Goal: Transaction & Acquisition: Purchase product/service

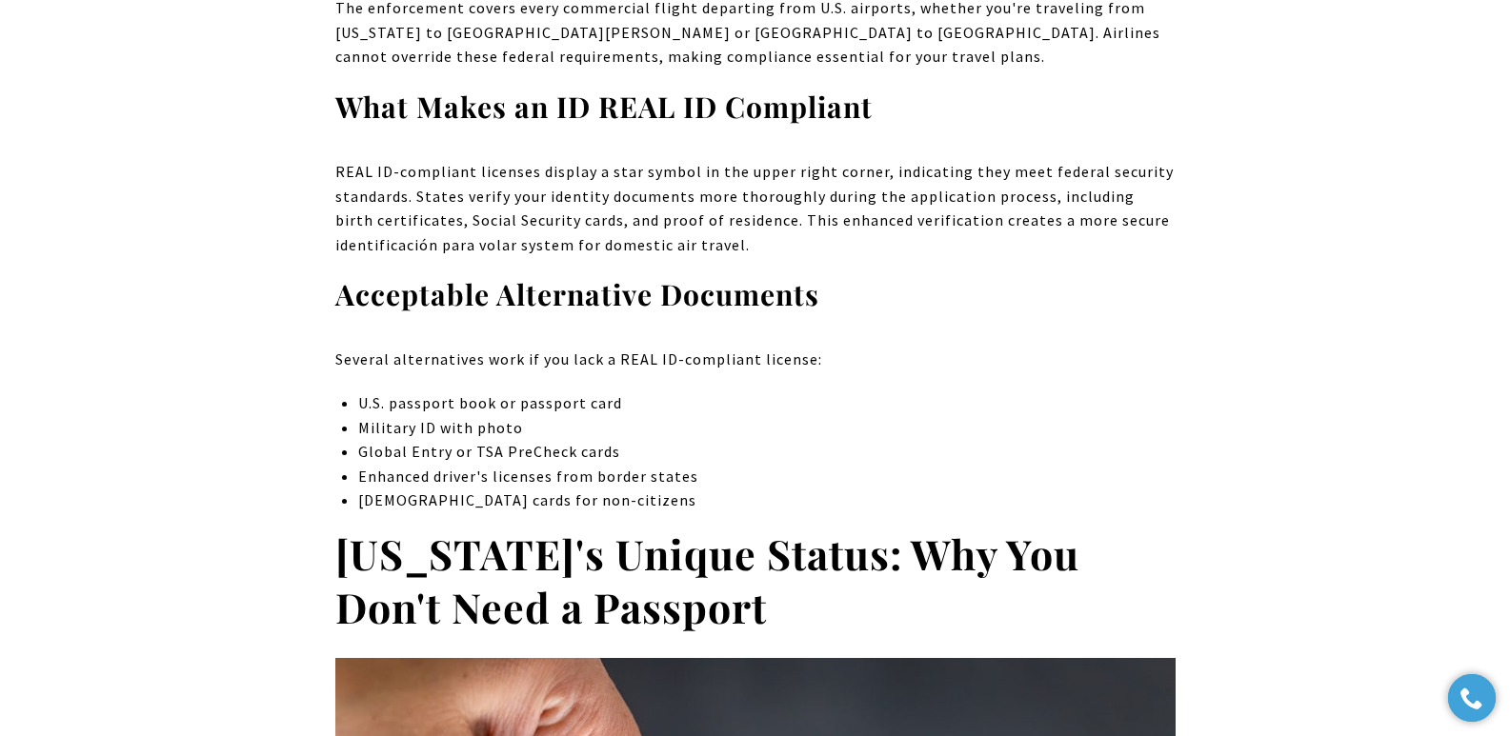
scroll to position [2815, 0]
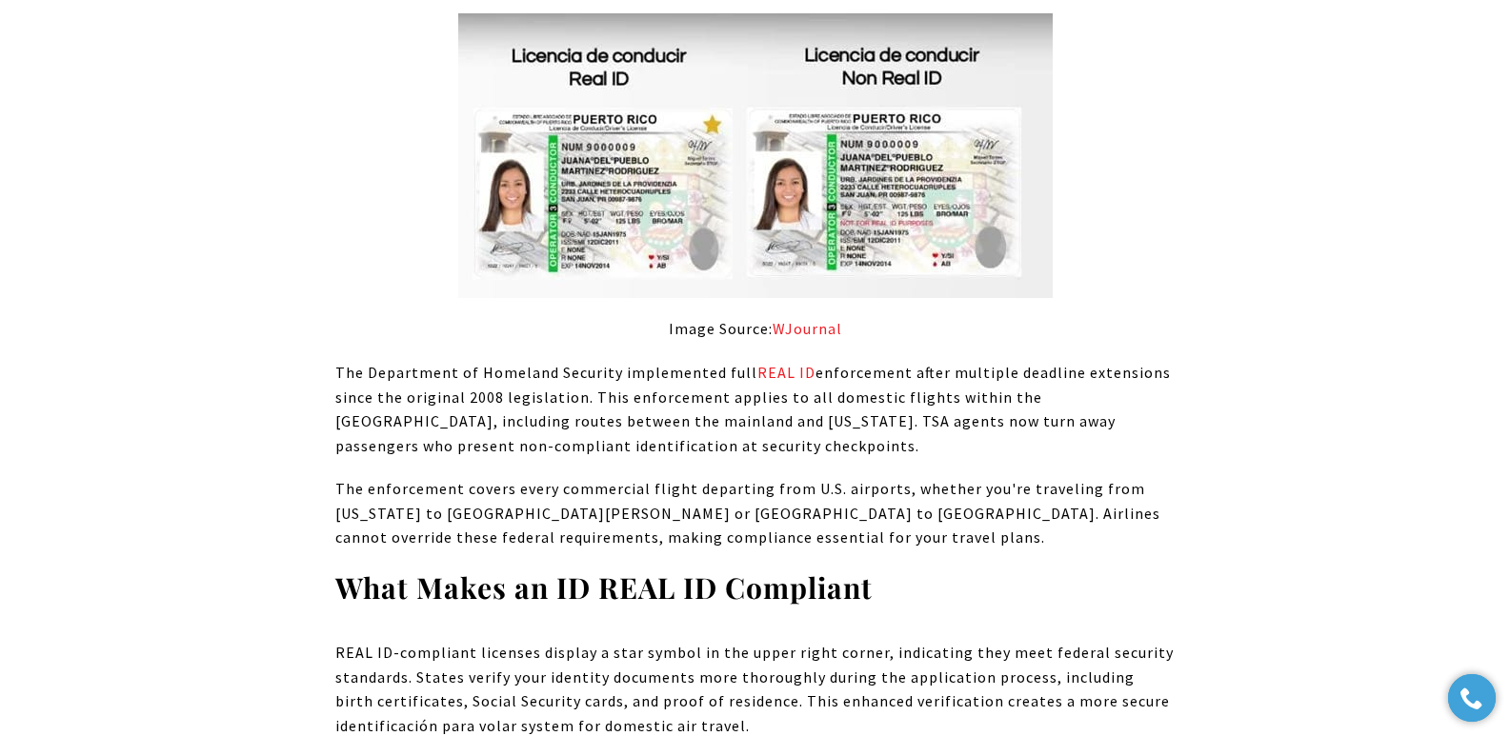
scroll to position [2349, 0]
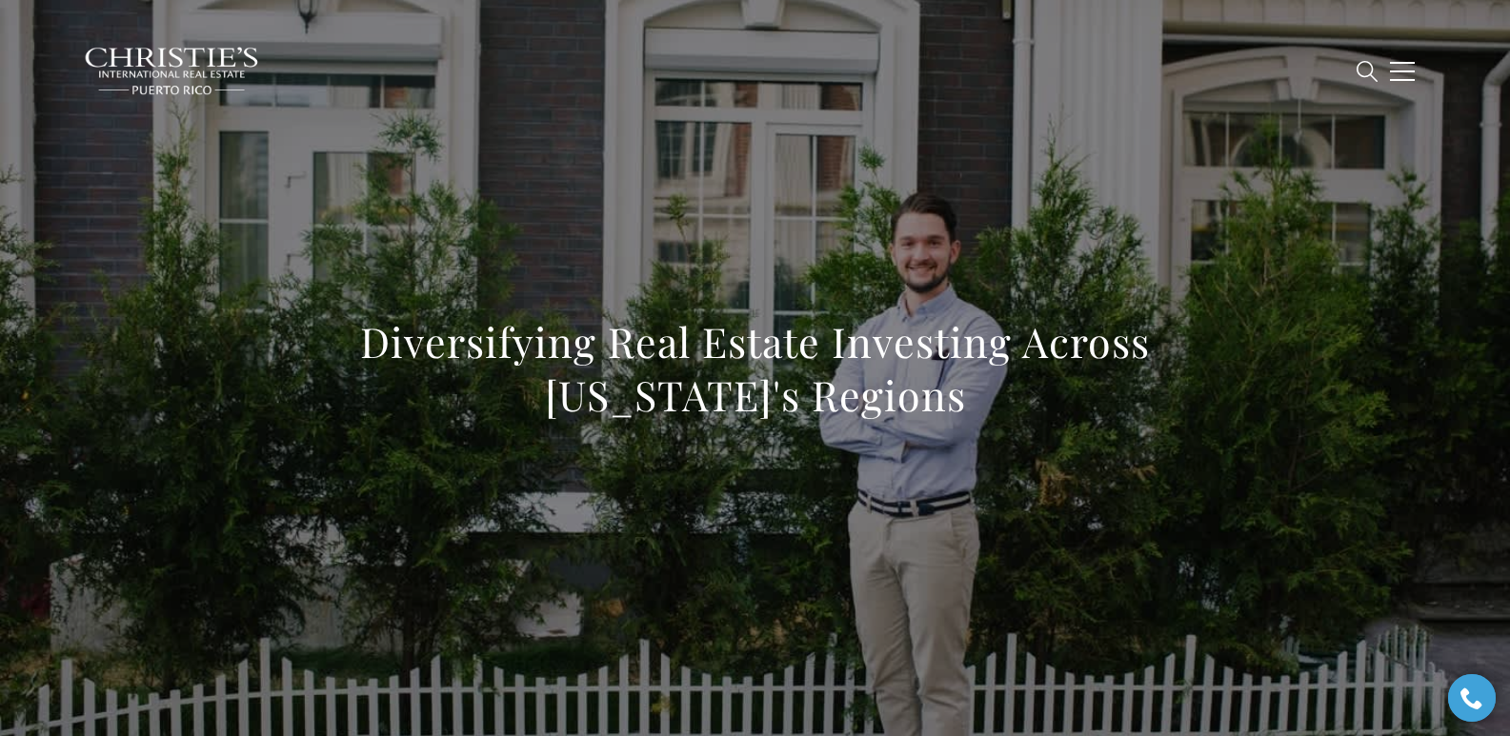
drag, startPoint x: 367, startPoint y: 372, endPoint x: 370, endPoint y: 352, distance: 19.3
click at [370, 370] on h1 "Diversifying Real Estate Investing Across Puerto Rico's Regions" at bounding box center [755, 368] width 840 height 107
drag, startPoint x: 367, startPoint y: 348, endPoint x: 981, endPoint y: 386, distance: 615.6
click at [981, 386] on h1 "Diversifying Real Estate Investing Across Puerto Rico's Regions" at bounding box center [755, 368] width 840 height 107
copy h1 "Diversifying Real Estate Investing Across Puerto Rico's Regions"
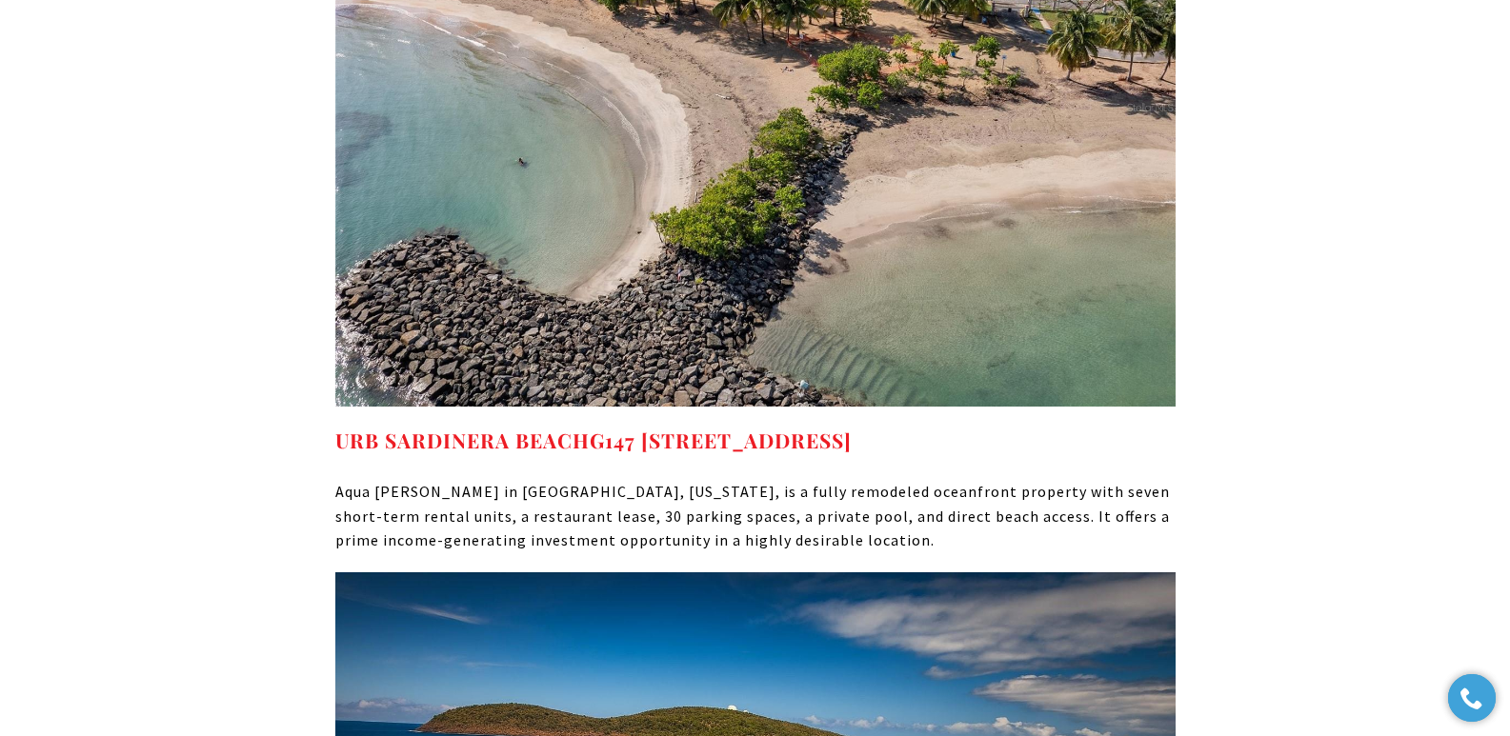
scroll to position [14175, 0]
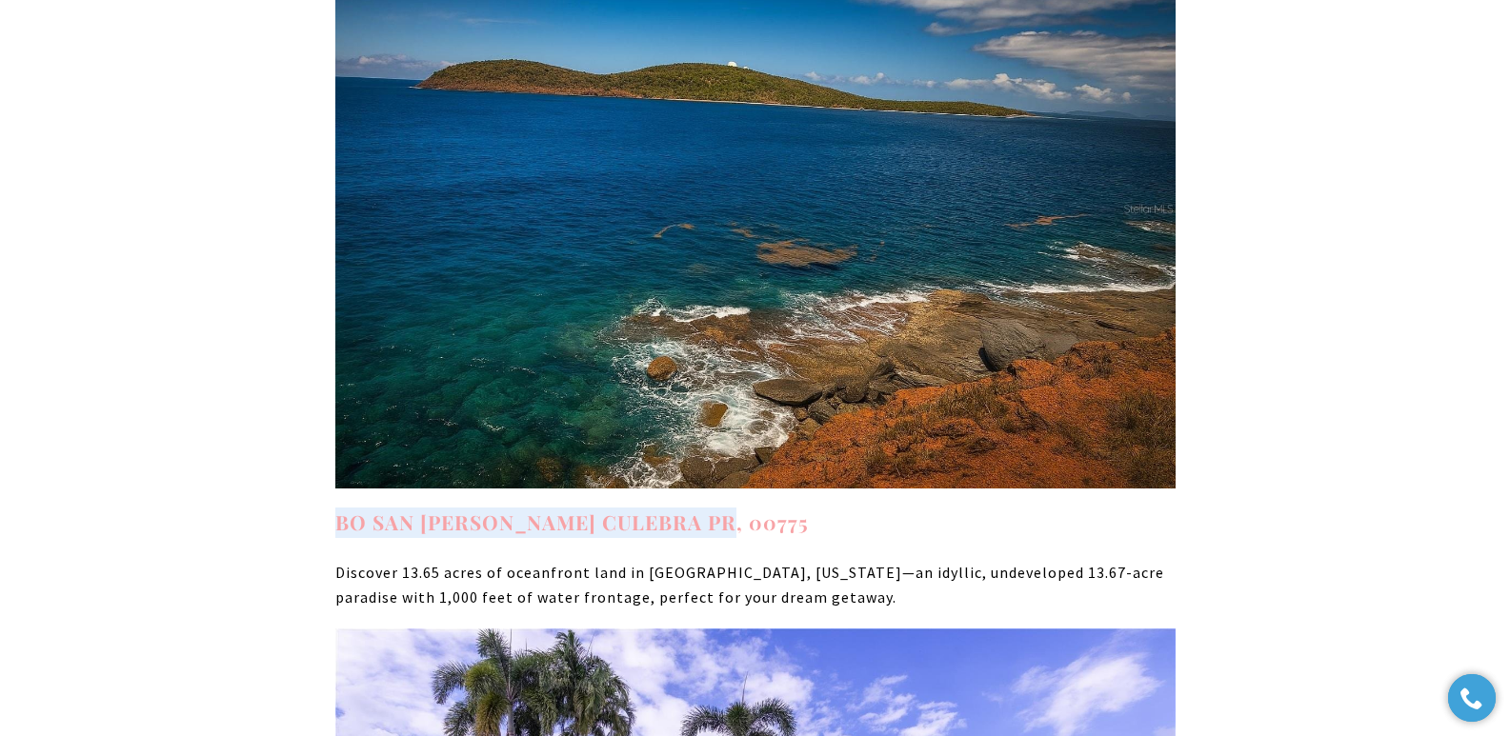
drag, startPoint x: 736, startPoint y: 373, endPoint x: 336, endPoint y: 362, distance: 400.3
click at [336, 508] on h4 "BO SAN ISIDRO CULEBRA PR, 00775" at bounding box center [755, 523] width 840 height 30
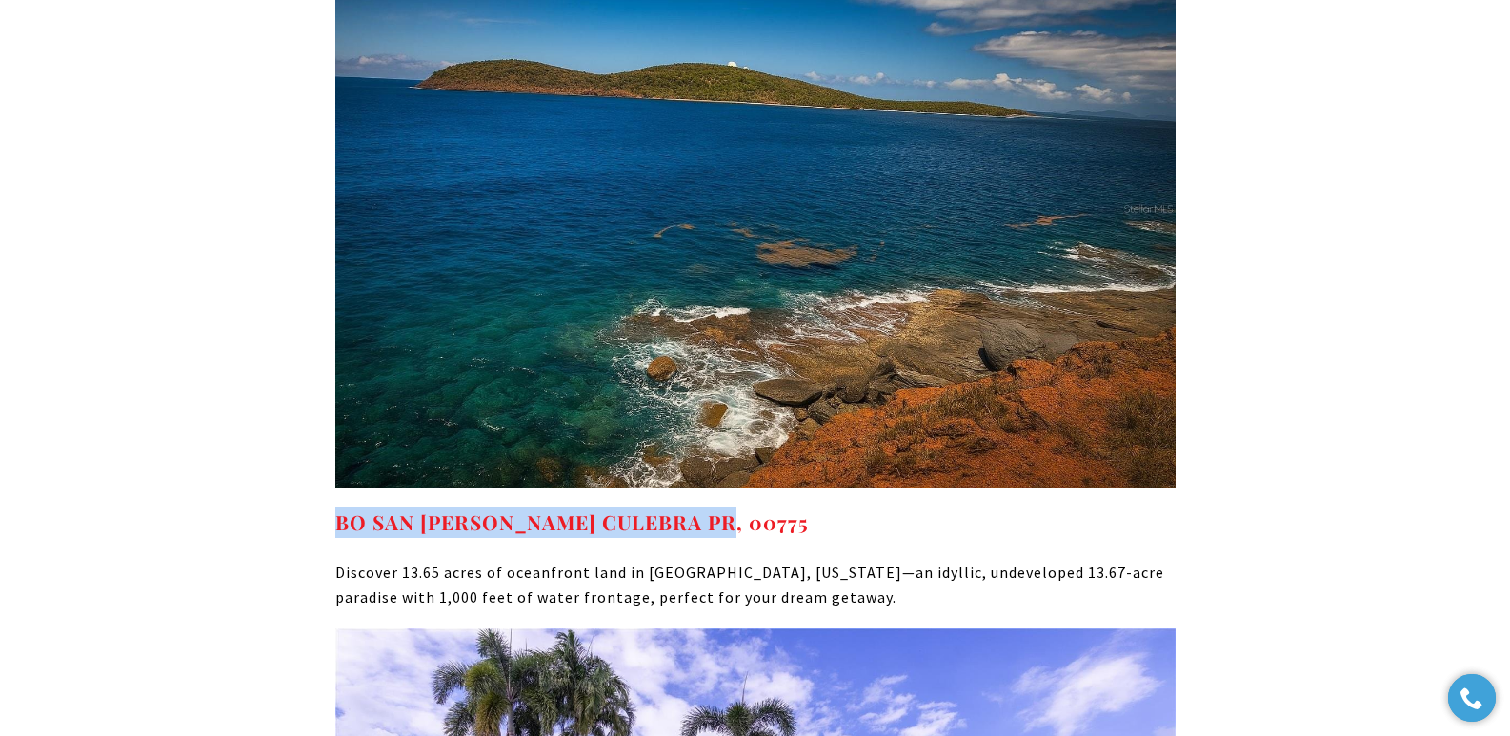
copy strong "BO SAN ISIDRO CULEBRA PR, 00775"
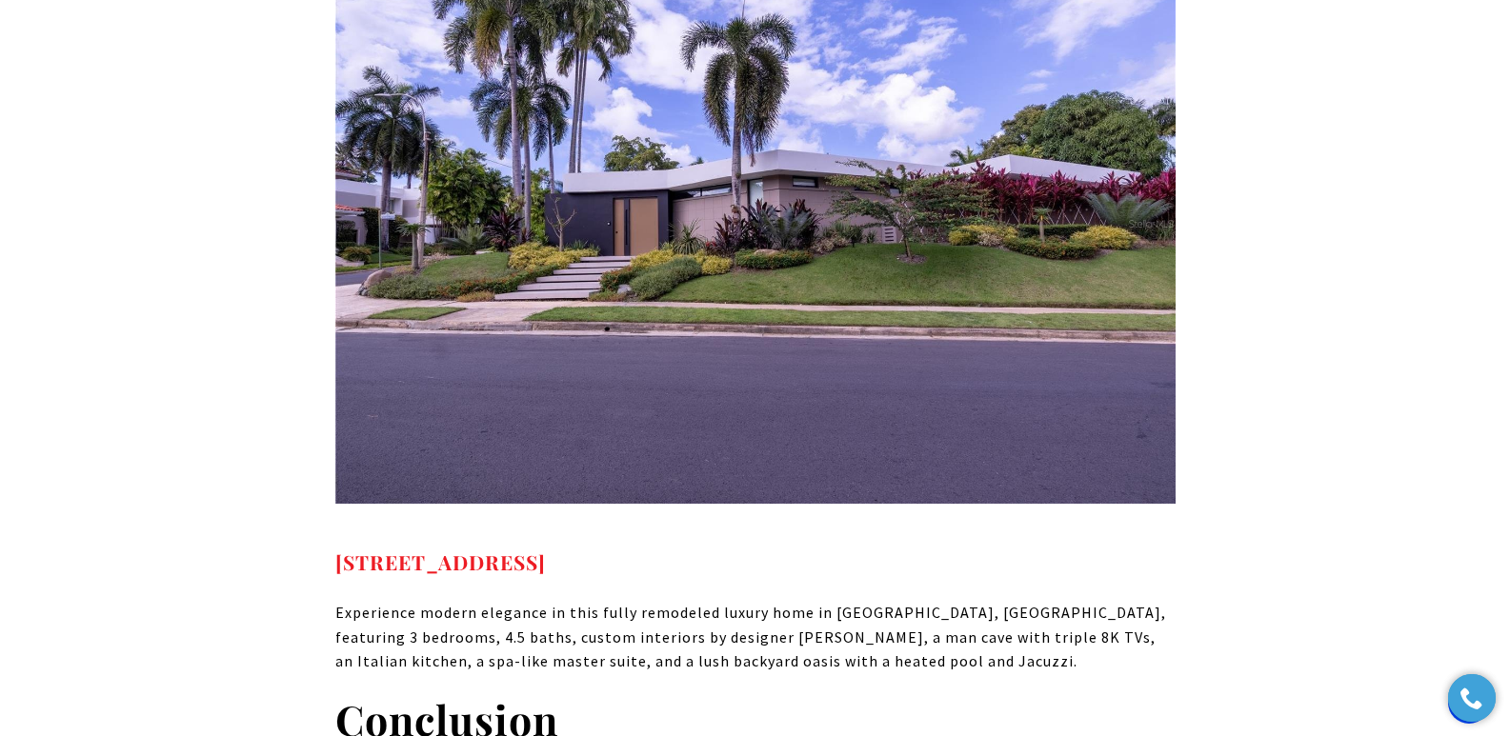
scroll to position [14886, 0]
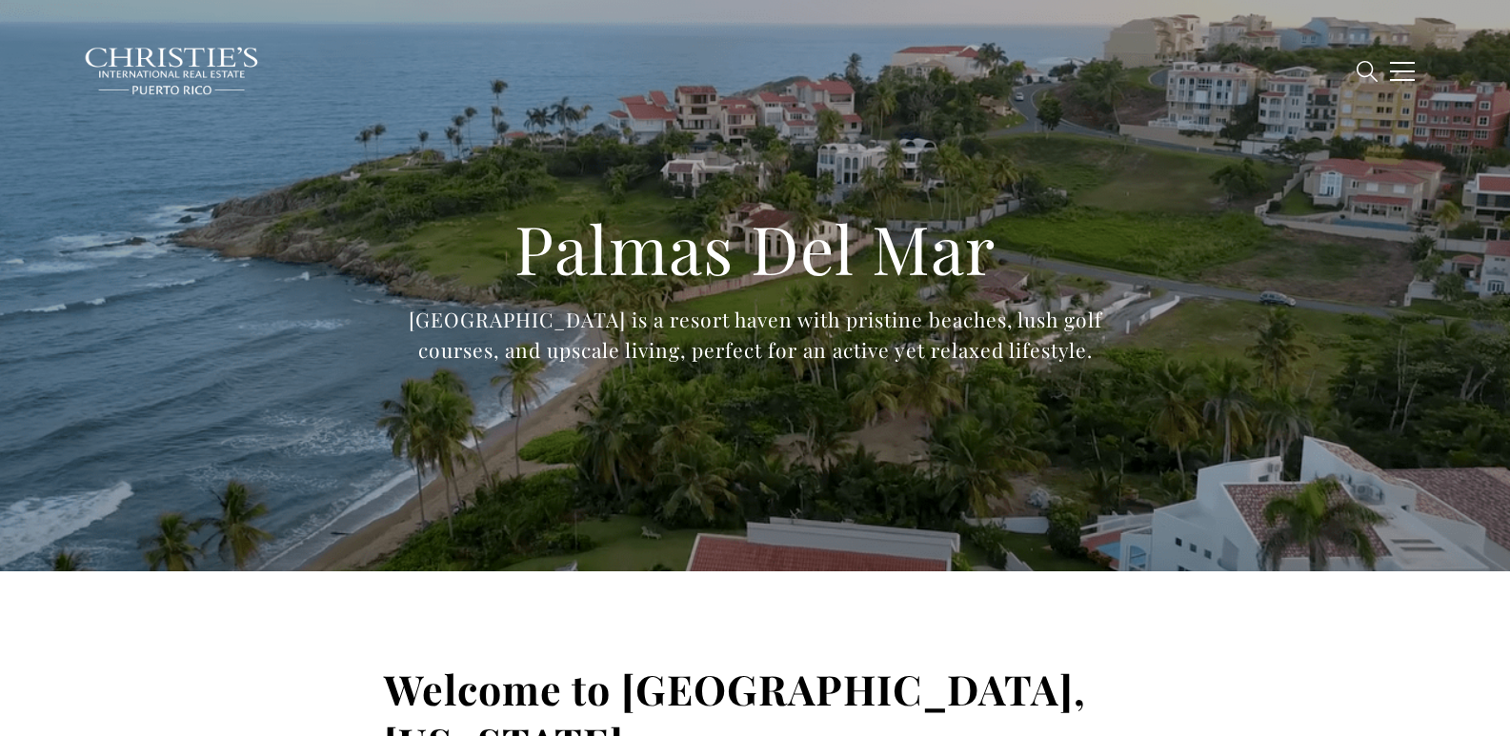
type input "**********"
type input "*********"
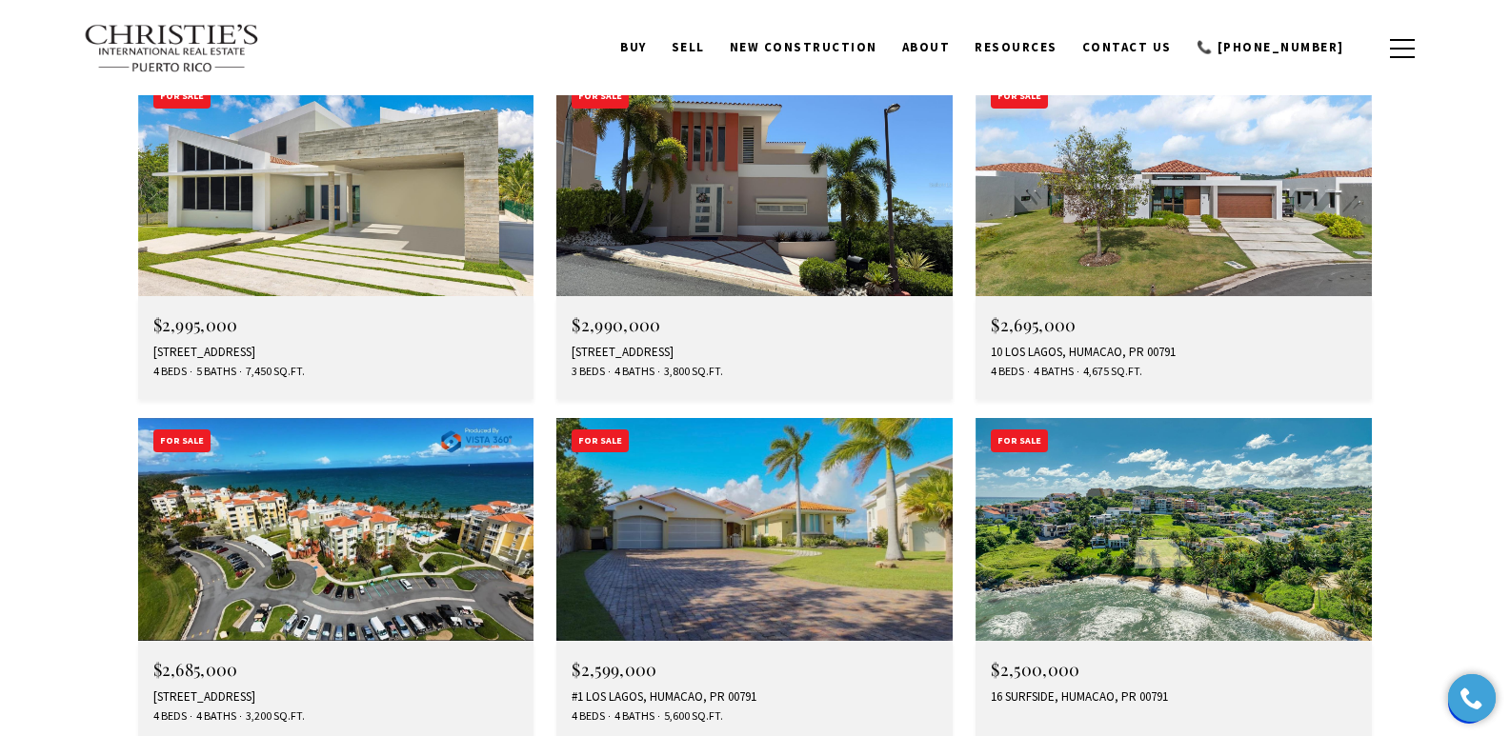
scroll to position [5863, 0]
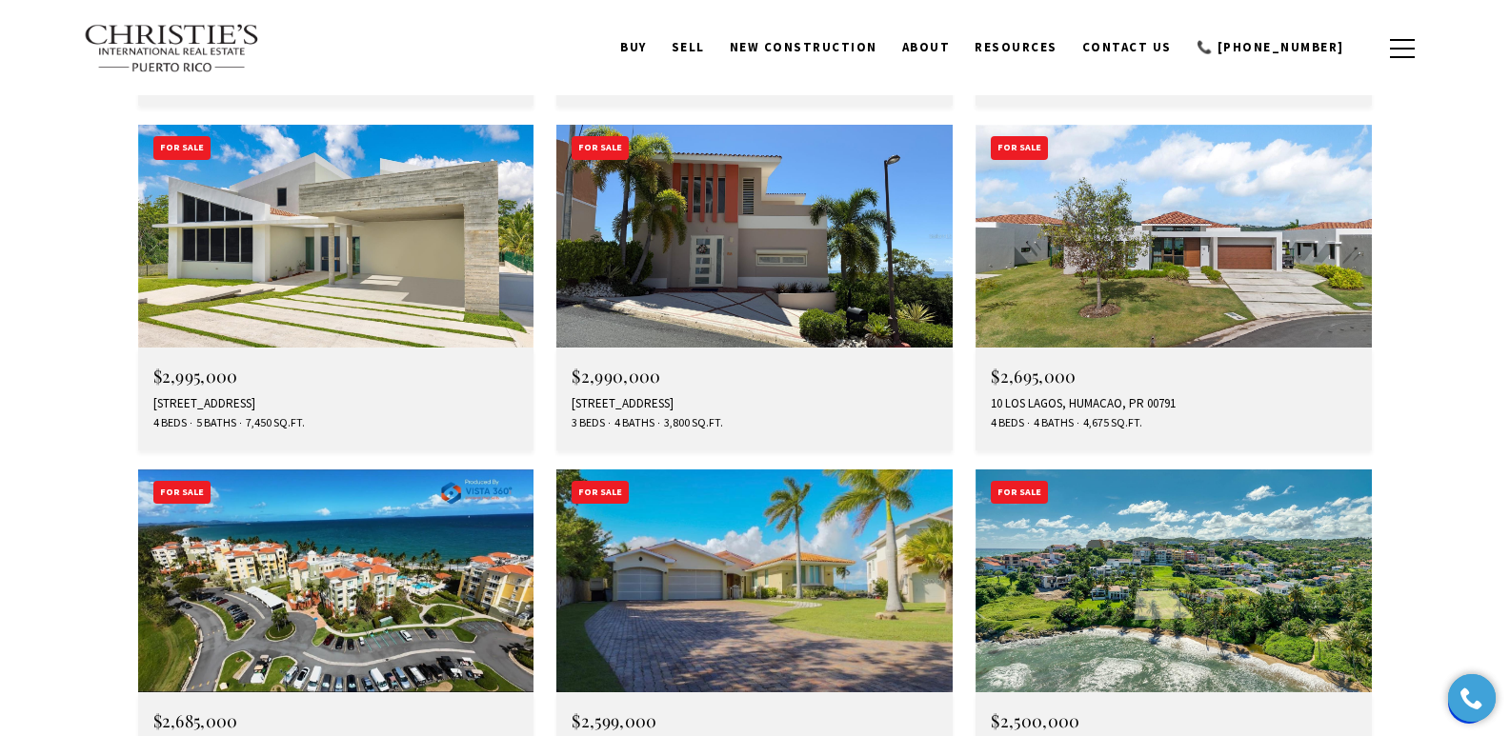
click at [195, 735] on div "100 OCEAN DRIVE #452, HUMACAO, PR 00791" at bounding box center [336, 748] width 366 height 15
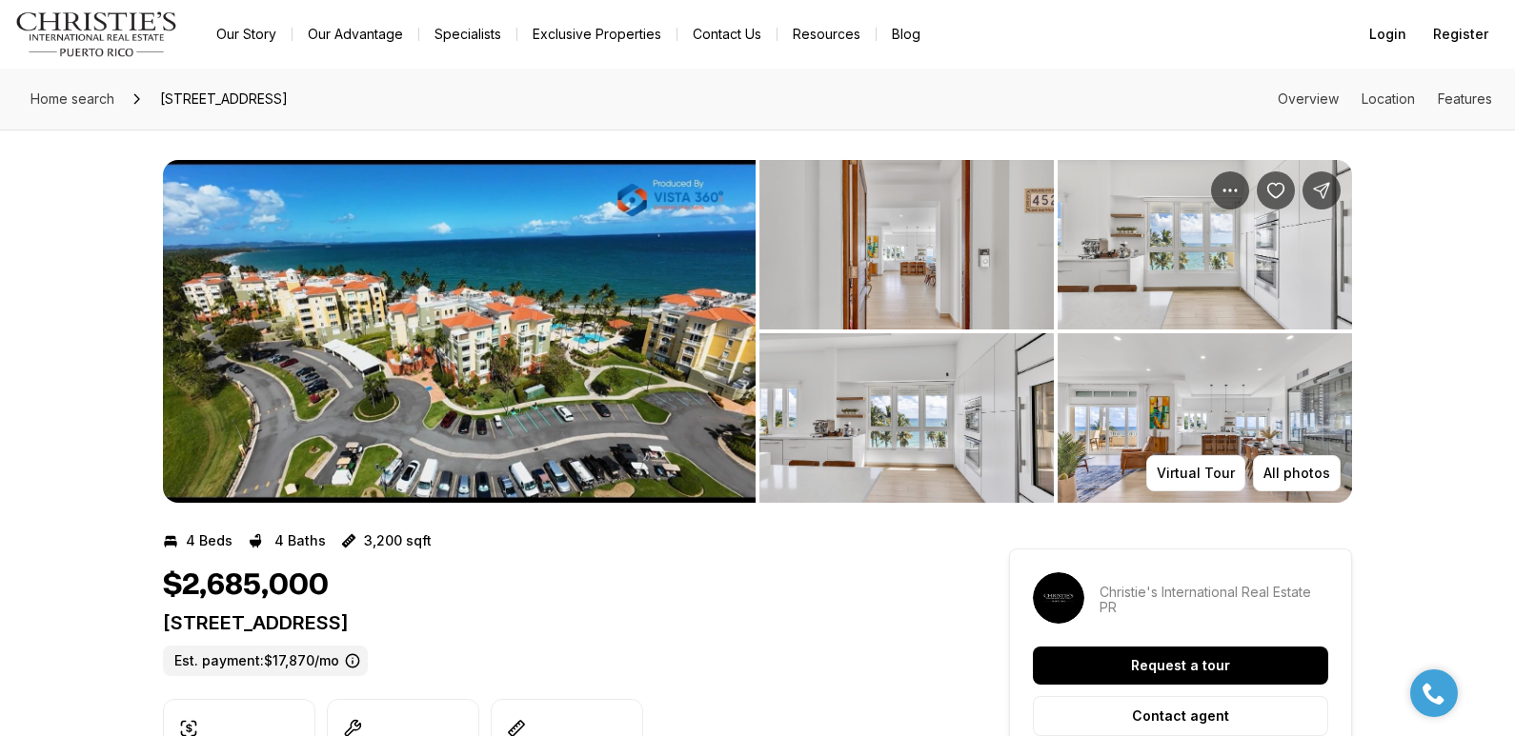
drag, startPoint x: 158, startPoint y: 621, endPoint x: 592, endPoint y: 622, distance: 433.4
copy p "[STREET_ADDRESS]"
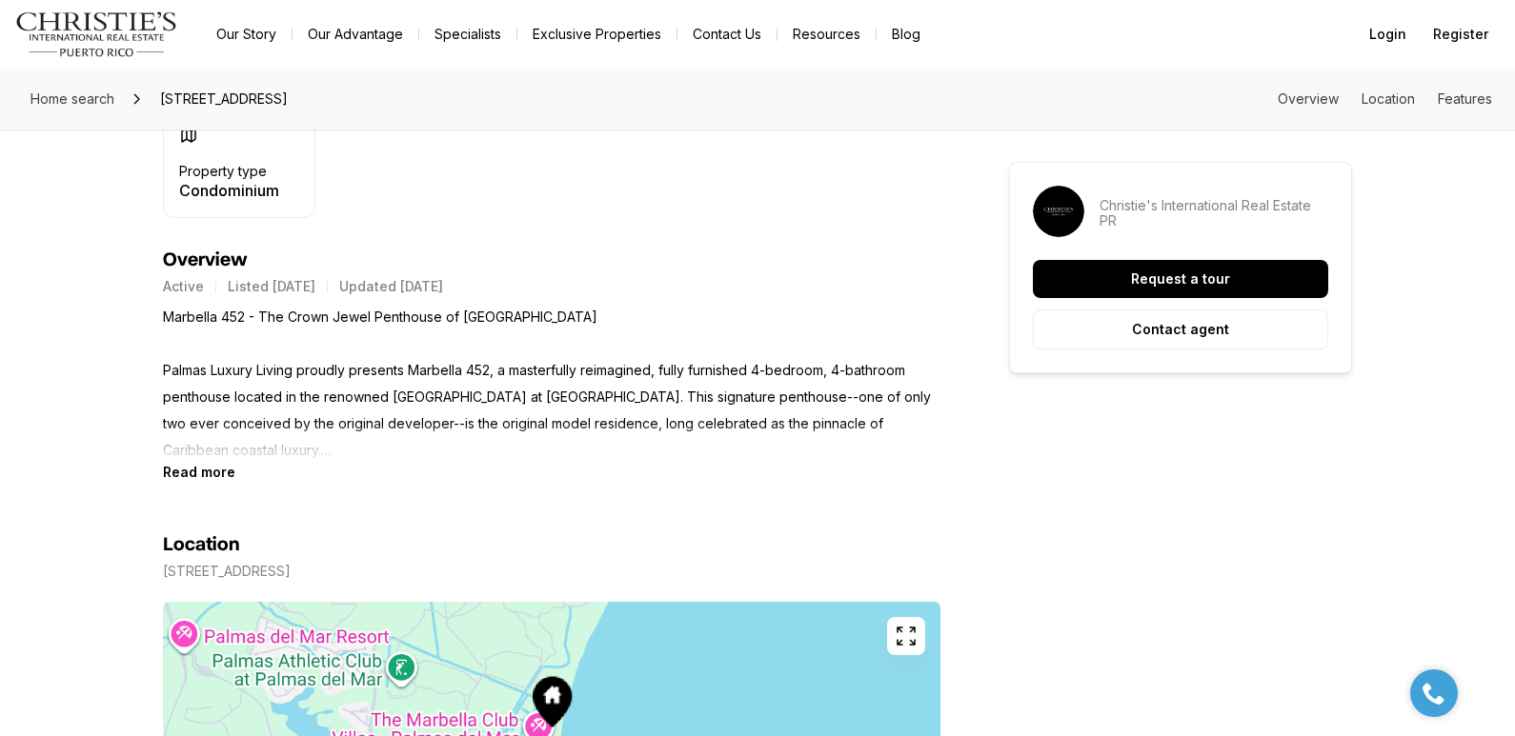
scroll to position [724, 0]
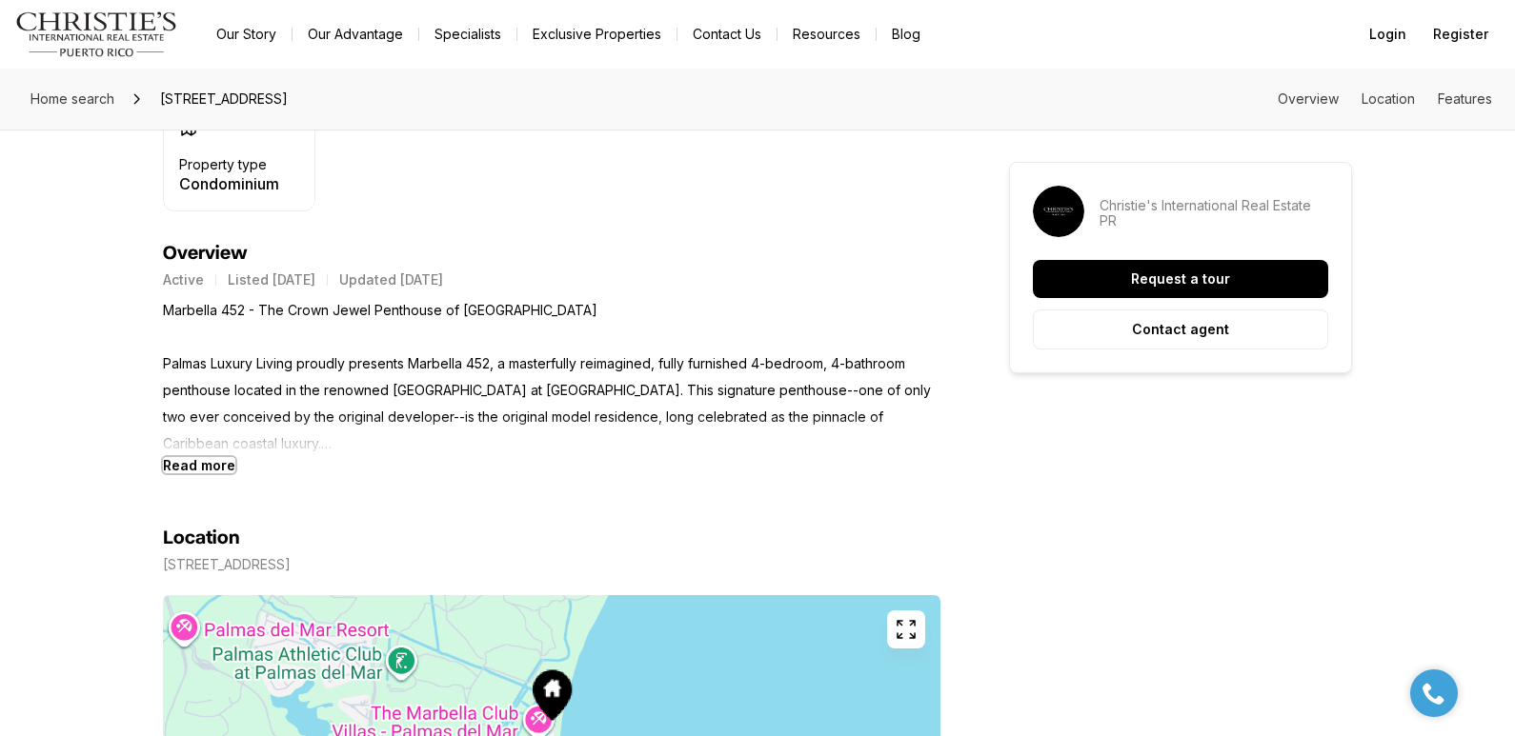
click at [201, 468] on b "Read more" at bounding box center [199, 465] width 72 height 16
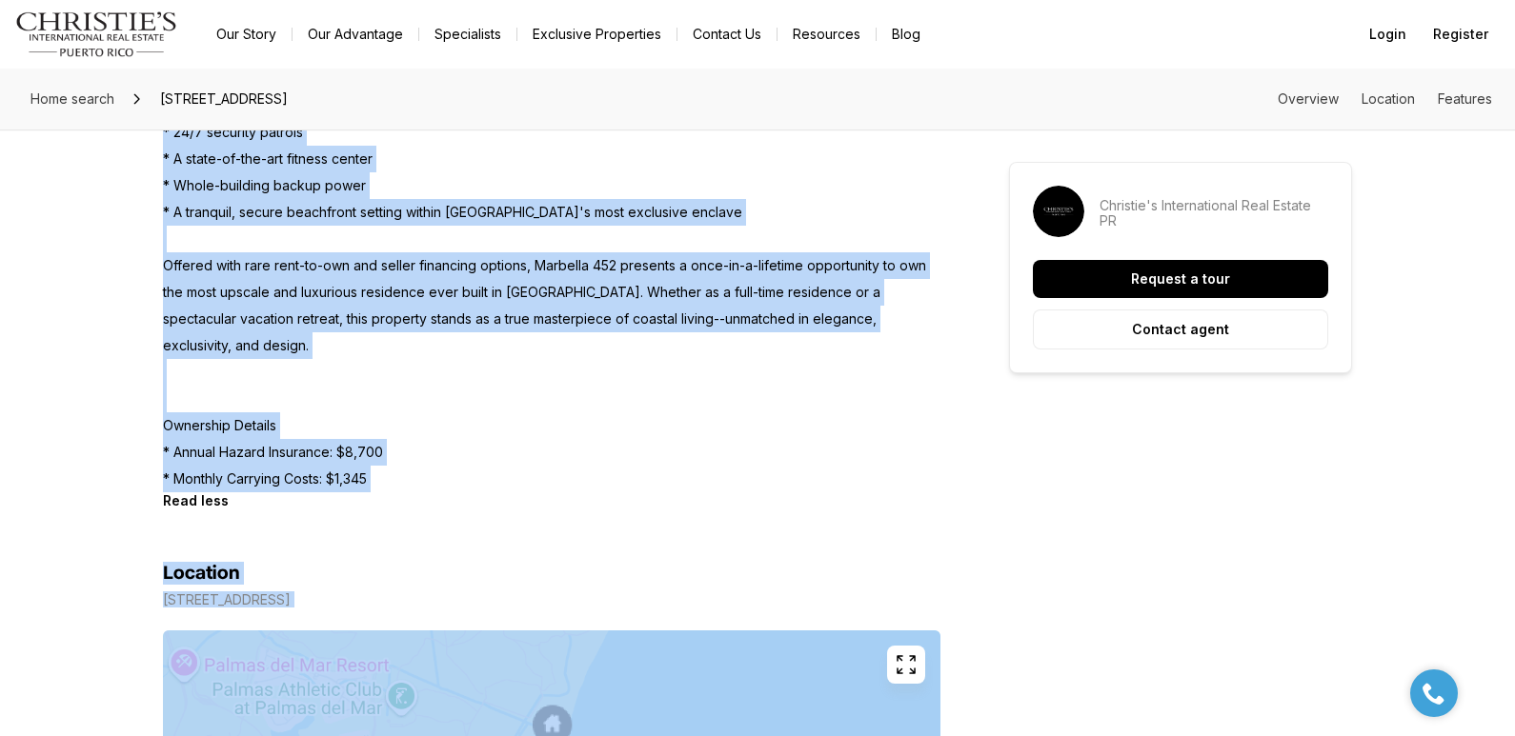
scroll to position [1922, 0]
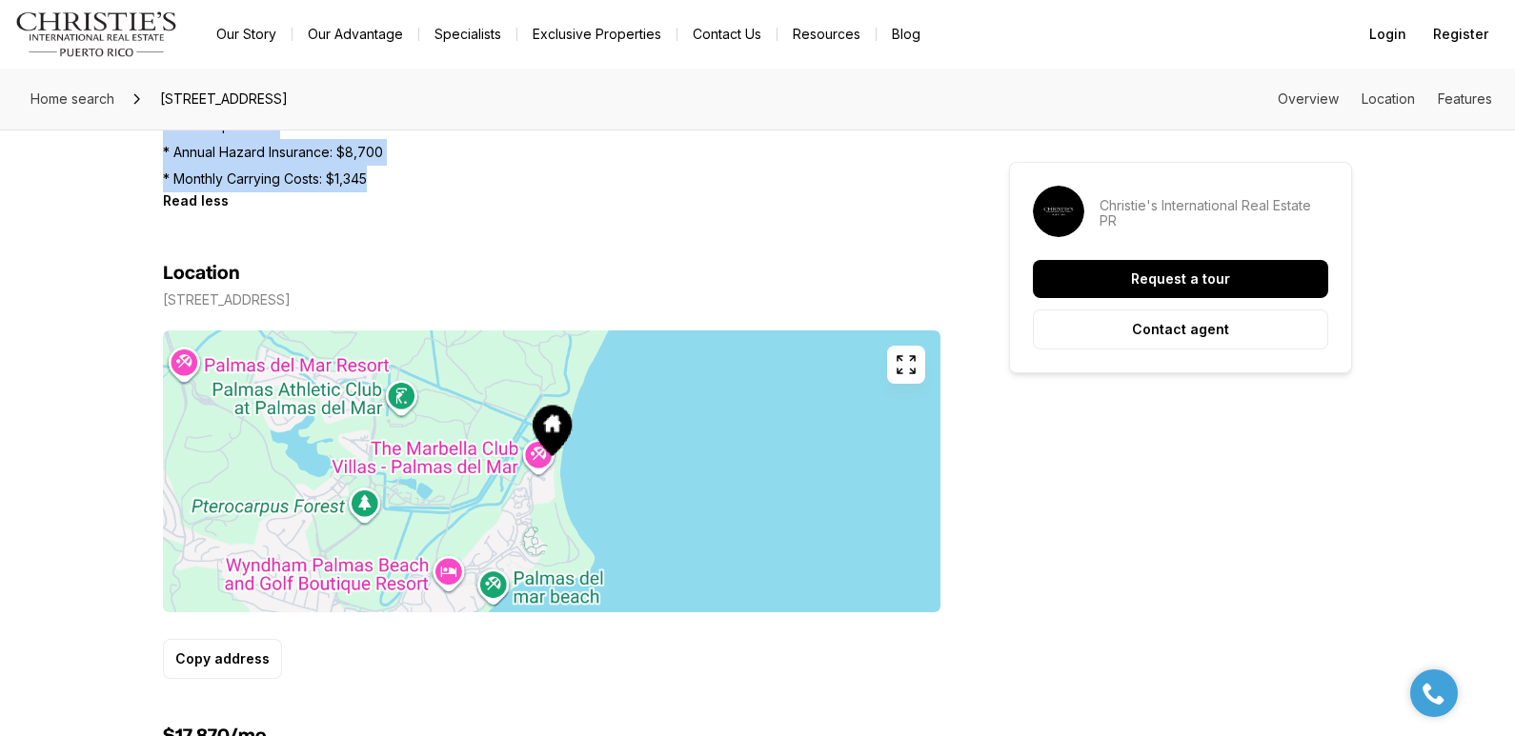
drag, startPoint x: 164, startPoint y: 363, endPoint x: 408, endPoint y: 183, distance: 303.1
copy p "Palmas Luxury Living proudly presents Marbella 452, a masterfully reimagined, f…"
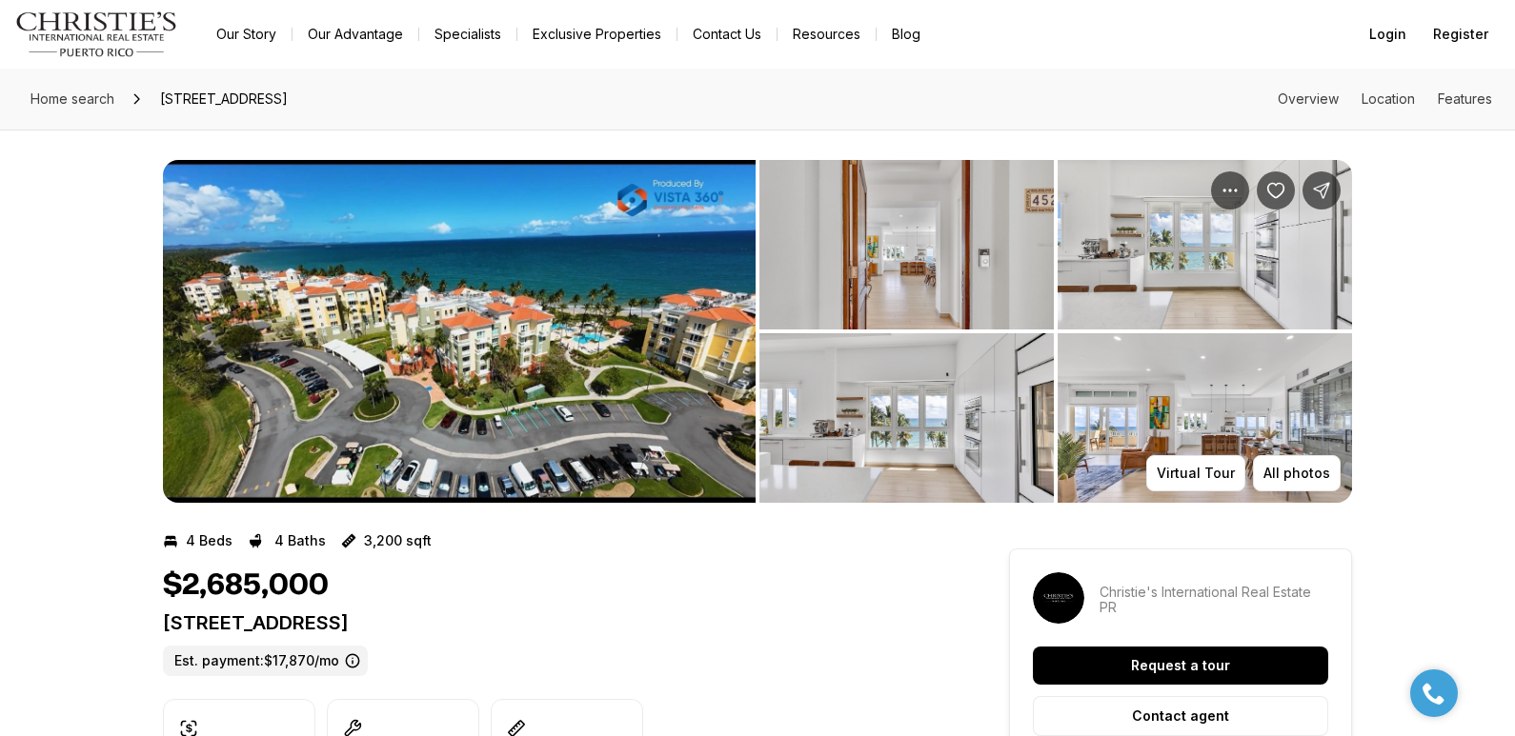
scroll to position [644, 0]
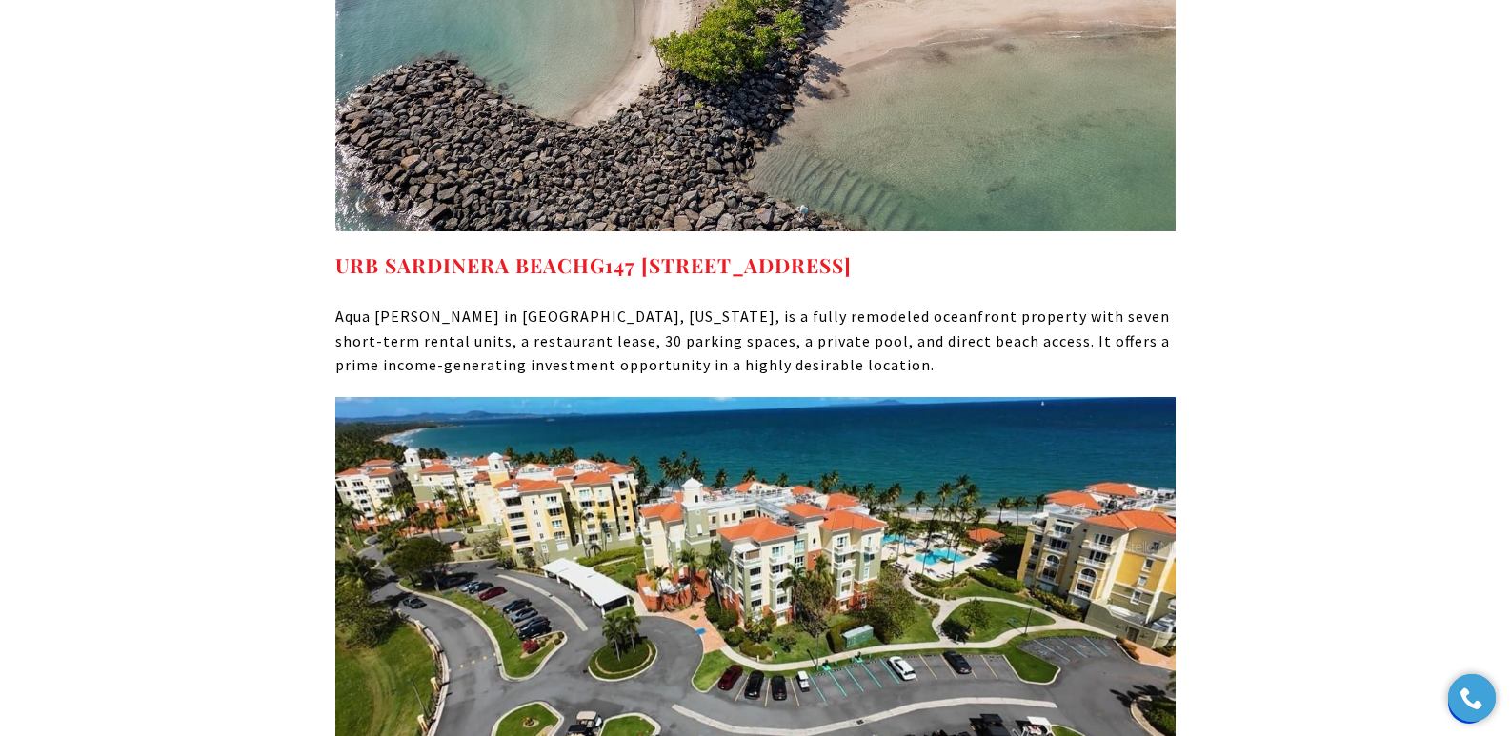
scroll to position [14350, 0]
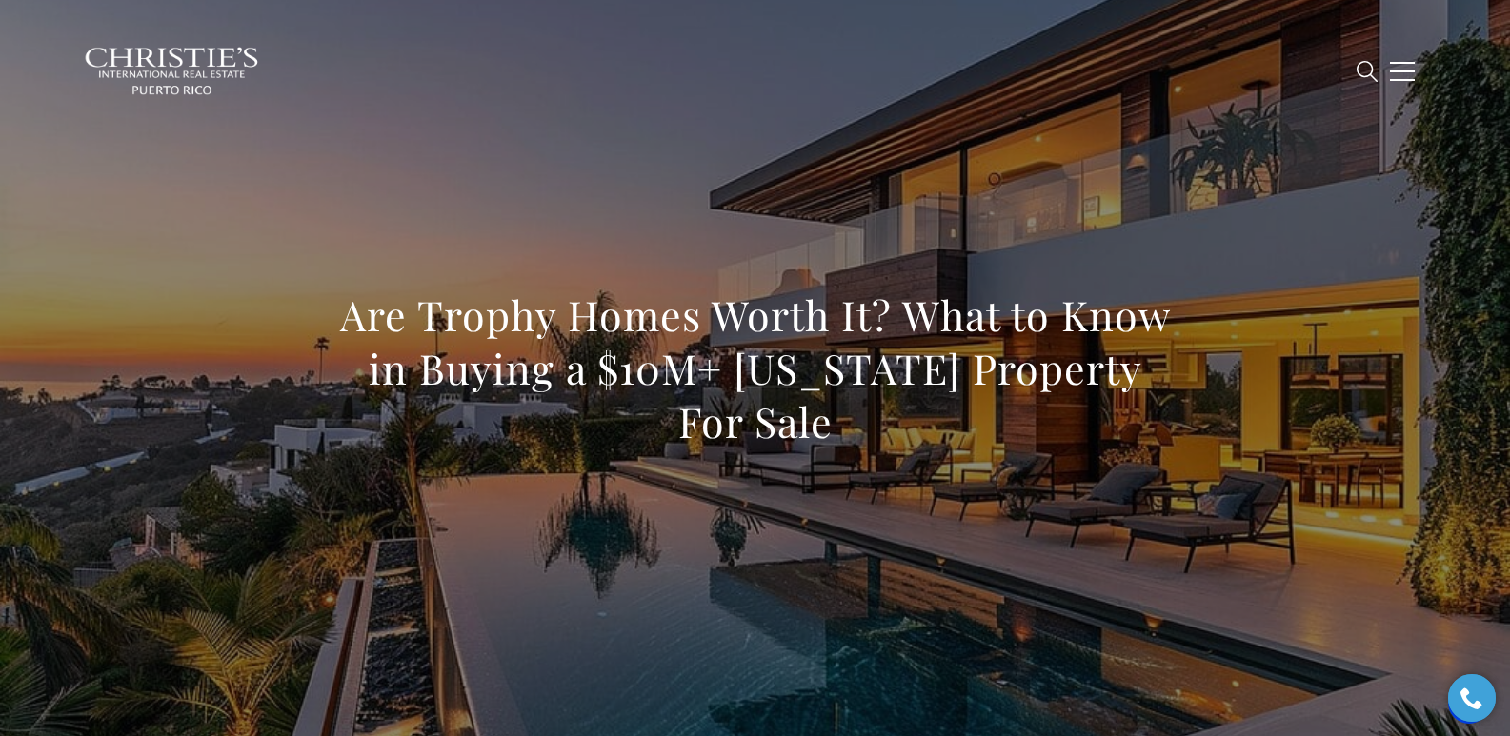
drag, startPoint x: 332, startPoint y: 317, endPoint x: 916, endPoint y: 430, distance: 594.7
click at [916, 430] on div "Are Trophy Homes Worth It? What to Know in Buying a $10M+ [US_STATE] Property F…" at bounding box center [756, 381] width 1334 height 572
copy h1 "Are Trophy Homes Worth It? What to Know in Buying a $10M+ [US_STATE] Property F…"
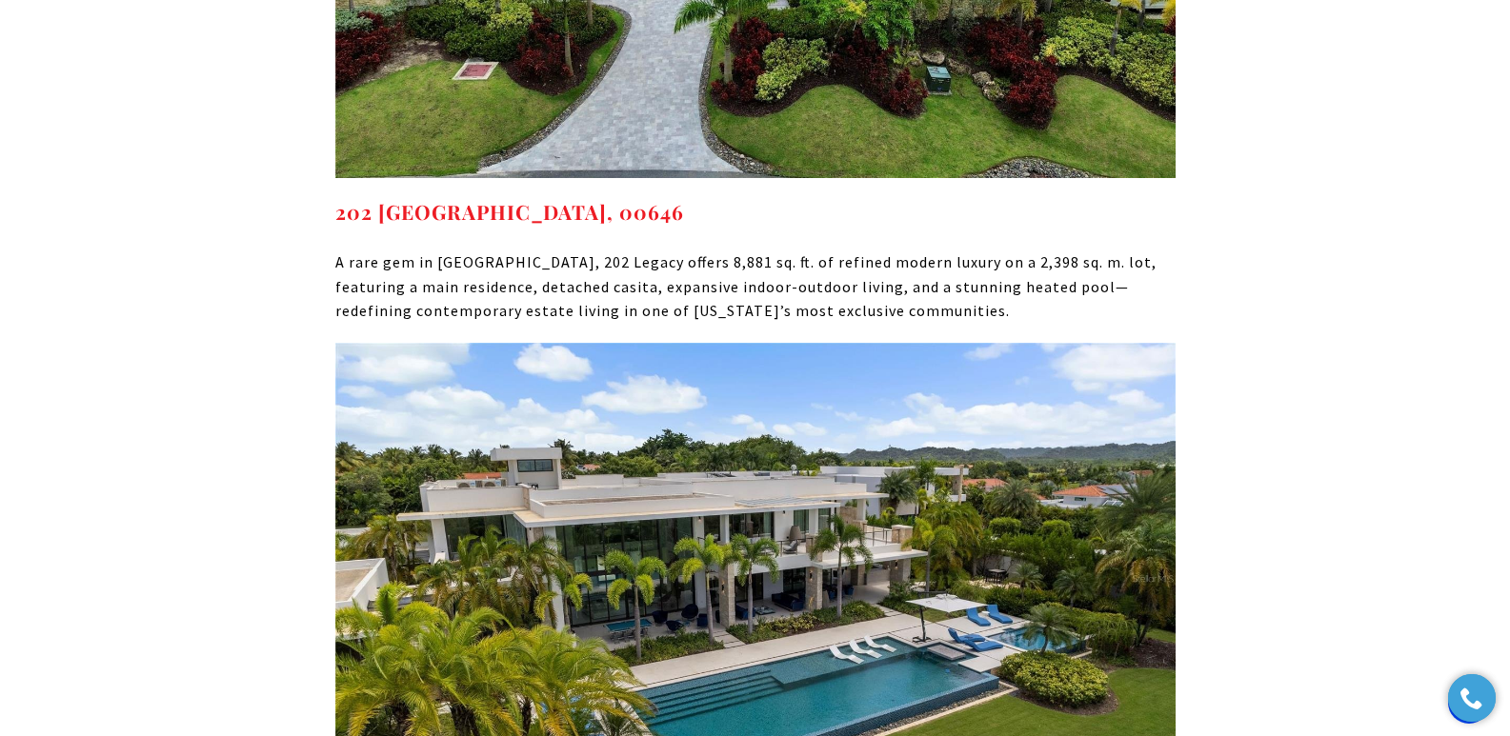
scroll to position [10309, 0]
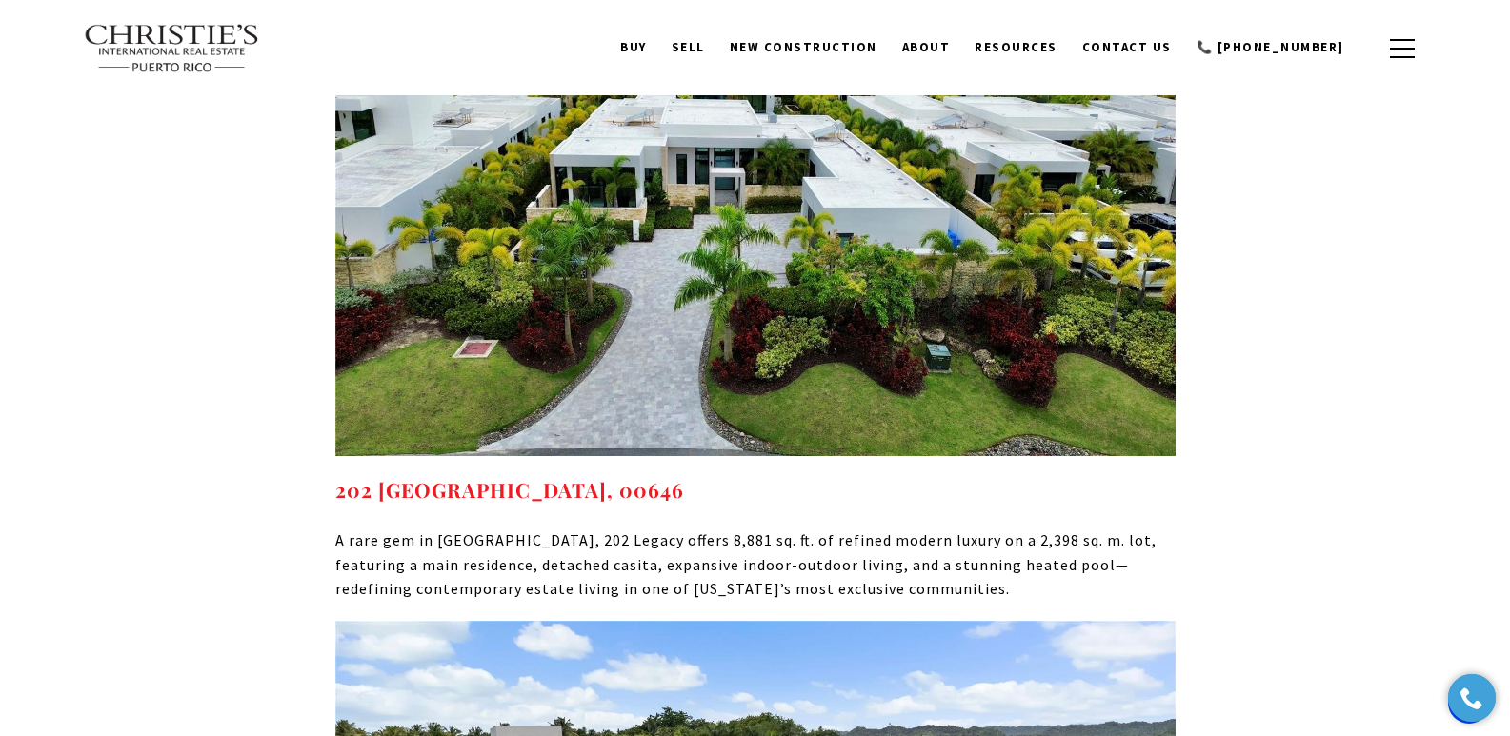
drag, startPoint x: 548, startPoint y: 351, endPoint x: 324, endPoint y: 352, distance: 223.9
copy strong "202 LEGACY DORADO BEACH EAST DORADO PR, 00646"
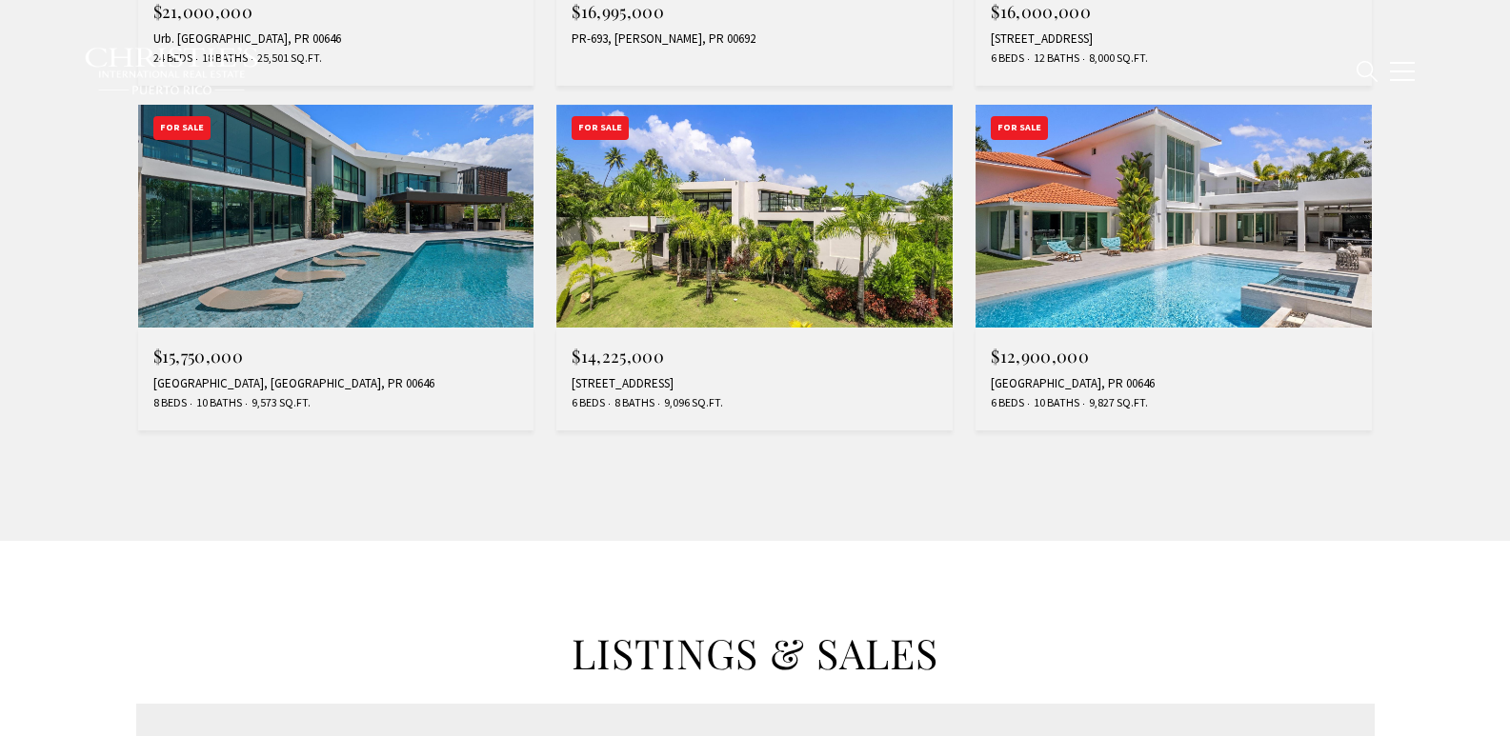
type input "**********"
type input "*********"
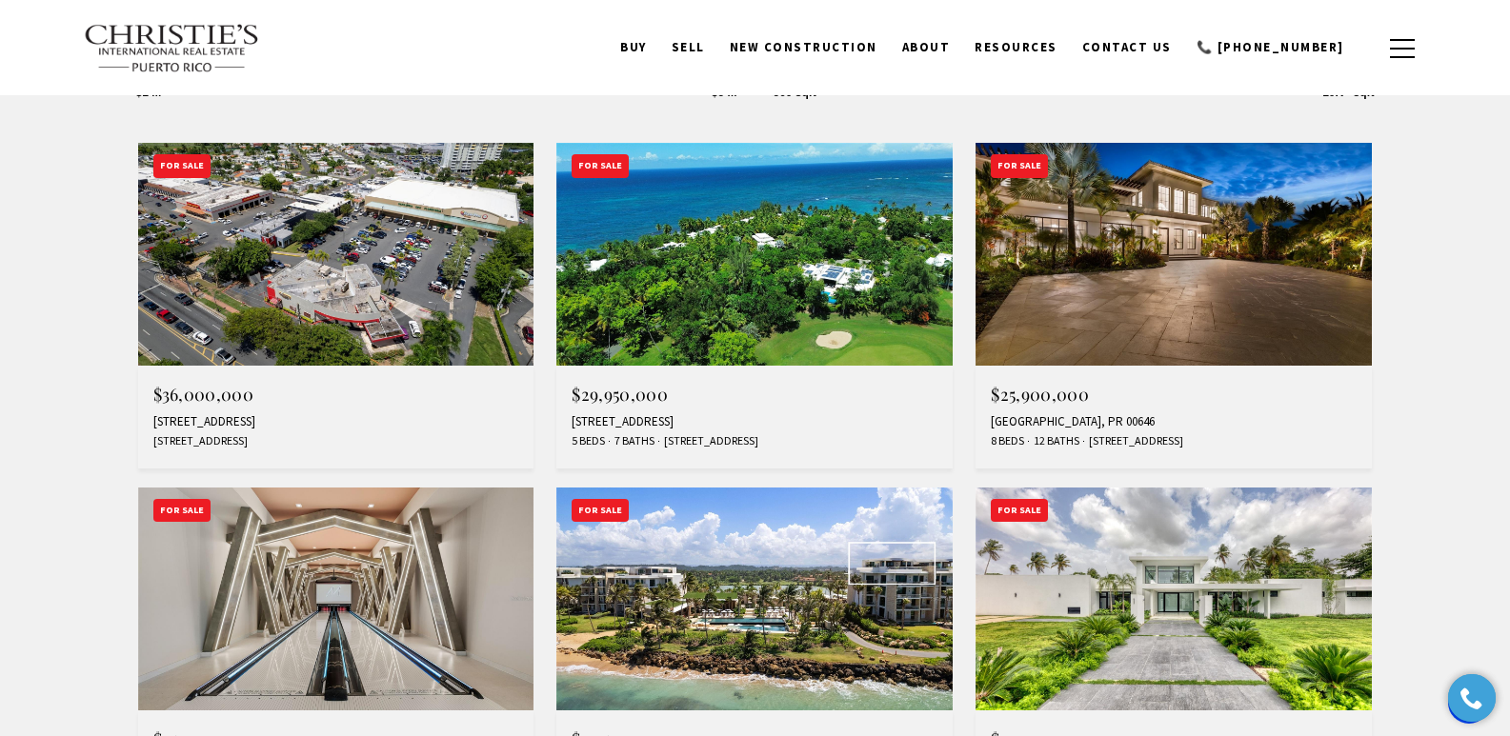
scroll to position [703, 0]
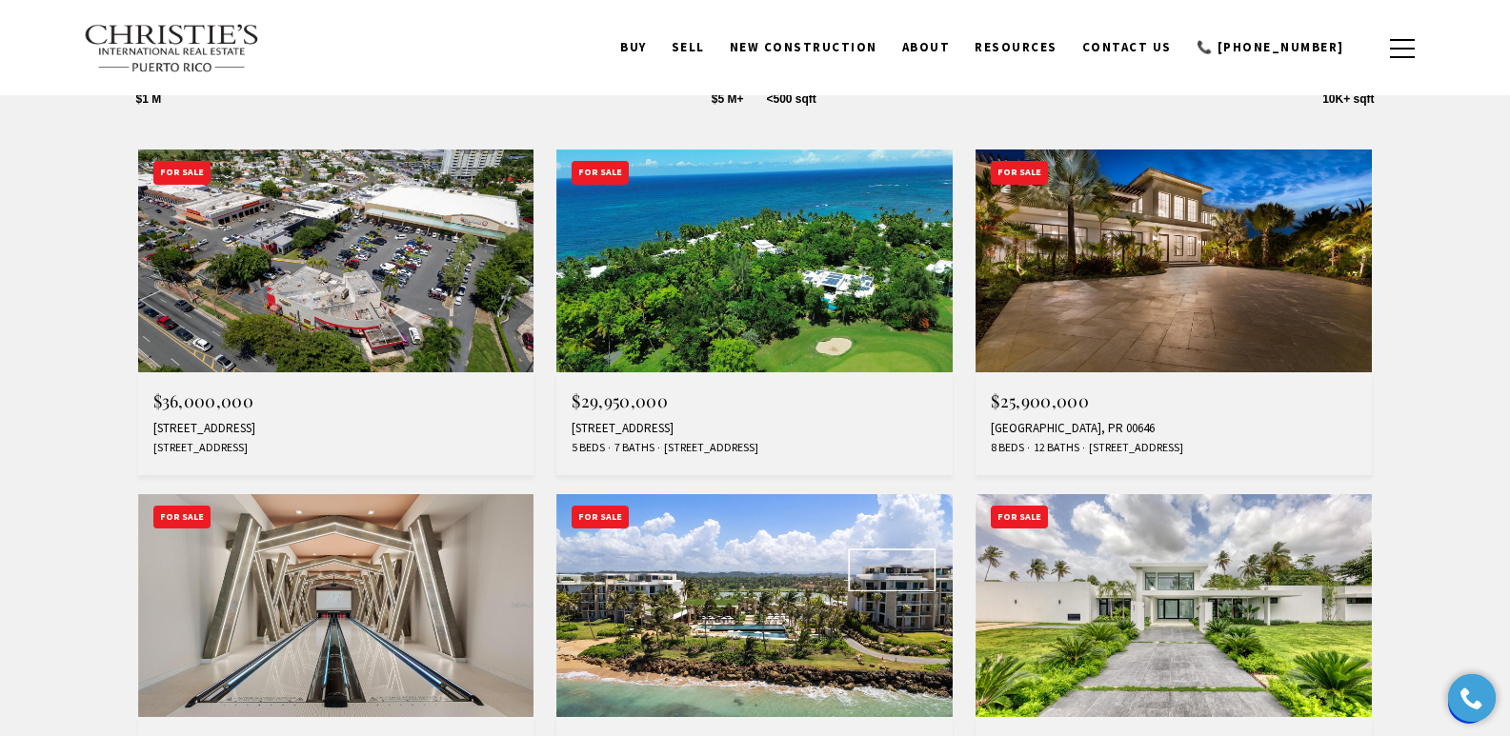
click at [787, 426] on div "200 DORADO BEACH DR #3, DORADO, PR 00646" at bounding box center [755, 428] width 366 height 15
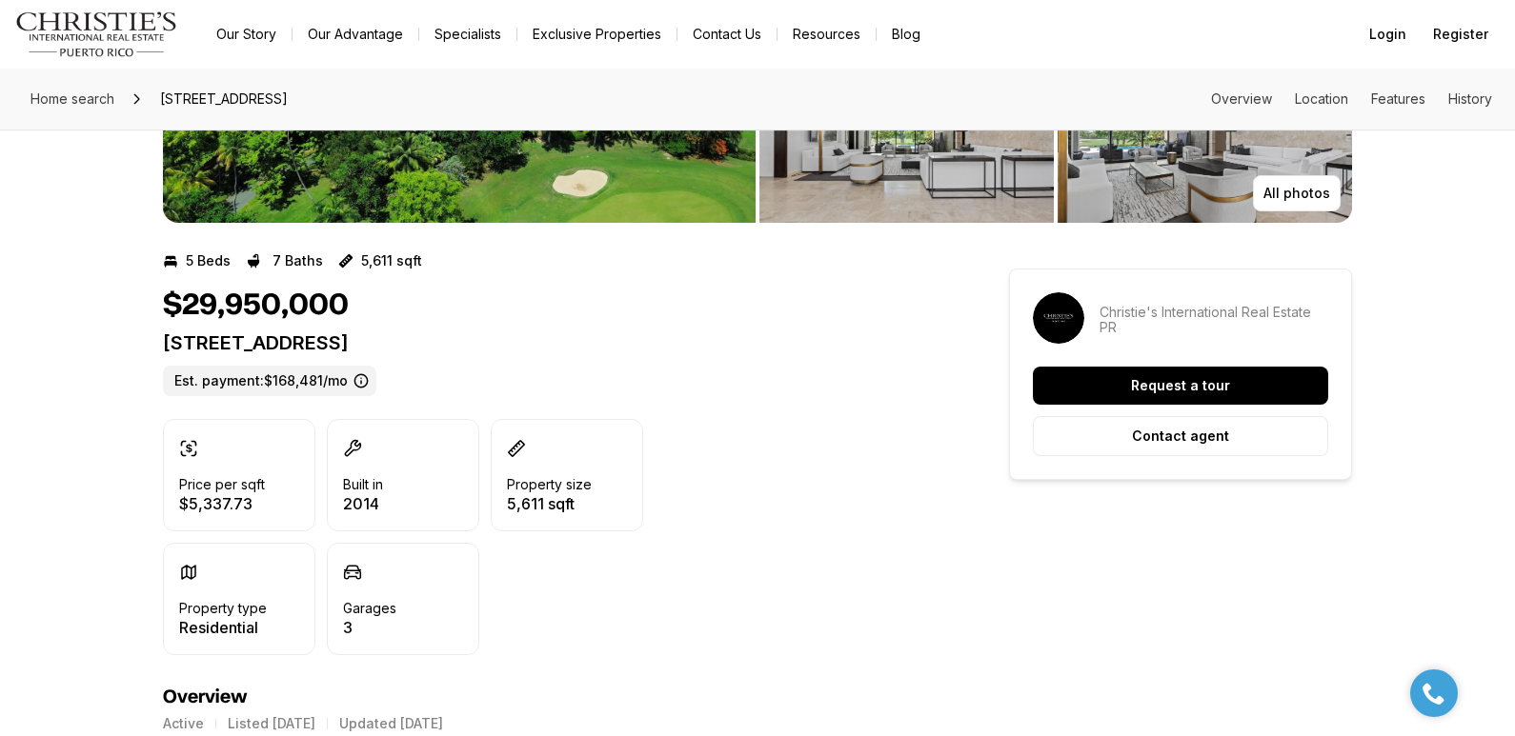
scroll to position [264, 0]
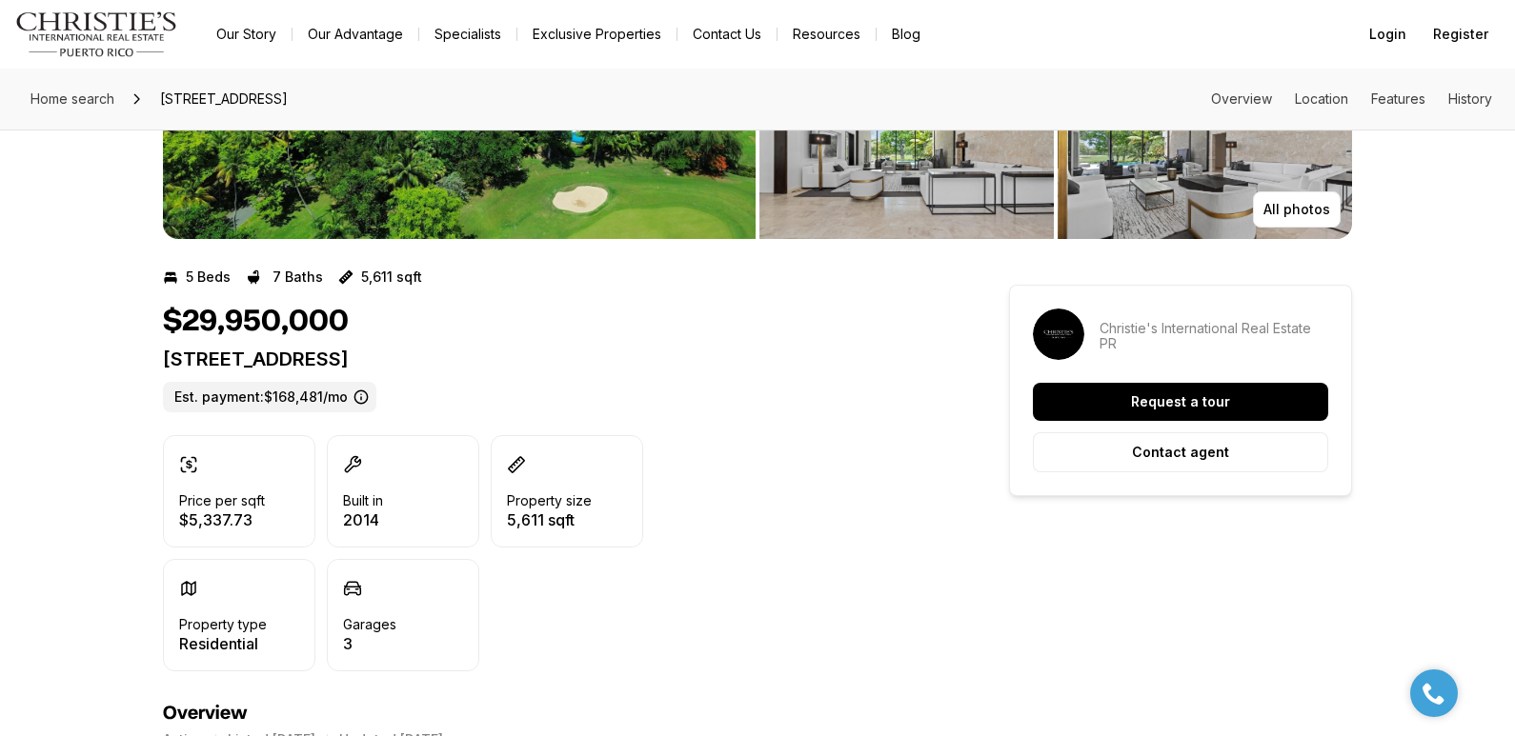
drag, startPoint x: 1518, startPoint y: 90, endPoint x: 1523, endPoint y: 122, distance: 32.7
drag, startPoint x: 165, startPoint y: 354, endPoint x: 633, endPoint y: 362, distance: 467.8
click at [633, 362] on p "200 DORADO BEACH DR #3 DORADO PR, 00646" at bounding box center [551, 359] width 777 height 23
copy p "200 DORADO BEACH DR #3 DORADO PR, 00646"
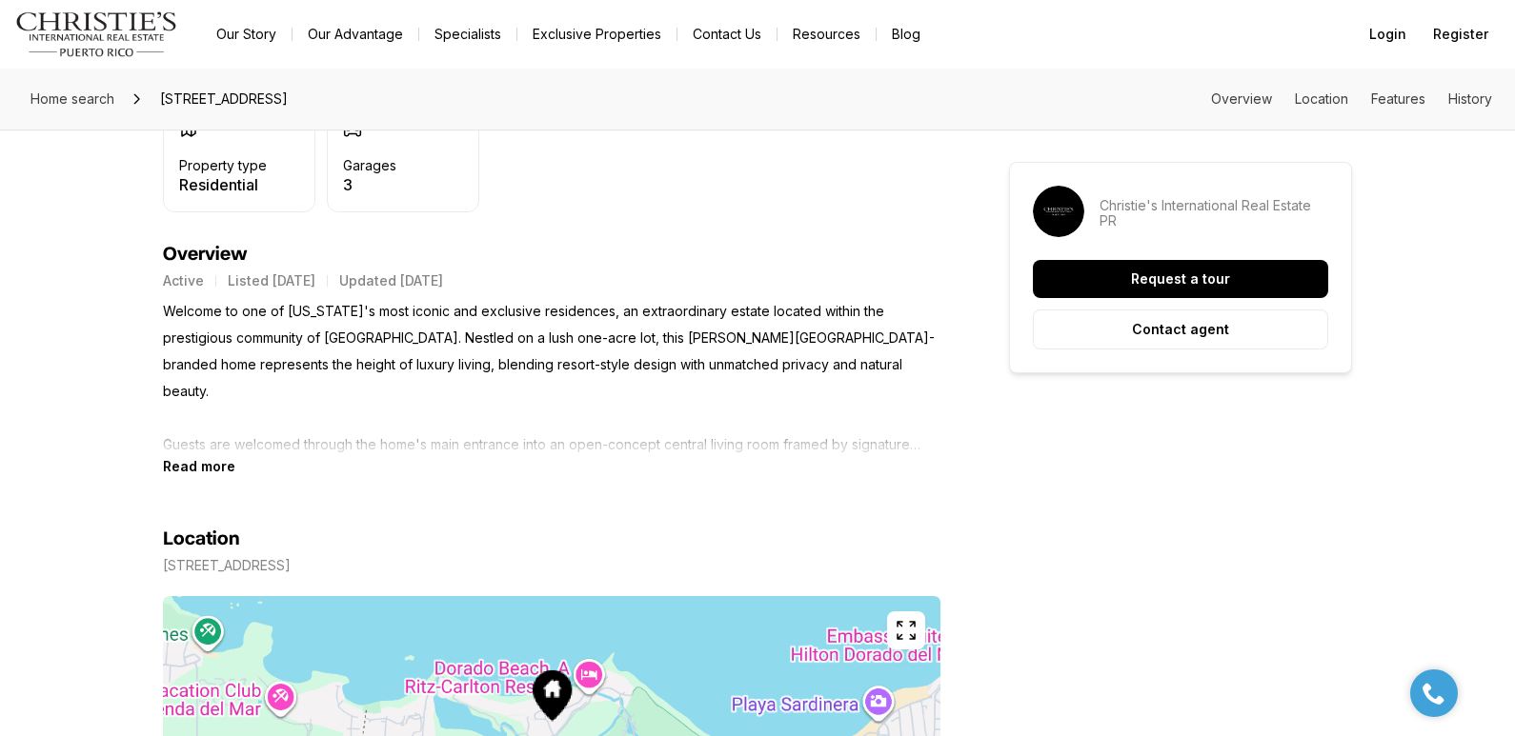
scroll to position [738, 0]
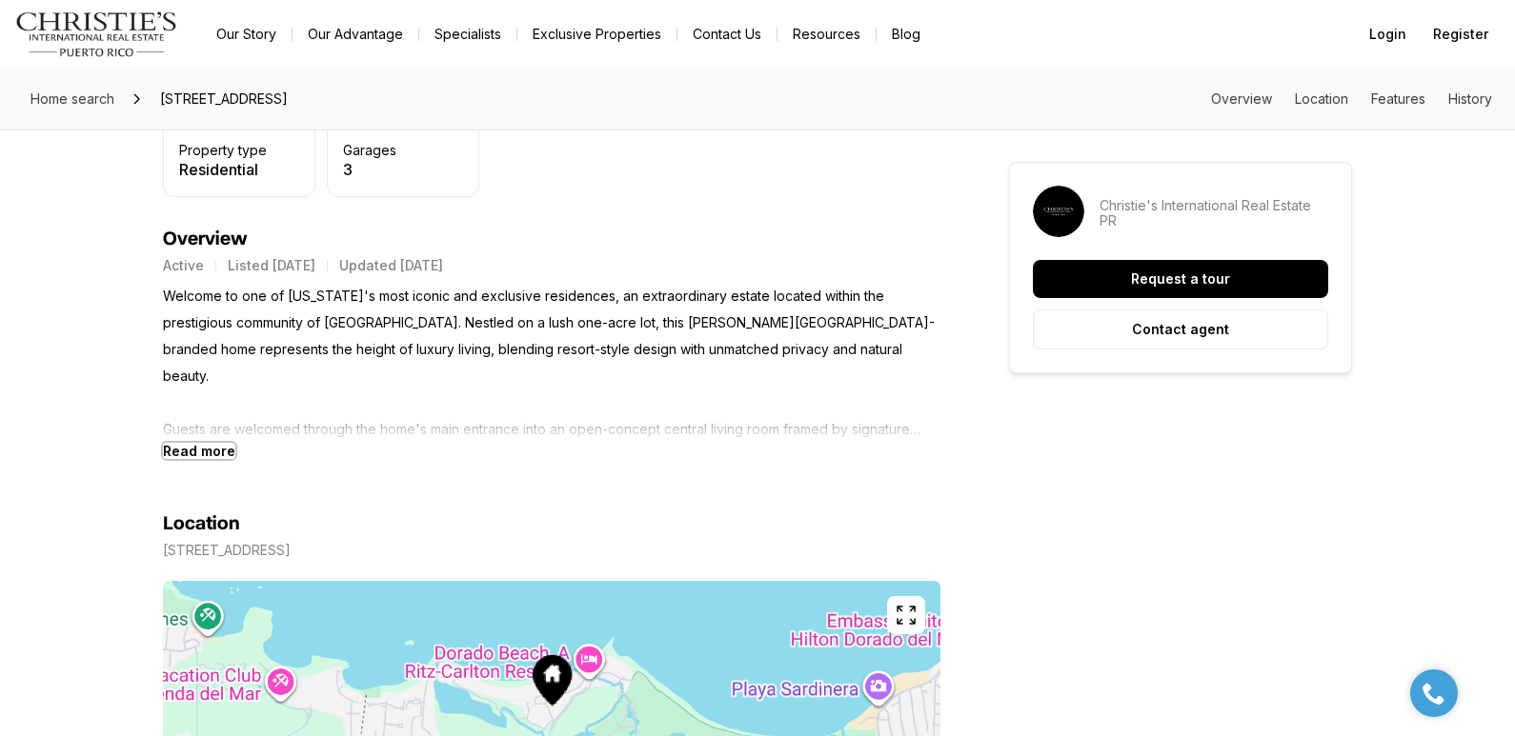
click at [219, 452] on b "Read more" at bounding box center [199, 451] width 72 height 16
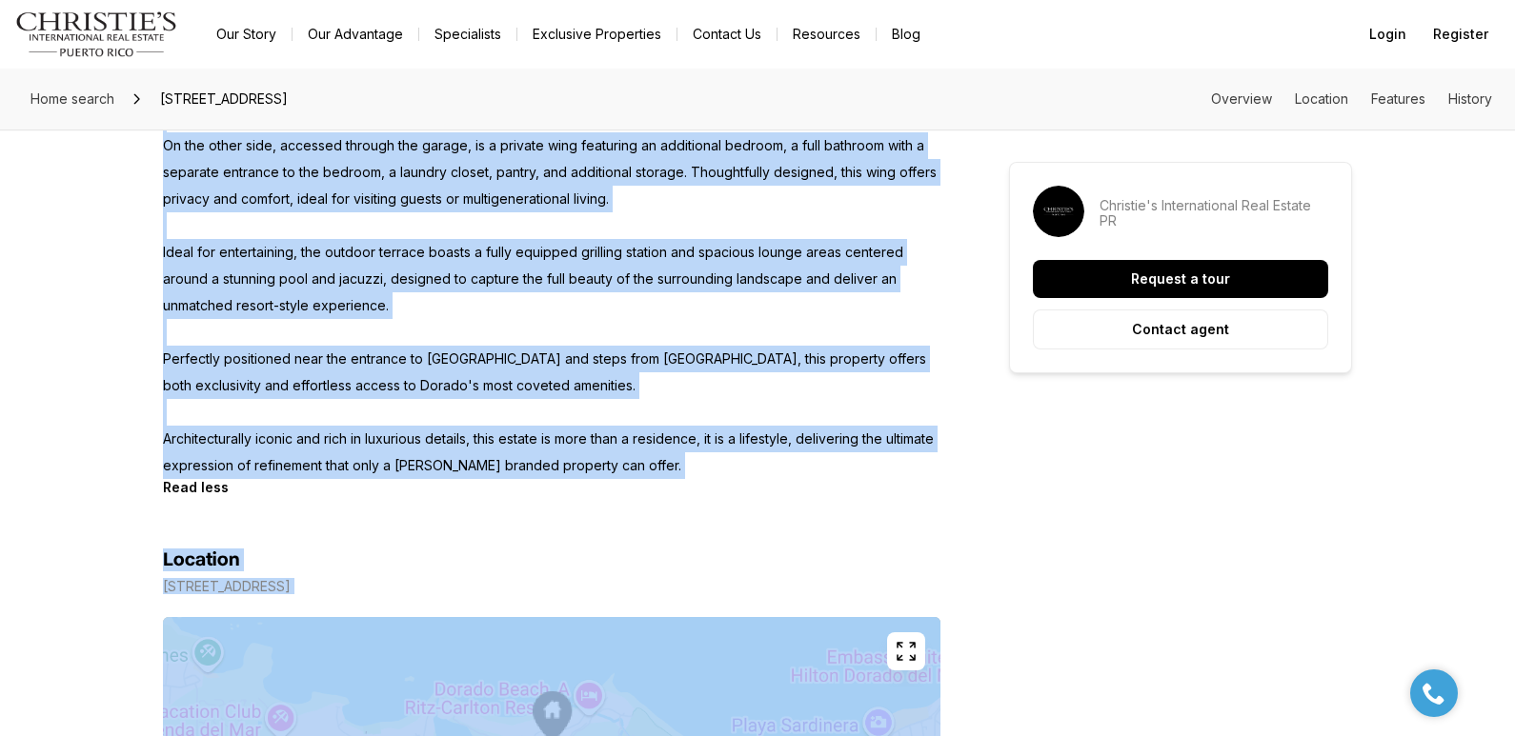
scroll to position [1465, 0]
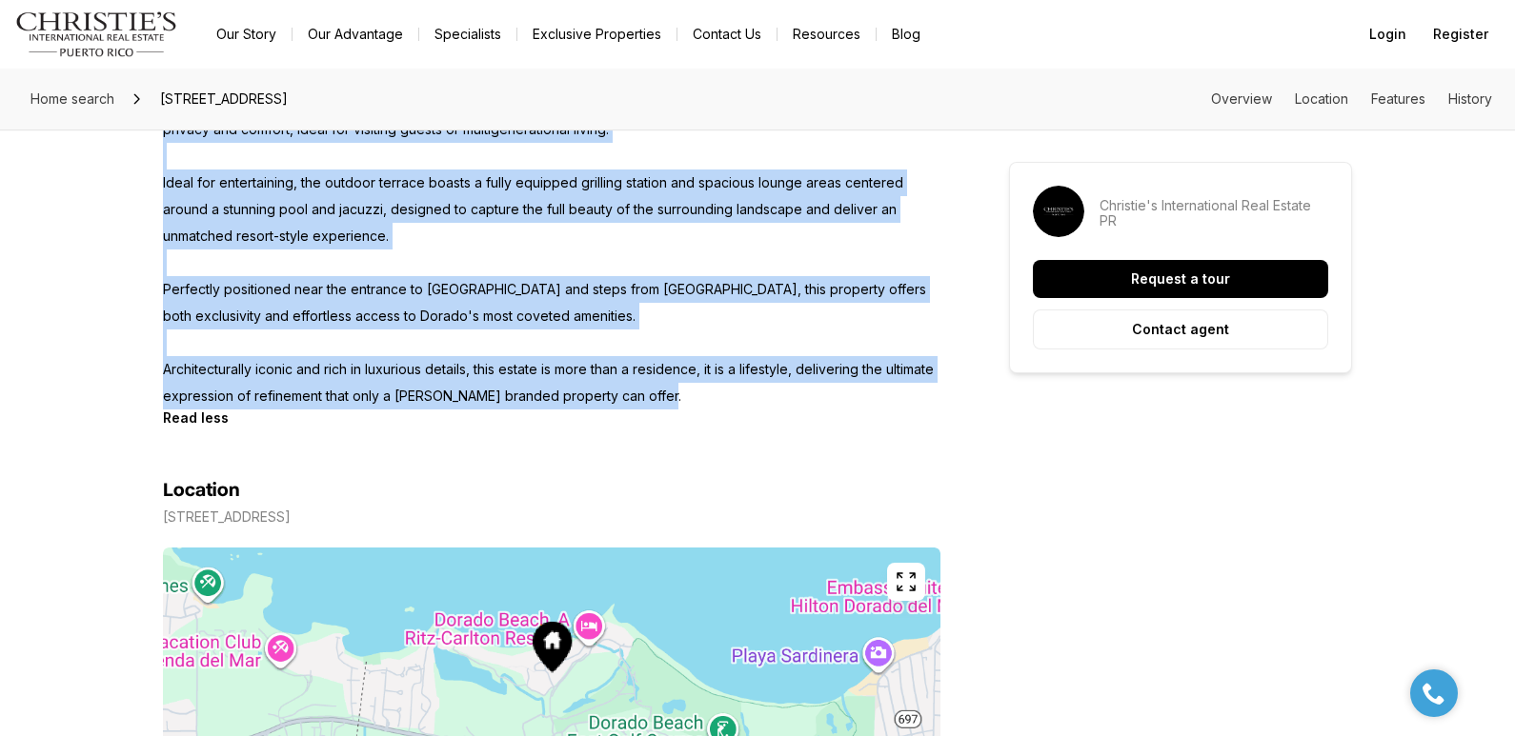
drag, startPoint x: 159, startPoint y: 292, endPoint x: 716, endPoint y: 377, distance: 563.7
copy p "Welcome to one of Puerto Rico's most iconic and exclusive residences, an extrao…"
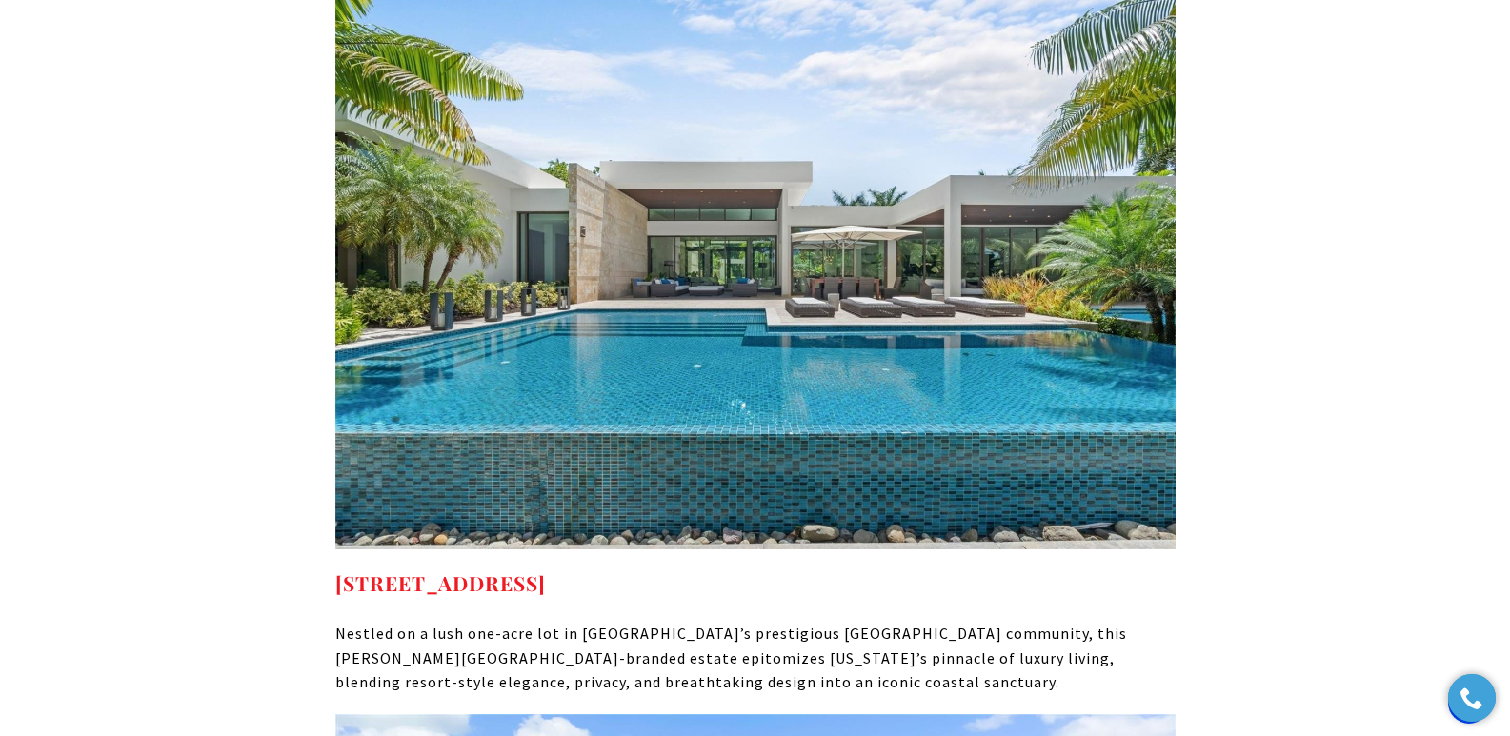
scroll to position [10324, 0]
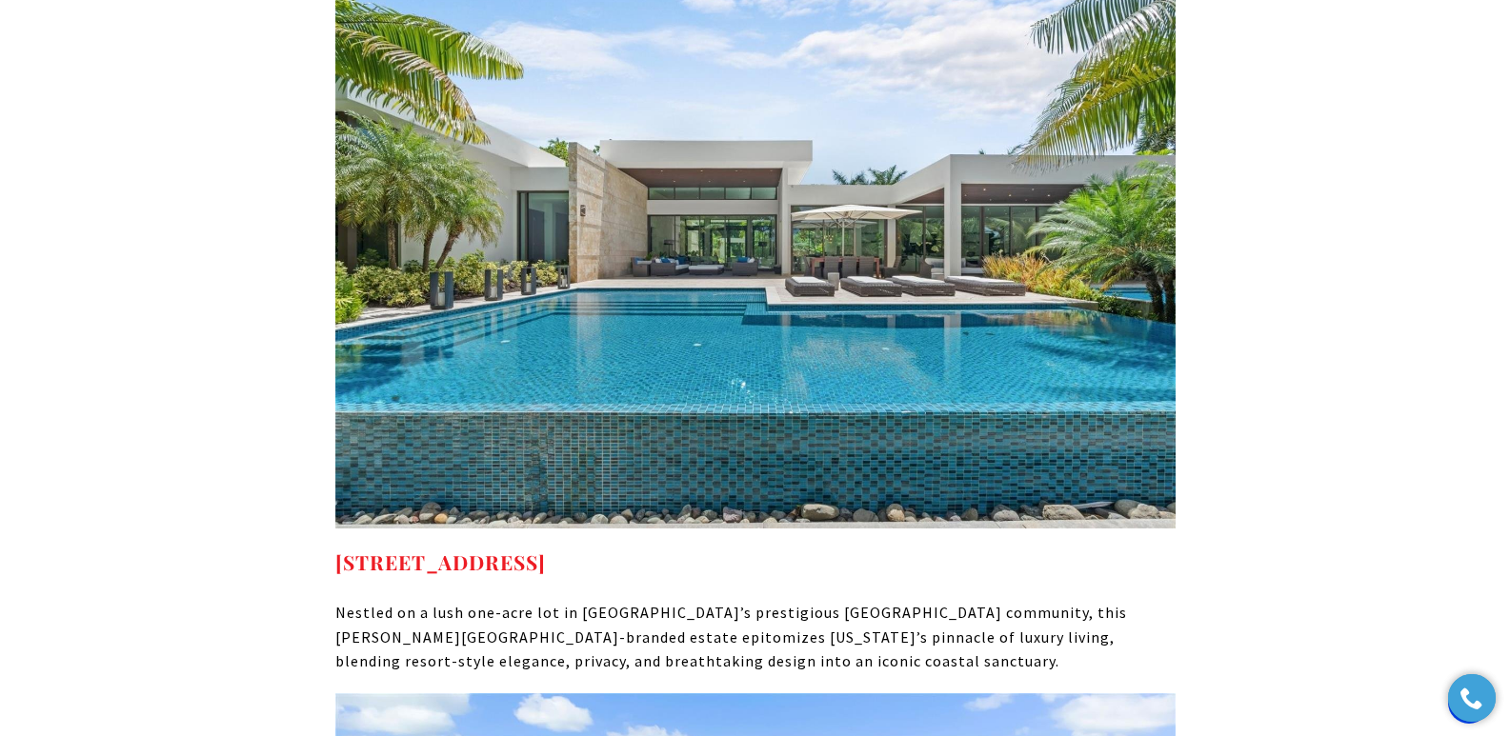
drag, startPoint x: 792, startPoint y: 407, endPoint x: 312, endPoint y: 429, distance: 480.6
copy strong "[STREET_ADDRESS]"
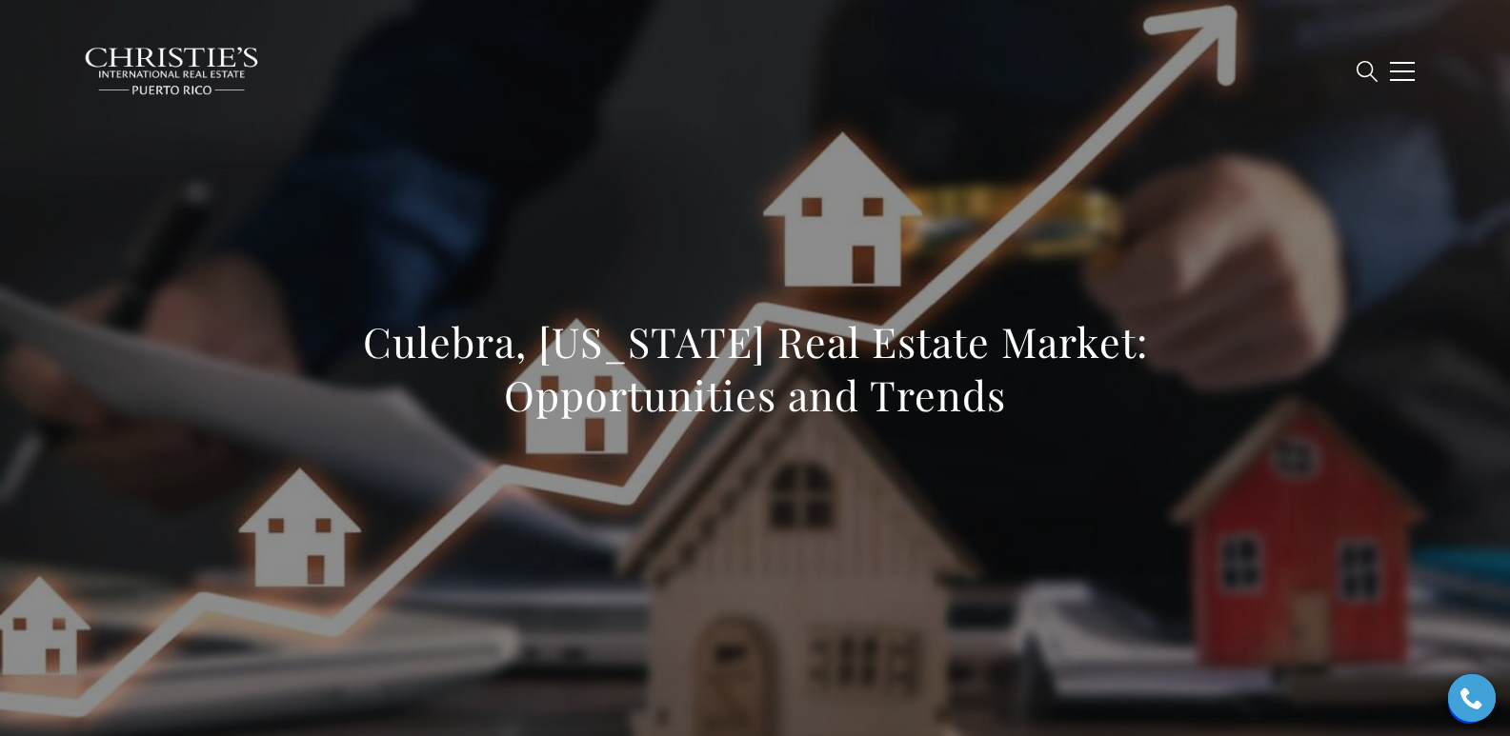
drag, startPoint x: 358, startPoint y: 326, endPoint x: 1025, endPoint y: 391, distance: 670.0
click at [1025, 391] on h1 "Culebra, Puerto Rico Real Estate Market: Opportunities and Trends" at bounding box center [755, 368] width 840 height 107
copy h1 "Culebra, Puerto Rico Real Estate Market: Opportunities and Trends"
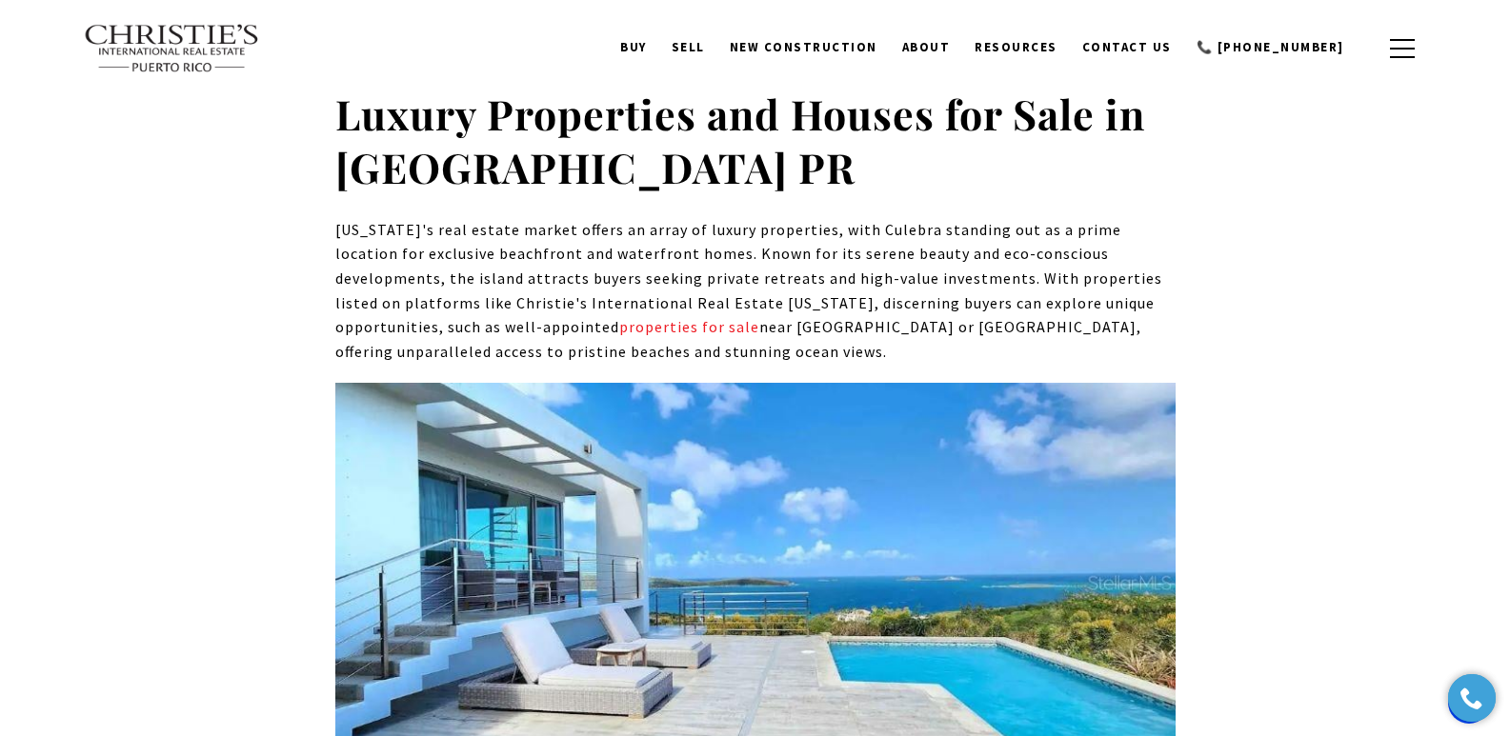
scroll to position [9665, 0]
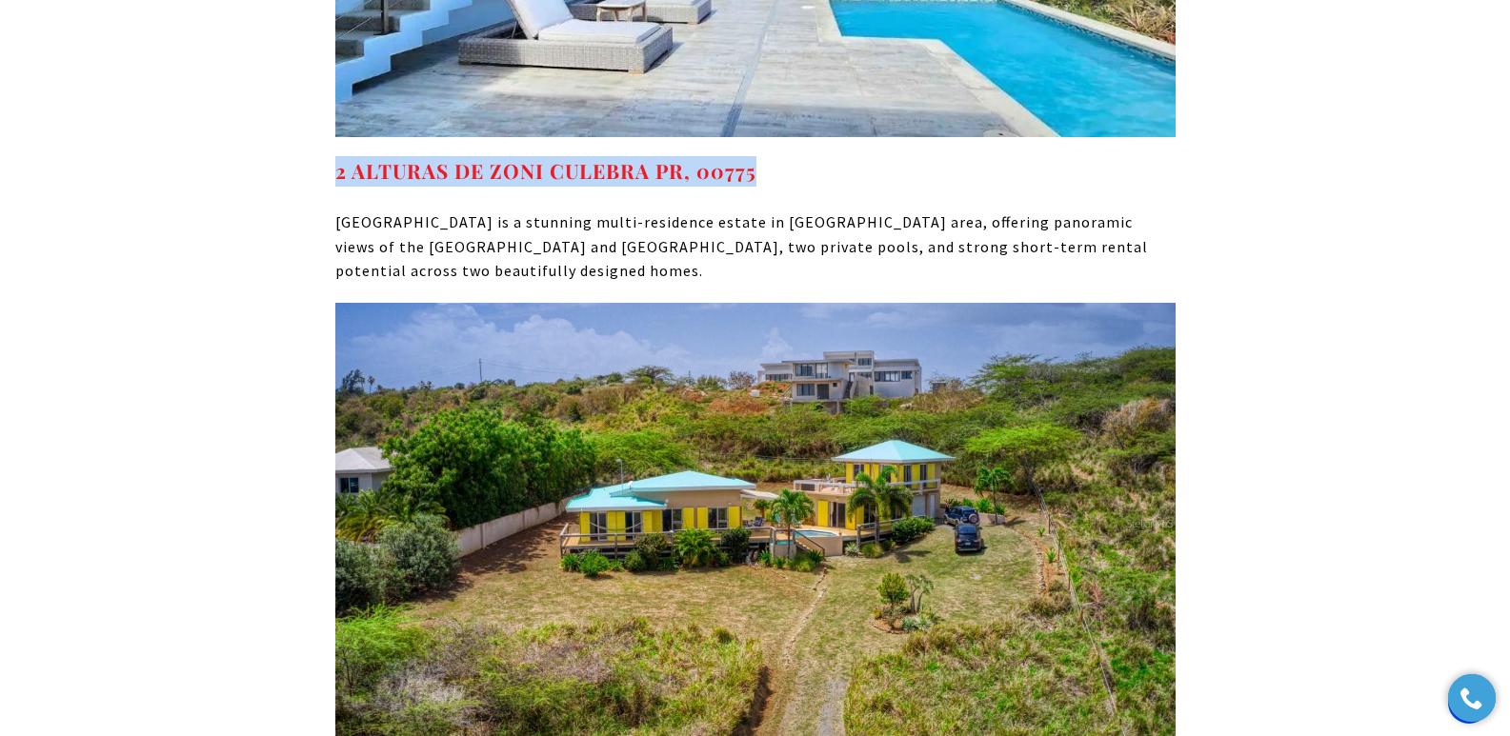
drag, startPoint x: 889, startPoint y: 78, endPoint x: 306, endPoint y: 80, distance: 583.0
copy link "2 ALTURAS DE ZONI CULEBRA PR, 00775"
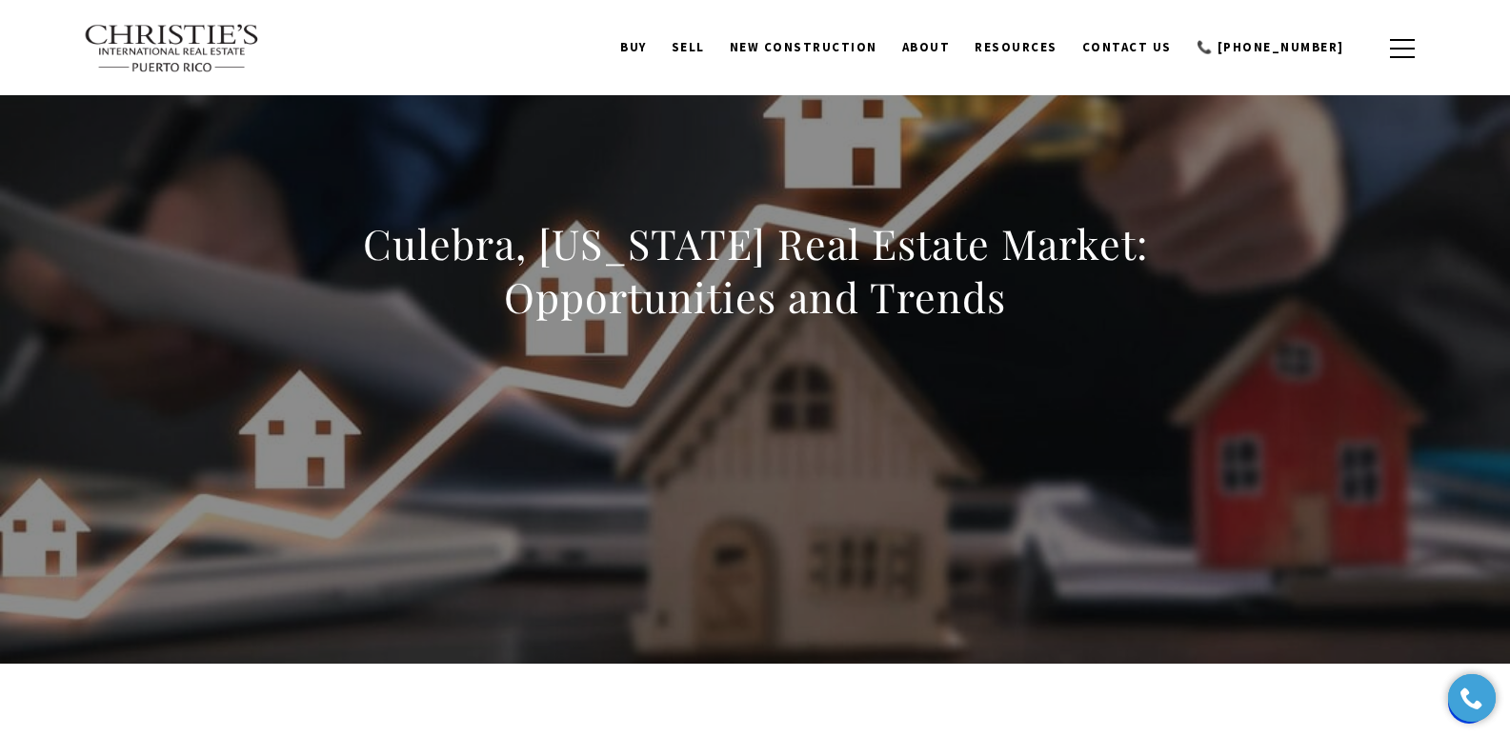
scroll to position [0, 0]
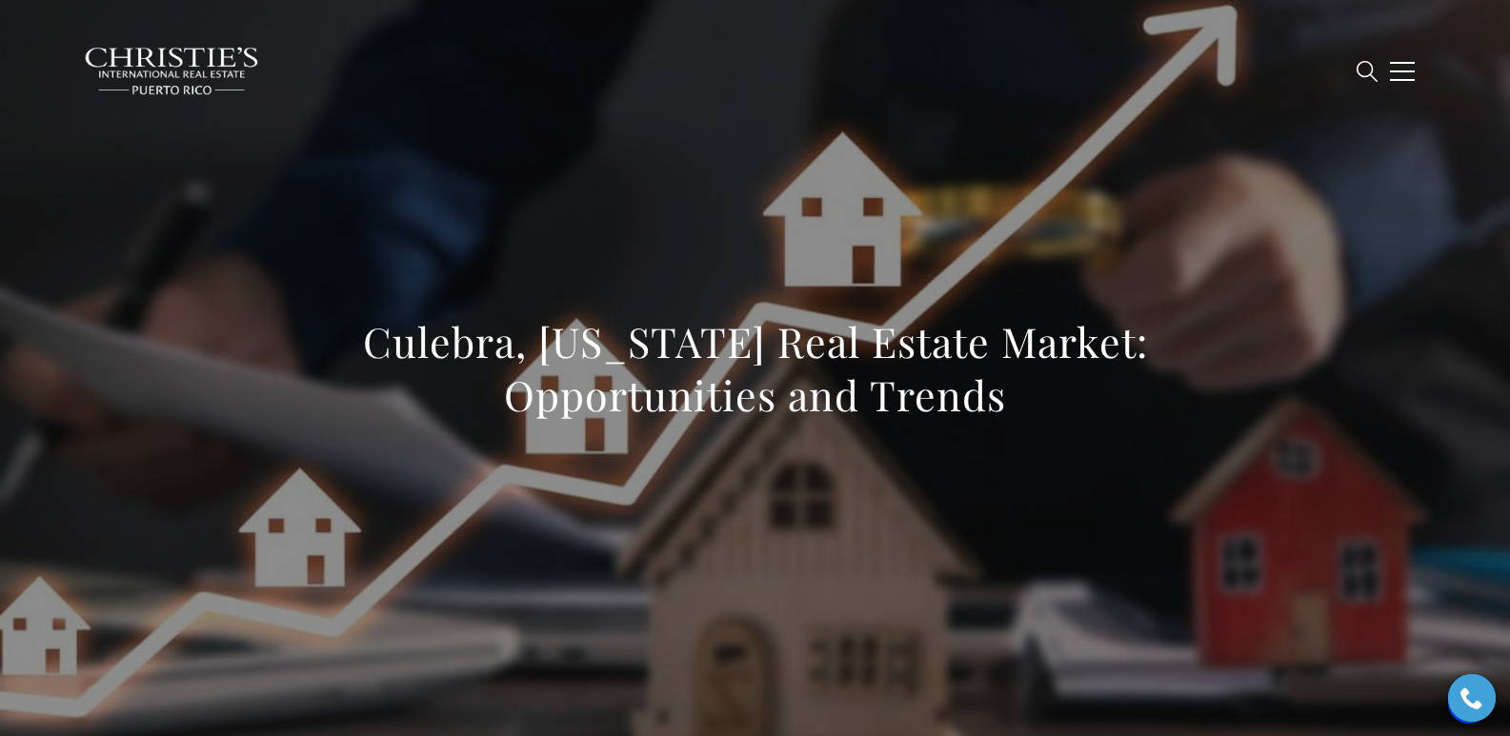
drag, startPoint x: 367, startPoint y: 359, endPoint x: 1072, endPoint y: 428, distance: 708.3
click at [1072, 428] on div "Culebra, Puerto Rico Real Estate Market: Opportunities and Trends" at bounding box center [755, 380] width 840 height 131
copy h1 "Culebra, Puerto Rico Real Estate Market: Opportunities and Trends"
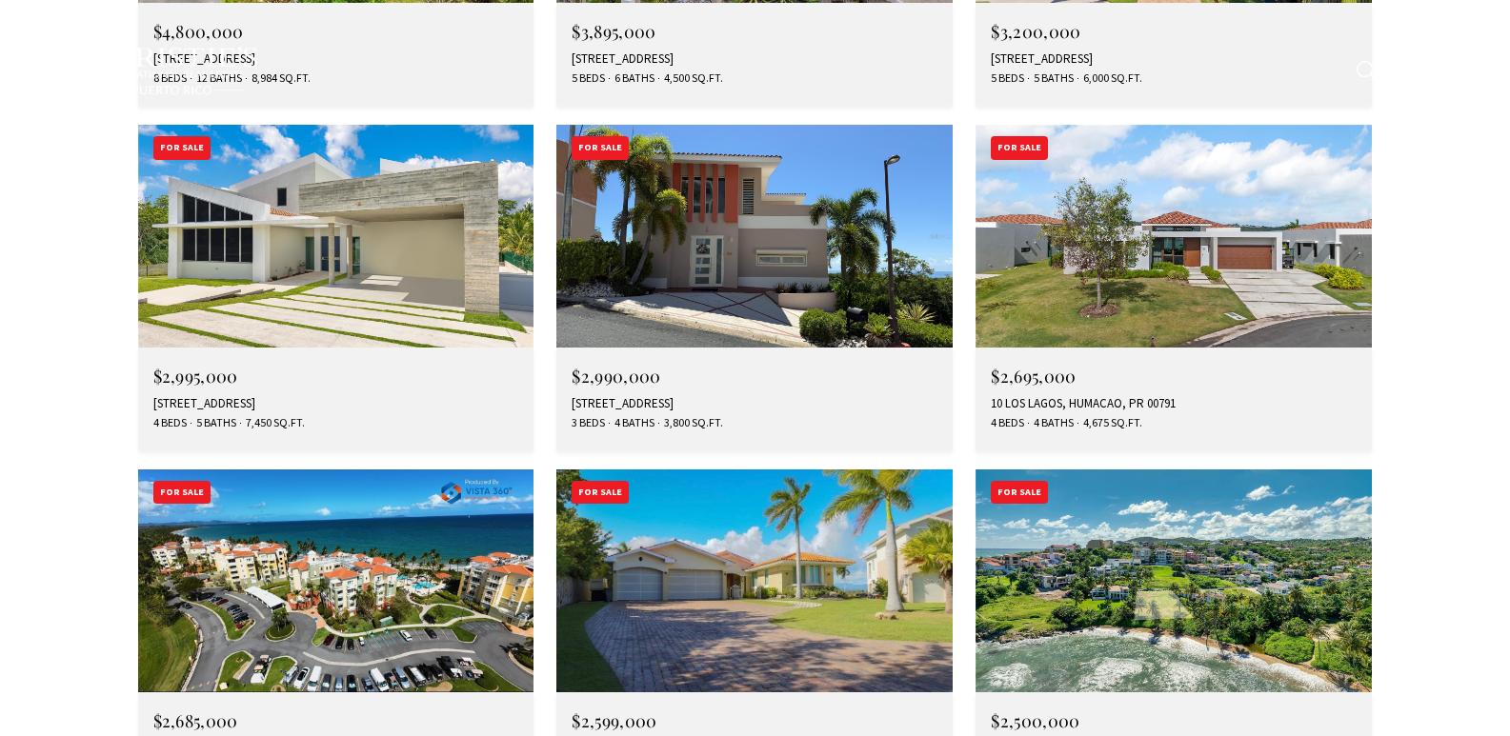
type input "**********"
type input "*********"
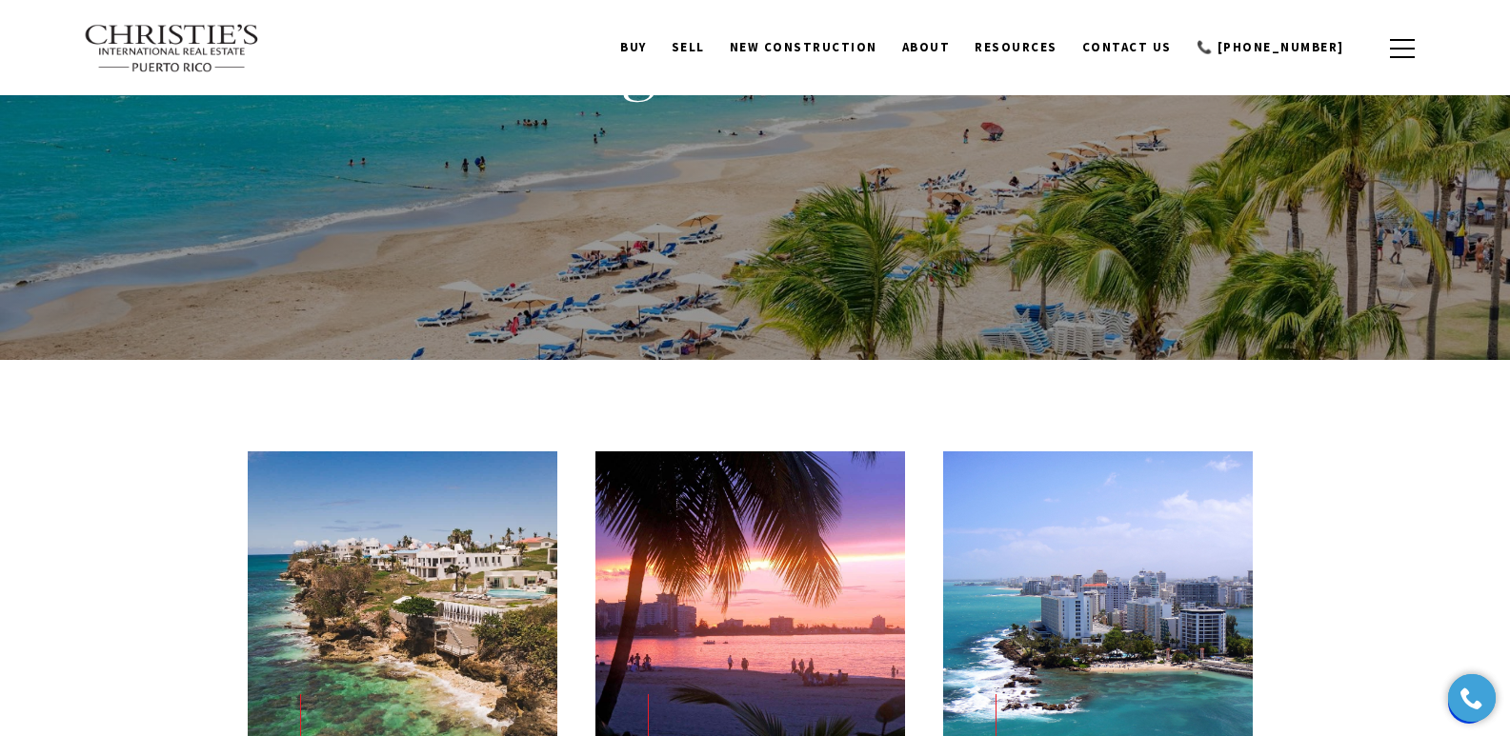
scroll to position [855, 0]
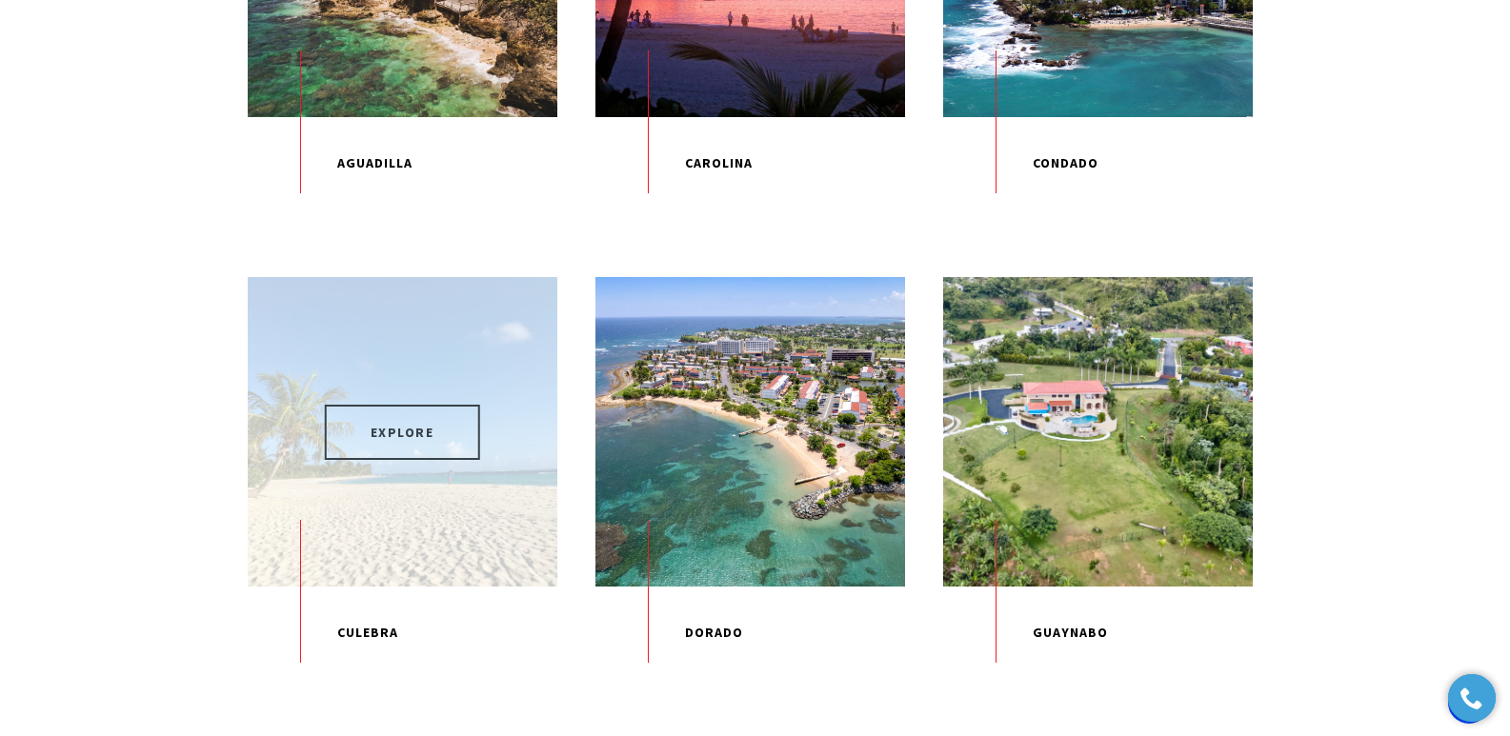
click at [402, 460] on span "EXPLORE" at bounding box center [402, 432] width 155 height 55
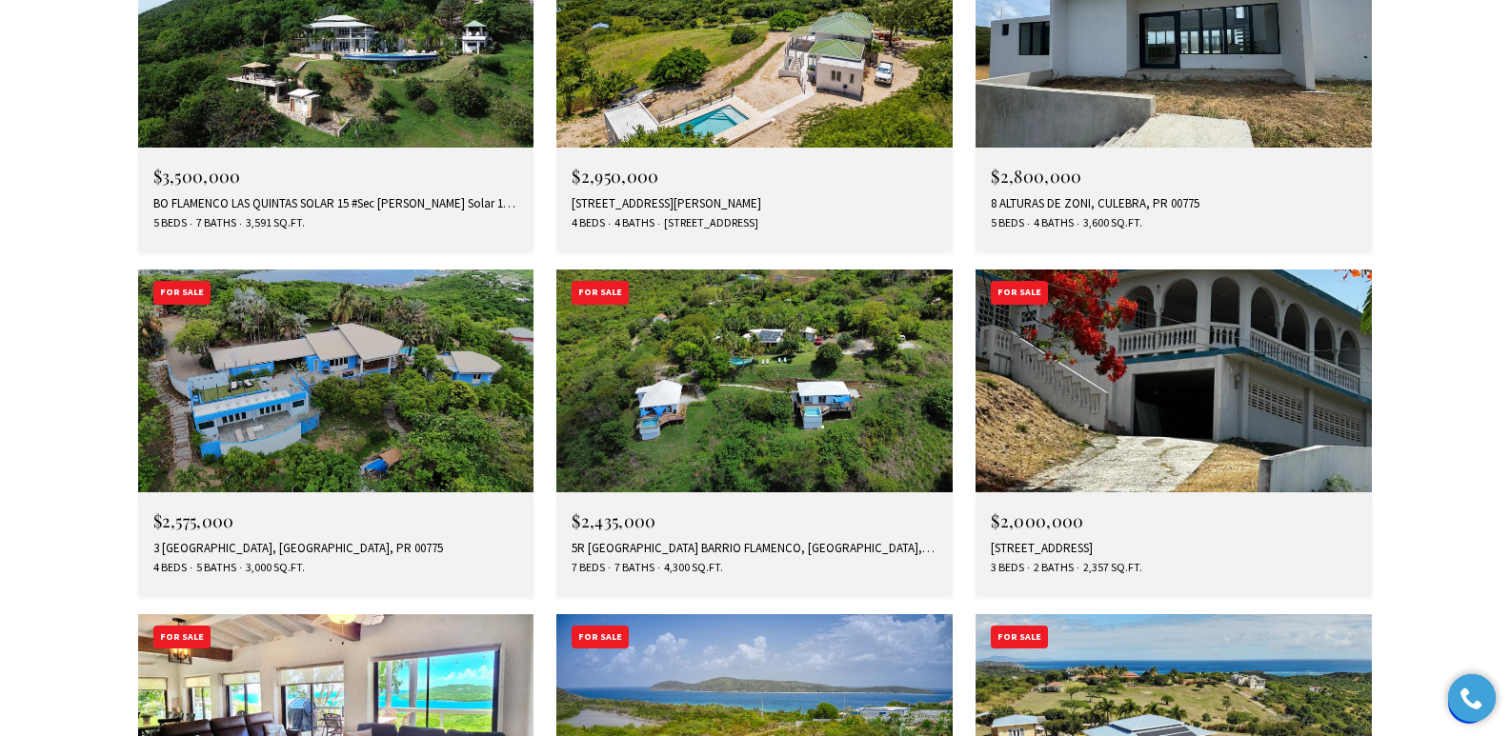
scroll to position [6806, 0]
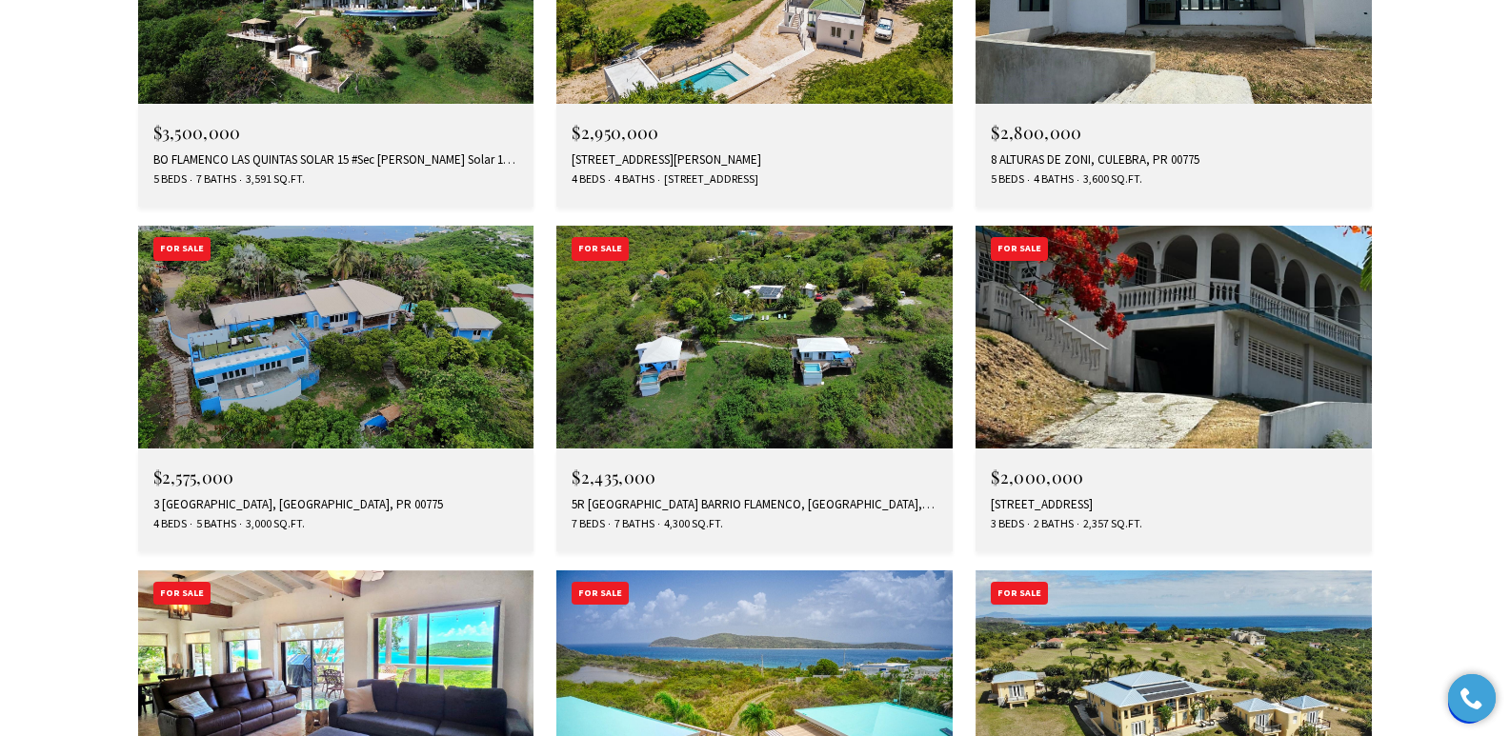
drag, startPoint x: 1518, startPoint y: 51, endPoint x: 1523, endPoint y: 503, distance: 451.6
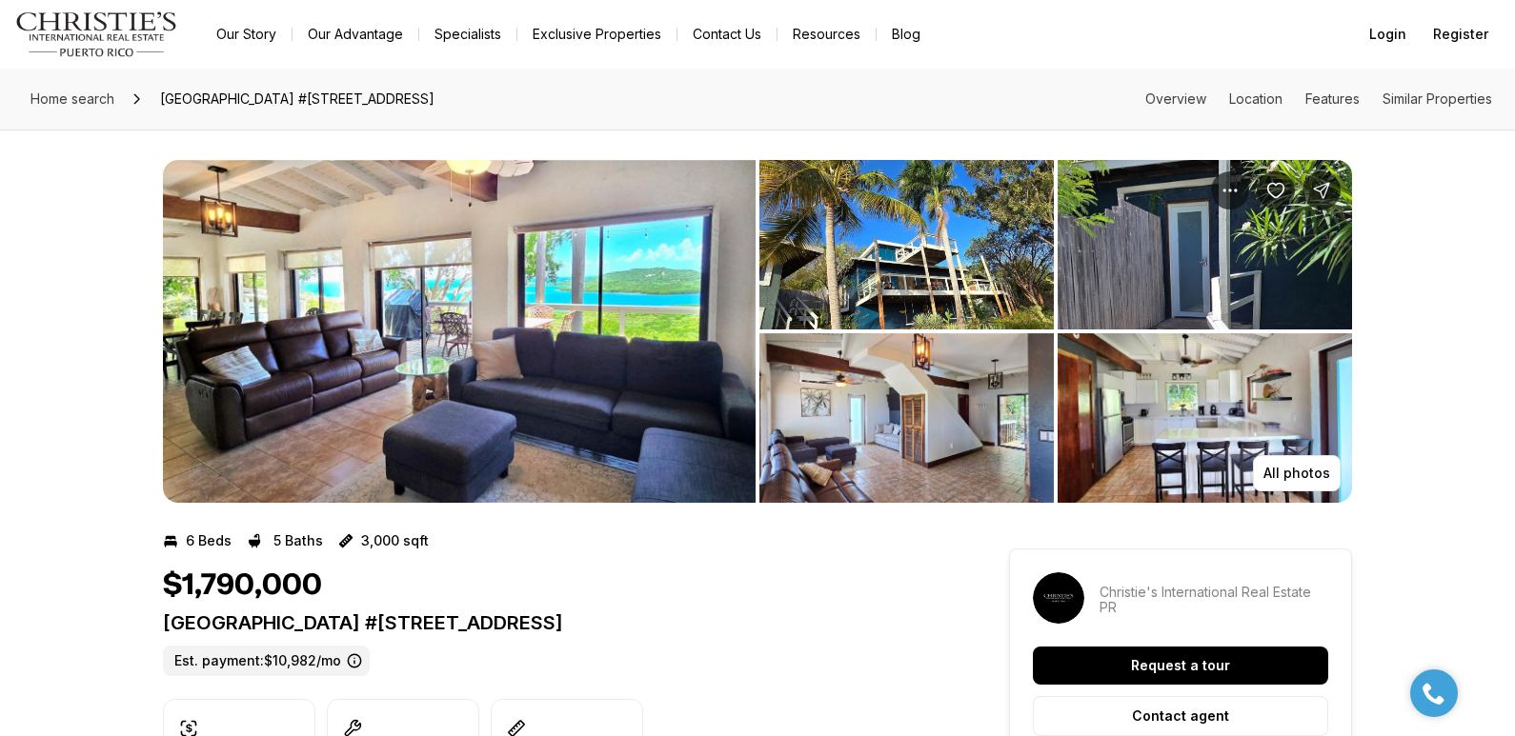
drag, startPoint x: 163, startPoint y: 624, endPoint x: 748, endPoint y: 622, distance: 584.9
click at [748, 622] on p "[GEOGRAPHIC_DATA] #[STREET_ADDRESS]" at bounding box center [551, 623] width 777 height 23
copy p "[GEOGRAPHIC_DATA] #[STREET_ADDRESS]"
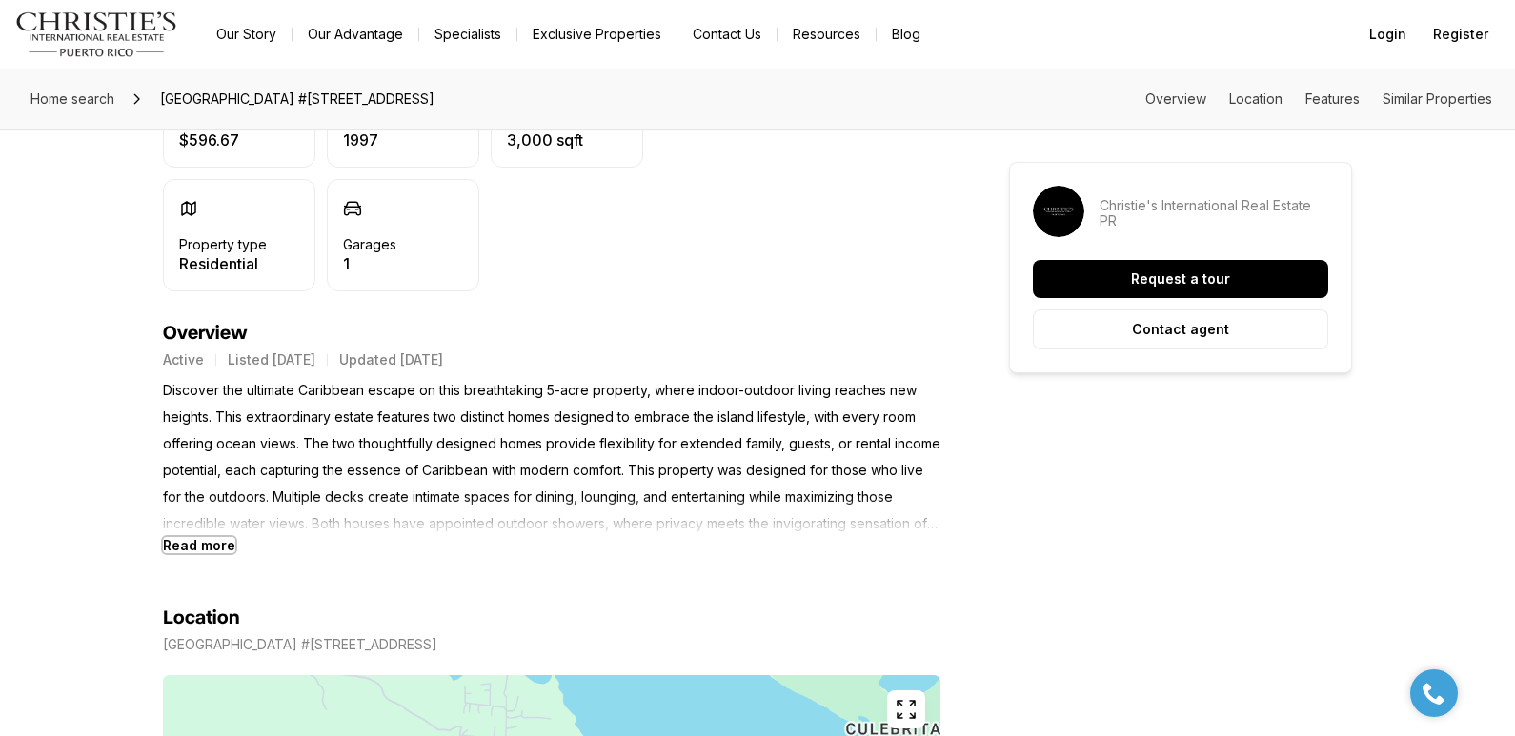
click at [209, 544] on b "Read more" at bounding box center [199, 545] width 72 height 16
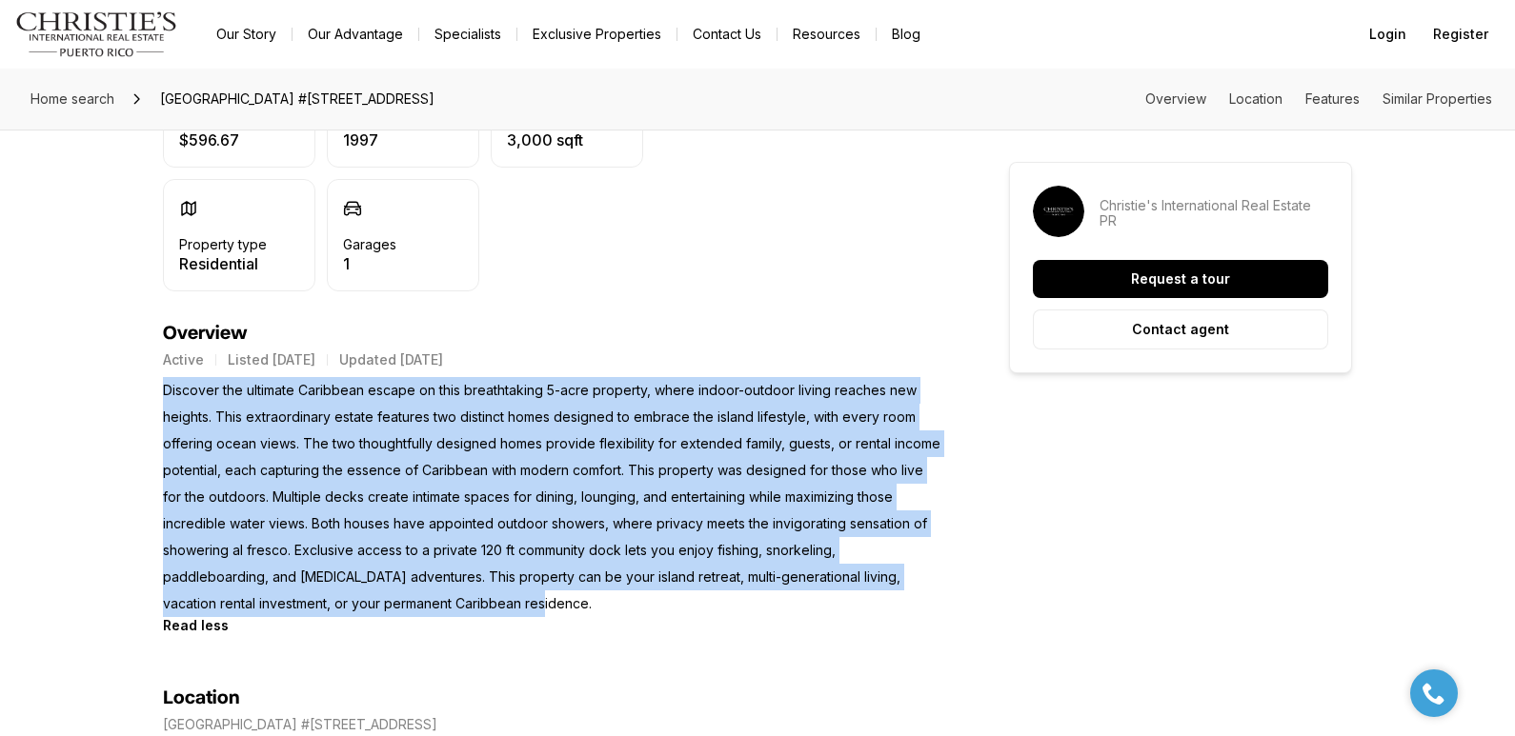
drag, startPoint x: 168, startPoint y: 389, endPoint x: 506, endPoint y: 604, distance: 400.9
click at [506, 604] on p "Discover the ultimate Caribbean escape on this breathtaking 5-acre property, wh…" at bounding box center [551, 497] width 777 height 240
copy p "Discover the ultimate Caribbean escape on this breathtaking 5-acre property, wh…"
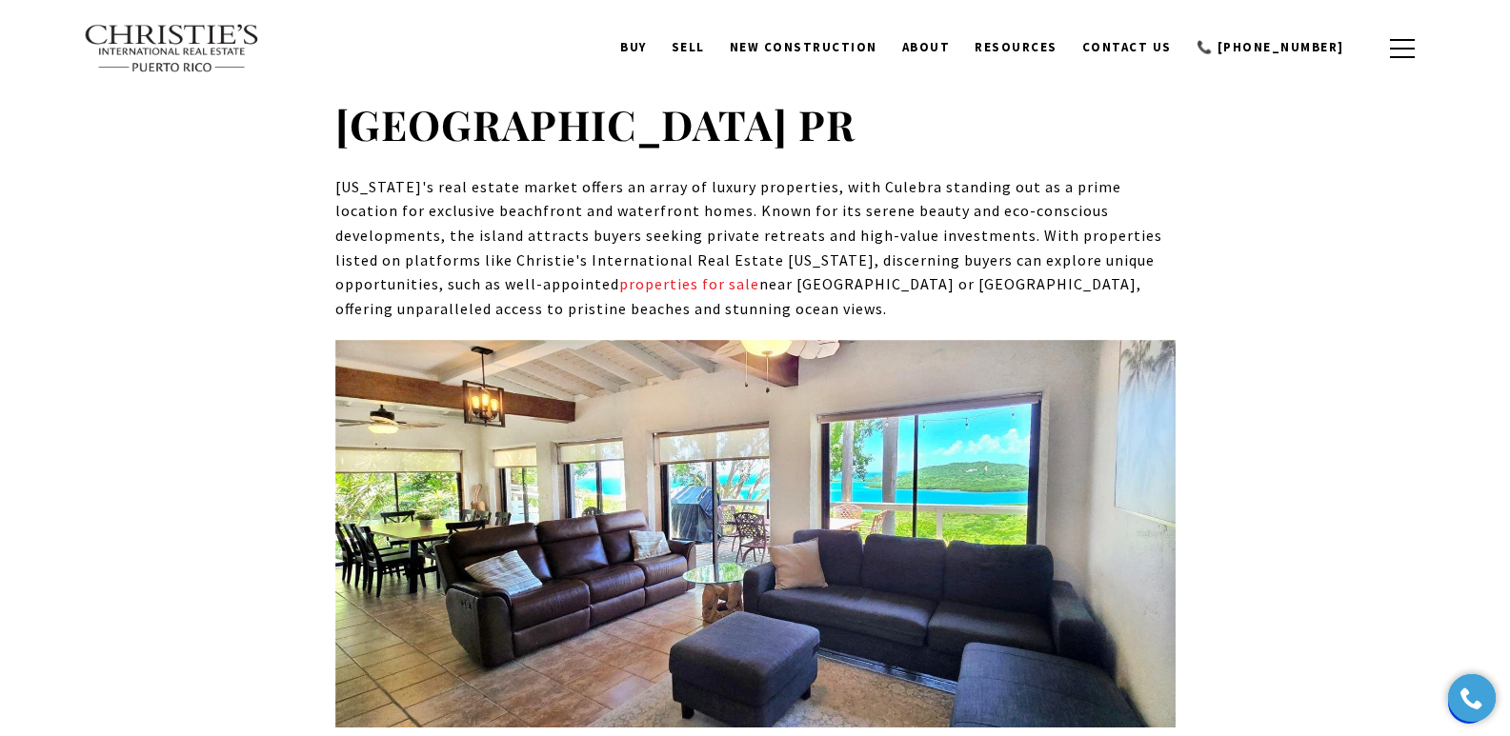
scroll to position [9043, 0]
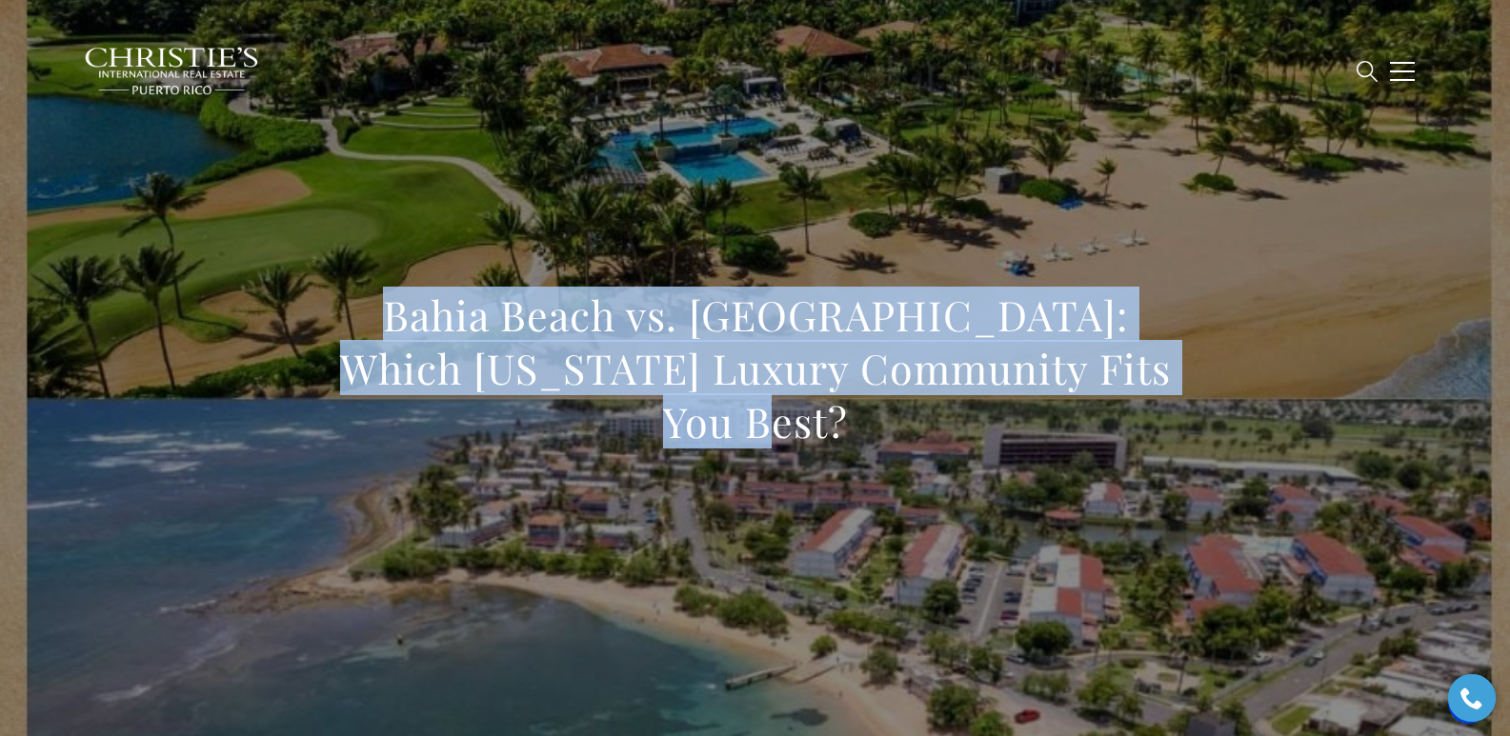
drag, startPoint x: 375, startPoint y: 312, endPoint x: 858, endPoint y: 415, distance: 493.8
click at [858, 415] on h1 "Bahia Beach vs. [GEOGRAPHIC_DATA]: Which [US_STATE] Luxury Community Fits You B…" at bounding box center [755, 369] width 840 height 160
copy h1 "Bahia Beach vs. [GEOGRAPHIC_DATA]: Which [US_STATE] Luxury Community Fits You B…"
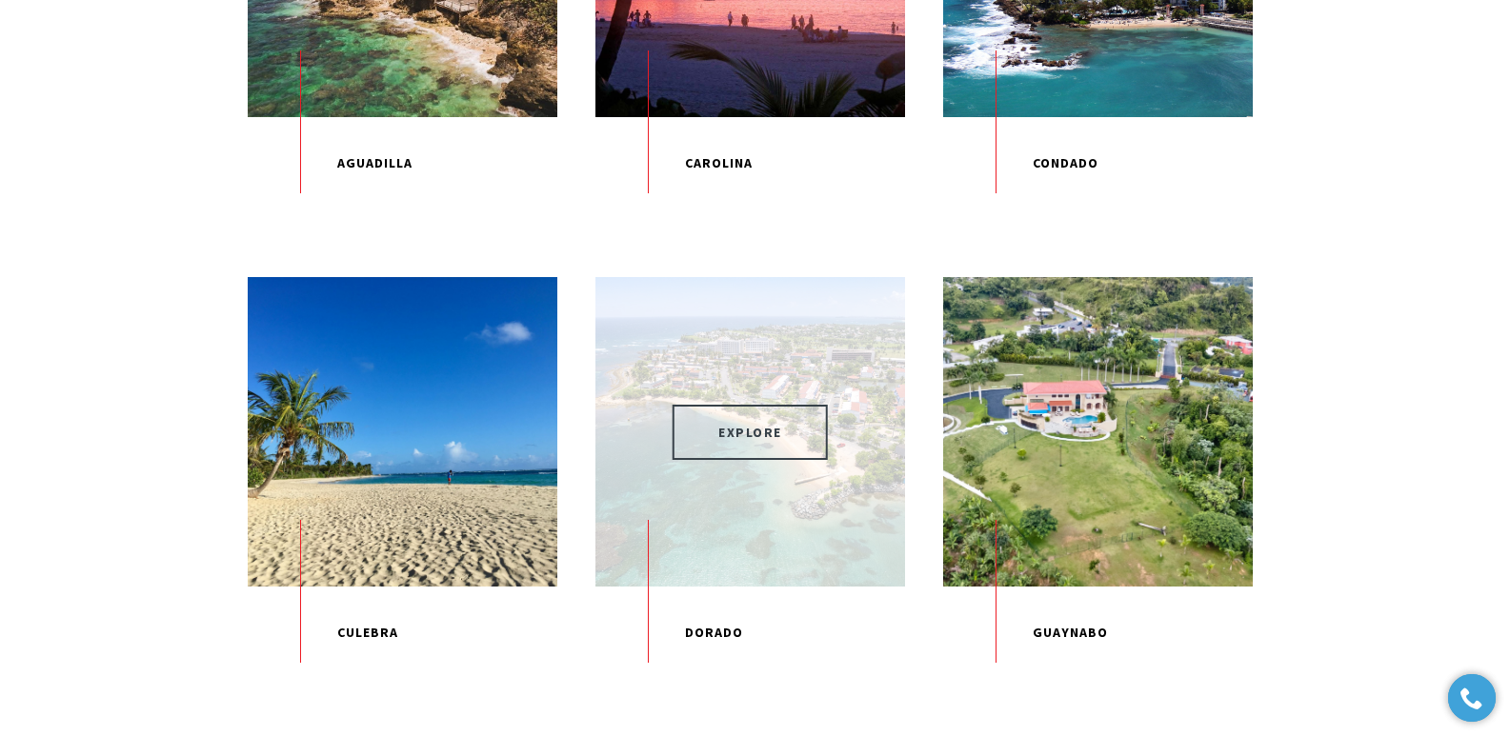
click at [751, 445] on span "EXPLORE" at bounding box center [750, 432] width 155 height 55
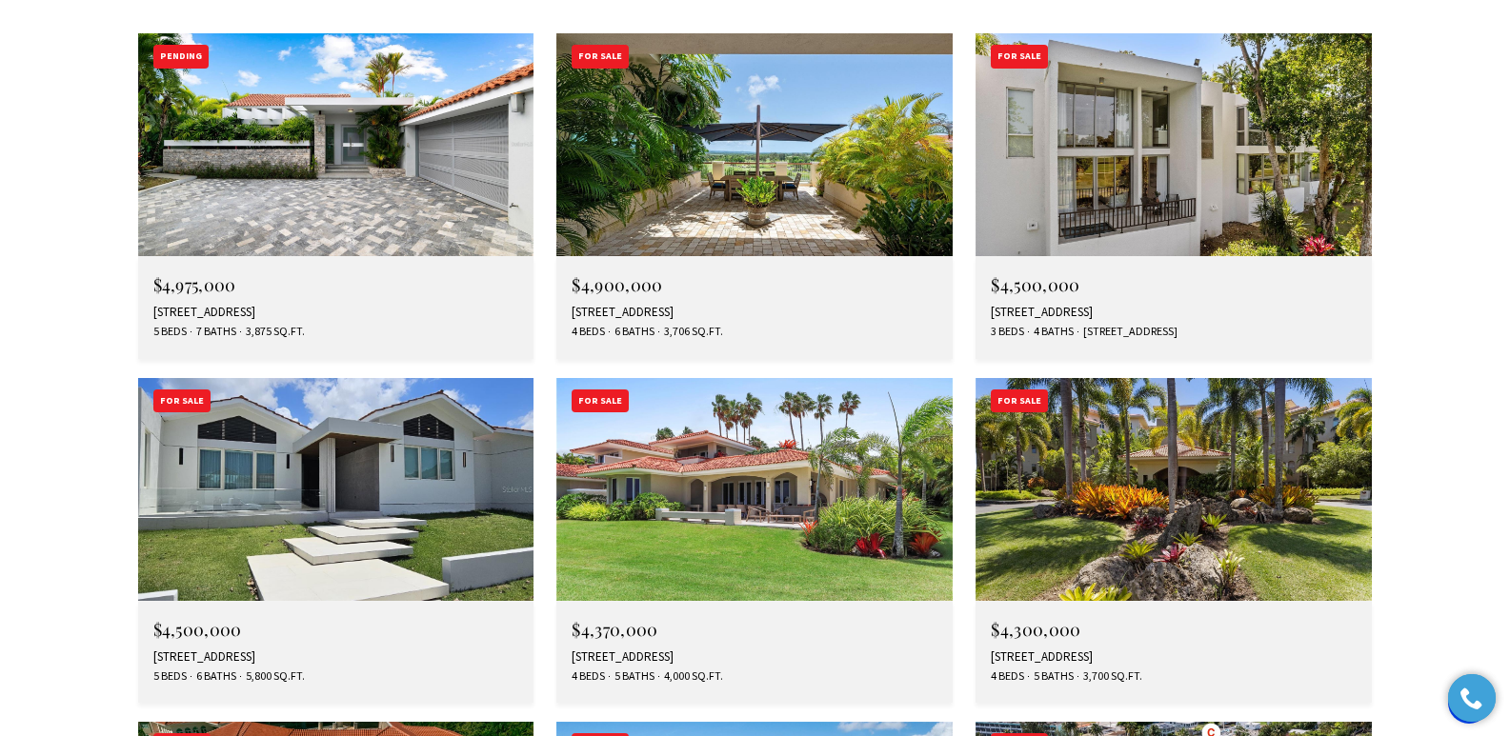
scroll to position [7007, 0]
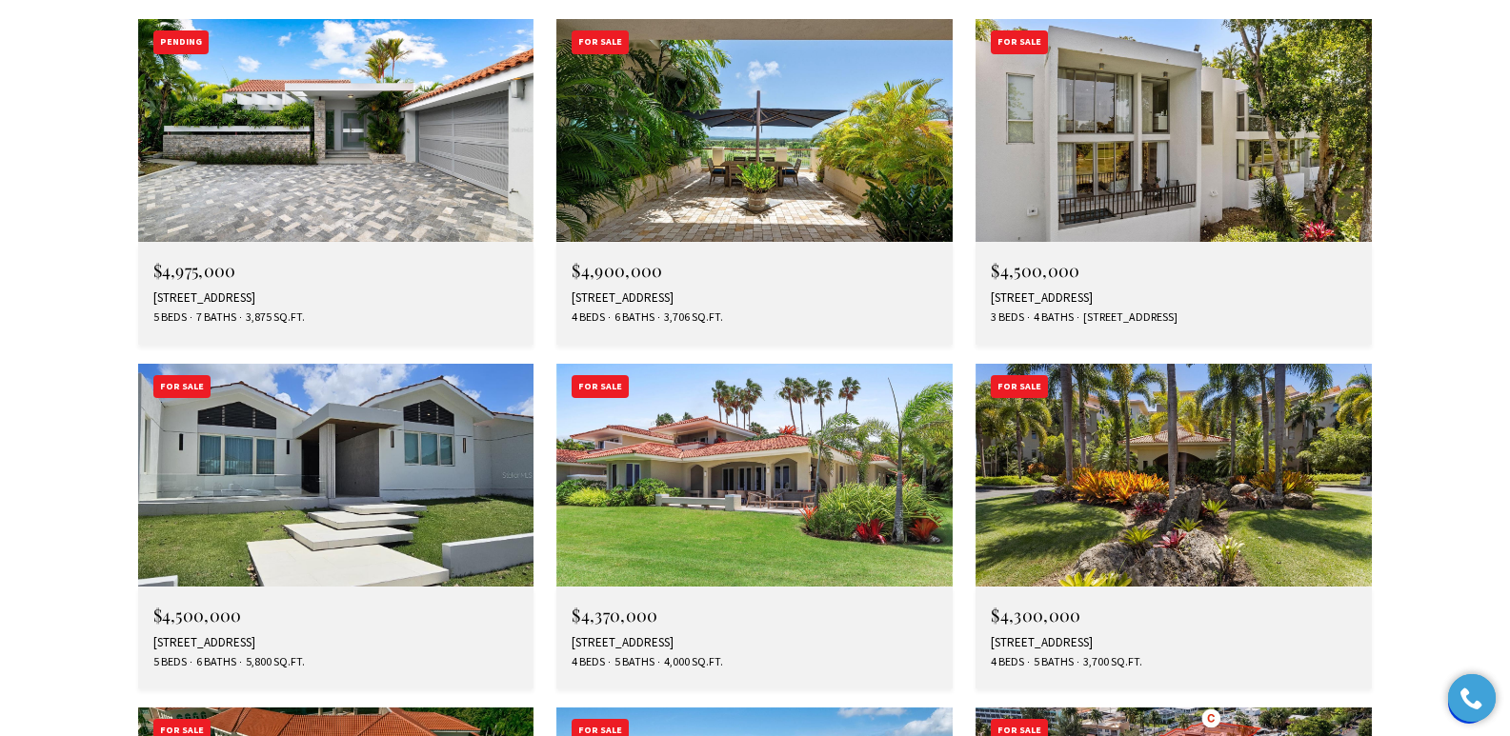
drag, startPoint x: 1518, startPoint y: 48, endPoint x: 1523, endPoint y: 502, distance: 454.4
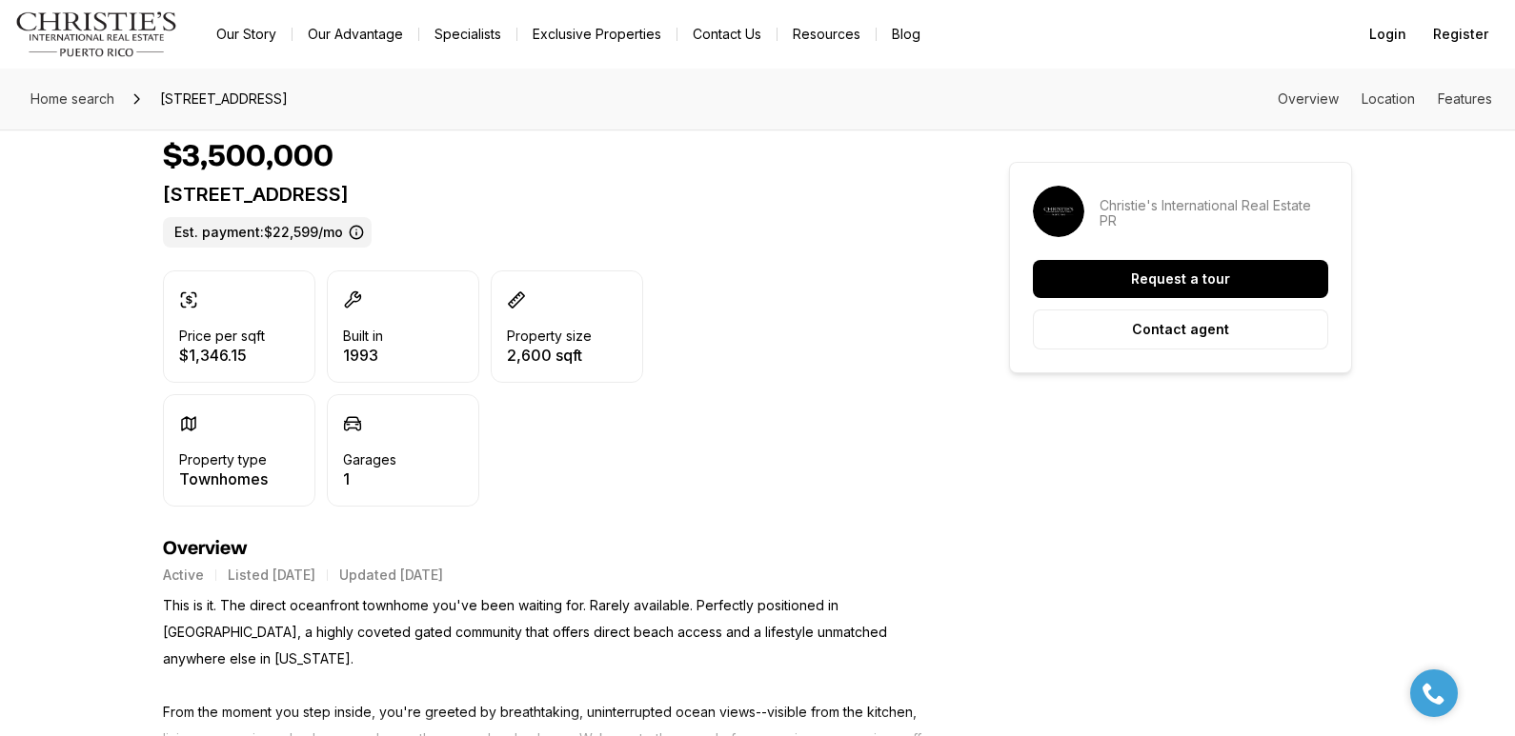
scroll to position [422, 0]
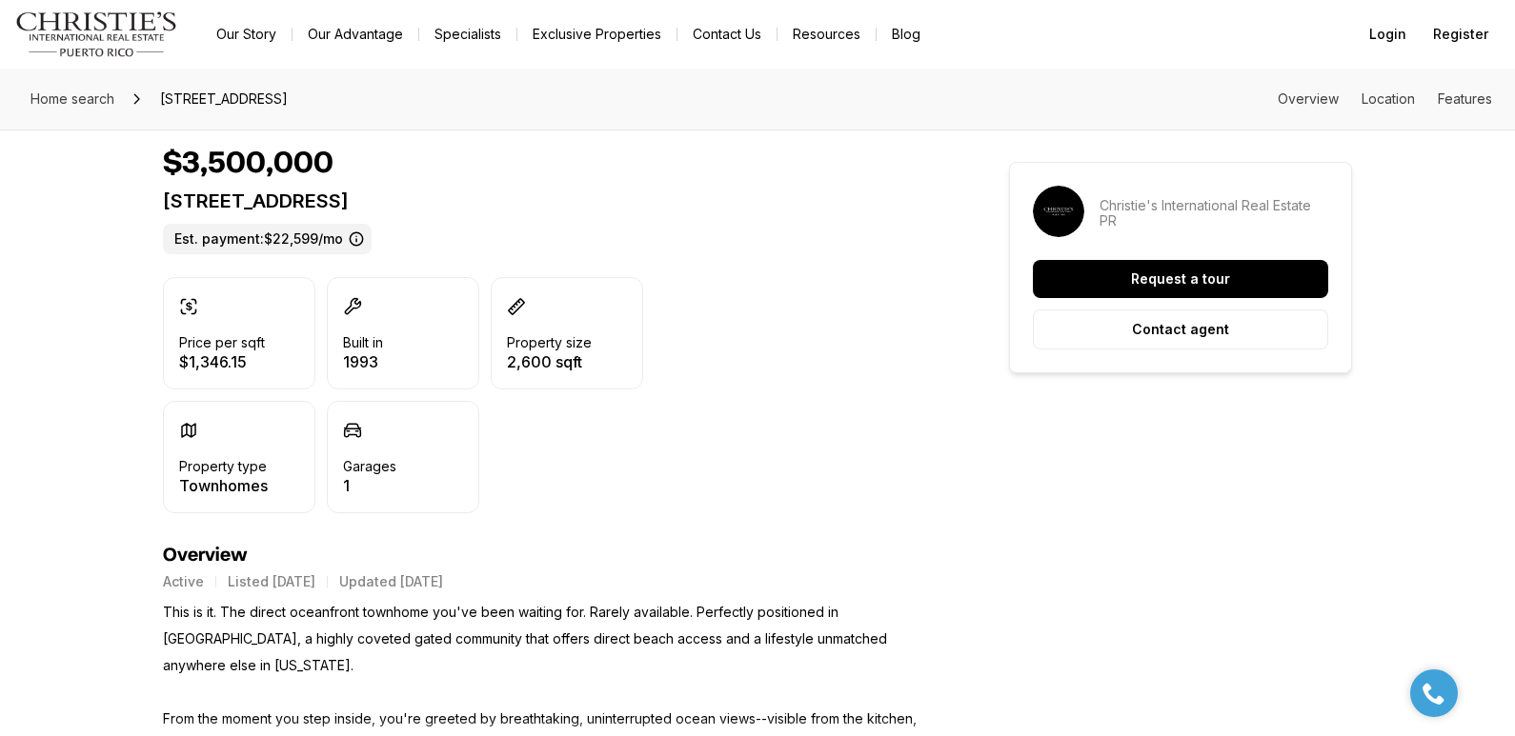
drag, startPoint x: 160, startPoint y: 199, endPoint x: 623, endPoint y: 197, distance: 463.0
copy p "70 CALLE ARRECIFE DORADO PR, 00646"
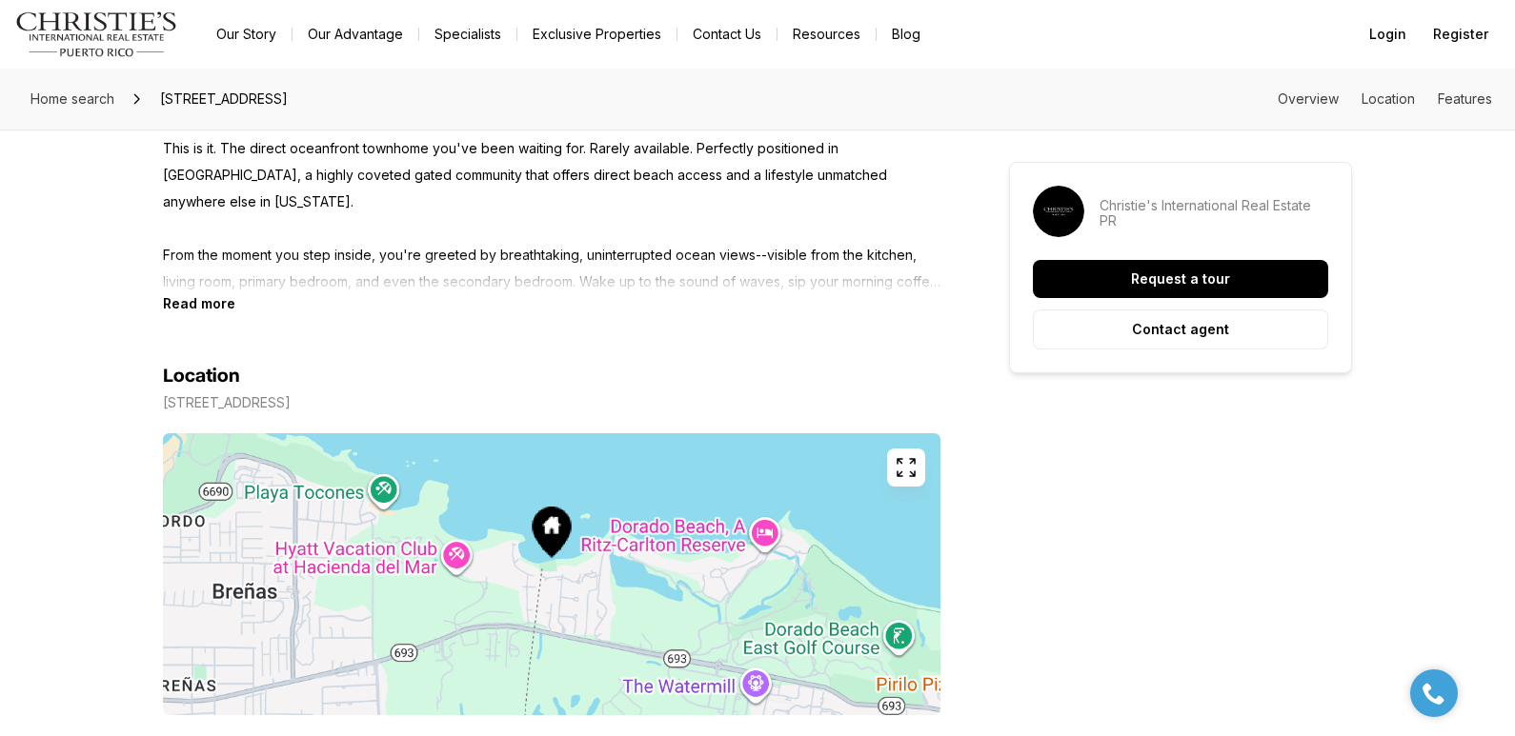
scroll to position [894, 0]
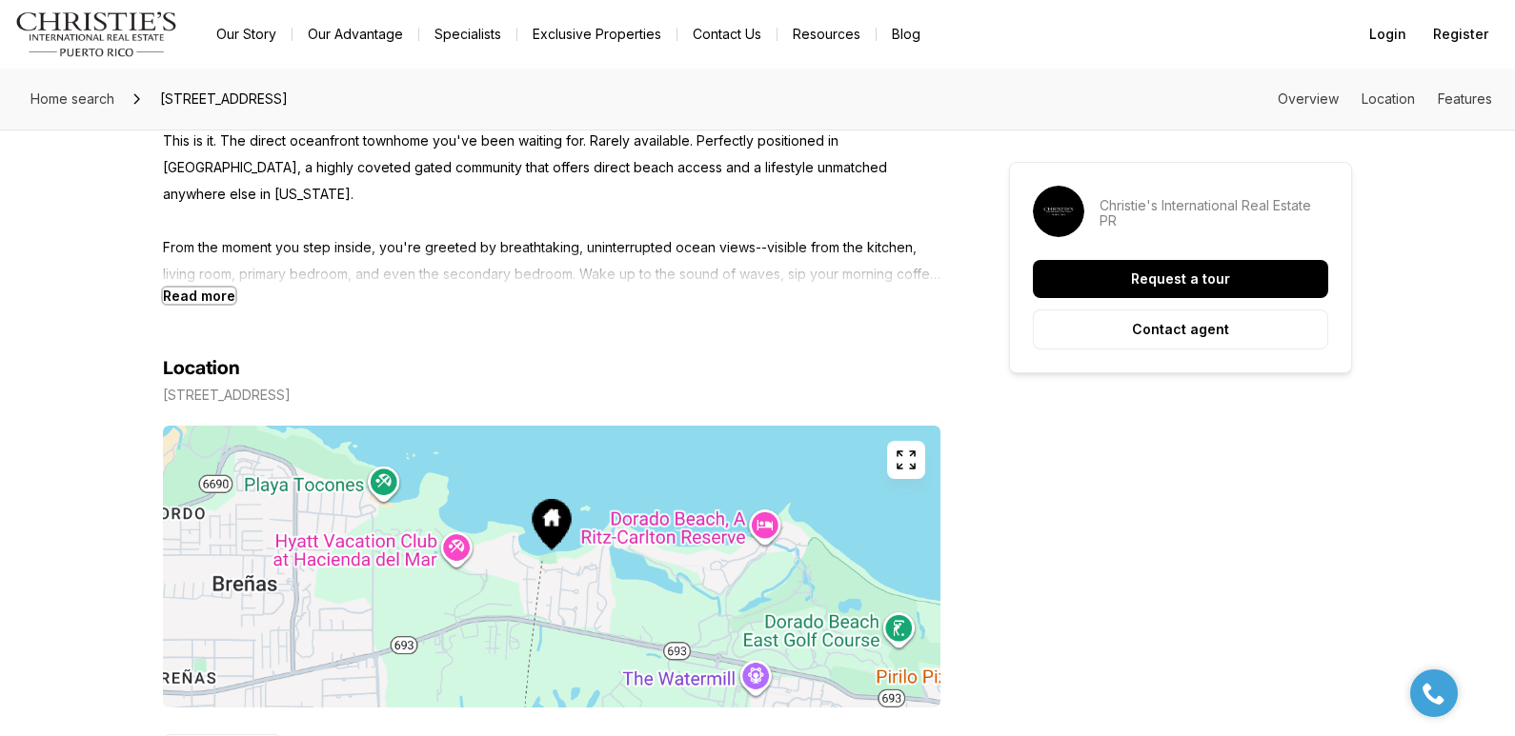
click at [192, 295] on b "Read more" at bounding box center [199, 296] width 72 height 16
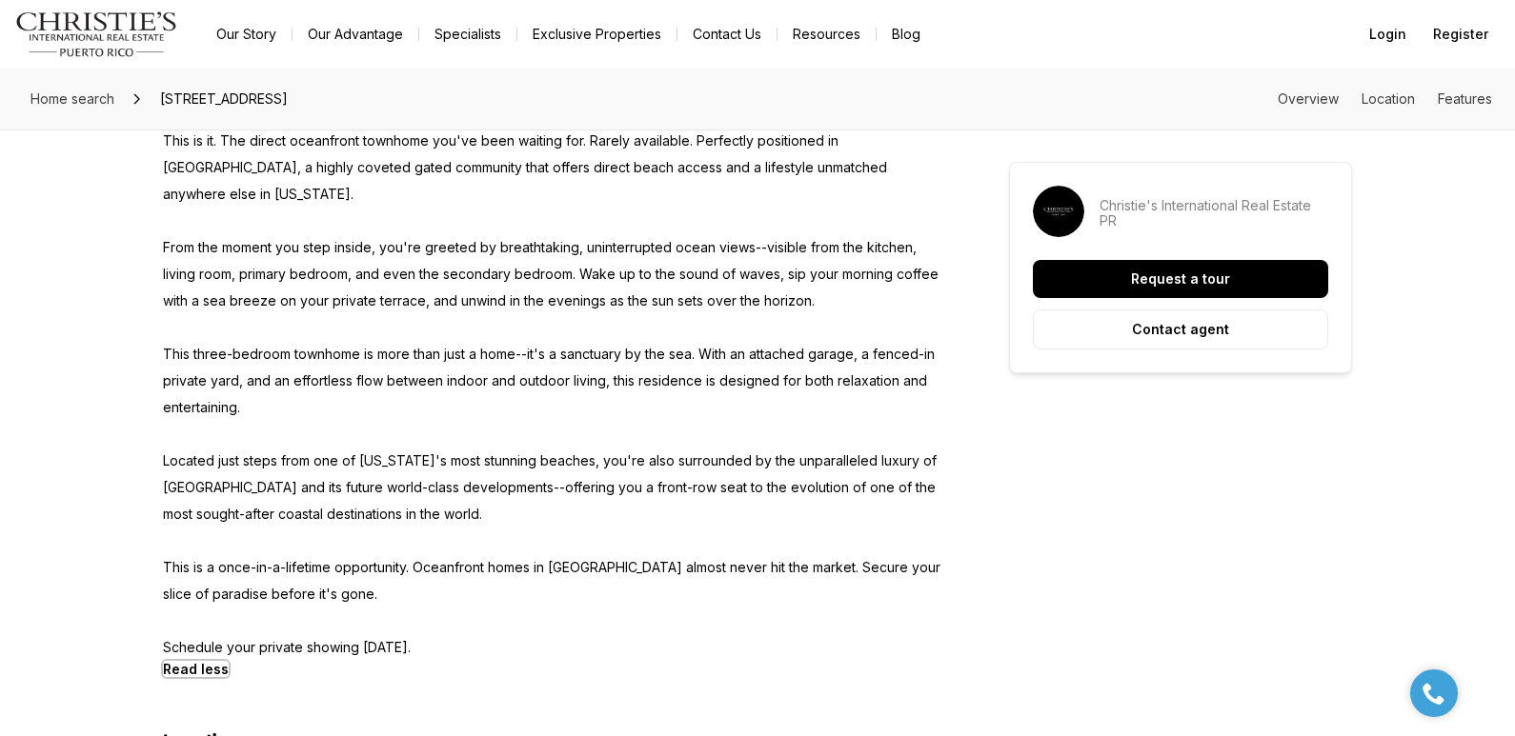
scroll to position [848, 0]
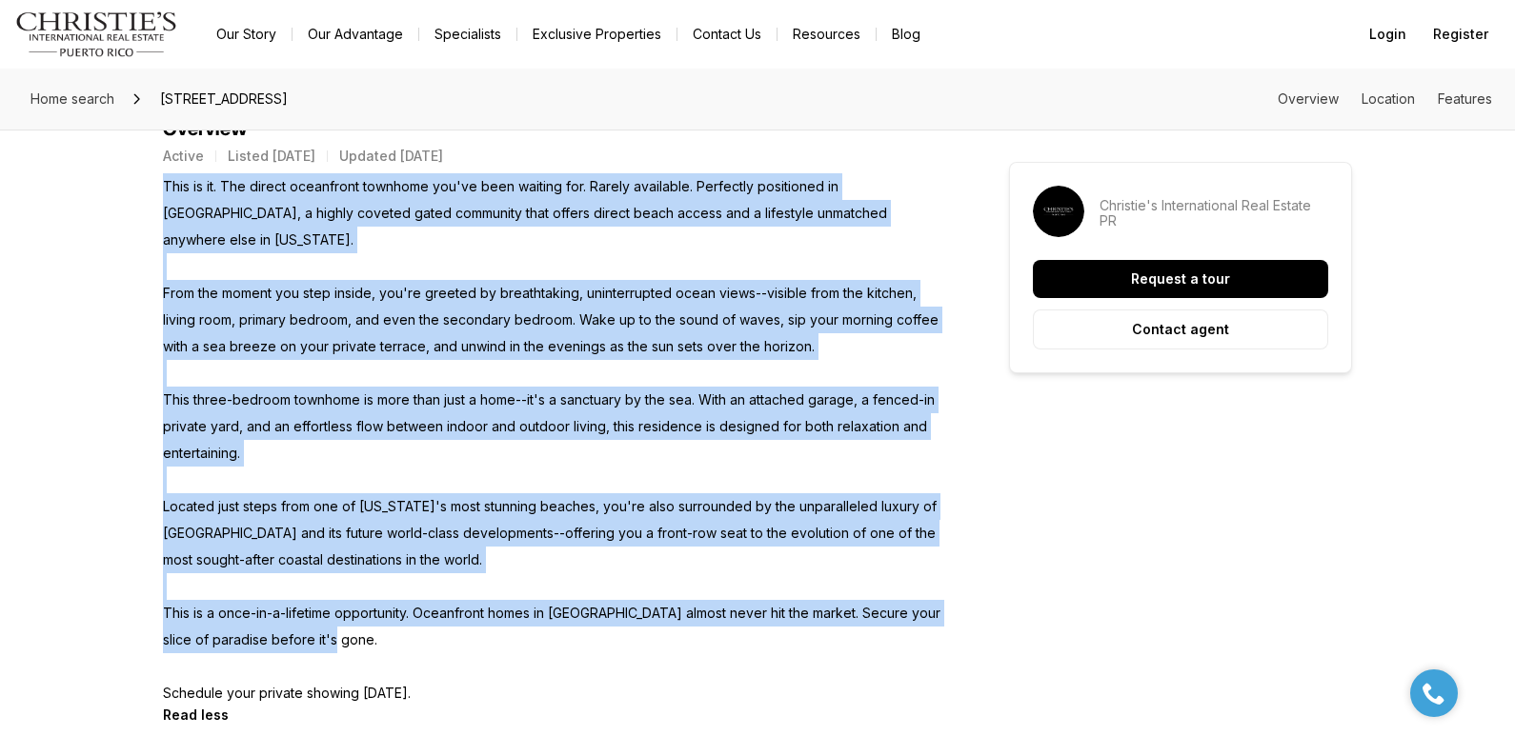
drag, startPoint x: 164, startPoint y: 184, endPoint x: 344, endPoint y: 609, distance: 461.4
click at [344, 609] on p "This is it. The direct oceanfront townhome you've been waiting for. Rarely avai…" at bounding box center [551, 439] width 777 height 533
copy p "This is it. The direct oceanfront townhome you've been waiting for. Rarely avai…"
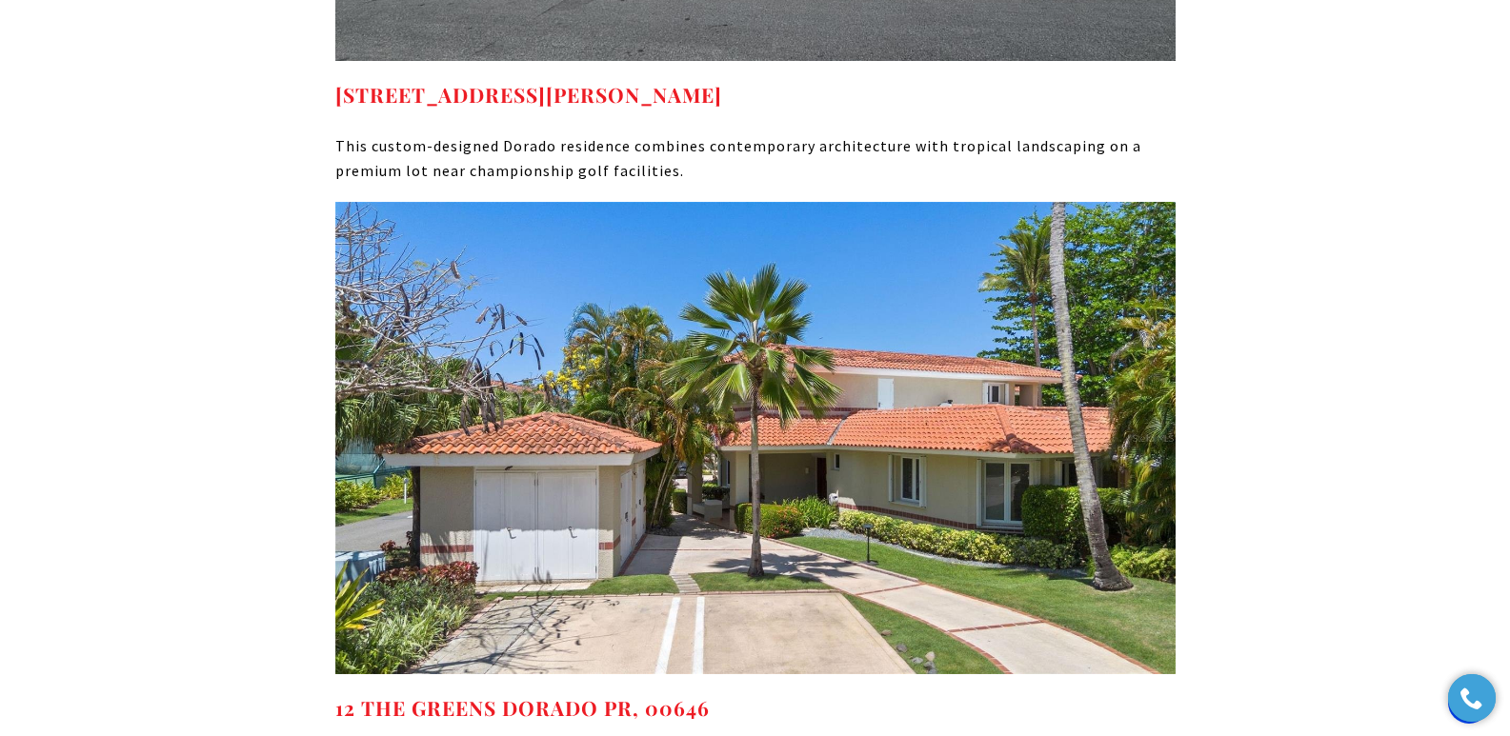
scroll to position [10391, 0]
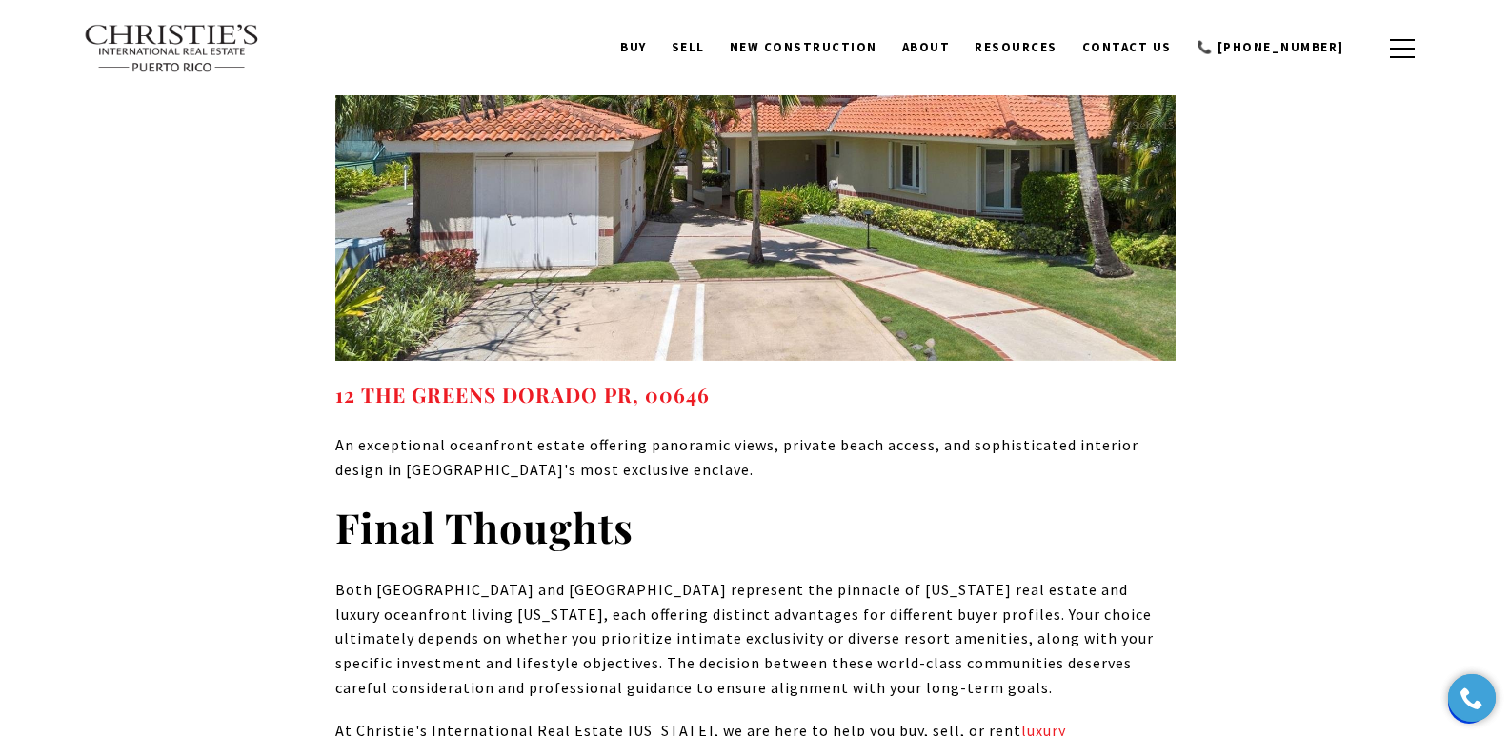
scroll to position [9213, 0]
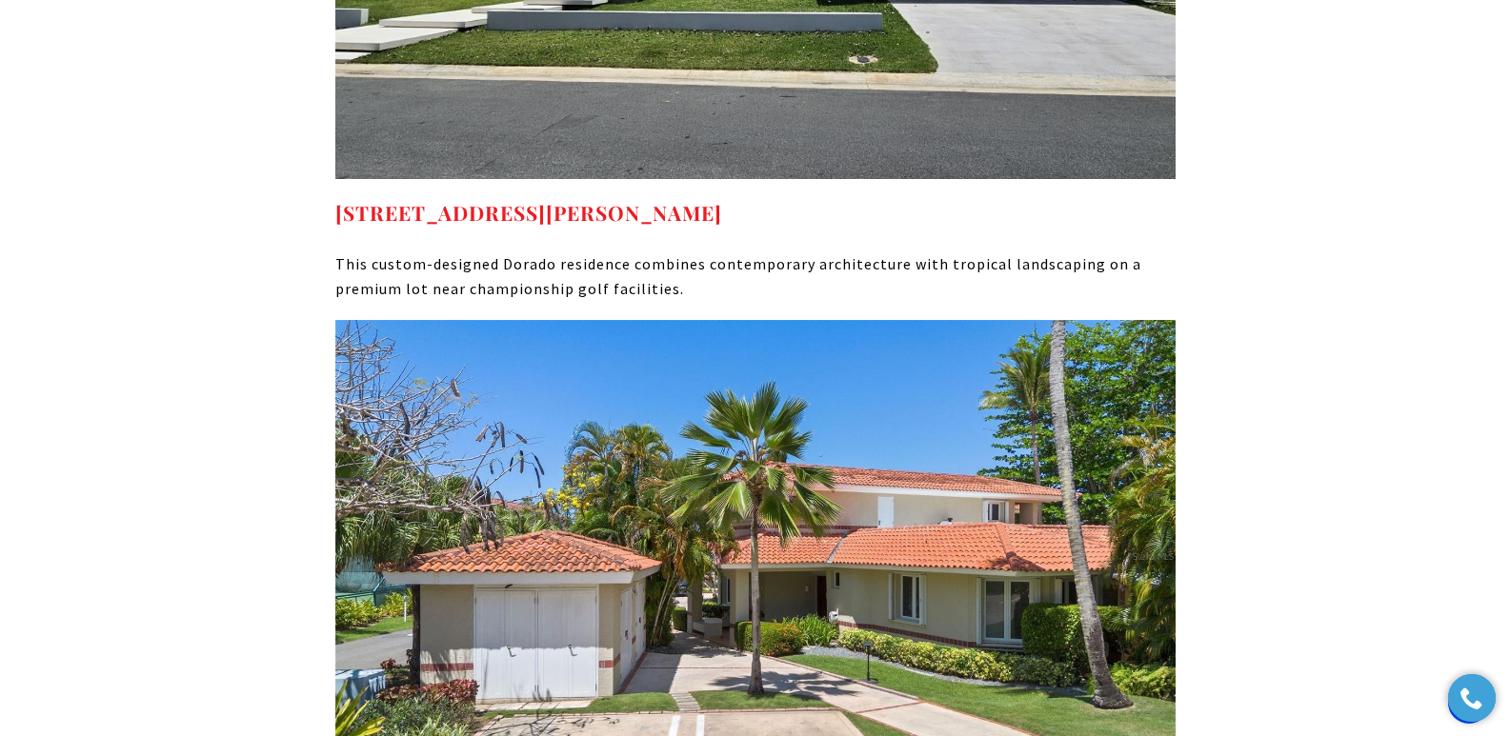
scroll to position [10018, 0]
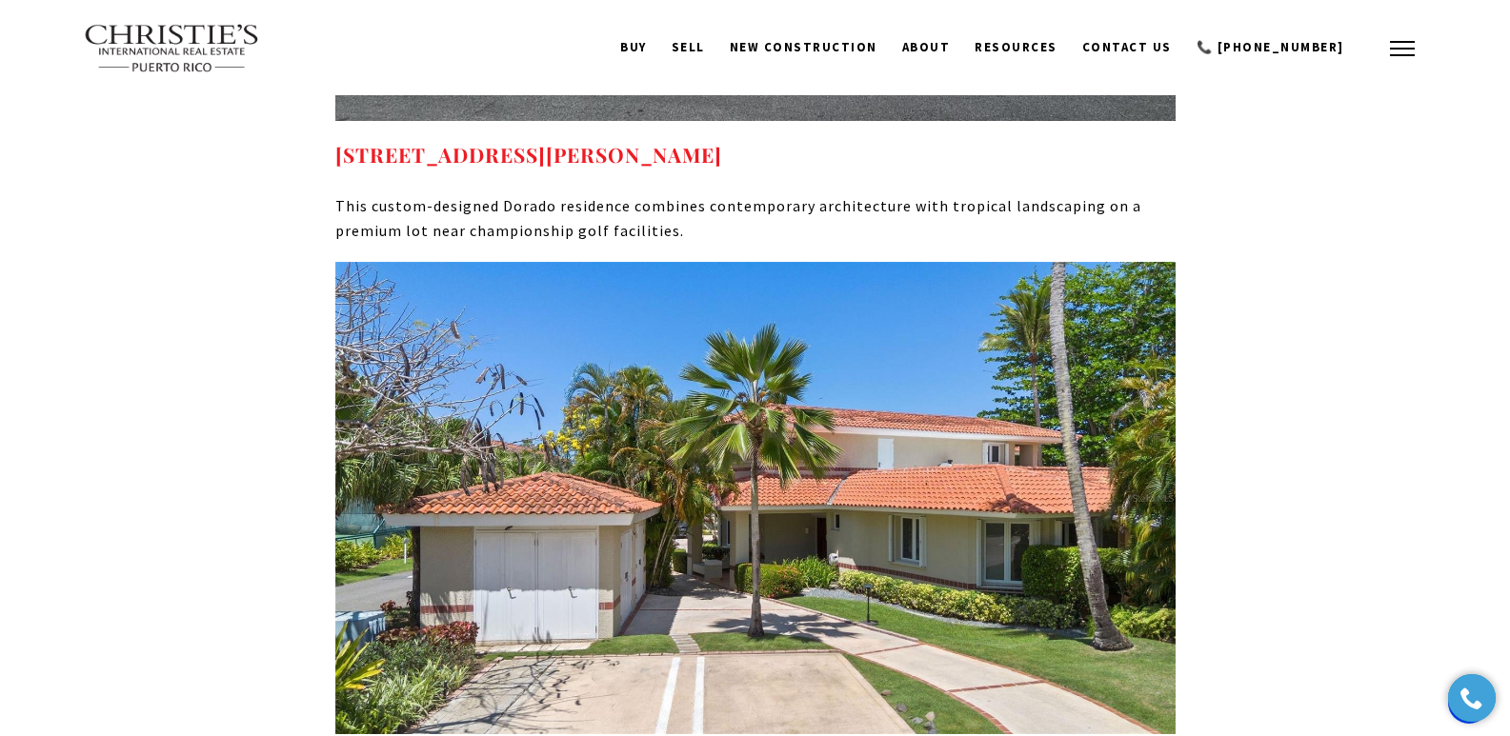
click at [1412, 48] on span "button" at bounding box center [1402, 49] width 25 height 2
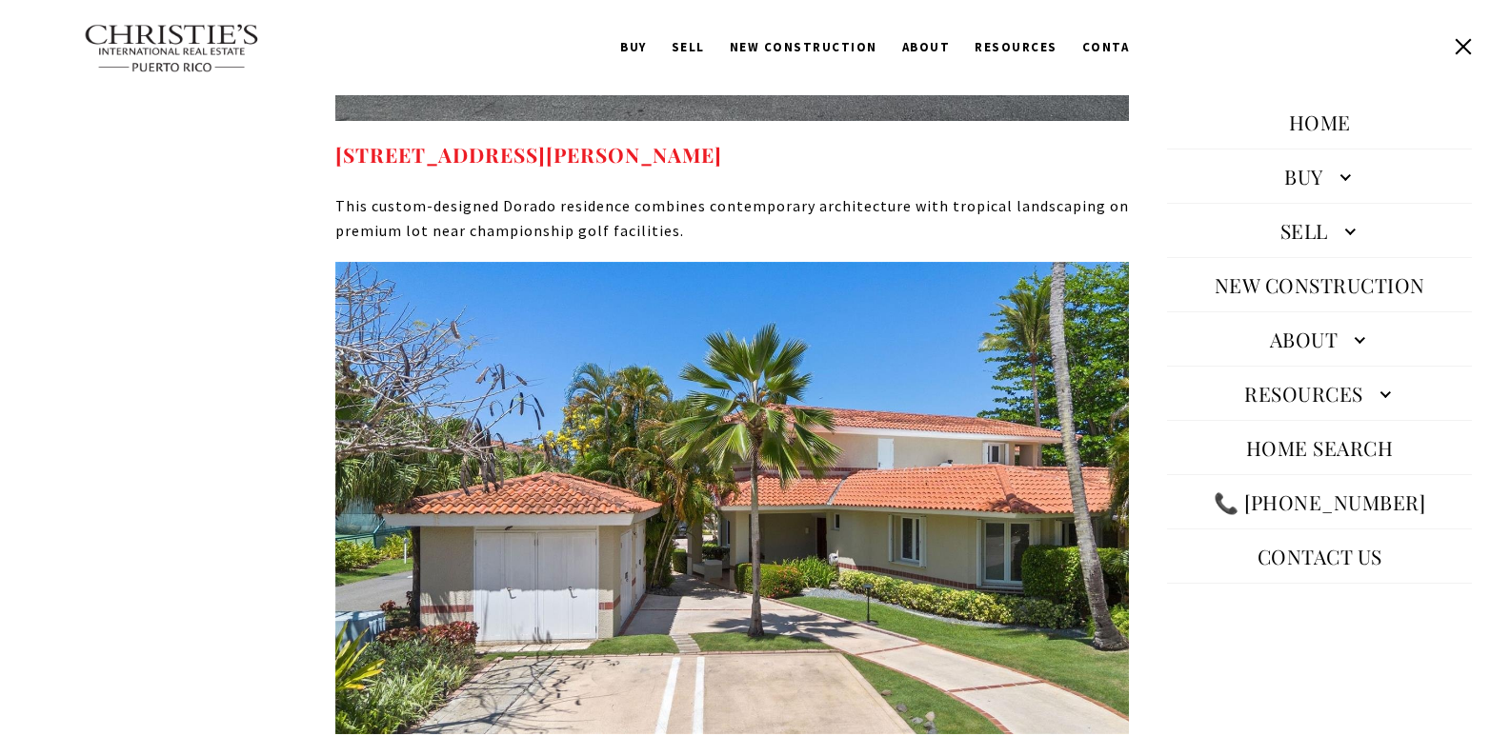
click at [1468, 48] on button at bounding box center [1463, 47] width 36 height 36
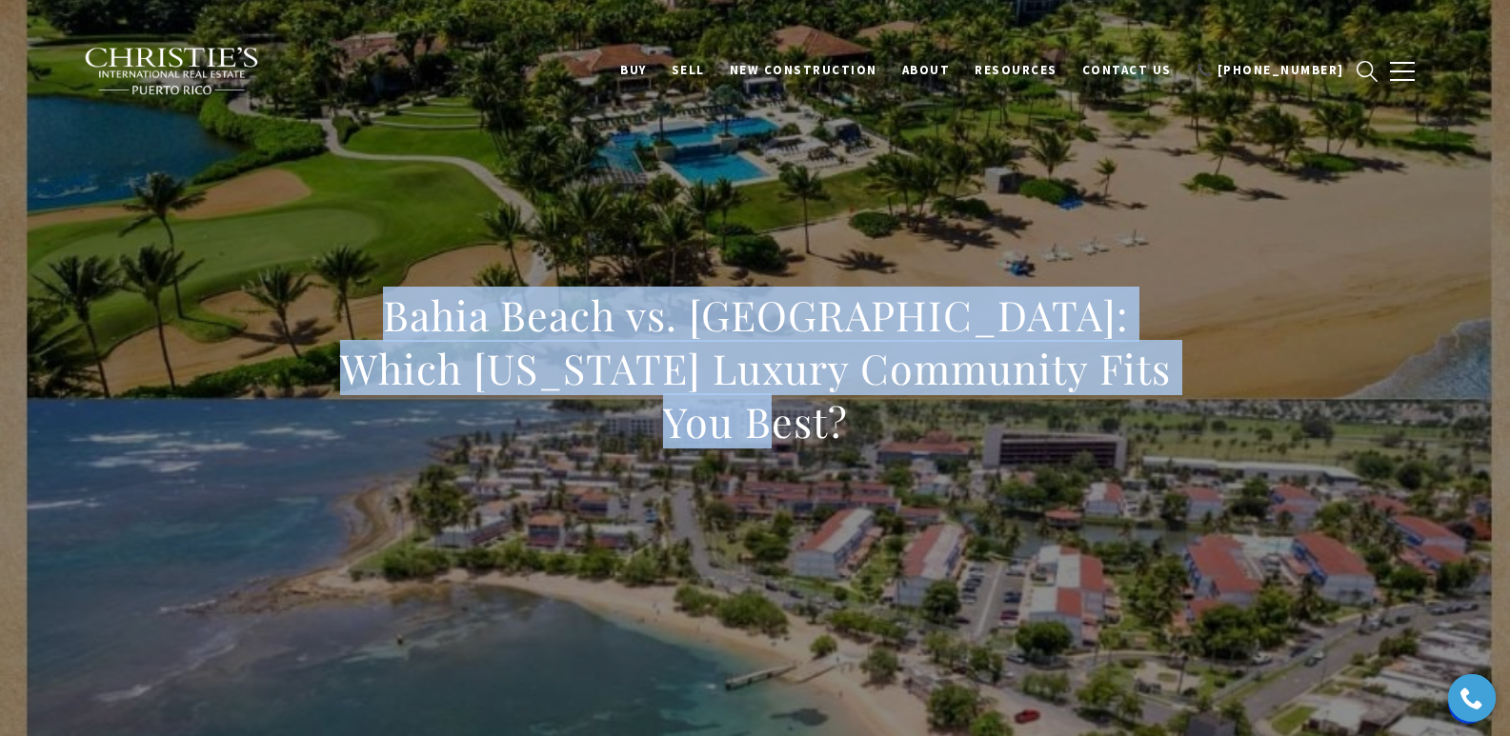
drag, startPoint x: 374, startPoint y: 321, endPoint x: 1009, endPoint y: 441, distance: 645.7
click at [1009, 441] on h1 "Bahia Beach vs. Dorado Beach: Which Puerto Rico Luxury Community Fits You Best?" at bounding box center [755, 369] width 840 height 160
copy h1 "Bahia Beach vs. Dorado Beach: Which Puerto Rico Luxury Community Fits You Best?"
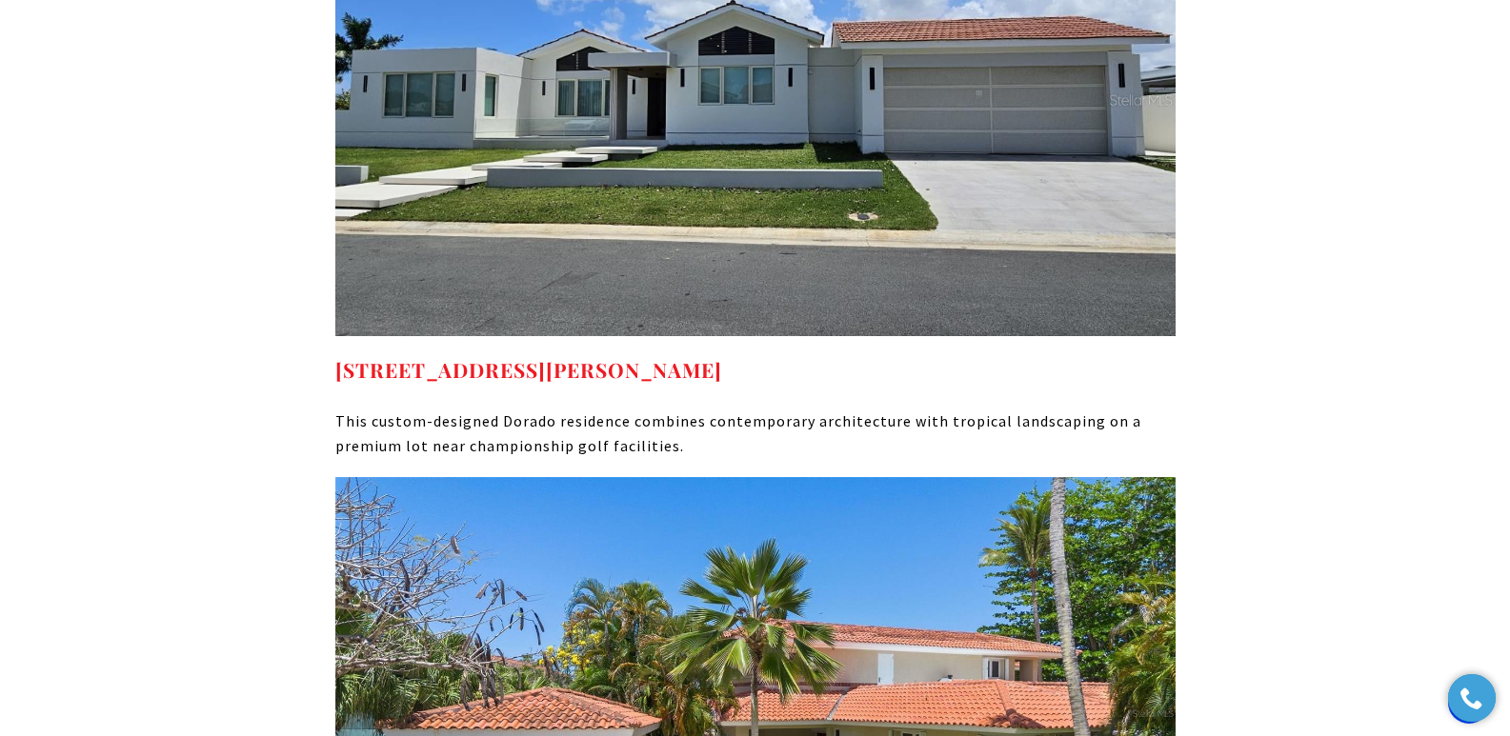
scroll to position [10019, 0]
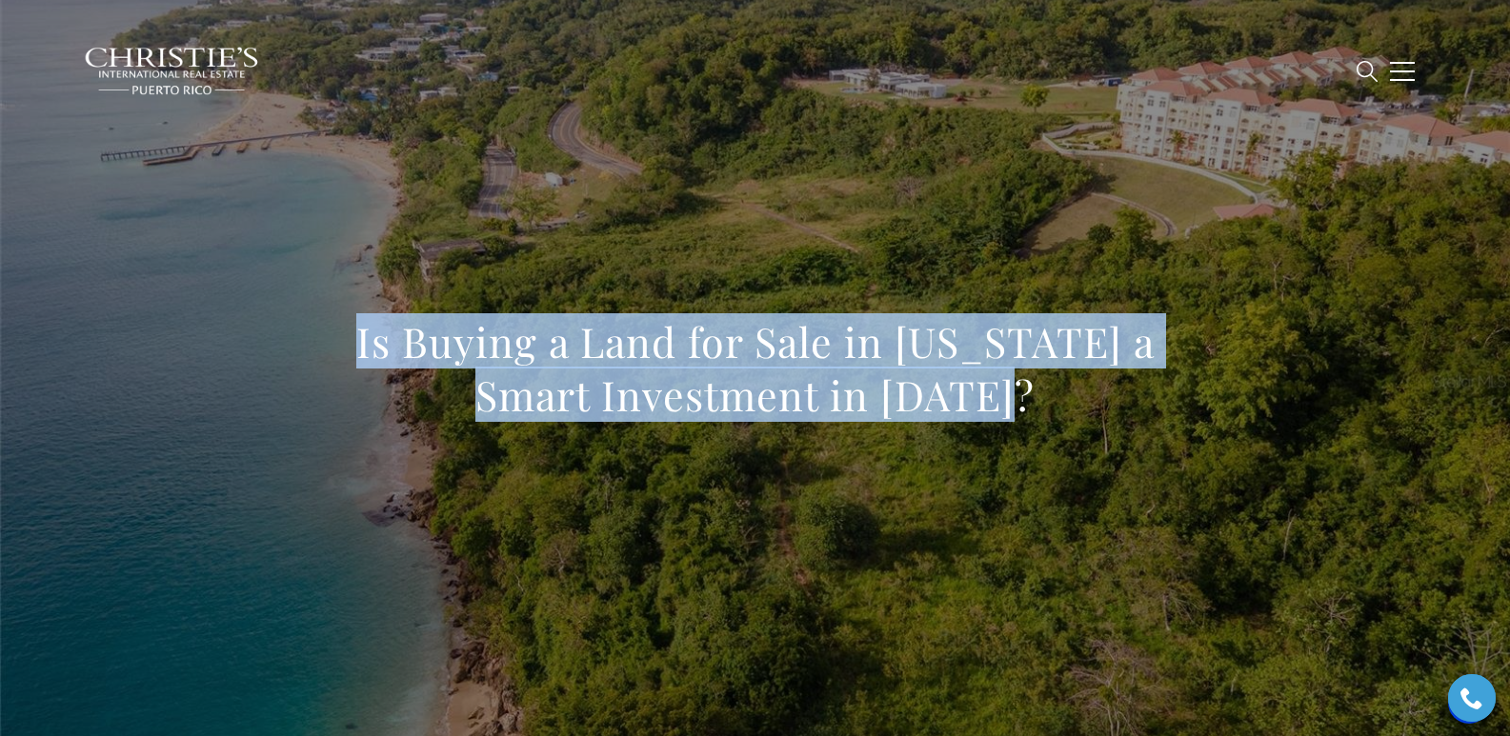
drag, startPoint x: 331, startPoint y: 337, endPoint x: 1035, endPoint y: 406, distance: 707.3
click at [1035, 406] on div "Is Buying a Land for Sale in Puerto Rico a Smart Investment in 2025?" at bounding box center [756, 381] width 1334 height 572
copy h1 "Is Buying a Land for Sale in Puerto Rico a Smart Investment in 2025?"
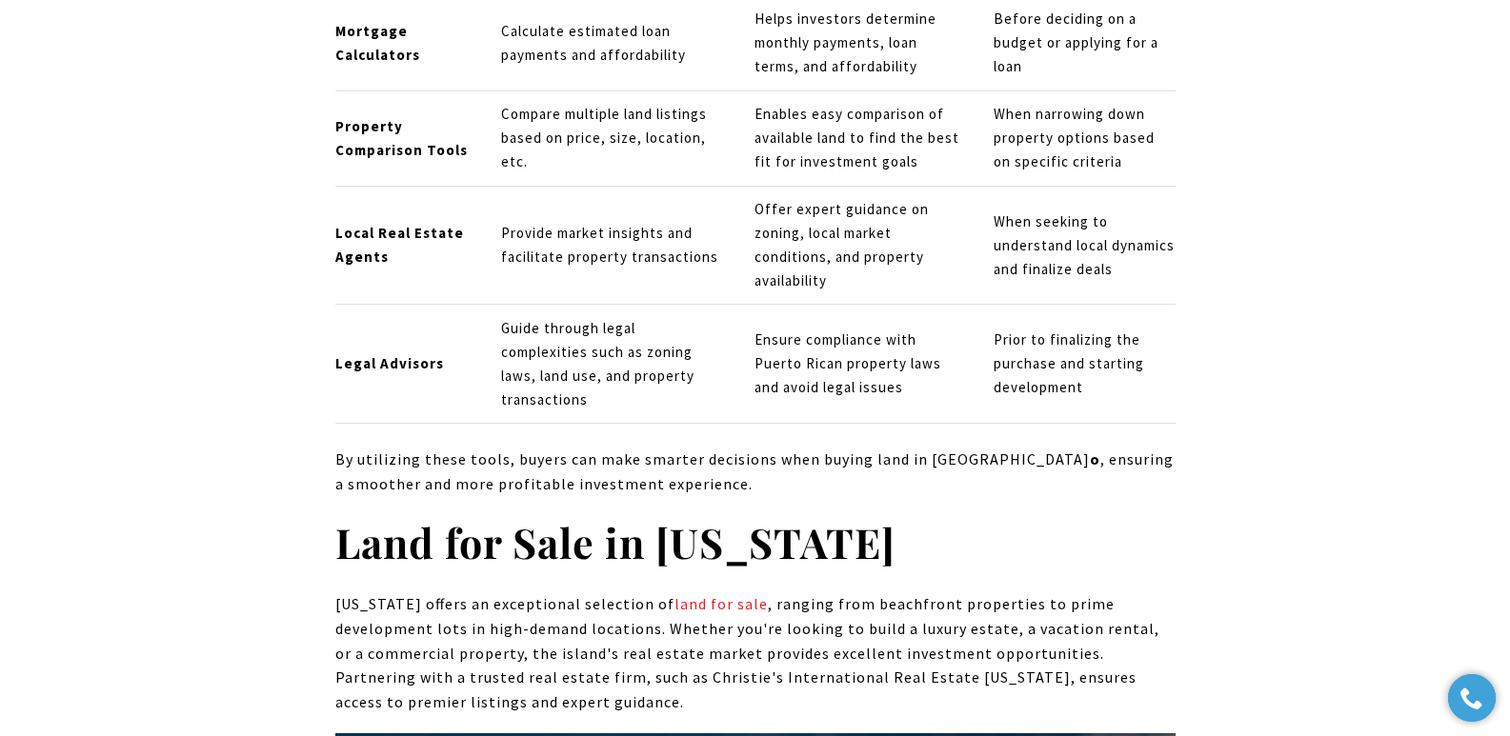
scroll to position [9020, 0]
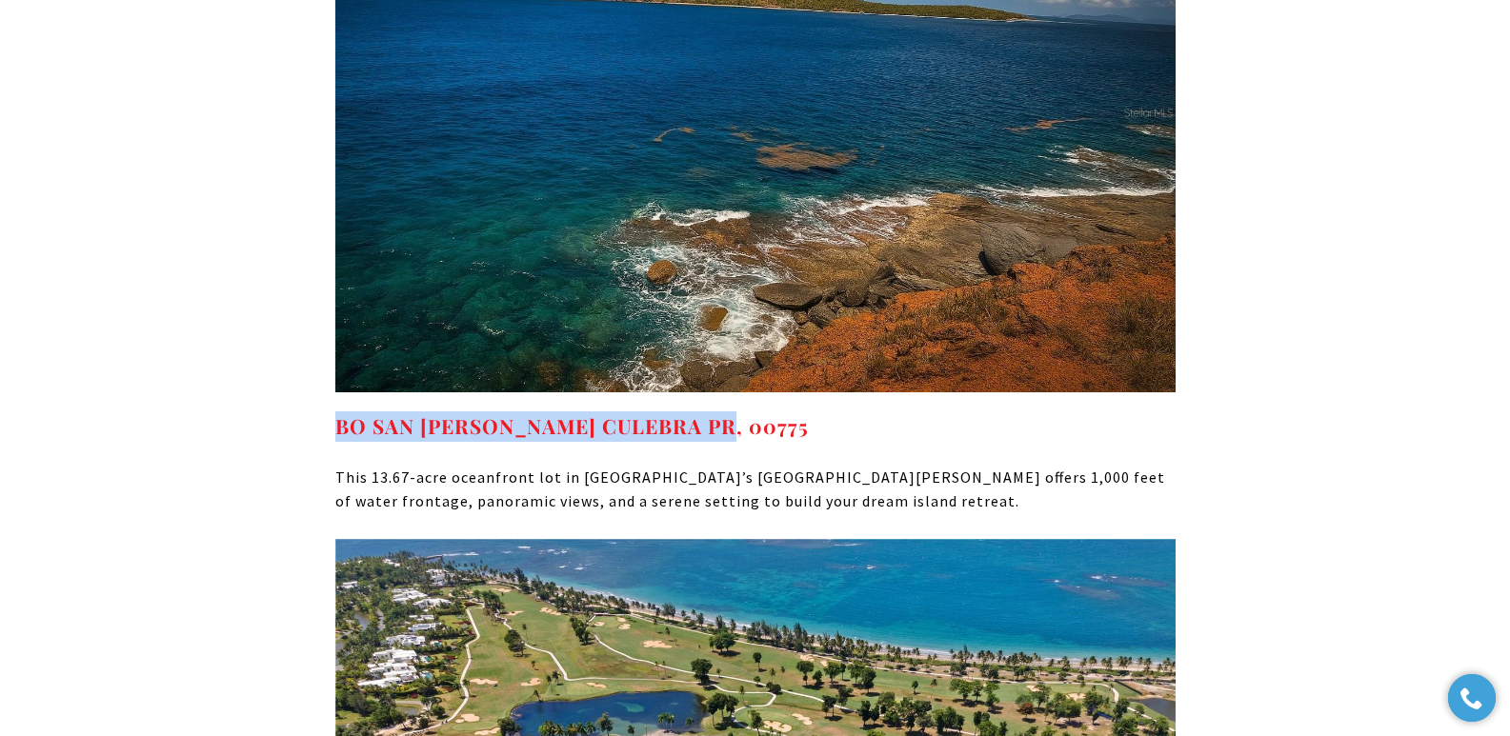
drag, startPoint x: 744, startPoint y: 250, endPoint x: 326, endPoint y: 264, distance: 418.4
copy strong "BO SAN ISIDRO CULEBRA PR, 00775"
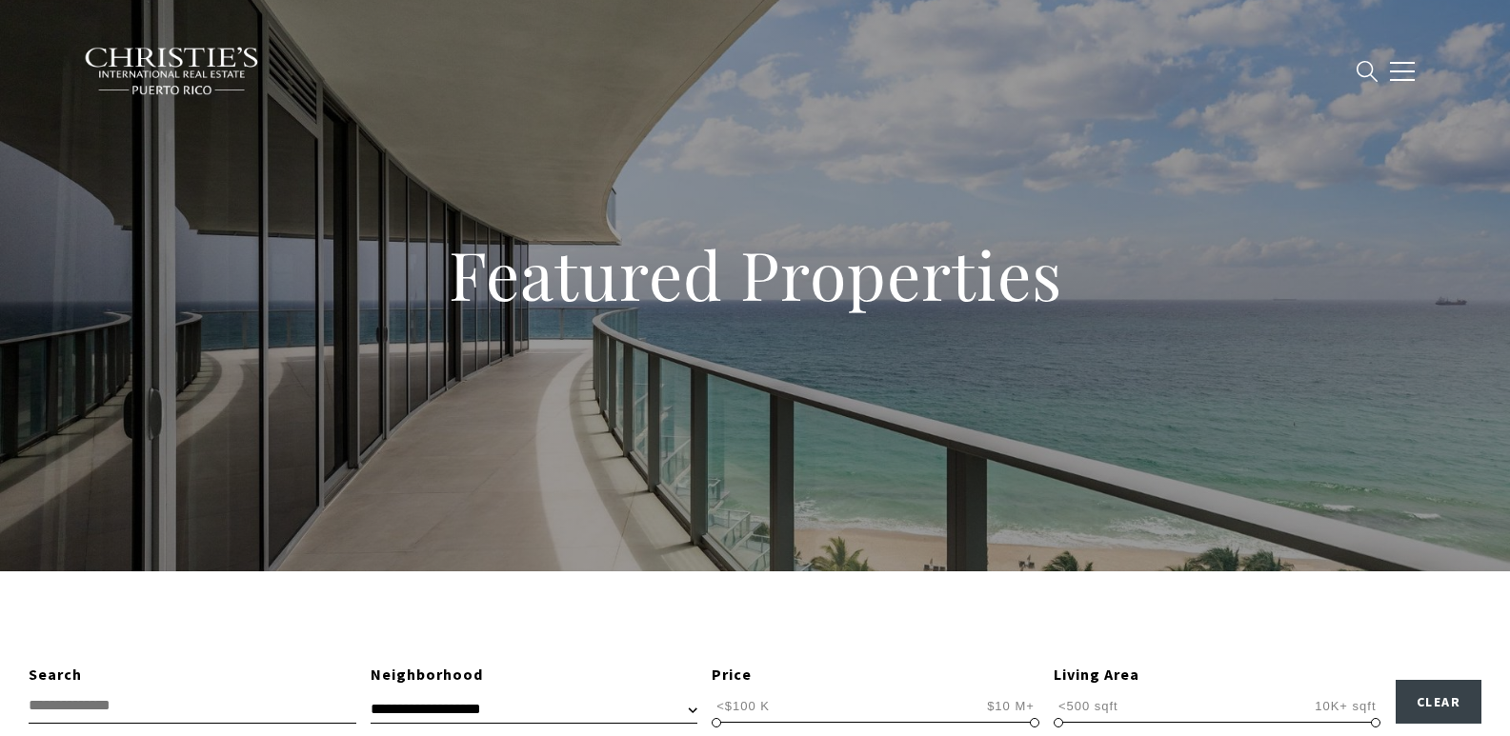
type input "**********"
type input "*********"
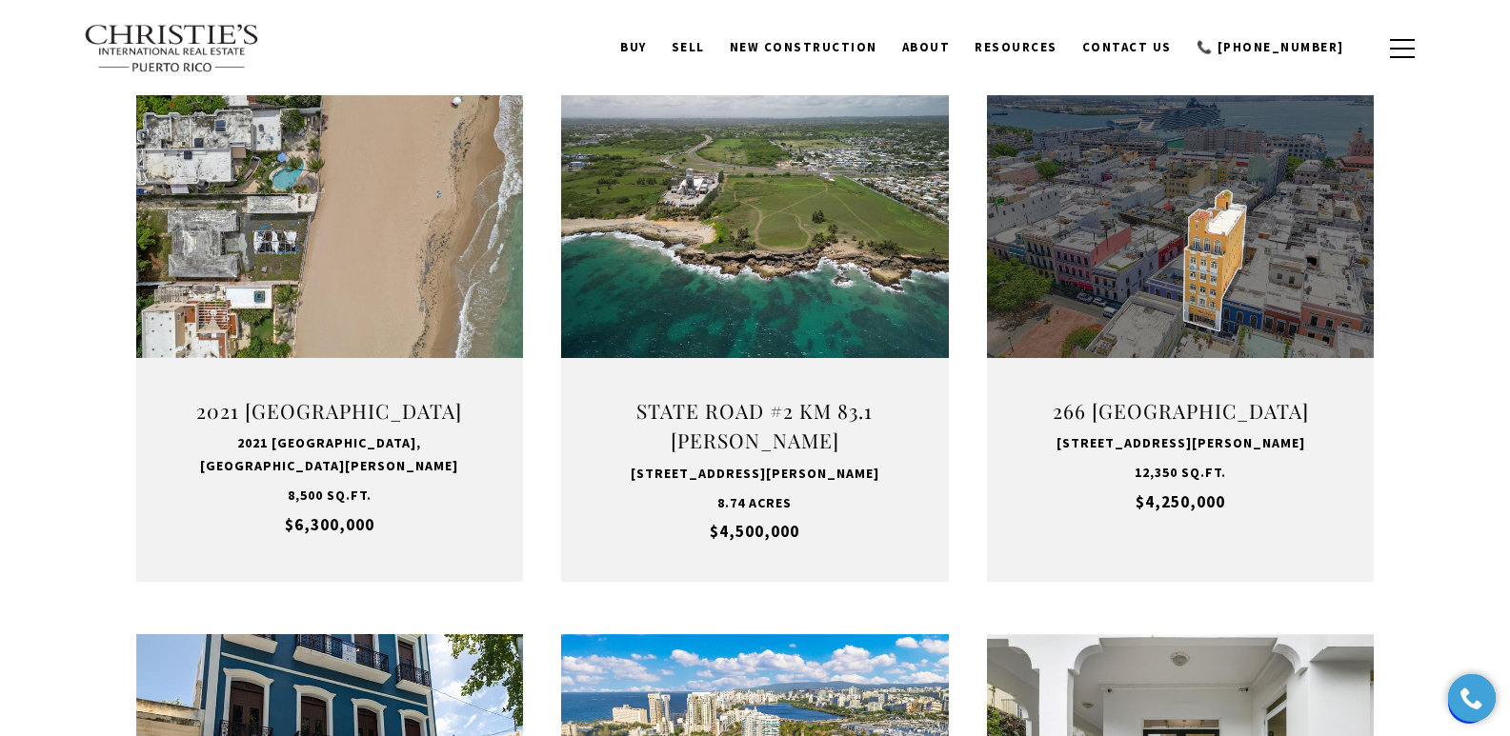
scroll to position [1297, 0]
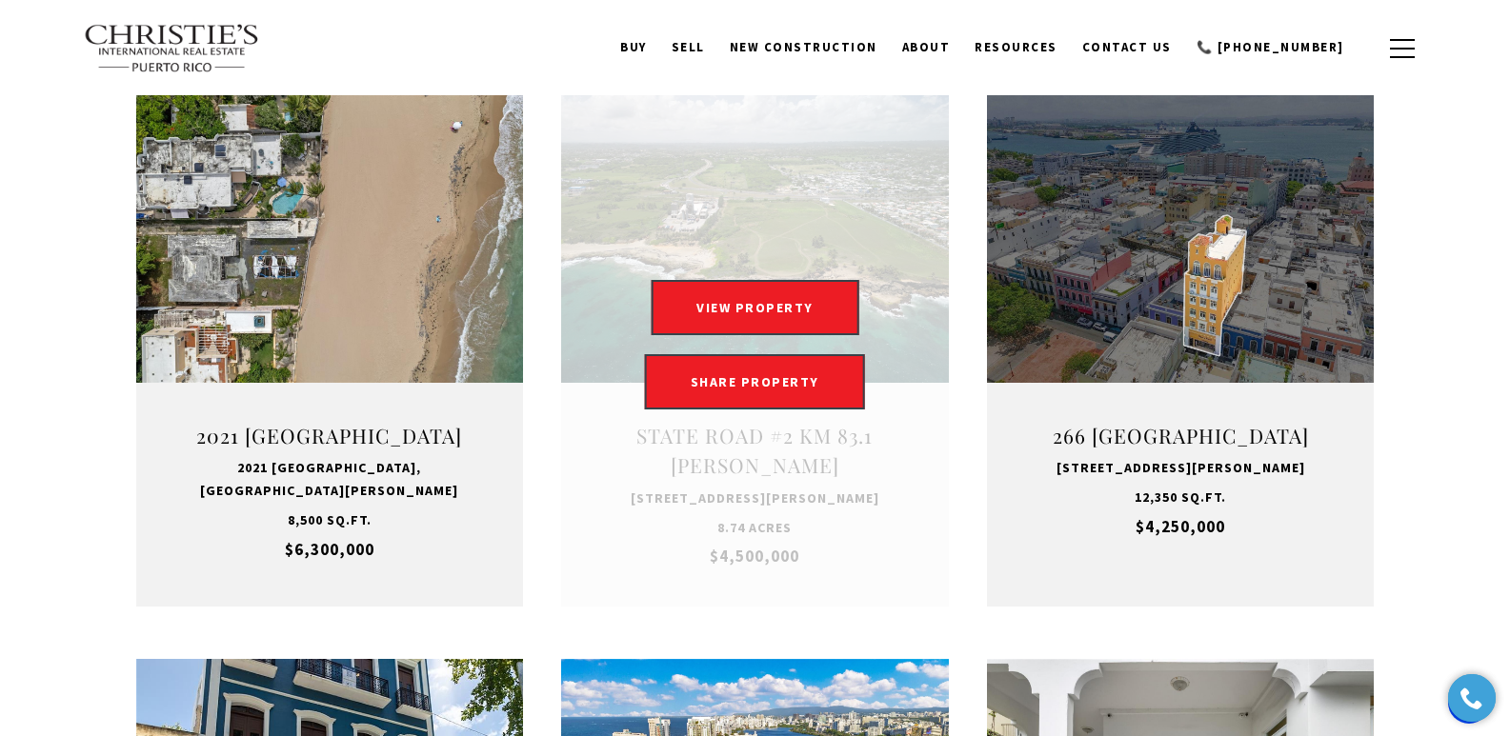
click at [756, 463] on link at bounding box center [755, 345] width 388 height 524
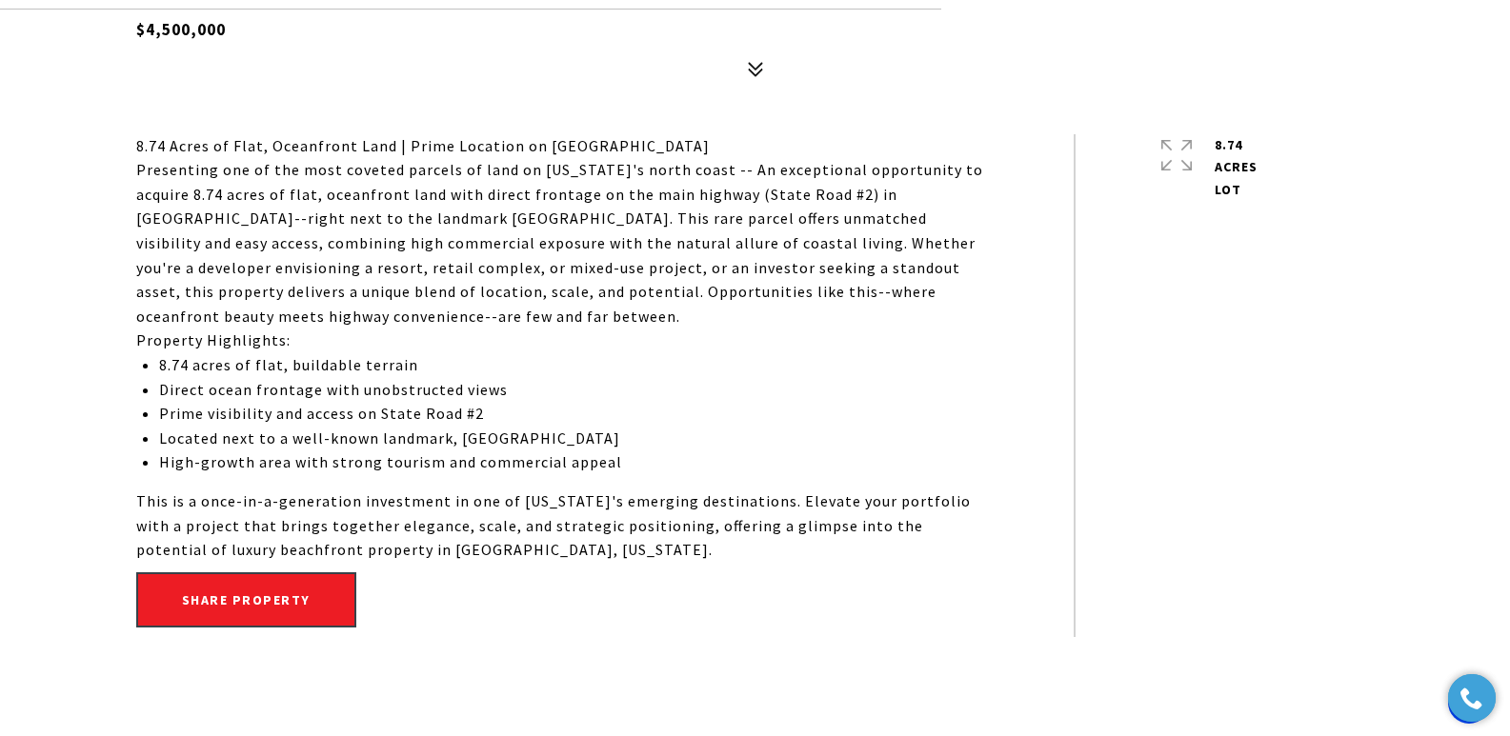
scroll to position [874, 0]
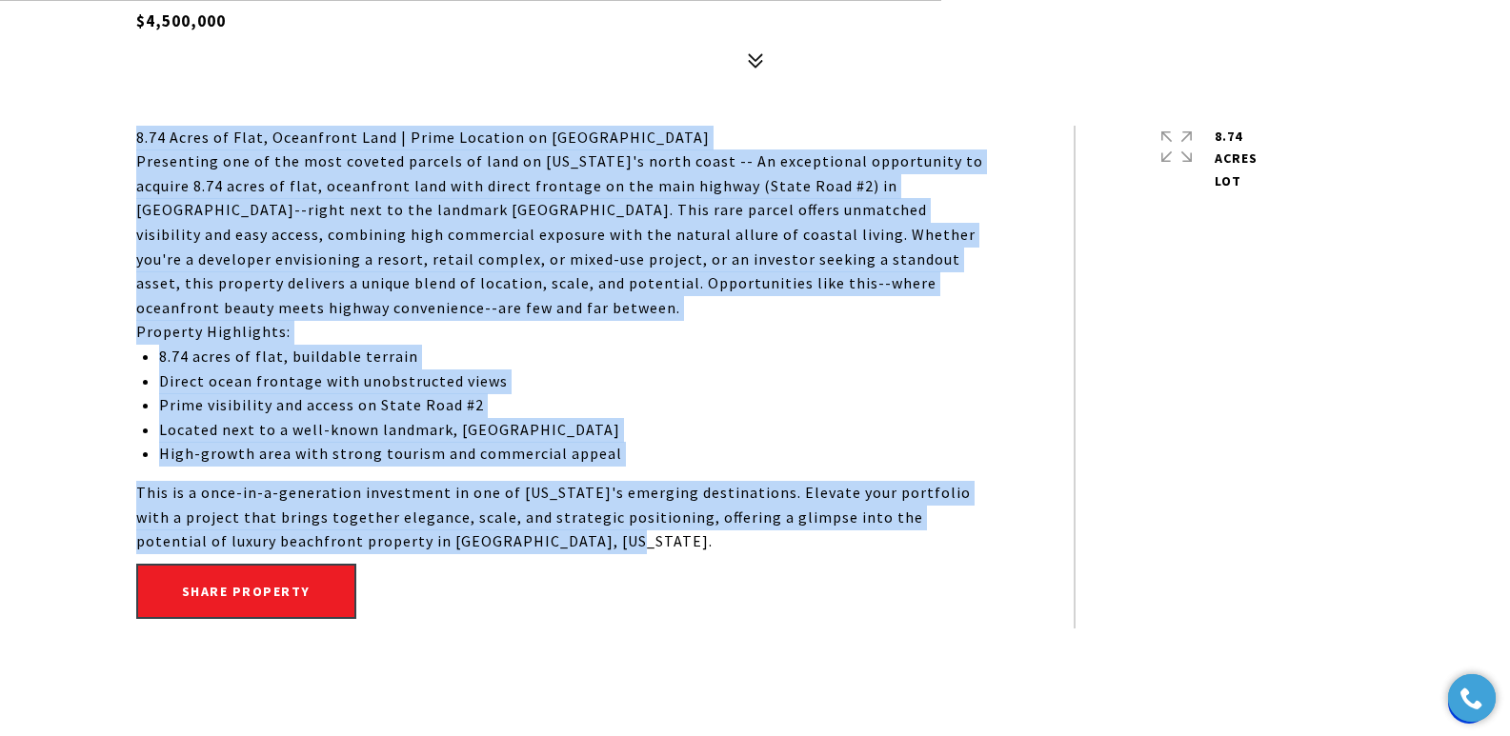
drag, startPoint x: 135, startPoint y: 135, endPoint x: 483, endPoint y: 543, distance: 535.8
click at [483, 543] on div "8.74 Acres of Flat, Oceanfront Land | Prime Location on State Road #2 Presentin…" at bounding box center [562, 340] width 852 height 429
copy div "8.74 Acres of Flat, Oceanfront Land | Prime Location on State Road #2 Presentin…"
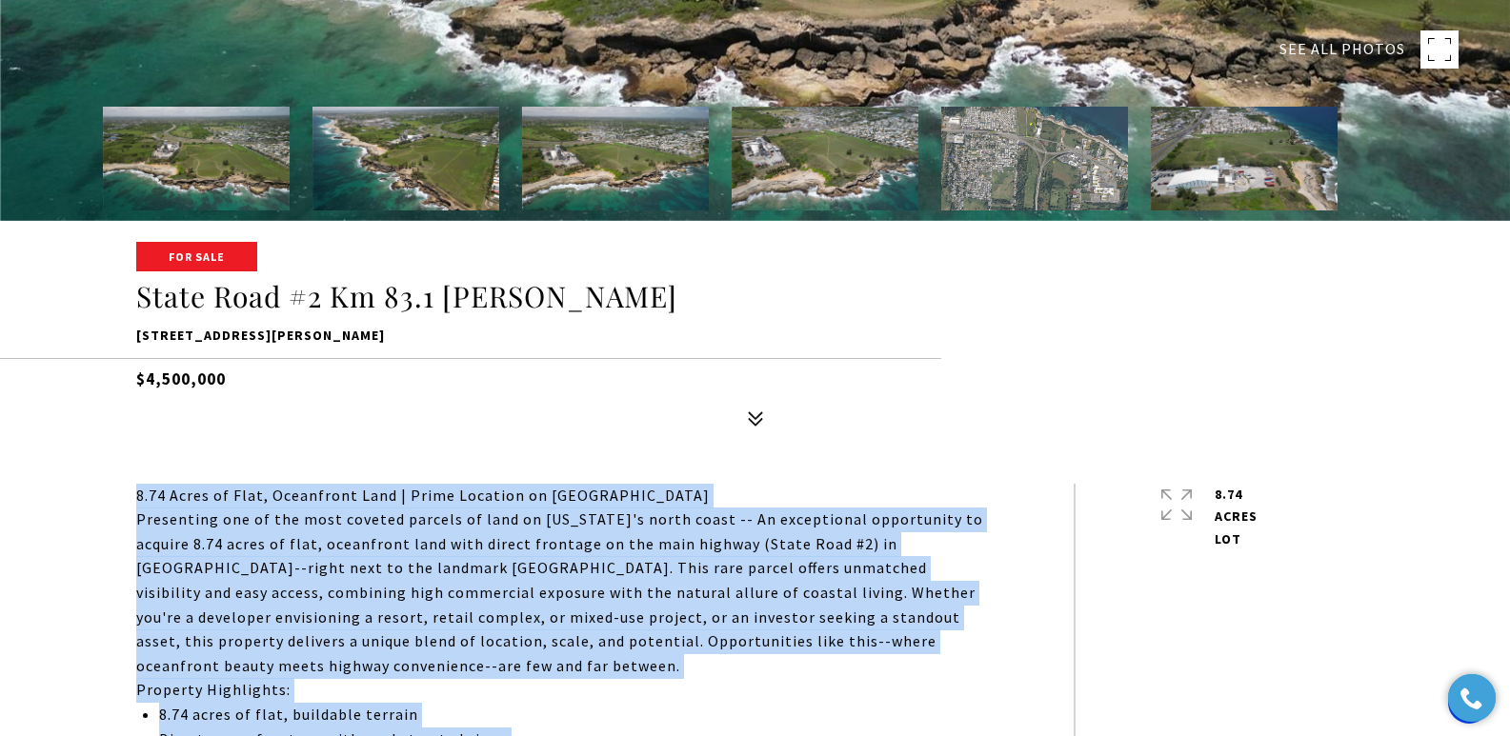
scroll to position [585, 0]
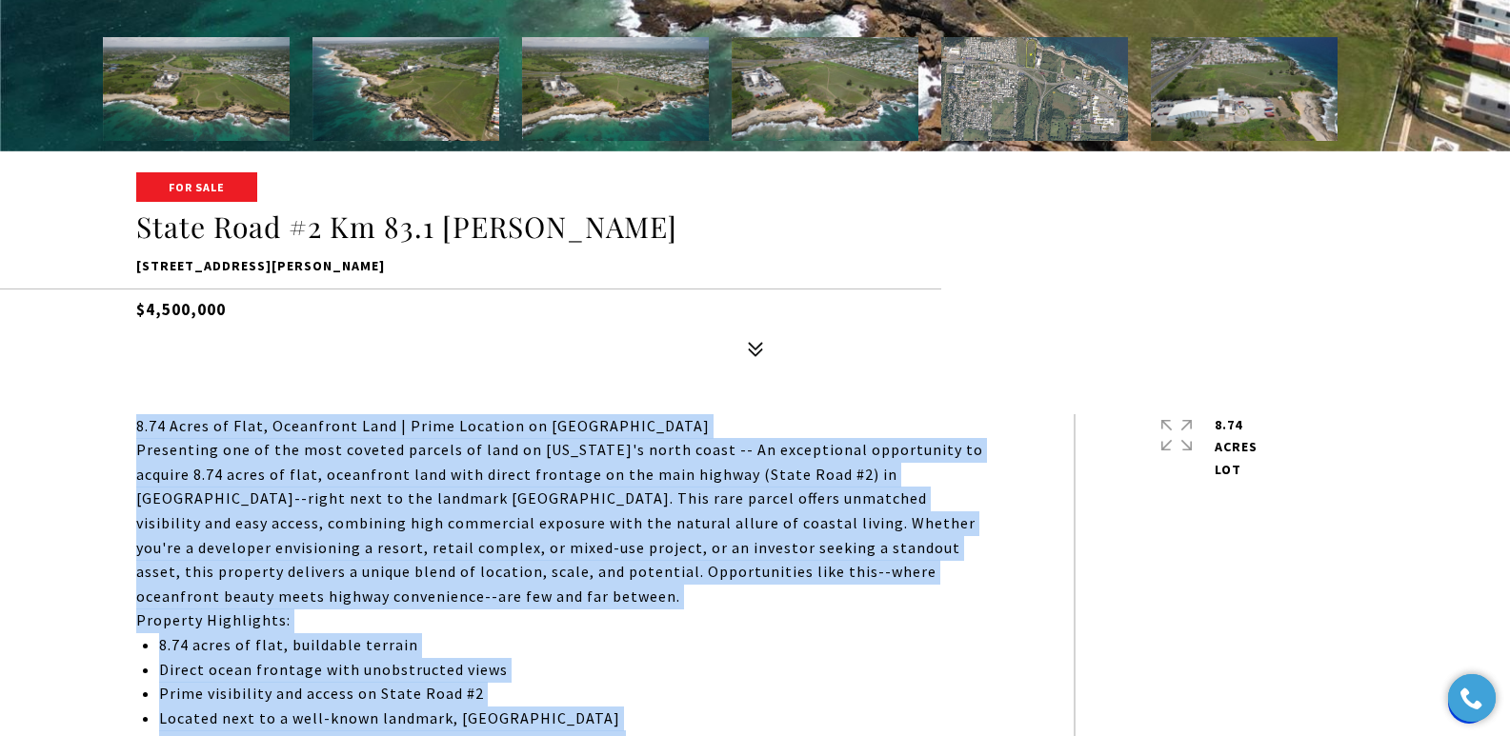
drag, startPoint x: 130, startPoint y: 265, endPoint x: 532, endPoint y: 271, distance: 402.0
click at [532, 271] on div "For Sale [GEOGRAPHIC_DATA] #2 Km 83.1 [PERSON_NAME][STREET_ADDRESS][PERSON_NAME…" at bounding box center [756, 270] width 1334 height 192
copy p "[STREET_ADDRESS][PERSON_NAME]"
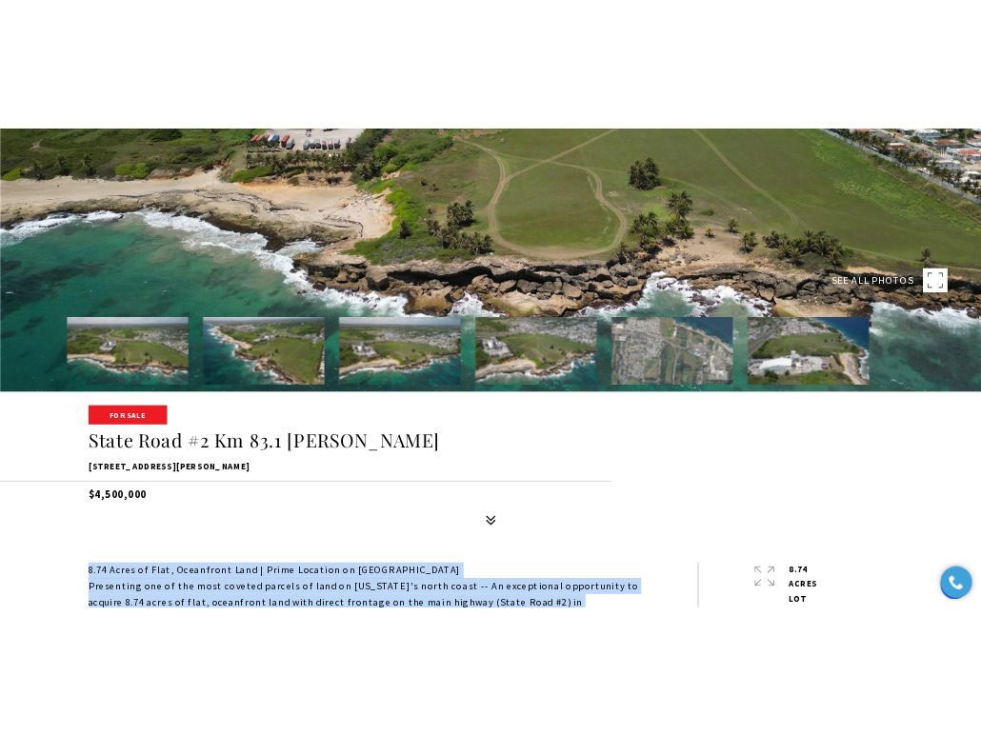
scroll to position [350, 0]
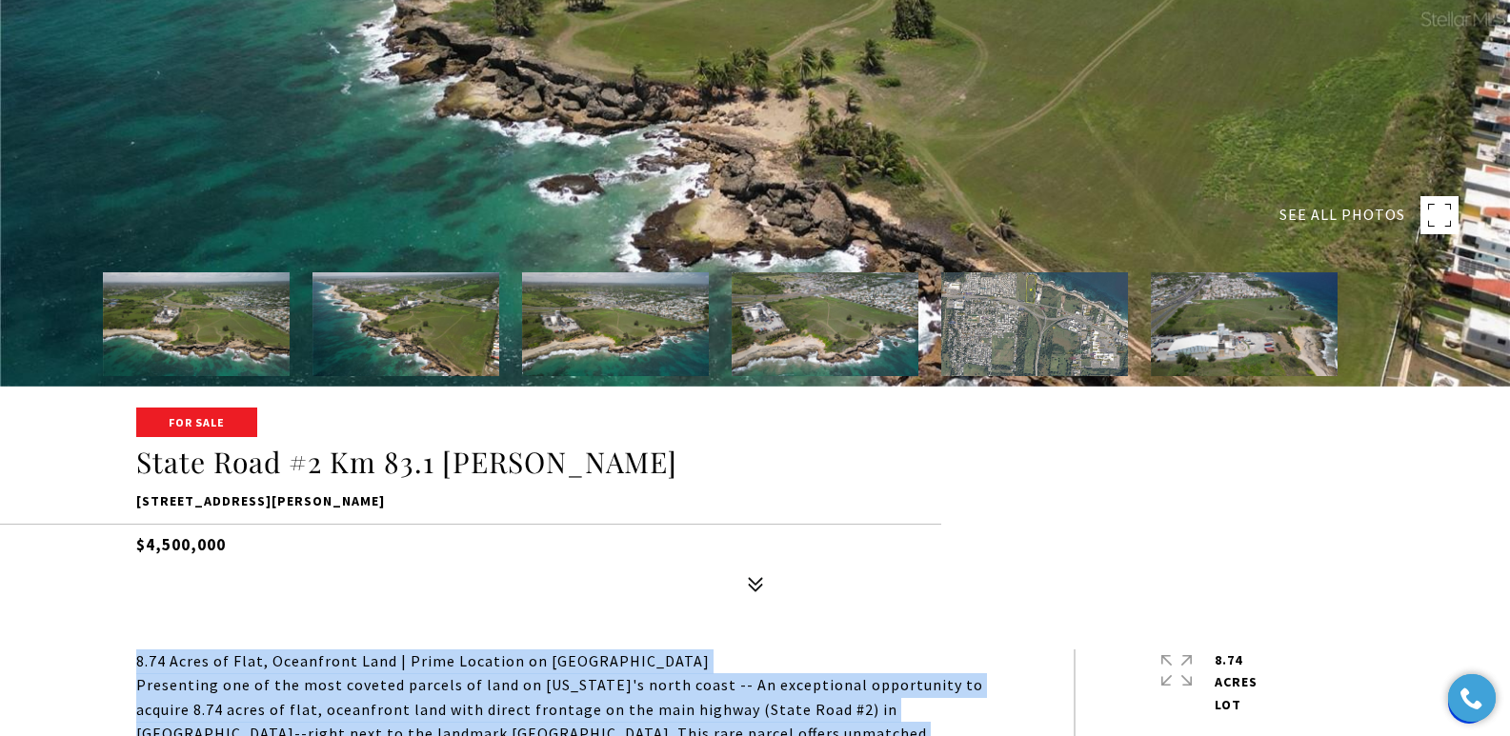
click at [228, 330] on img at bounding box center [196, 324] width 187 height 104
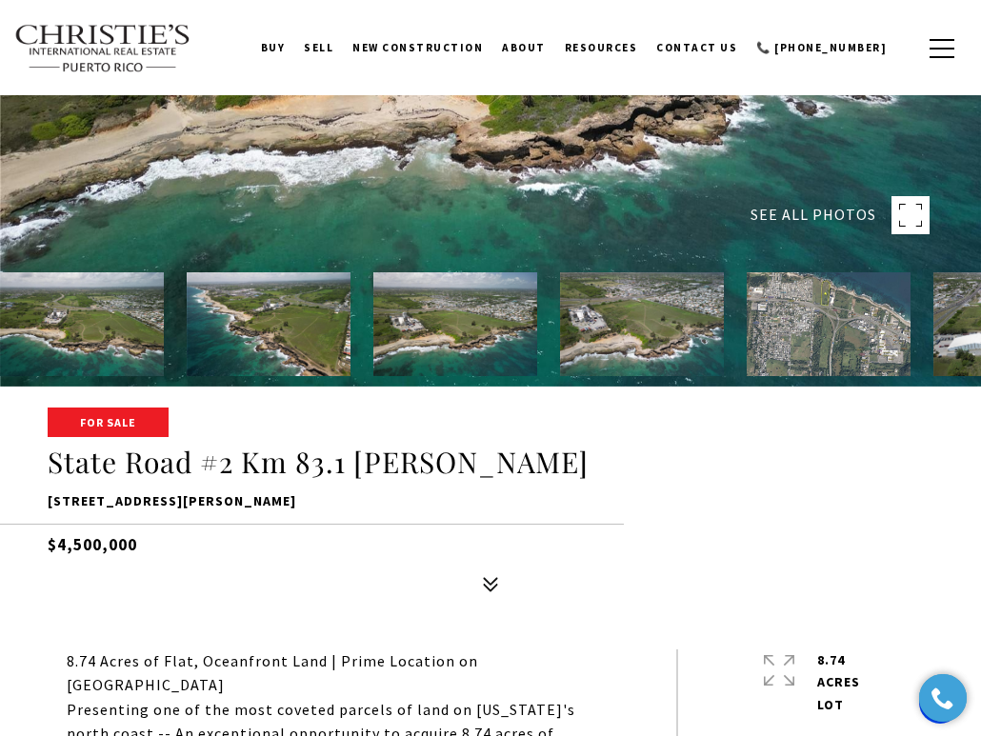
drag, startPoint x: 47, startPoint y: 498, endPoint x: 491, endPoint y: 513, distance: 444.2
click at [491, 513] on div "For Sale [GEOGRAPHIC_DATA] #2 Km 83.1 [PERSON_NAME][STREET_ADDRESS][PERSON_NAME…" at bounding box center [490, 506] width 981 height 192
click at [449, 494] on p "[STREET_ADDRESS][PERSON_NAME]" at bounding box center [491, 502] width 886 height 23
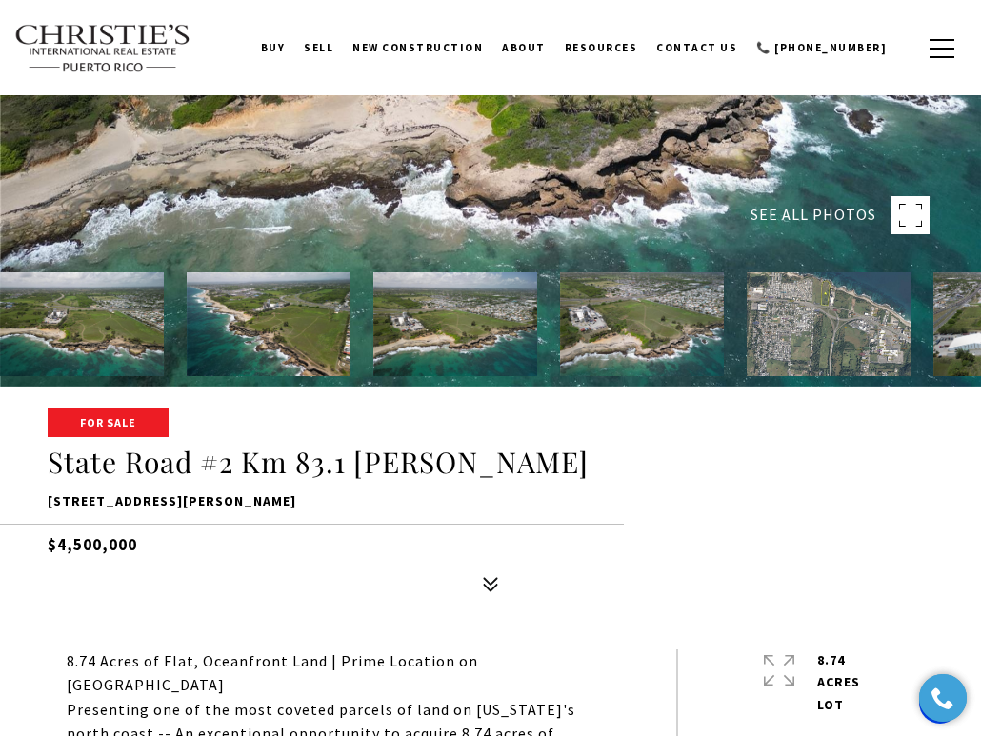
click at [452, 502] on p "[STREET_ADDRESS][PERSON_NAME]" at bounding box center [491, 502] width 886 height 23
drag, startPoint x: 455, startPoint y: 502, endPoint x: 44, endPoint y: 495, distance: 411.6
click at [44, 495] on div "For Sale [GEOGRAPHIC_DATA] #2 Km 83.1 [PERSON_NAME][STREET_ADDRESS][PERSON_NAME…" at bounding box center [490, 506] width 981 height 192
copy p "[STREET_ADDRESS][PERSON_NAME]"
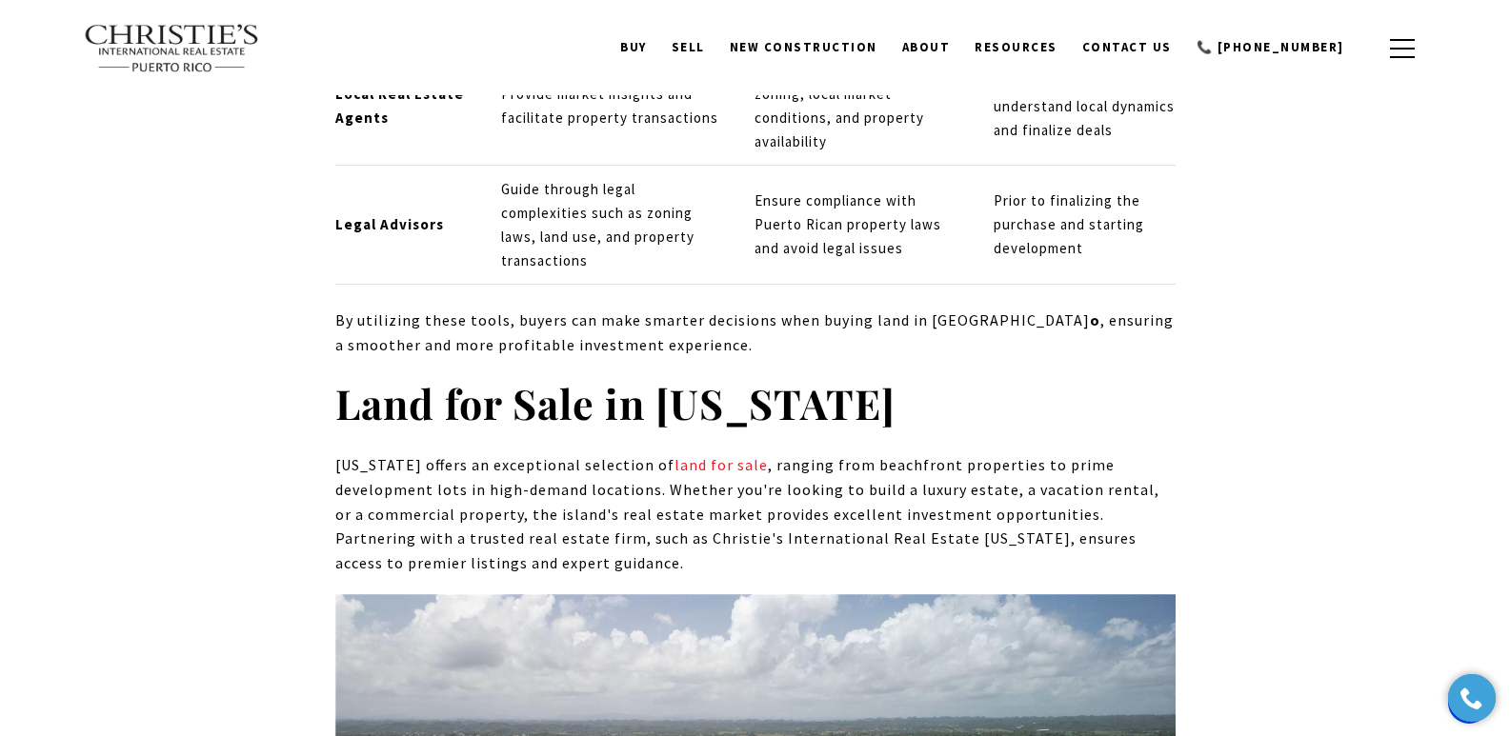
scroll to position [8339, 0]
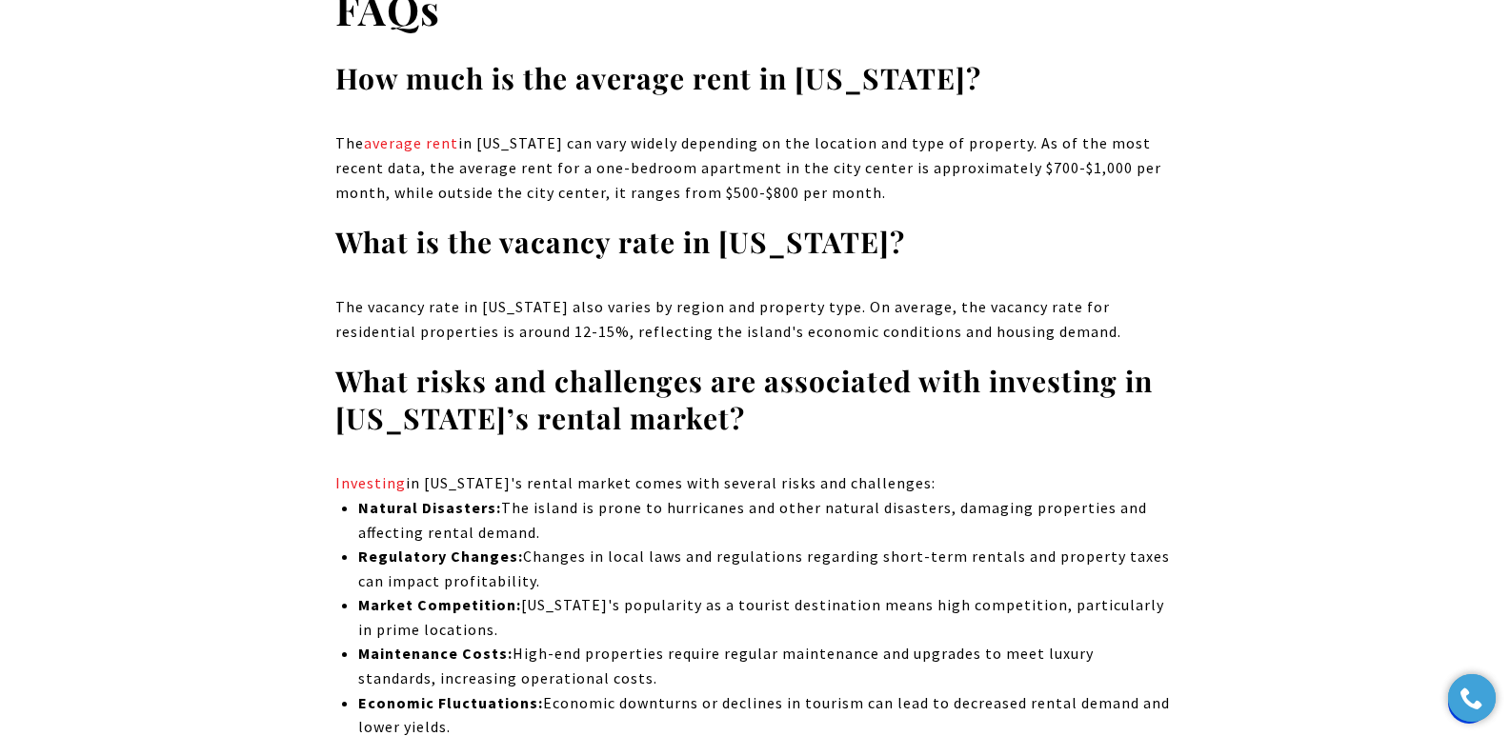
scroll to position [16974, 0]
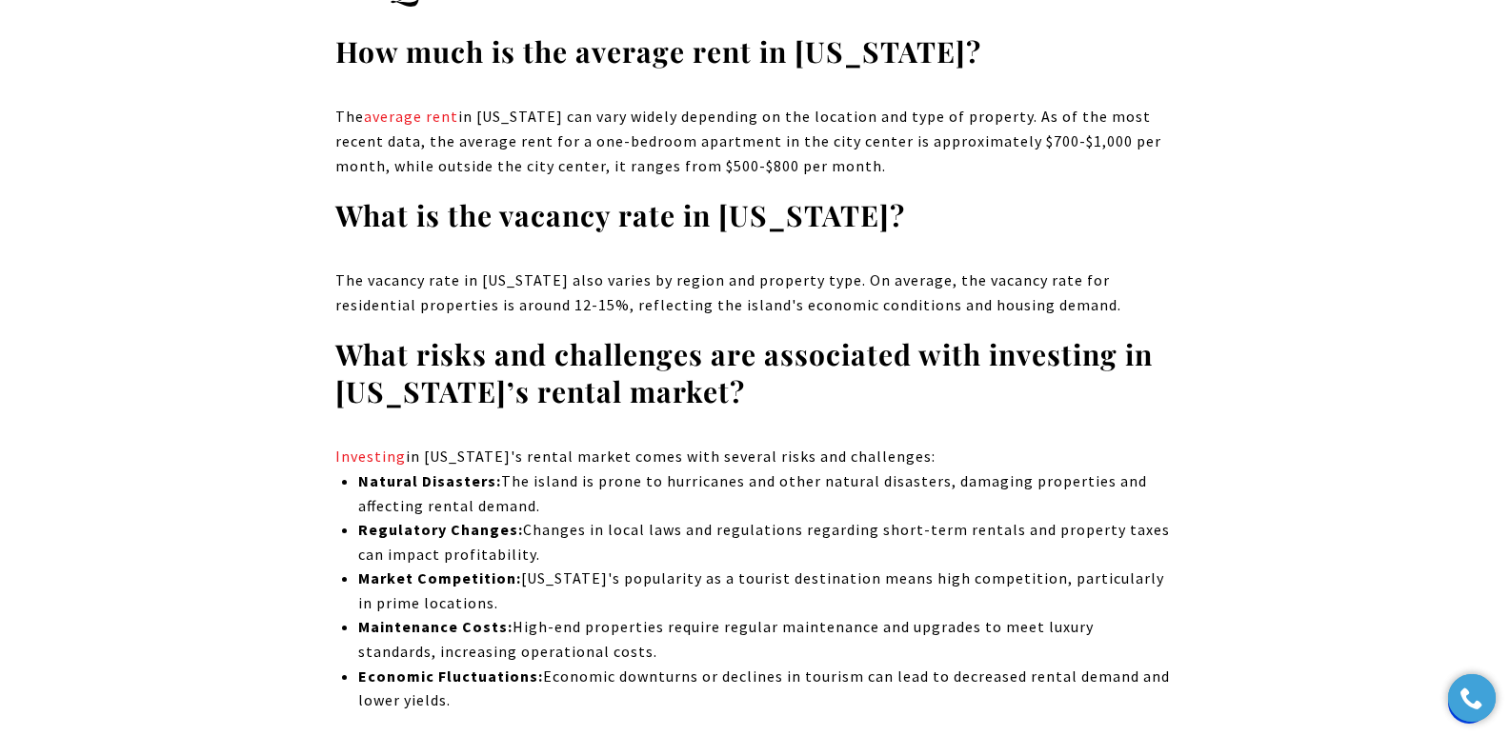
drag, startPoint x: 1518, startPoint y: 30, endPoint x: 1523, endPoint y: 653, distance: 624.0
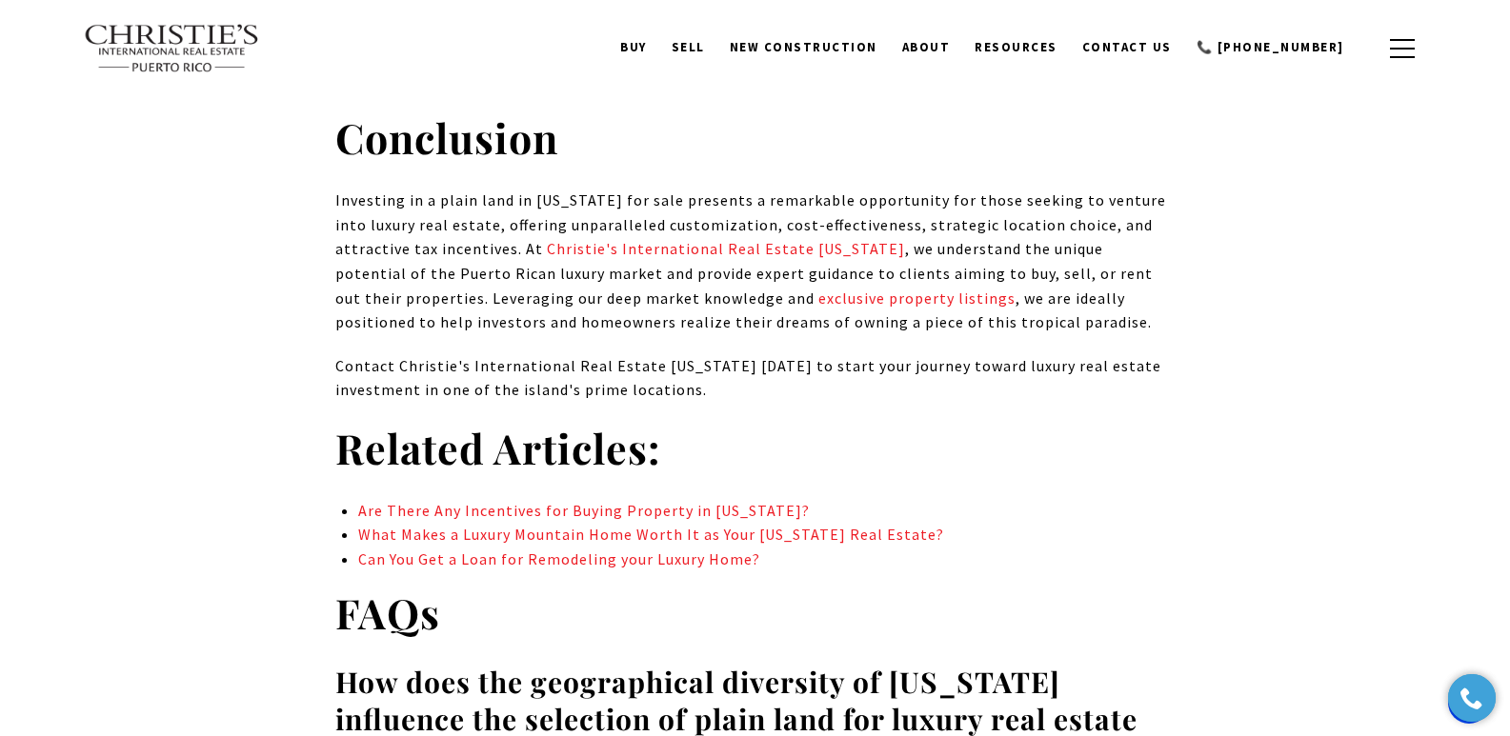
scroll to position [14175, 0]
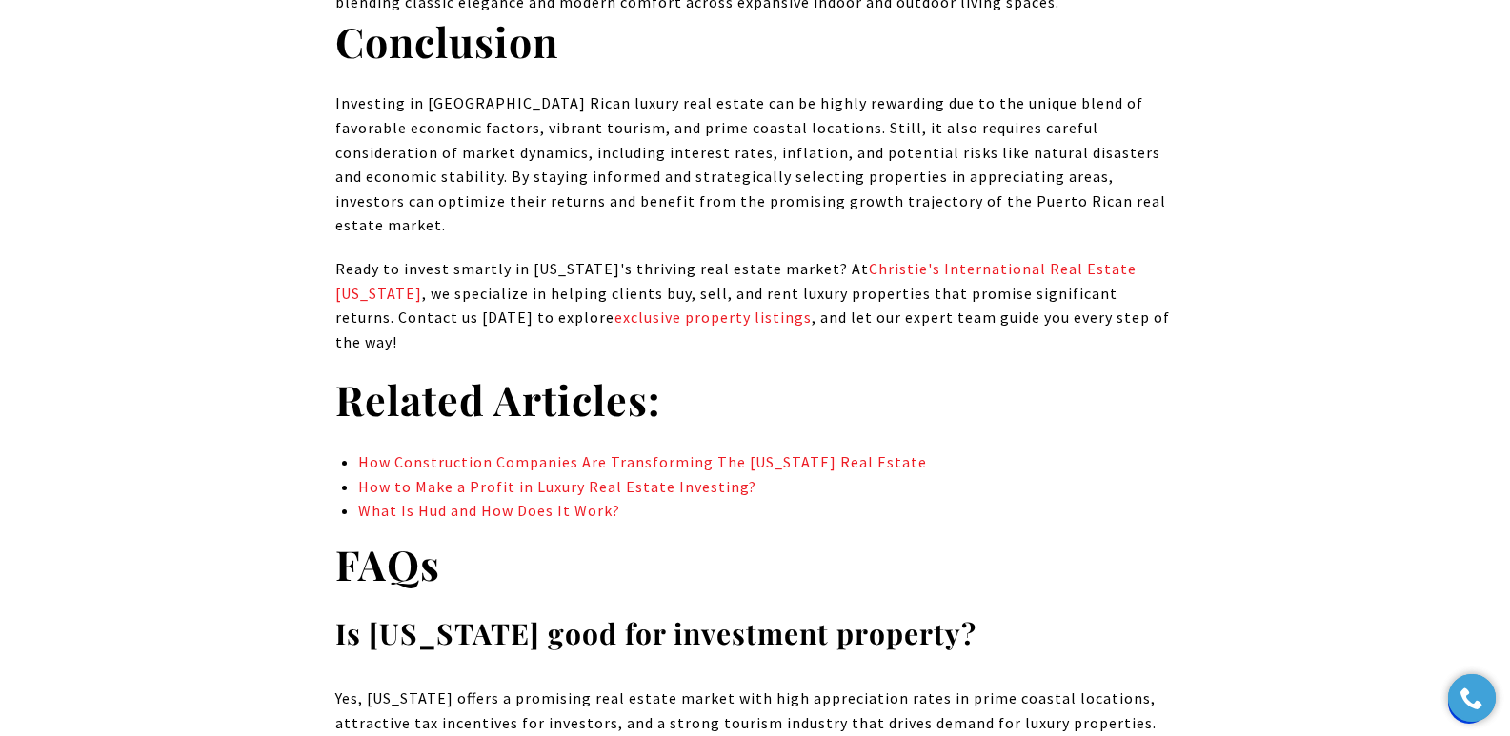
scroll to position [13539, 0]
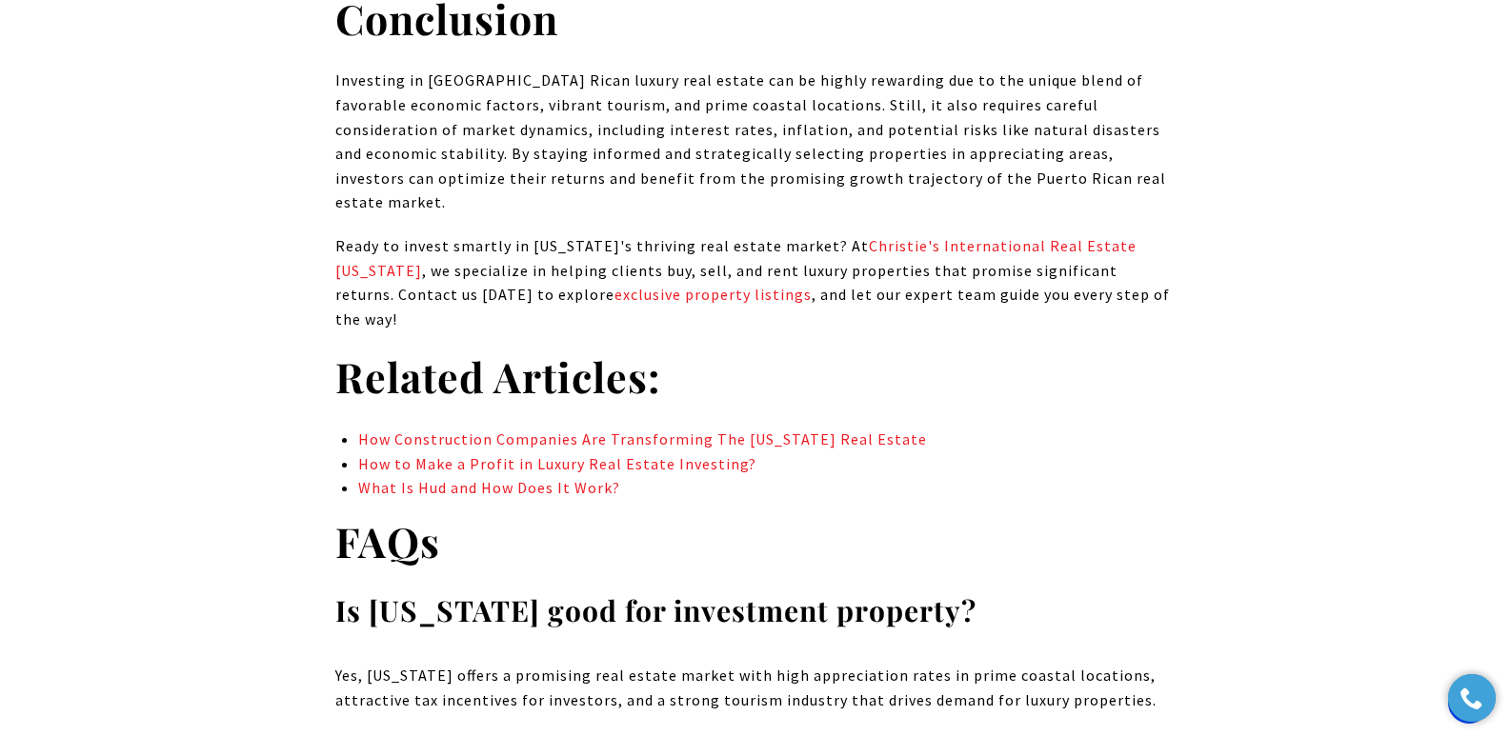
drag, startPoint x: 1518, startPoint y: 30, endPoint x: 1523, endPoint y: 593, distance: 563.0
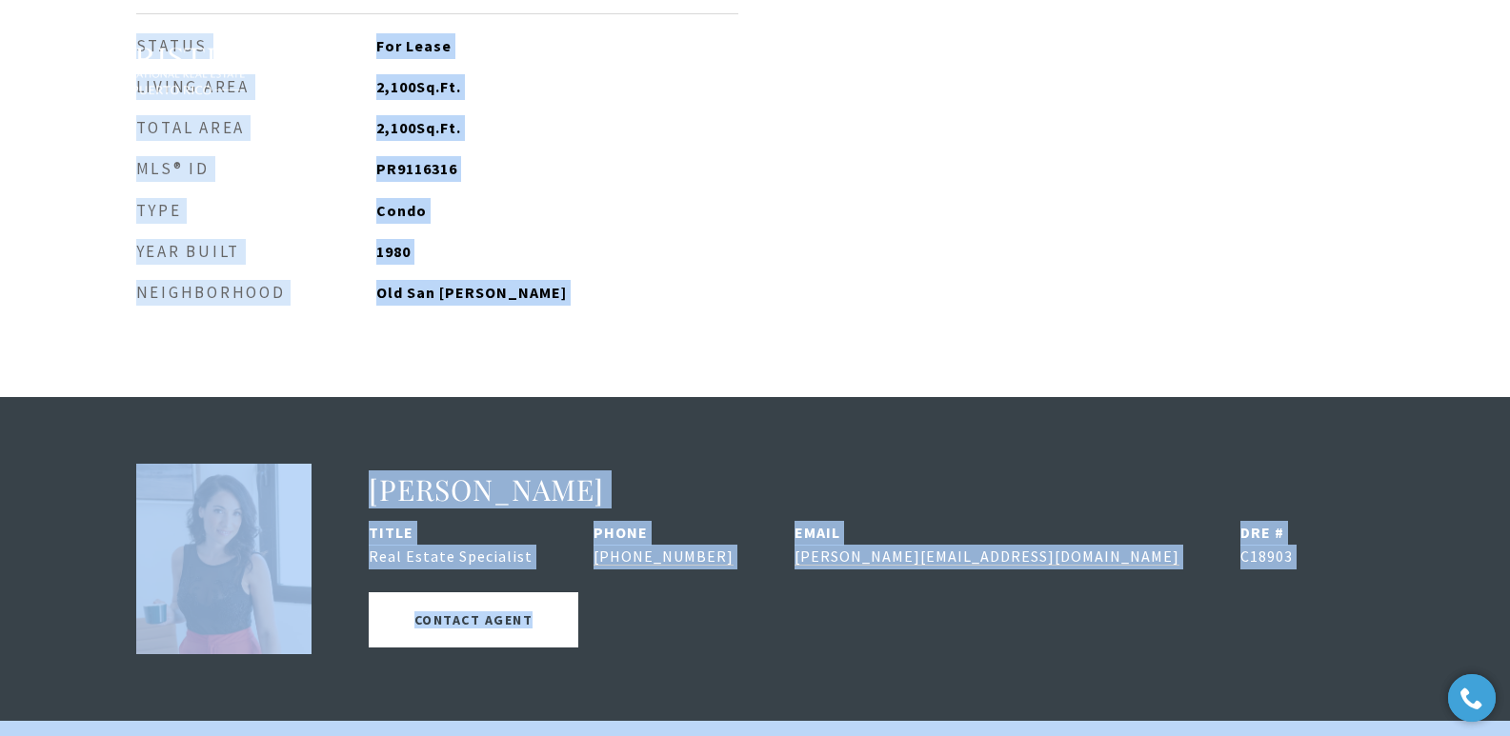
scroll to position [2112, 0]
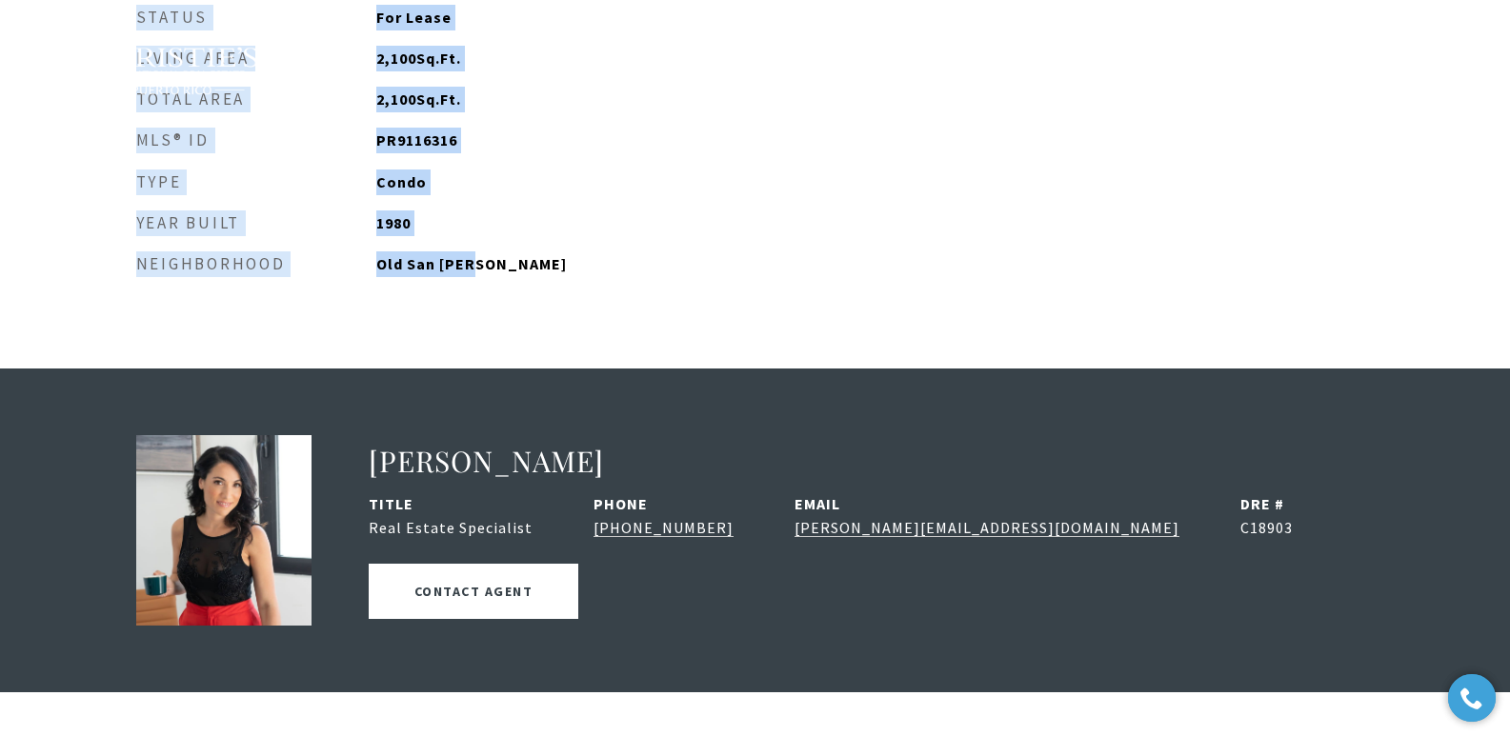
drag, startPoint x: 103, startPoint y: 242, endPoint x: 751, endPoint y: 265, distance: 648.2
copy body "For Lease 860 ASHFORD AVE #7B 860 ASHFORD AVE #7B, SAN JUAN, PR 00907 $9,500/mo…"
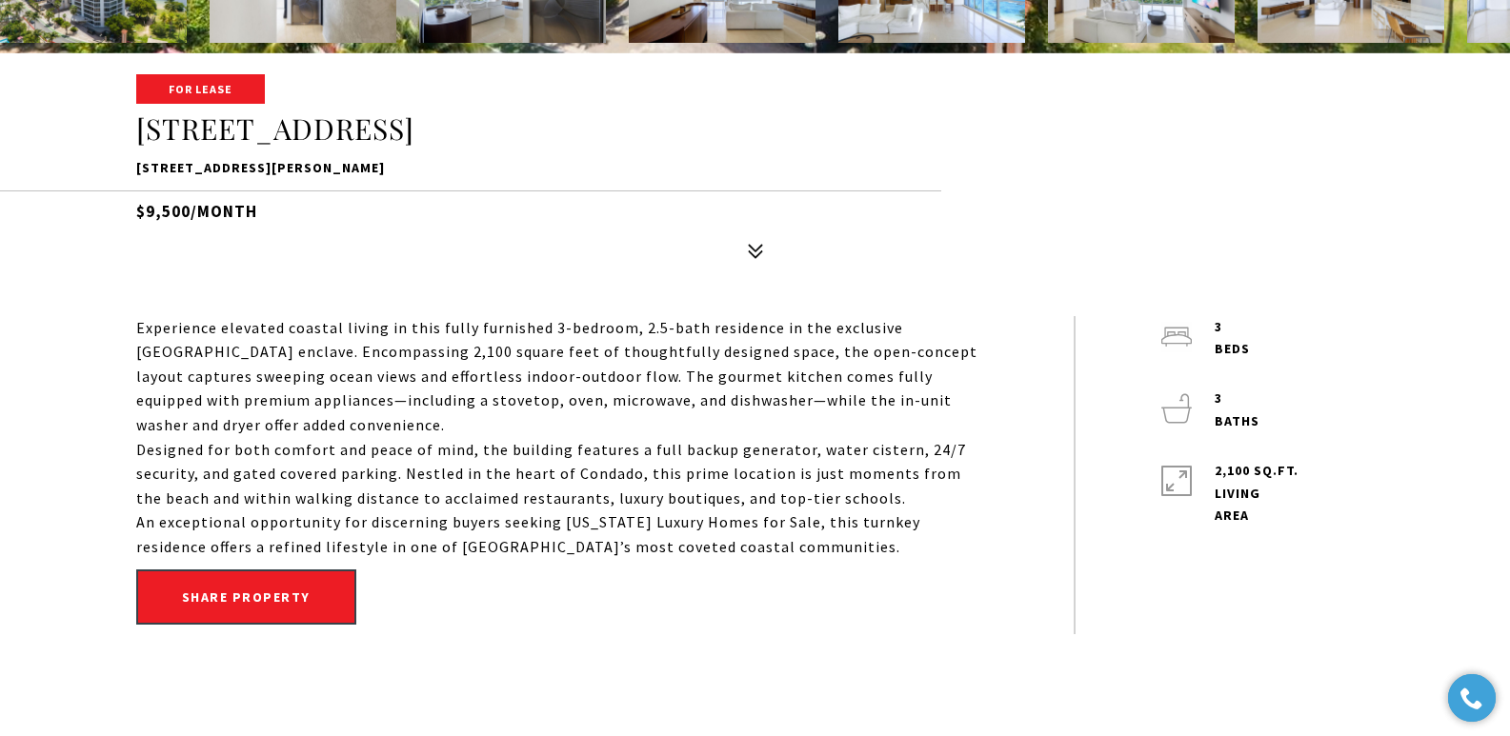
scroll to position [568, 0]
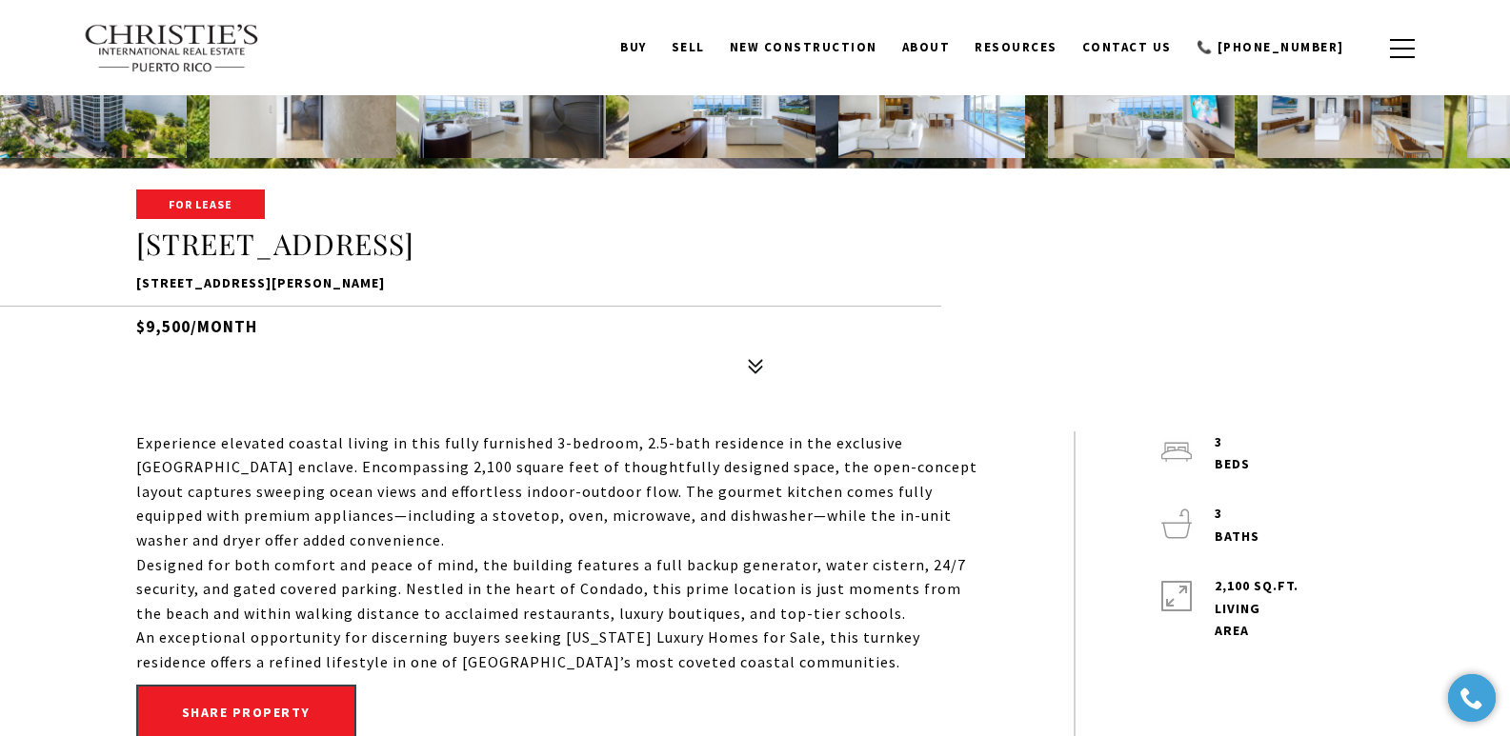
drag, startPoint x: 1521, startPoint y: 52, endPoint x: 1513, endPoint y: 109, distance: 56.9
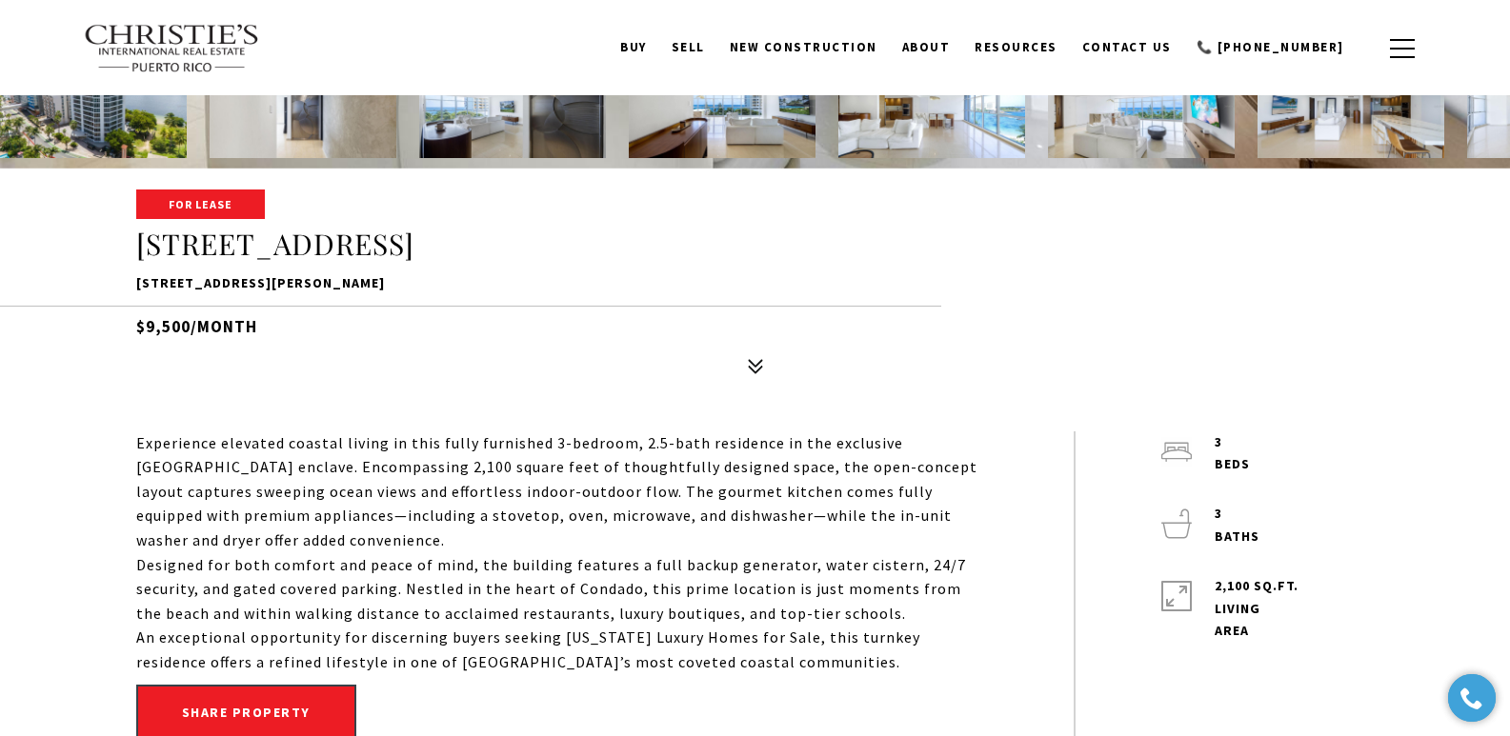
drag, startPoint x: 134, startPoint y: 285, endPoint x: 459, endPoint y: 282, distance: 324.9
click at [459, 282] on div "For Lease 860 ASHFORD AVE #7B 860 ASHFORD AVE #7B, SAN JUAN, PR 00907 $9,500/mo…" at bounding box center [756, 287] width 1334 height 192
copy p "860 ASHFORD AVE #7B, SAN JUAN, PR 00907"
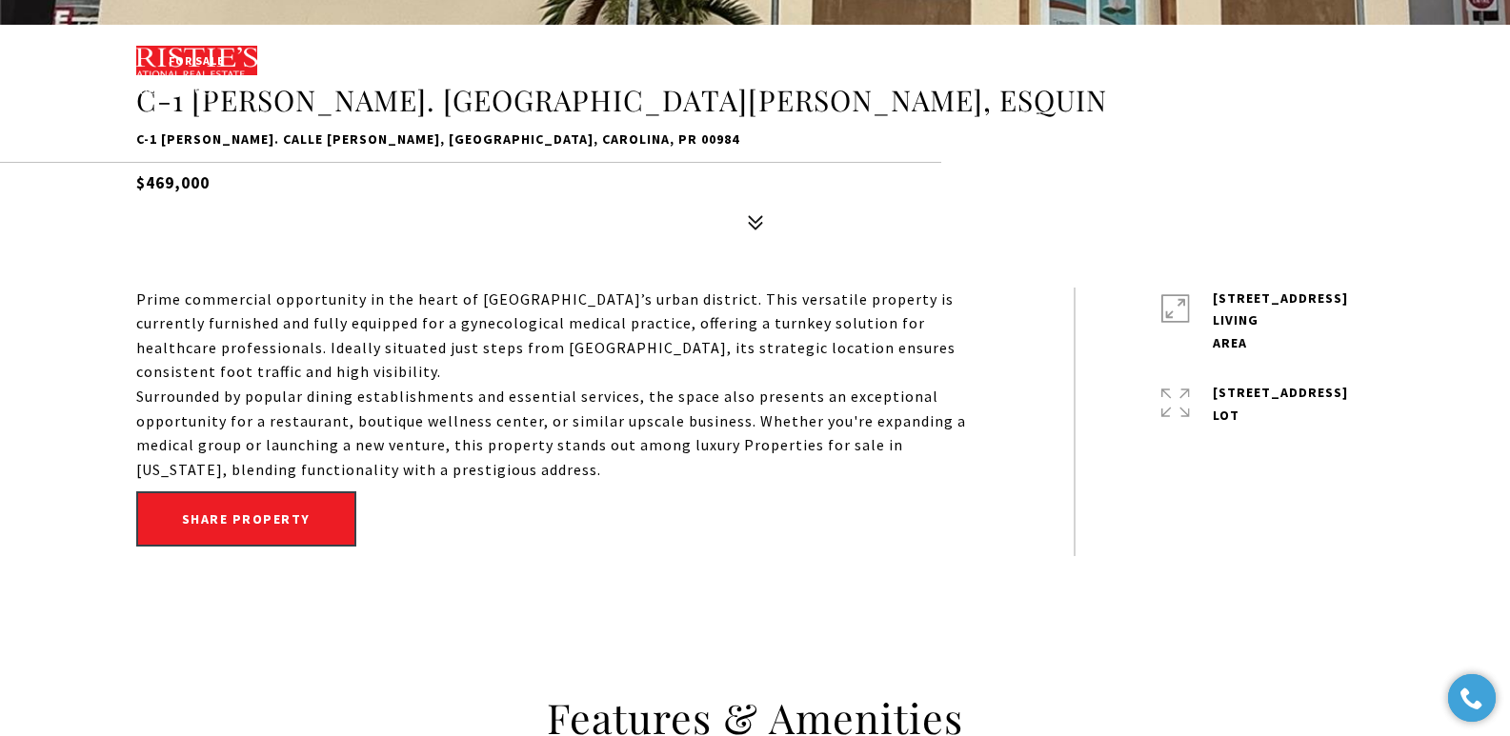
scroll to position [652, 0]
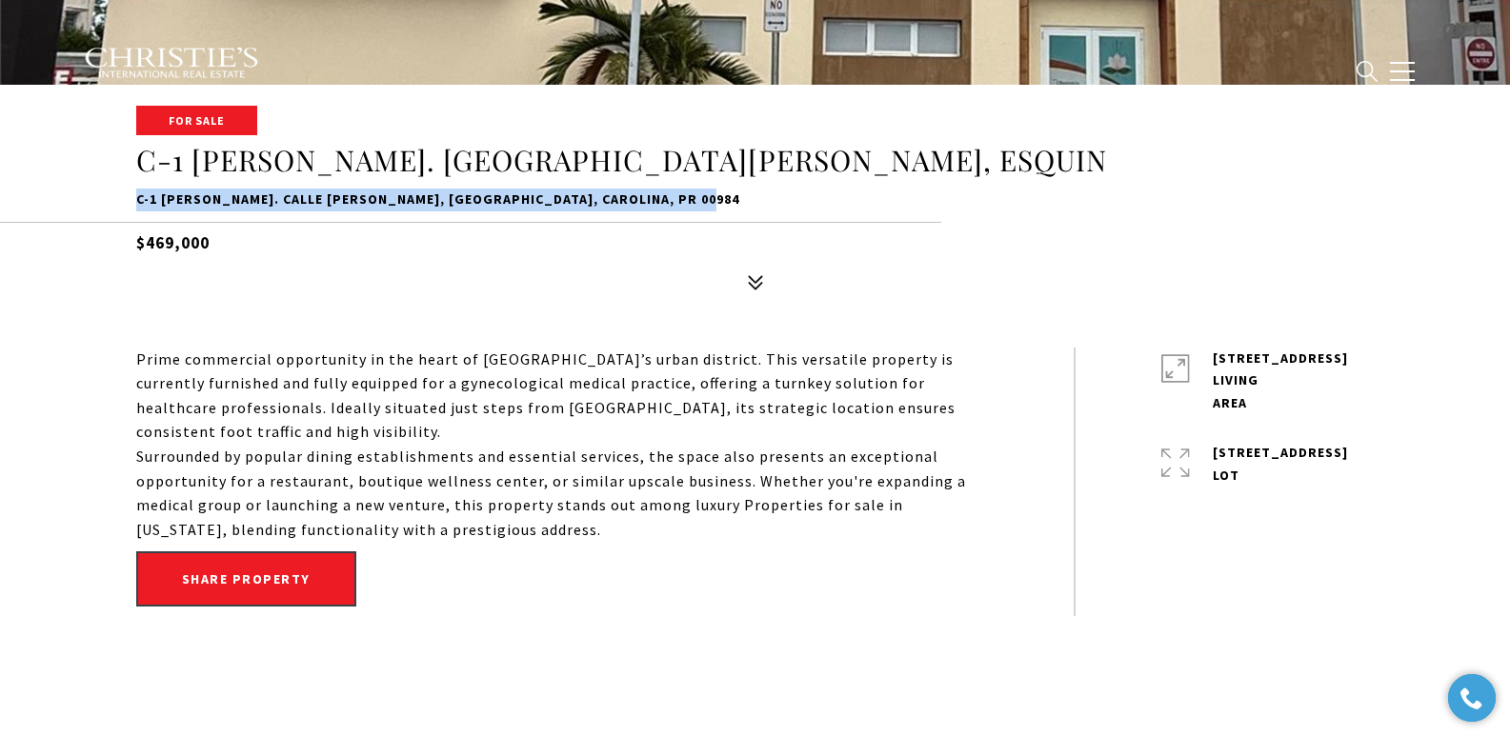
drag, startPoint x: 138, startPoint y: 202, endPoint x: 714, endPoint y: 197, distance: 576.4
click at [714, 197] on p "C-1 LORENZO VIZCARRONDO. CALLE IGNACIO ARZUAGA, ESQUIN, CAROLINA, PR 00984" at bounding box center [755, 200] width 1238 height 23
copy p "C-1 LORENZO VIZCARRONDO. CALLE IGNACIO ARZUAGA, ESQUIN, CAROLINA, PR 00984"
drag, startPoint x: 135, startPoint y: 354, endPoint x: 533, endPoint y: 522, distance: 431.2
click at [533, 522] on div "Prime commercial opportunity in the heart of Carolina’s urban district. This ve…" at bounding box center [562, 445] width 852 height 195
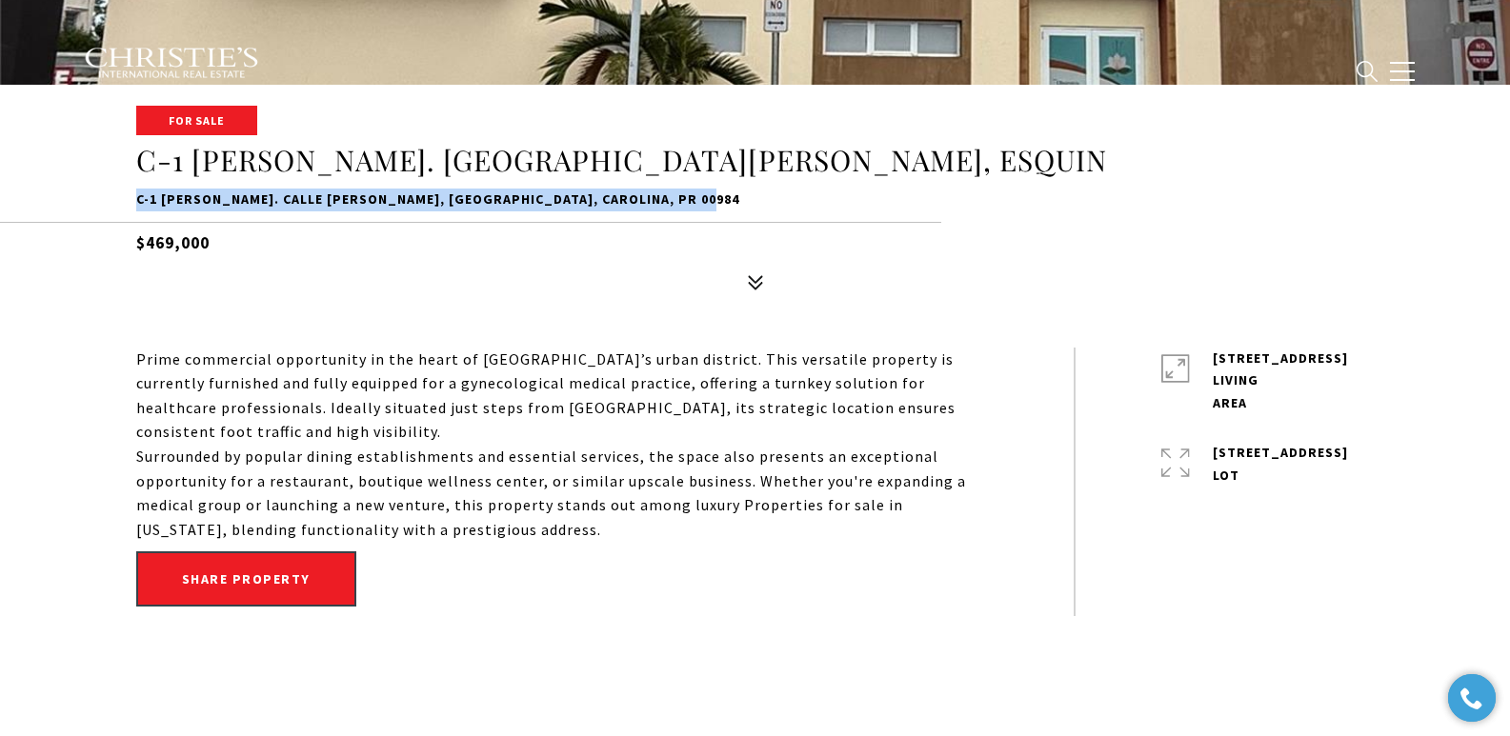
type input "********"
type input "*******"
type input "***"
type input "**********"
type input "**"
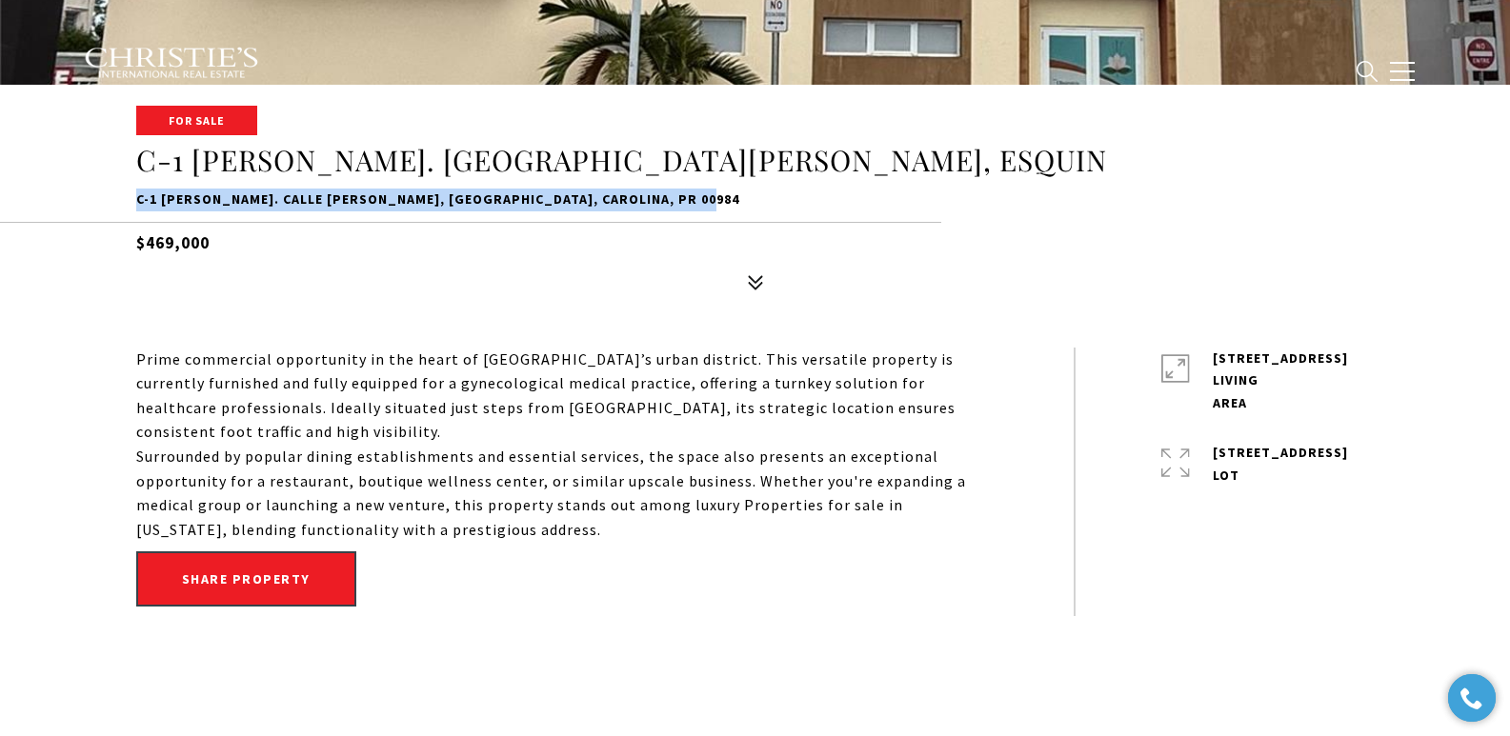
type input "********"
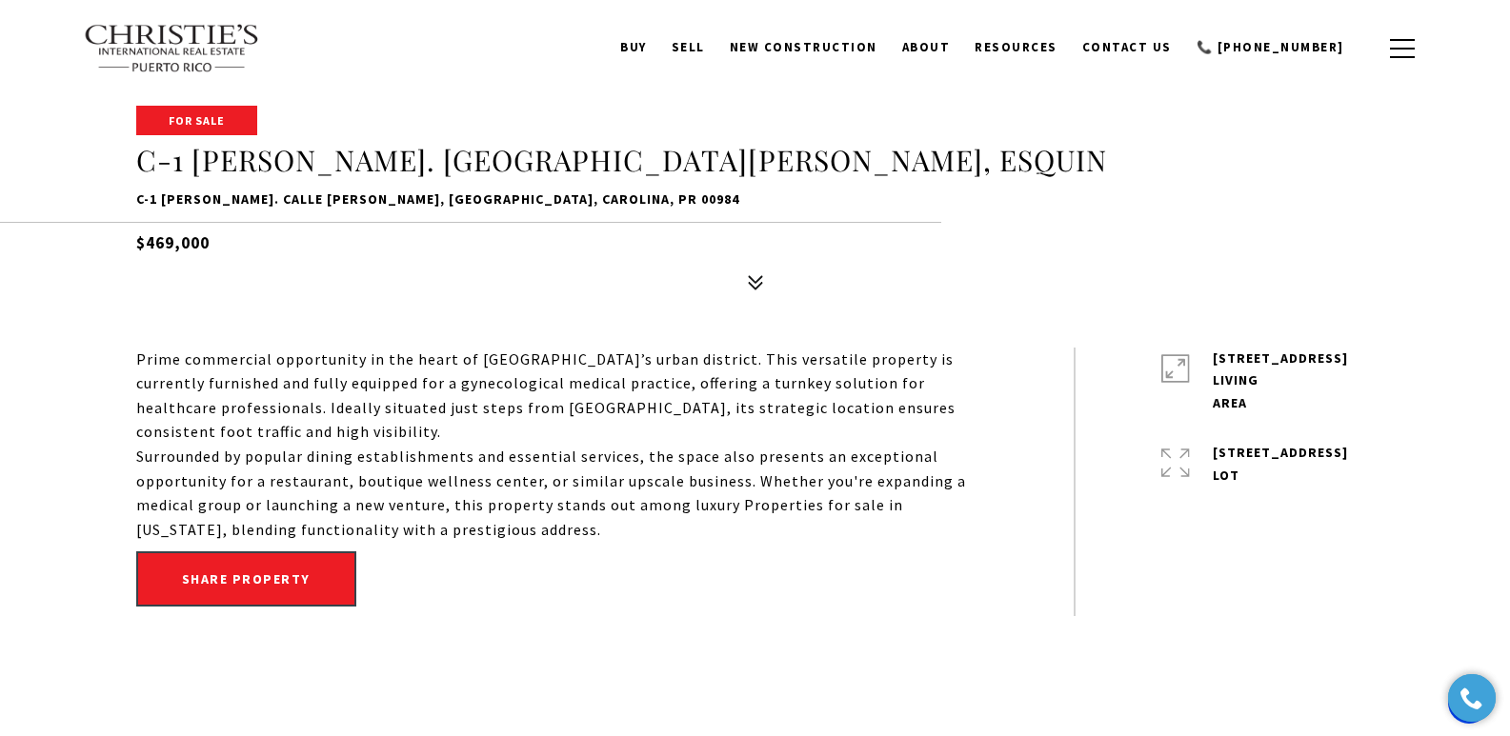
click at [121, 93] on div "BUY Search Homes Dorado Beach Rio Grande Humacao Coastal San Juan Guaynabo Puer…" at bounding box center [756, 47] width 1372 height 95
drag, startPoint x: 115, startPoint y: 112, endPoint x: 528, endPoint y: 529, distance: 586.0
copy body "For Sale C-1 LORENZO VIZCARRONDO. CALLE IGNACIO ARZUAGA, ESQUIN C-1 LORENZO VIZ…"
click at [527, 491] on p "Surrounded by popular dining establishments and essential services, the space a…" at bounding box center [562, 493] width 852 height 97
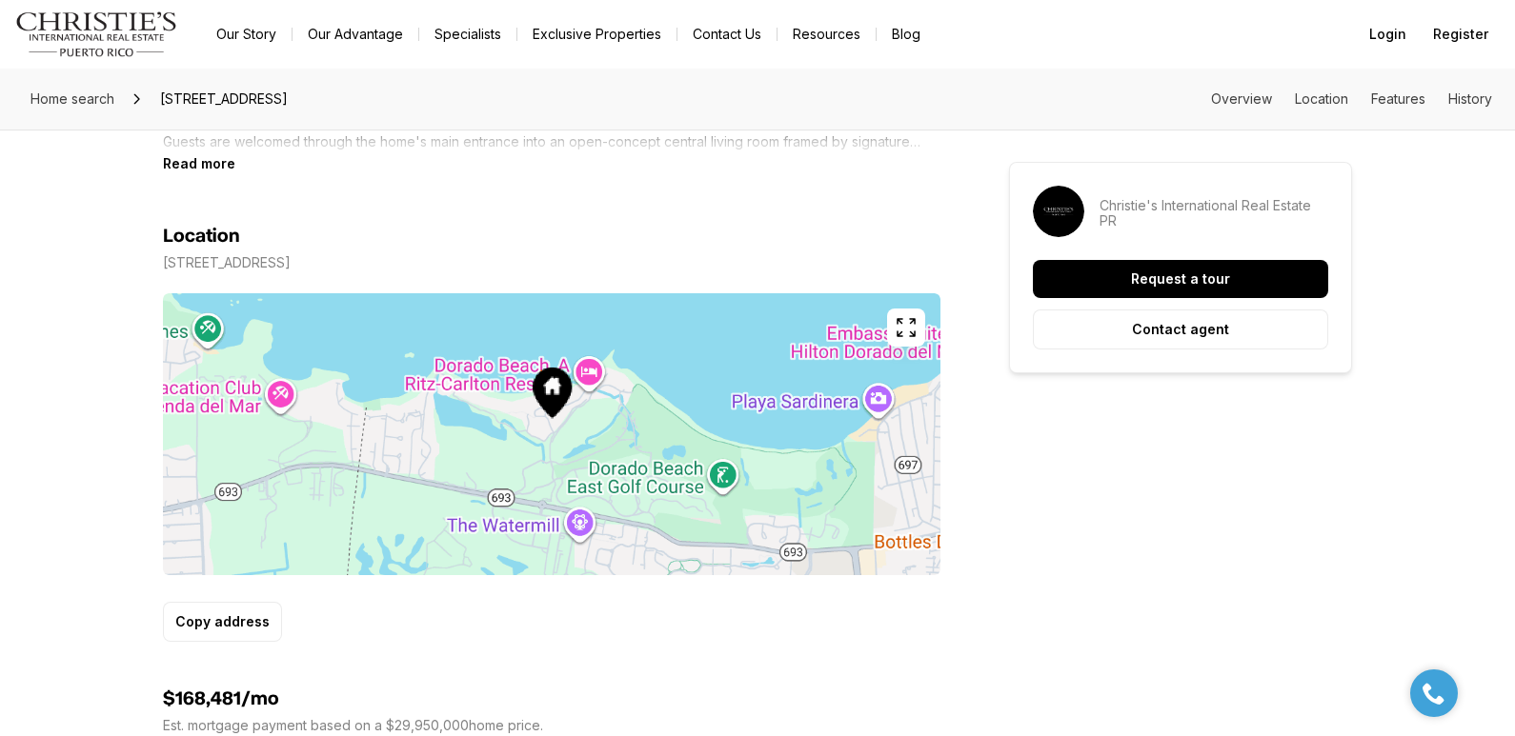
scroll to position [1378, 0]
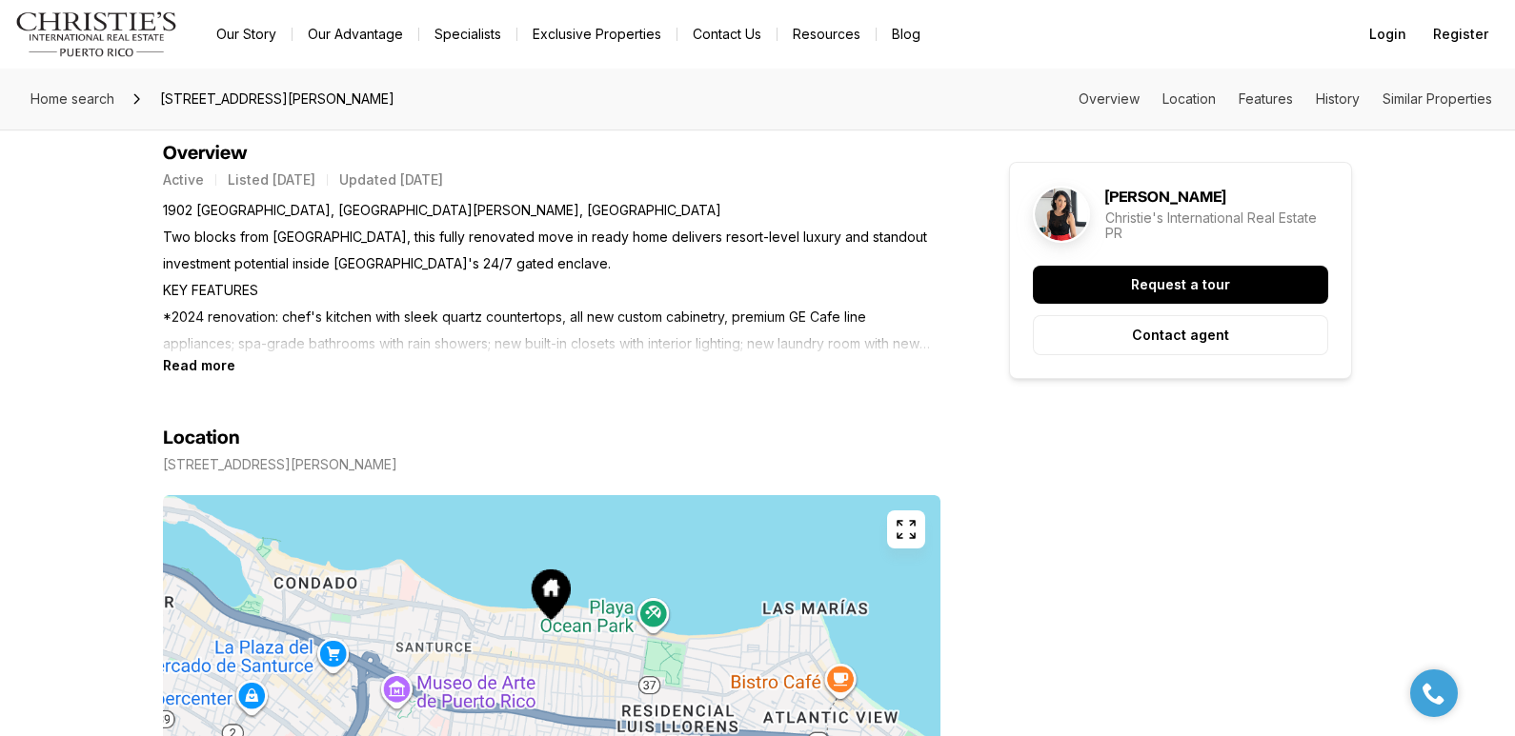
click at [210, 367] on b "Read more" at bounding box center [199, 365] width 72 height 16
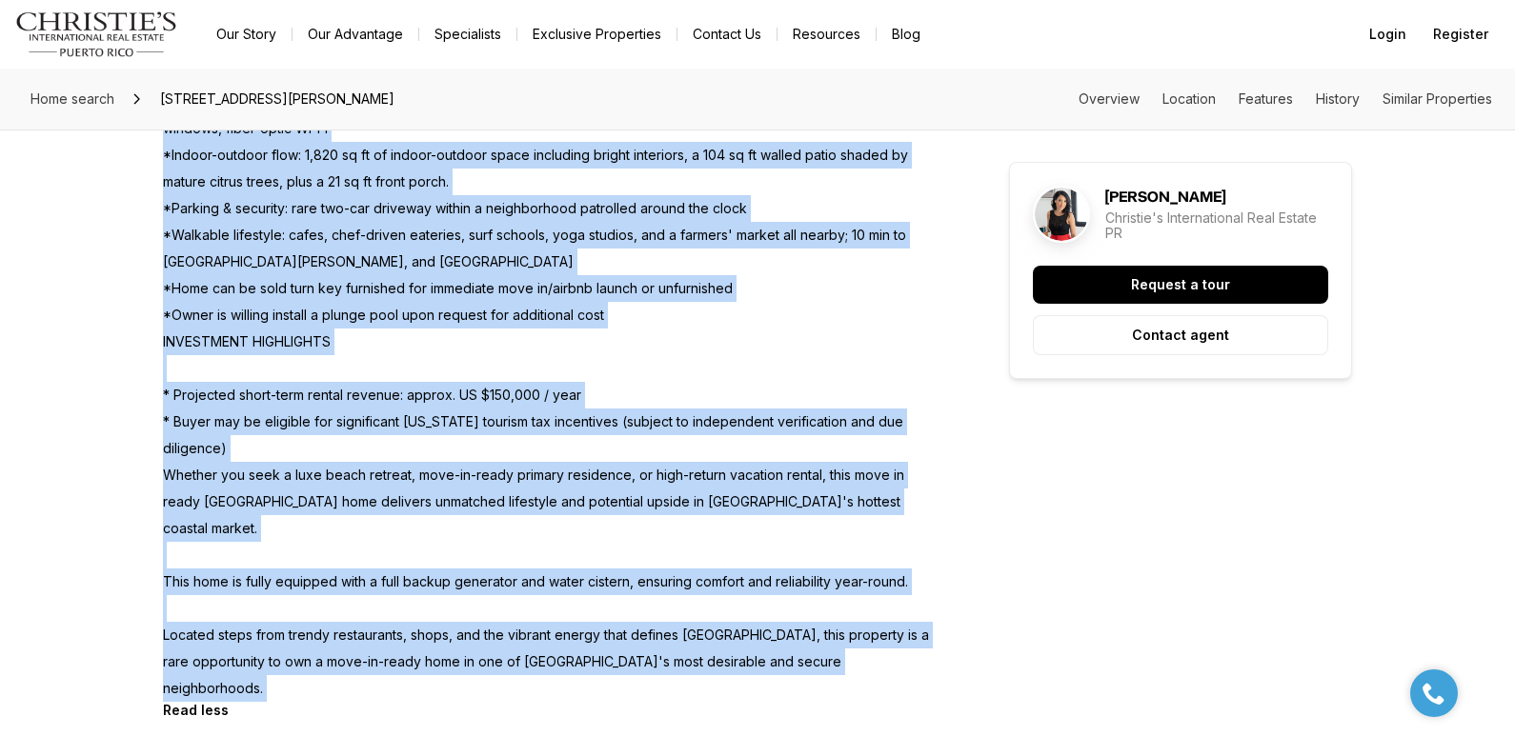
scroll to position [1267, 0]
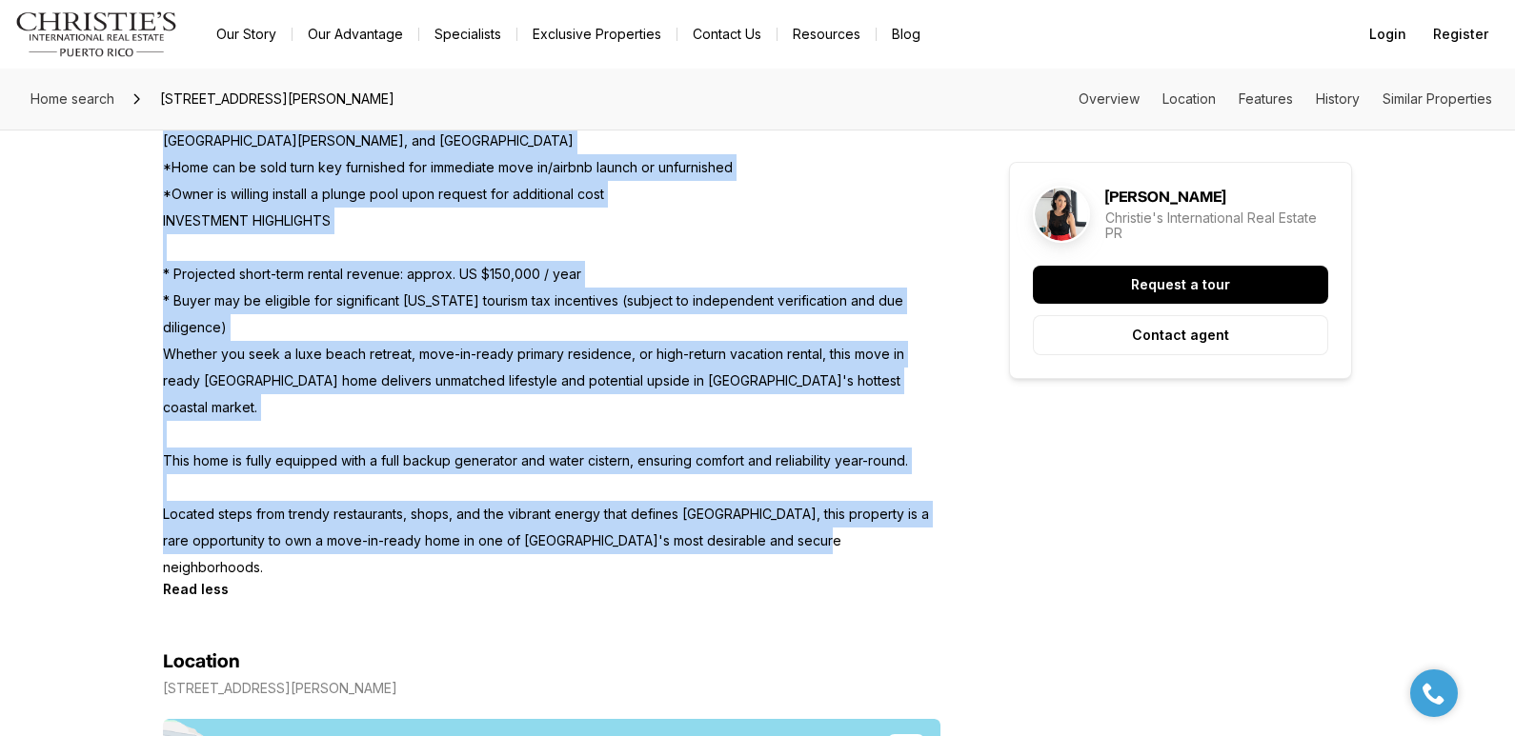
drag, startPoint x: 165, startPoint y: 299, endPoint x: 852, endPoint y: 517, distance: 720.6
click at [852, 517] on p "1902 Calle Cacique -- Ocean Park, San Juan, PR Two blocks from San Juan's best …" at bounding box center [551, 167] width 777 height 827
copy p "1902 Calle Cacique -- Ocean Park, San Juan, PR Two blocks from San Juan's best …"
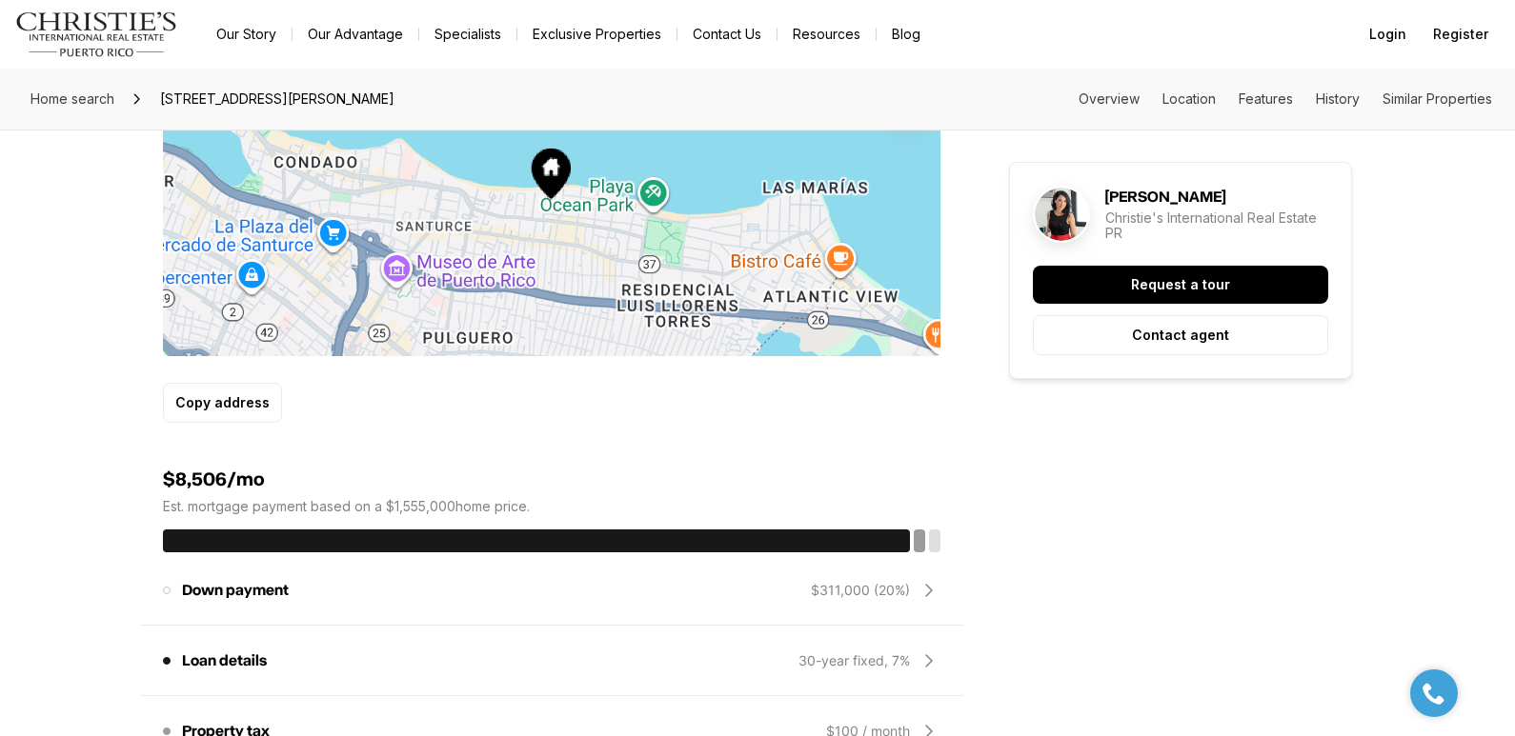
scroll to position [0, 0]
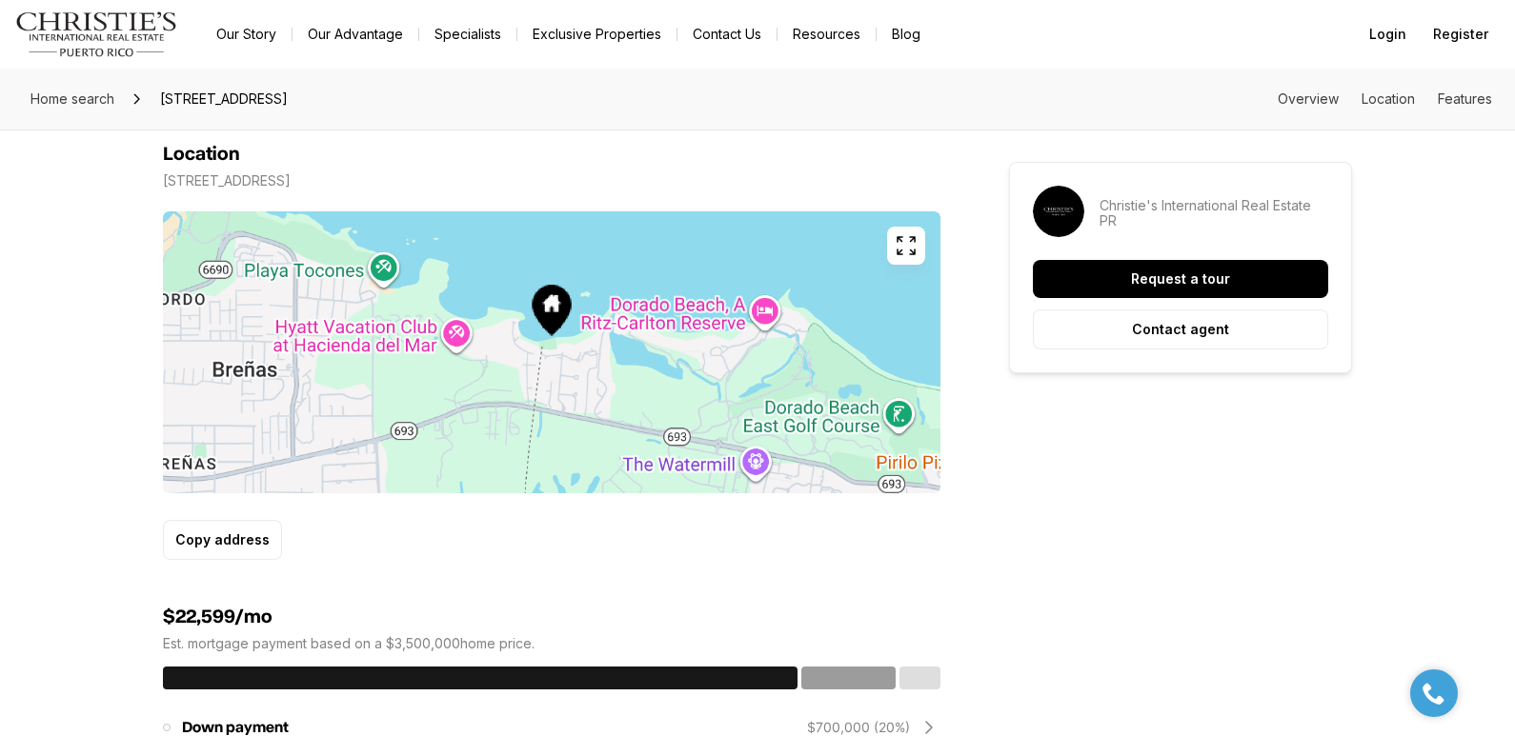
scroll to position [894, 0]
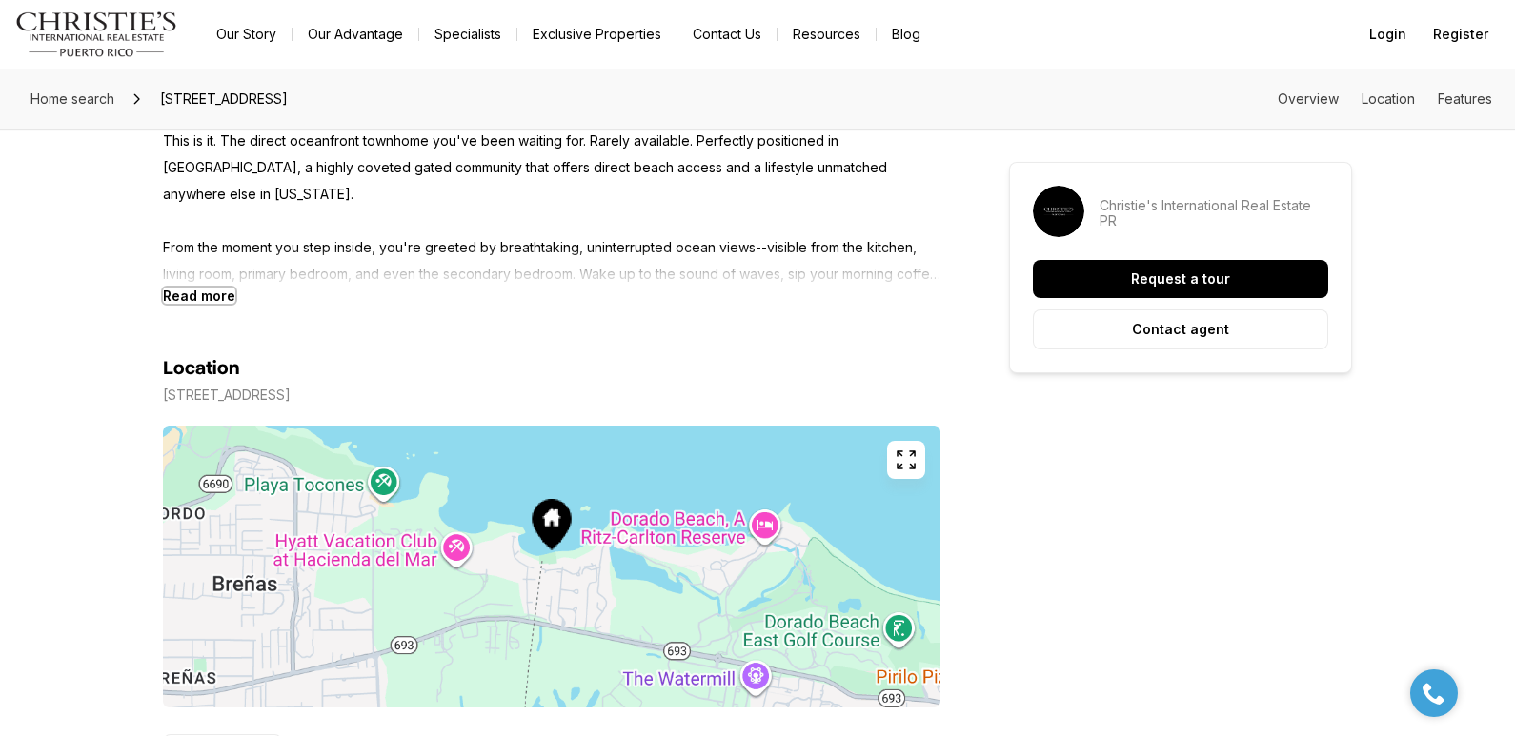
click at [206, 296] on b "Read more" at bounding box center [199, 296] width 72 height 16
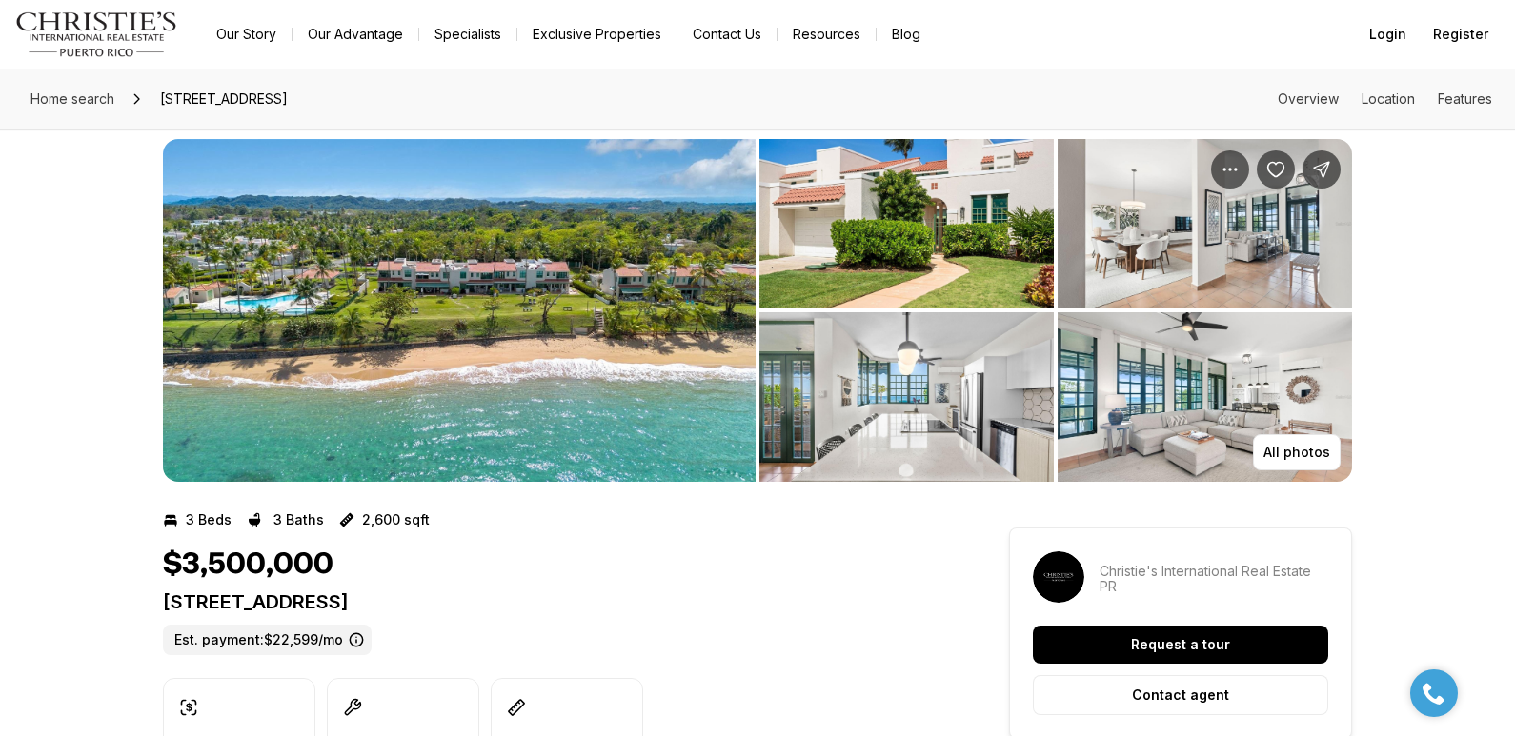
scroll to position [0, 0]
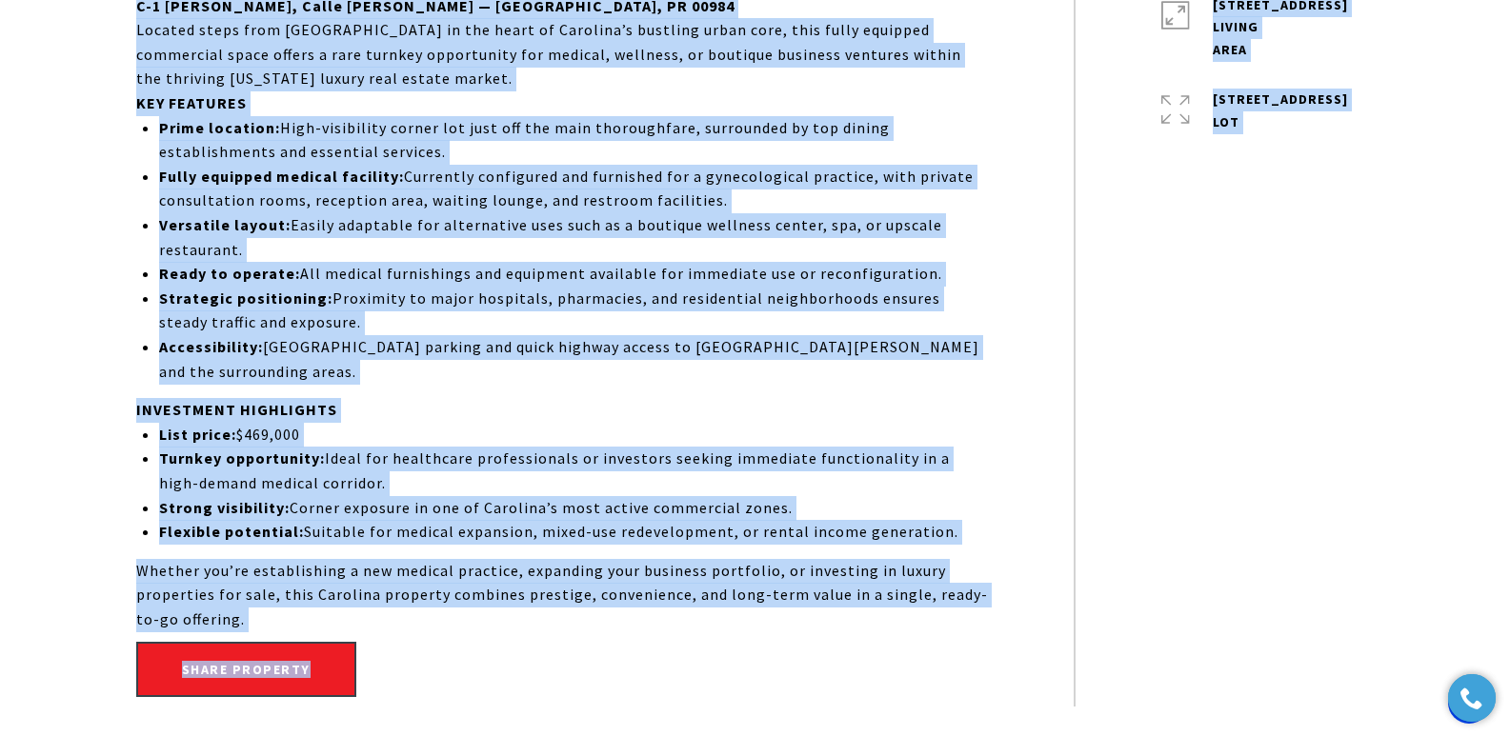
scroll to position [1066, 0]
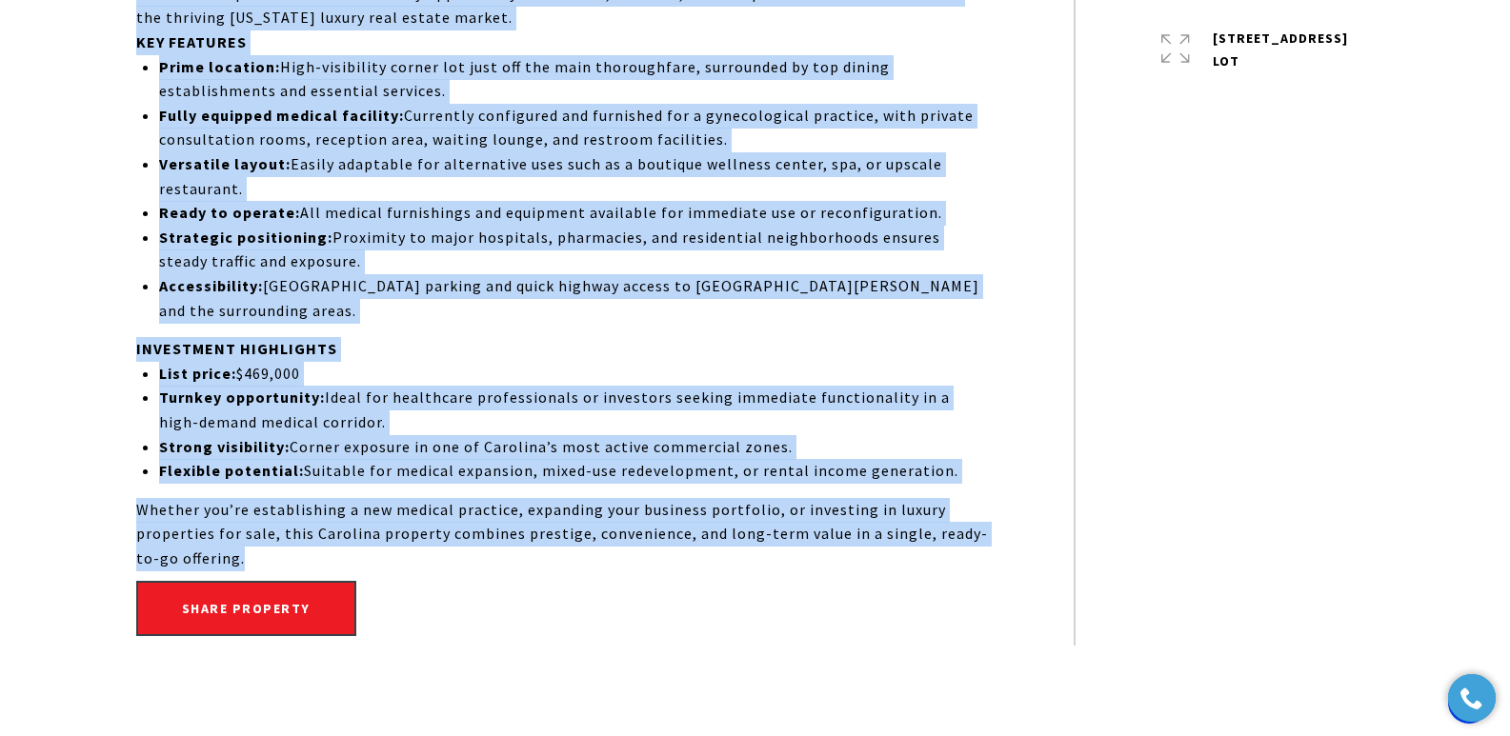
drag, startPoint x: 111, startPoint y: 103, endPoint x: 1019, endPoint y: 536, distance: 1006.0
copy body "Lor Ipsu D-6 SITAMET CONSECTETUR. ADIPI ELITSED DOEIUSM, TEMPOR I-1 UTLABOR ETD…"
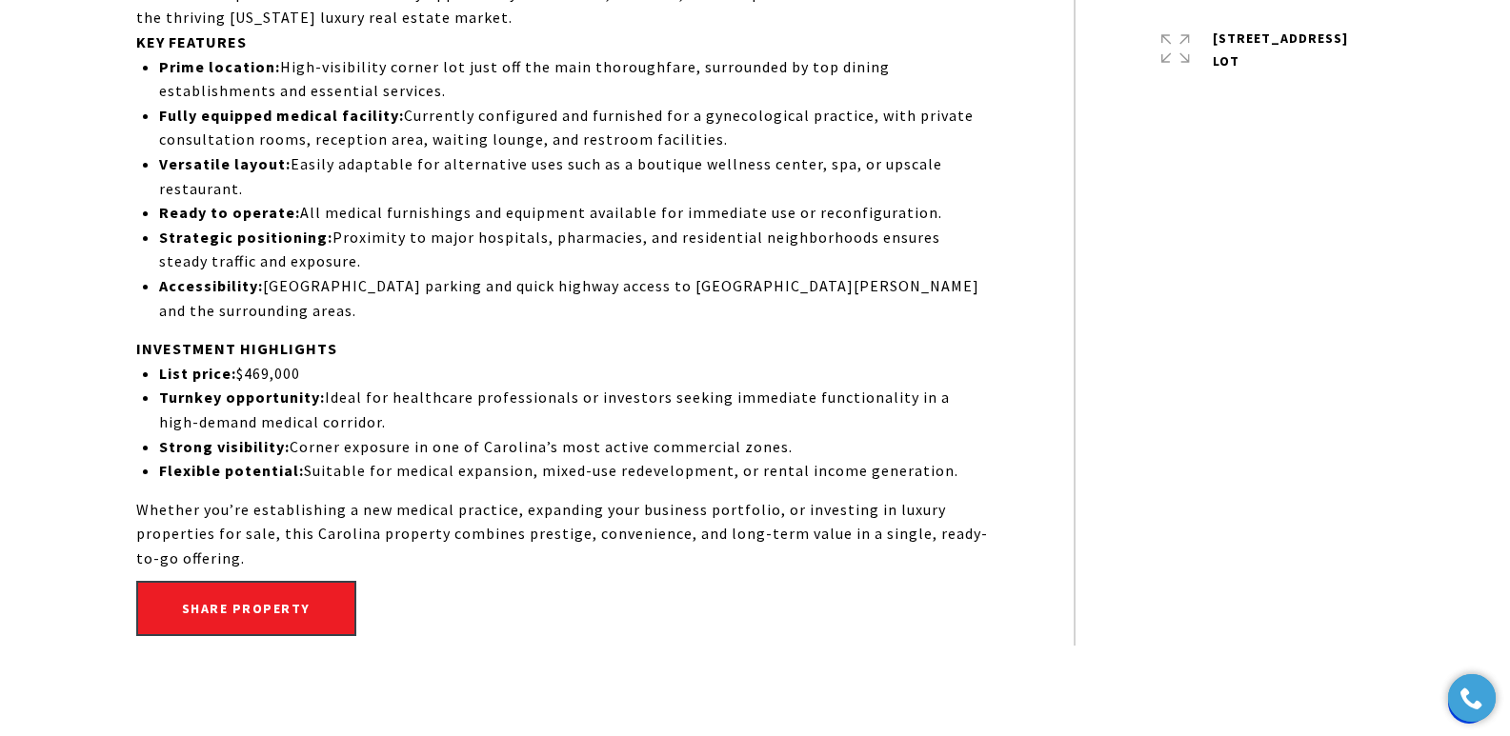
click at [1357, 258] on div "1,515 Sq.Ft. LIVING AREA 1,515 Sq.Ft. lot" at bounding box center [1224, 289] width 301 height 713
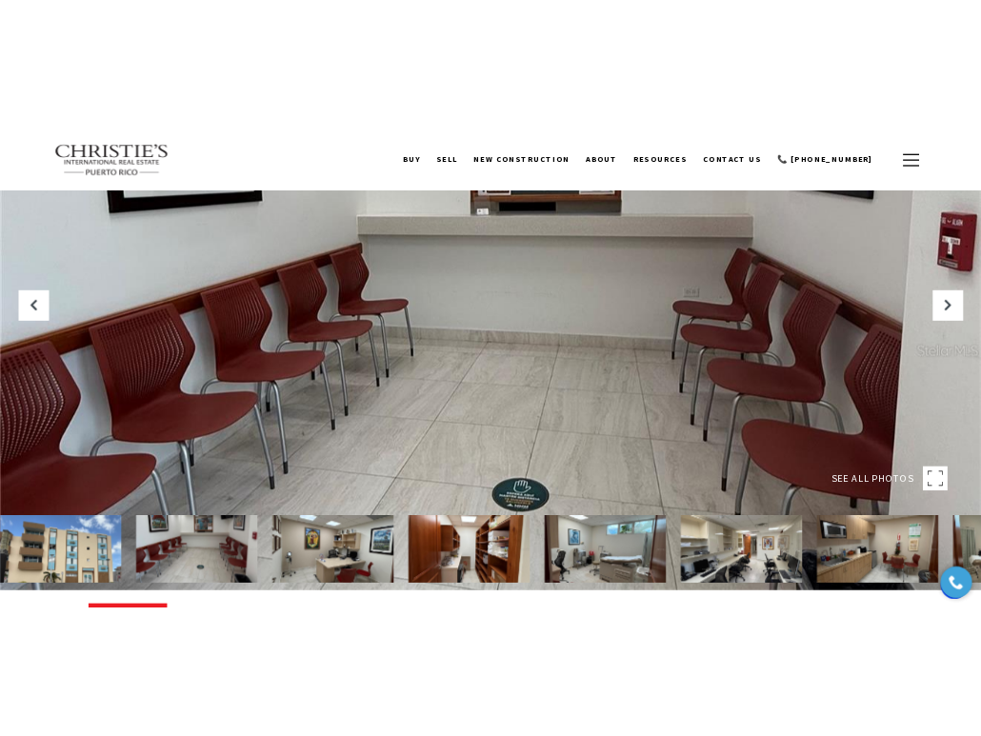
scroll to position [0, 0]
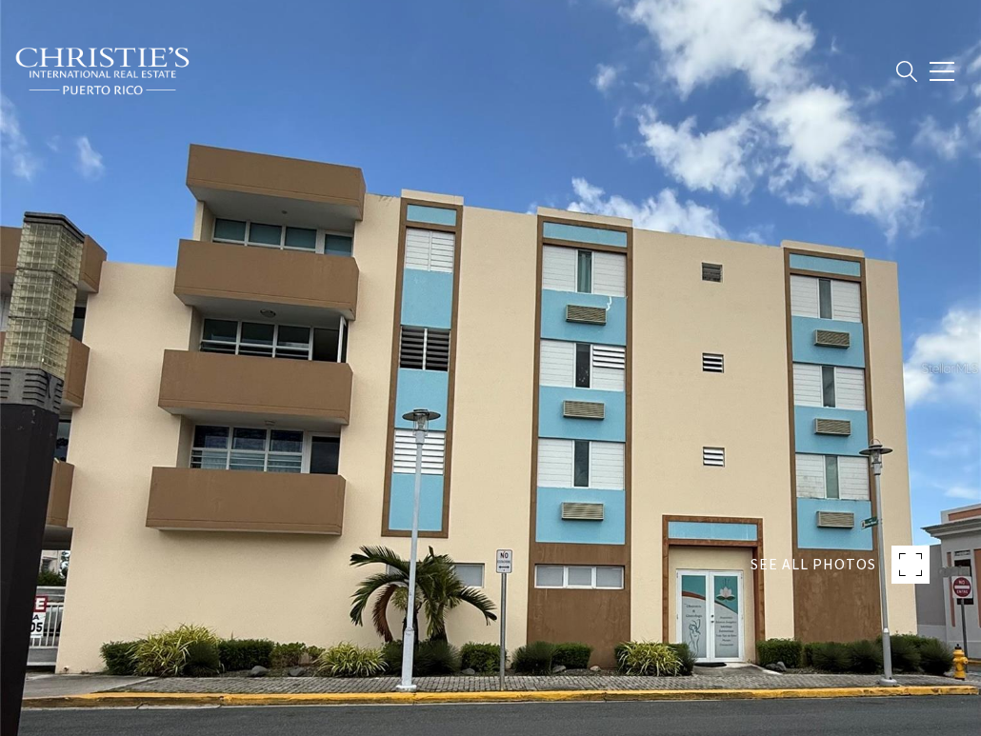
type input "********"
type input "*******"
type input "***"
type input "**********"
type input "**"
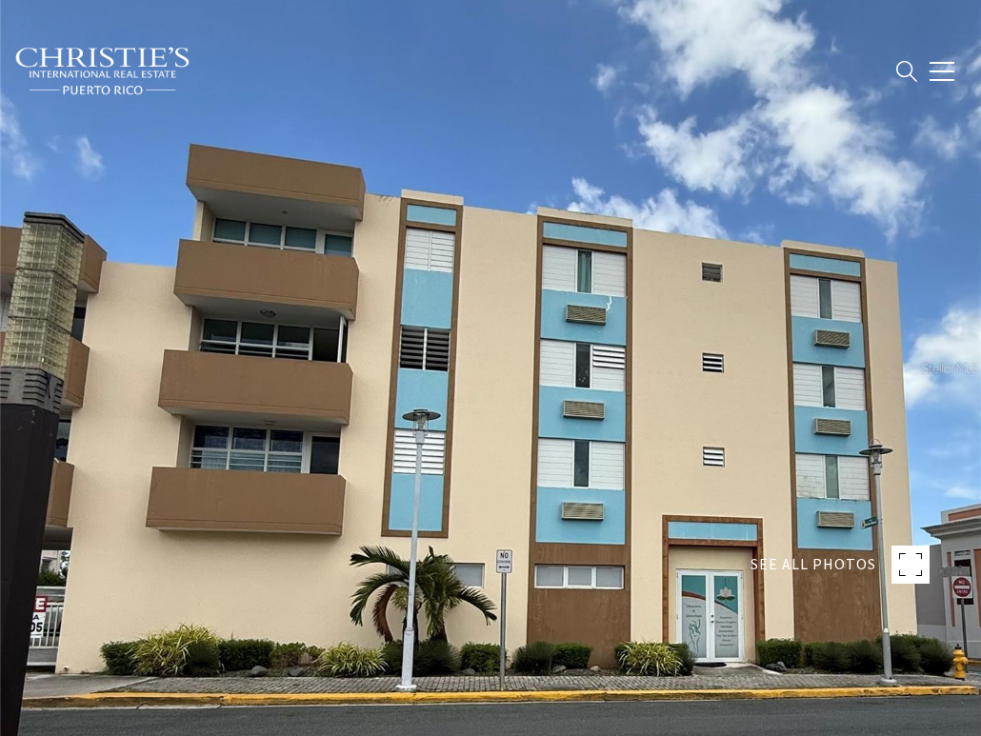
type input "********"
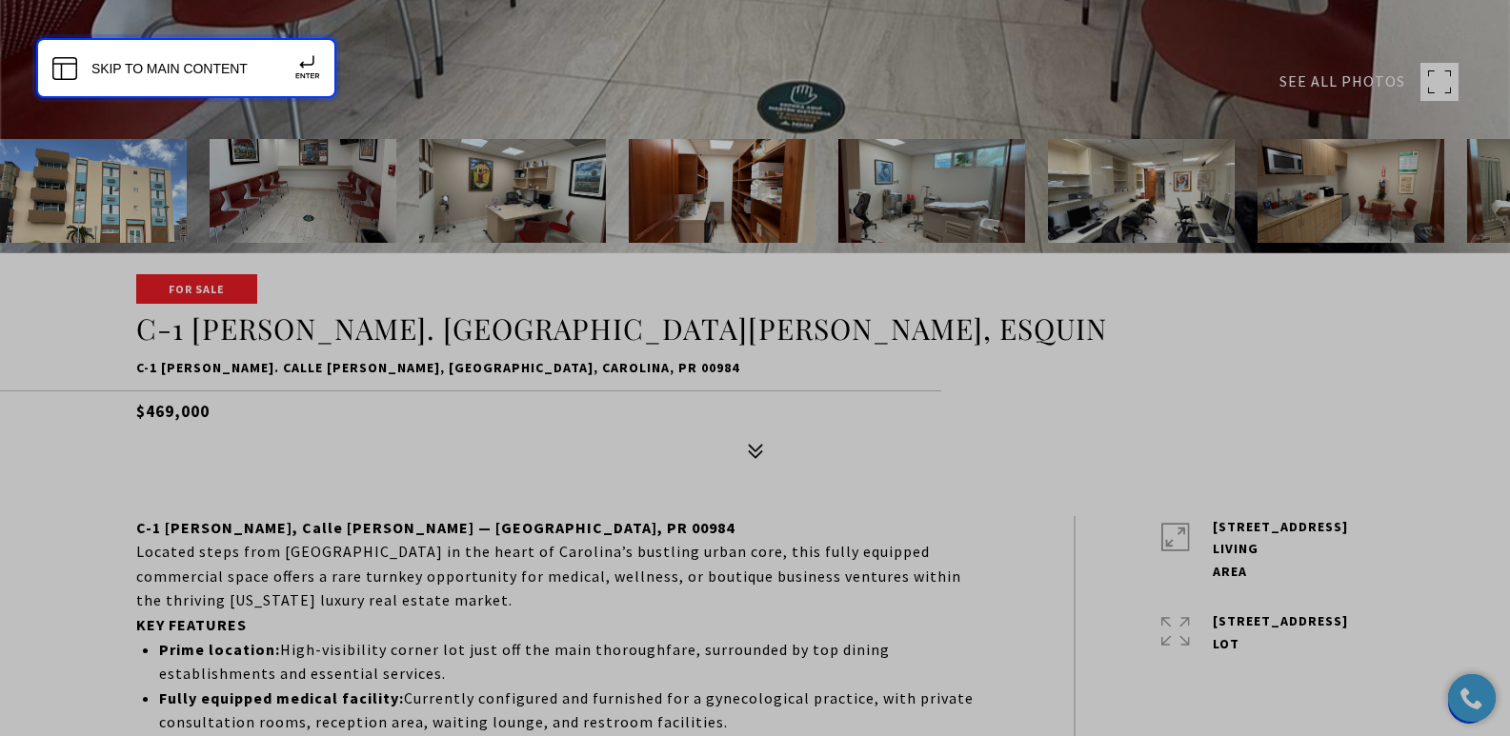
scroll to position [557, 0]
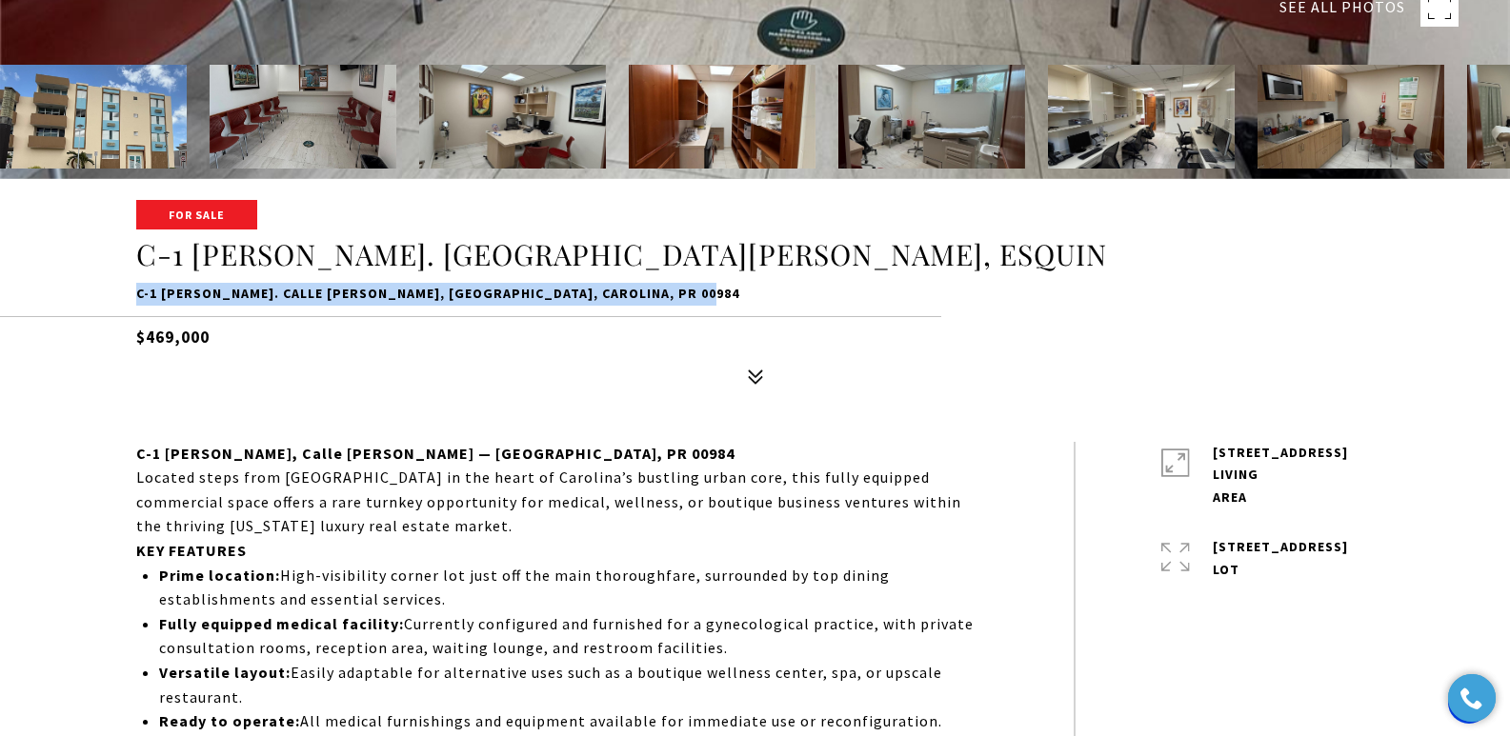
drag, startPoint x: 127, startPoint y: 288, endPoint x: 739, endPoint y: 298, distance: 612.6
copy p "C-1 LORENZO VIZCARRONDO. CALLE IGNACIO ARZUAGA, ESQUIN, CAROLINA, PR 00984"
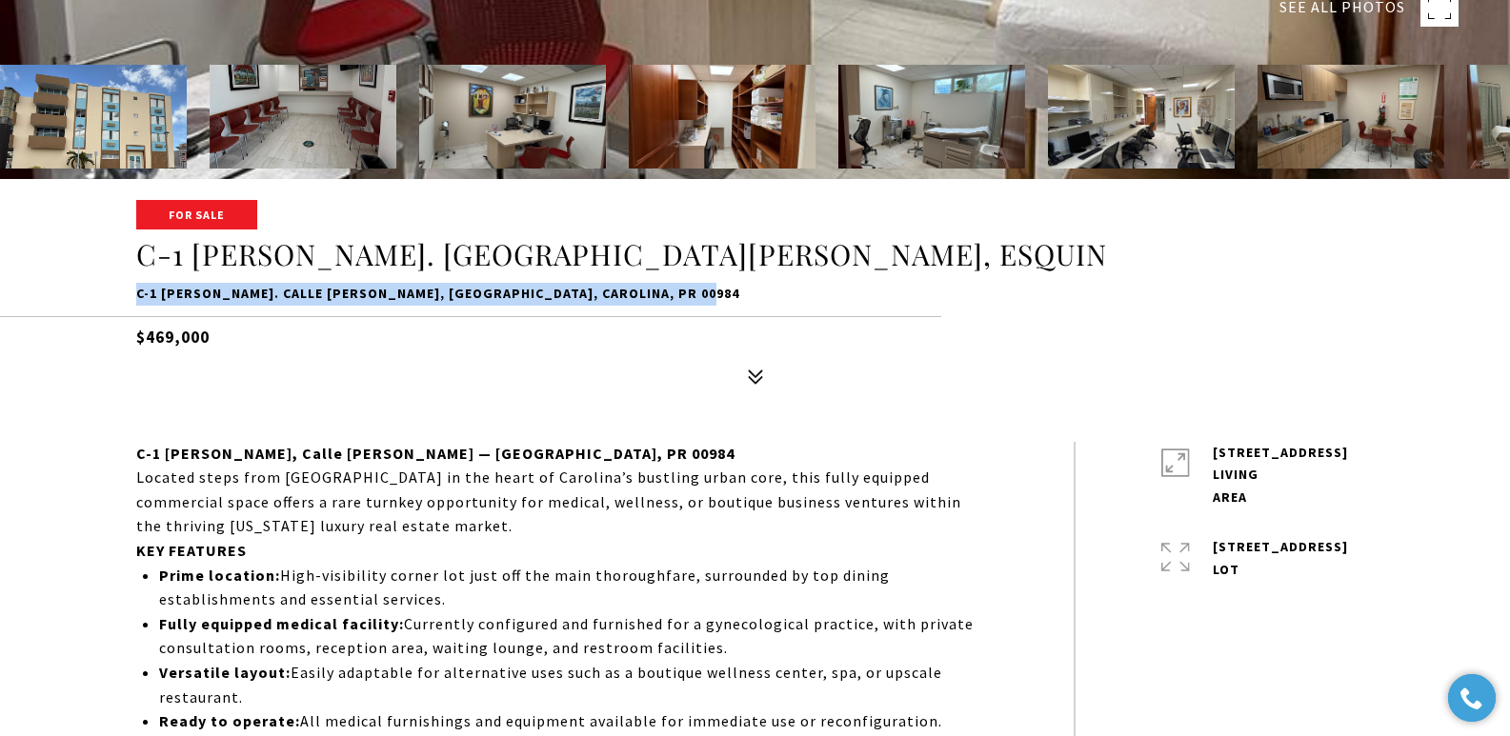
copy p "C-1 LORENZO VIZCARRONDO. CALLE IGNACIO ARZUAGA, ESQUIN, CAROLINA, PR 00984"
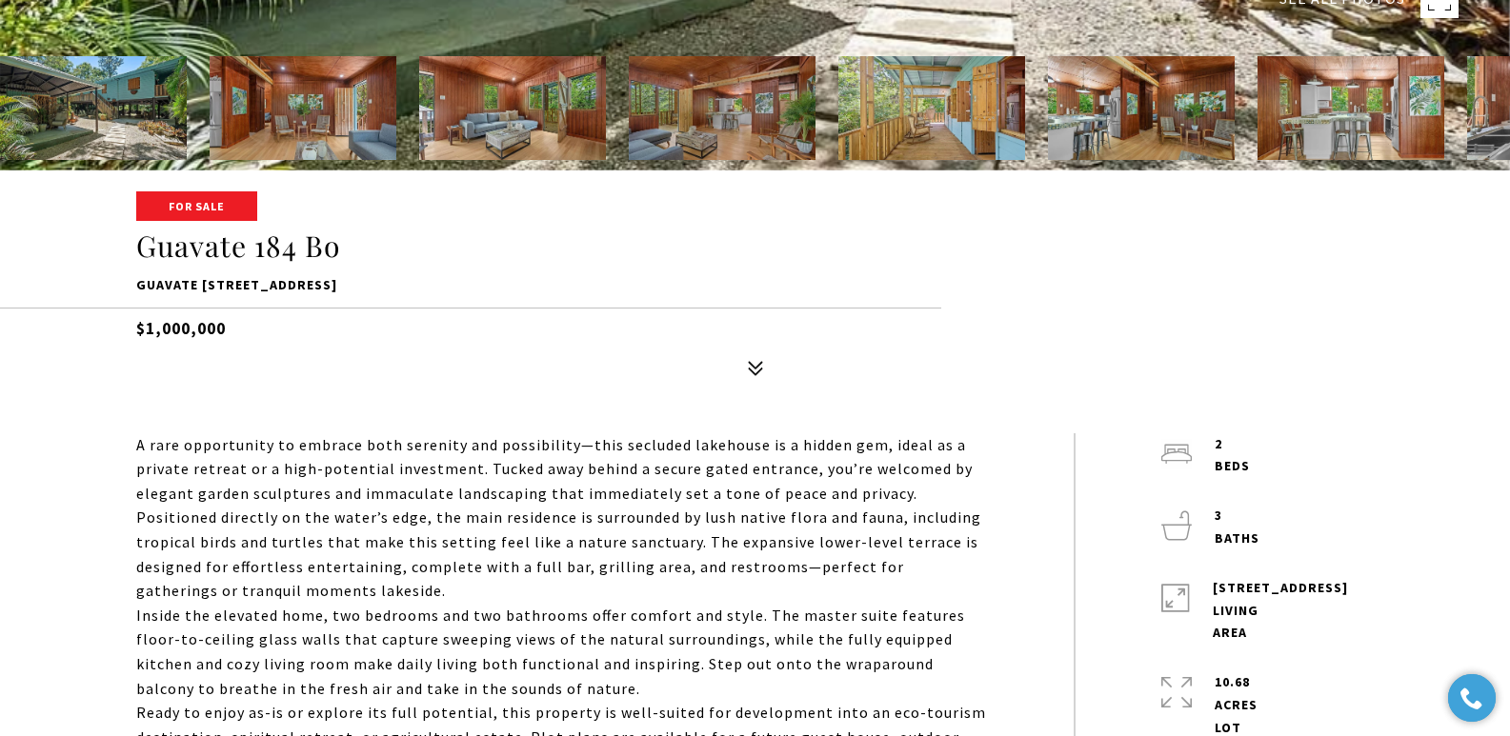
scroll to position [633, 0]
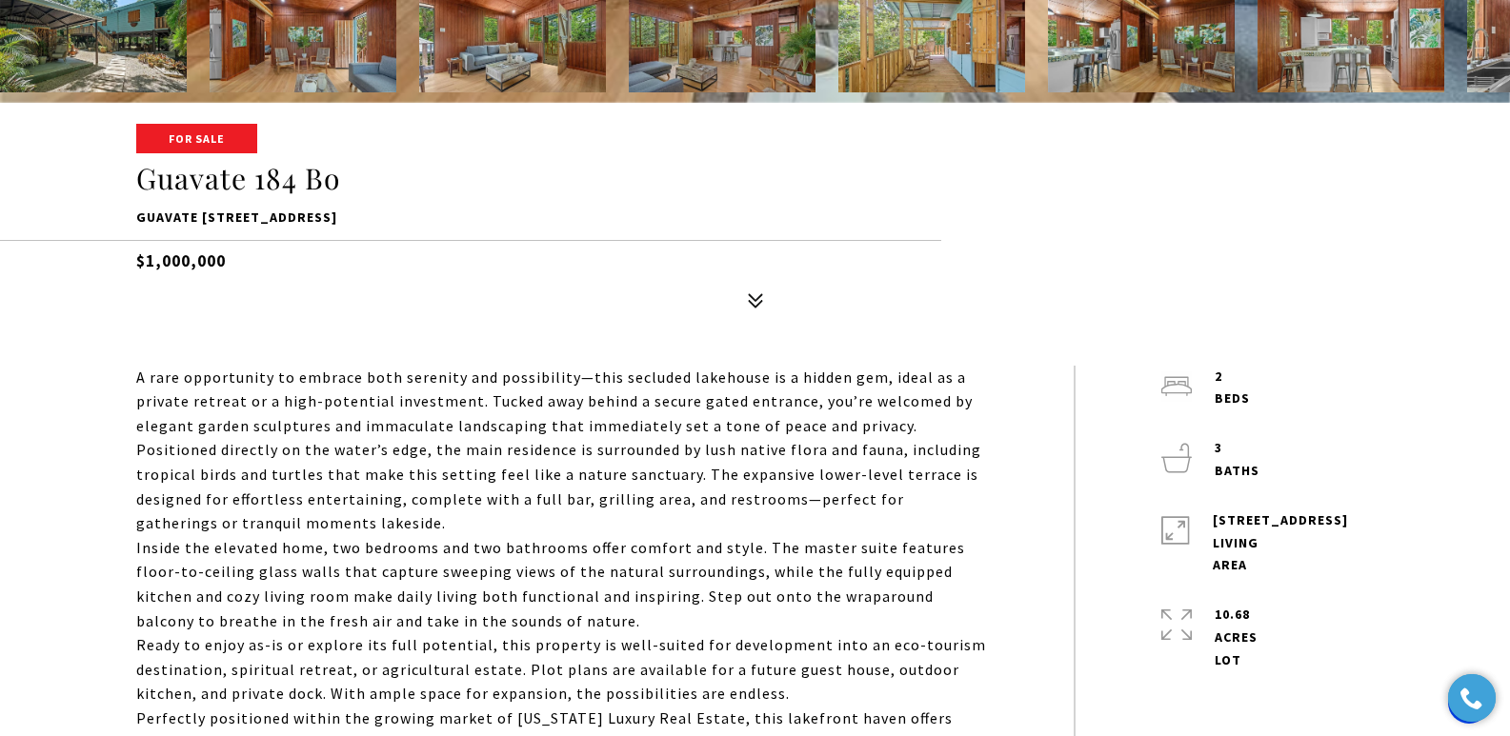
drag, startPoint x: 134, startPoint y: 219, endPoint x: 367, endPoint y: 222, distance: 232.5
click at [367, 222] on div "For Sale Guavate 184 Bo Guavate 184 Bo, Cayey, PR 00736 $1,000,000" at bounding box center [756, 222] width 1334 height 192
copy p "Guavate [STREET_ADDRESS]"
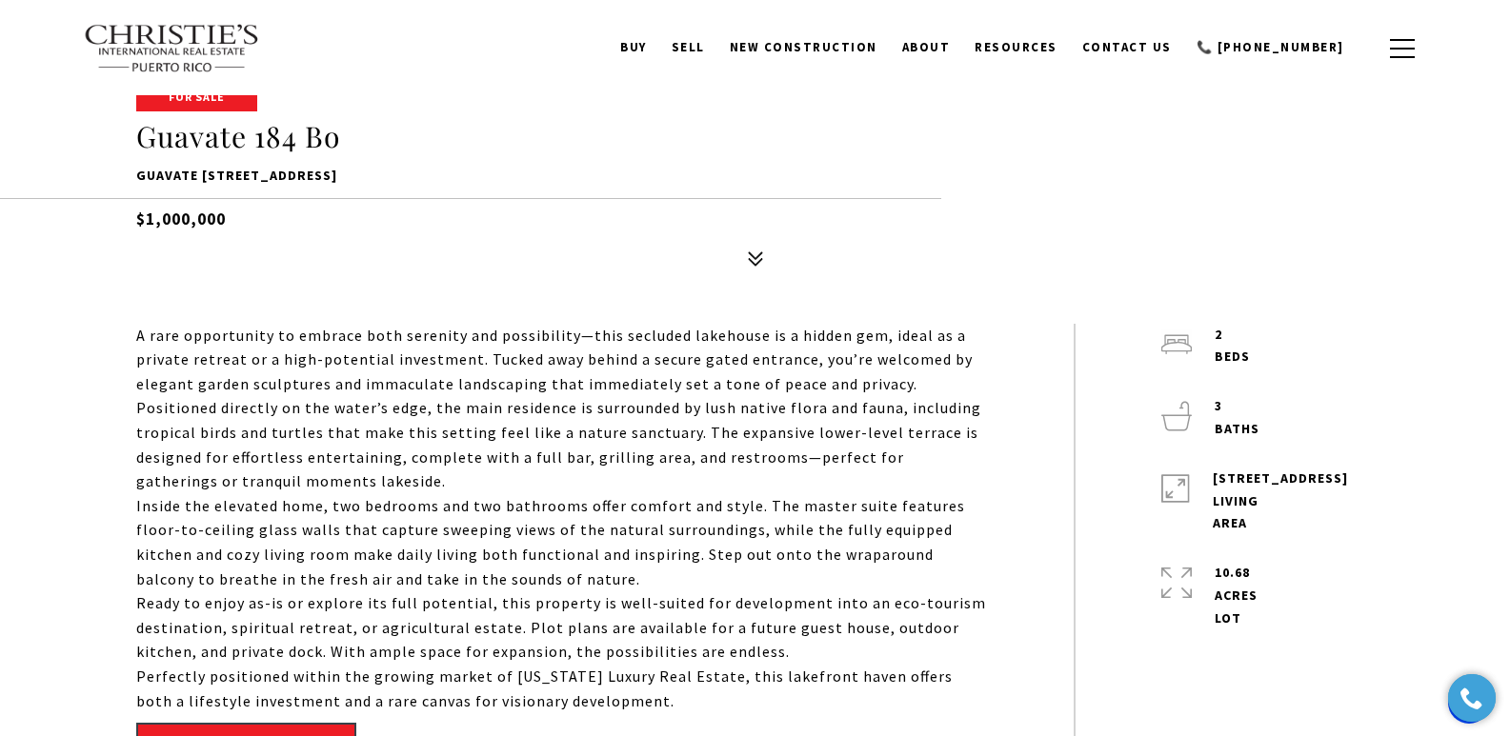
scroll to position [667, 0]
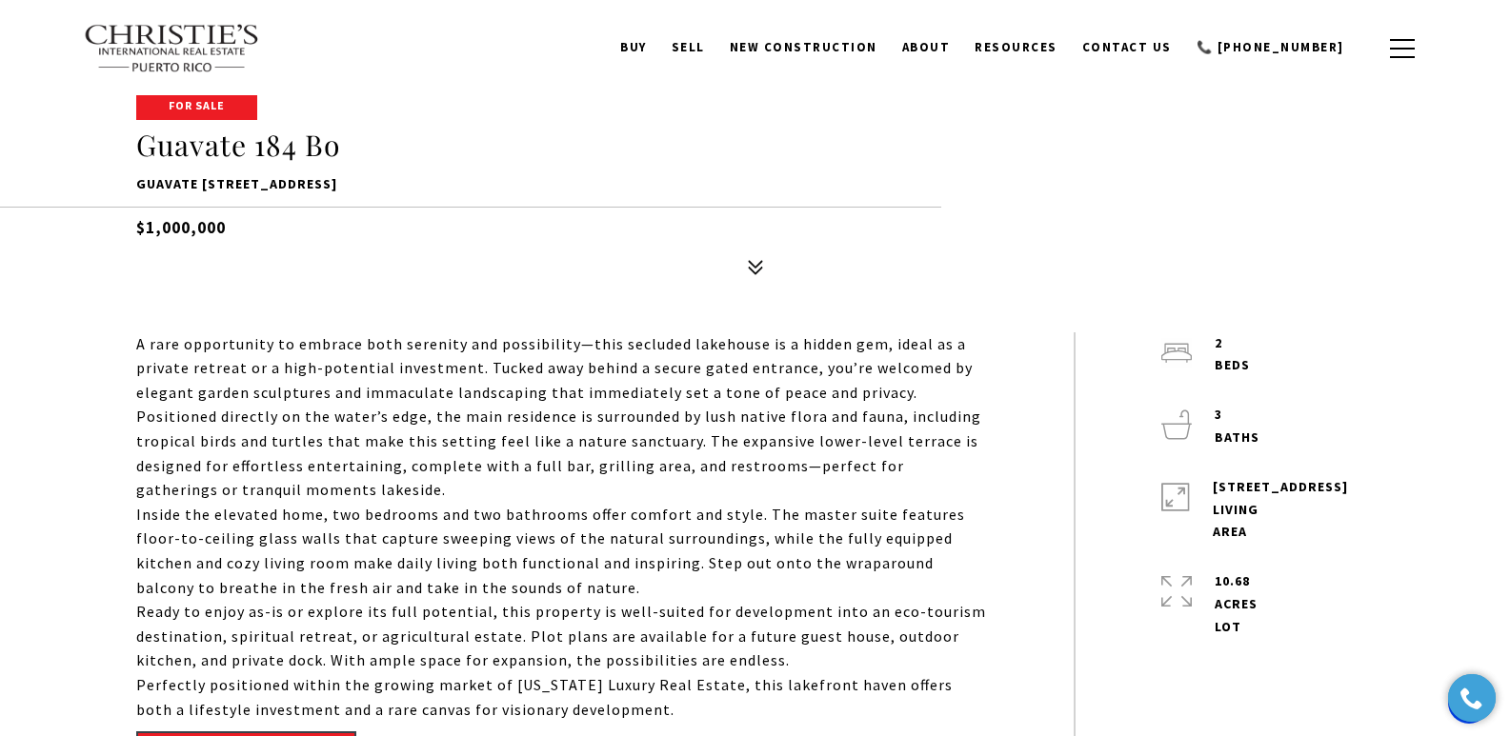
drag, startPoint x: 117, startPoint y: 110, endPoint x: 624, endPoint y: 709, distance: 784.8
copy body "For Sale Guavate 184 Bo Guavate 184 Bo, Cayey, PR 00736 $1,000,000 Photos Map S…"
click at [475, 245] on div "For Sale Guavate 184 Bo Guavate 184 Bo, Cayey, PR 00736 $1,000,000" at bounding box center [756, 188] width 1334 height 192
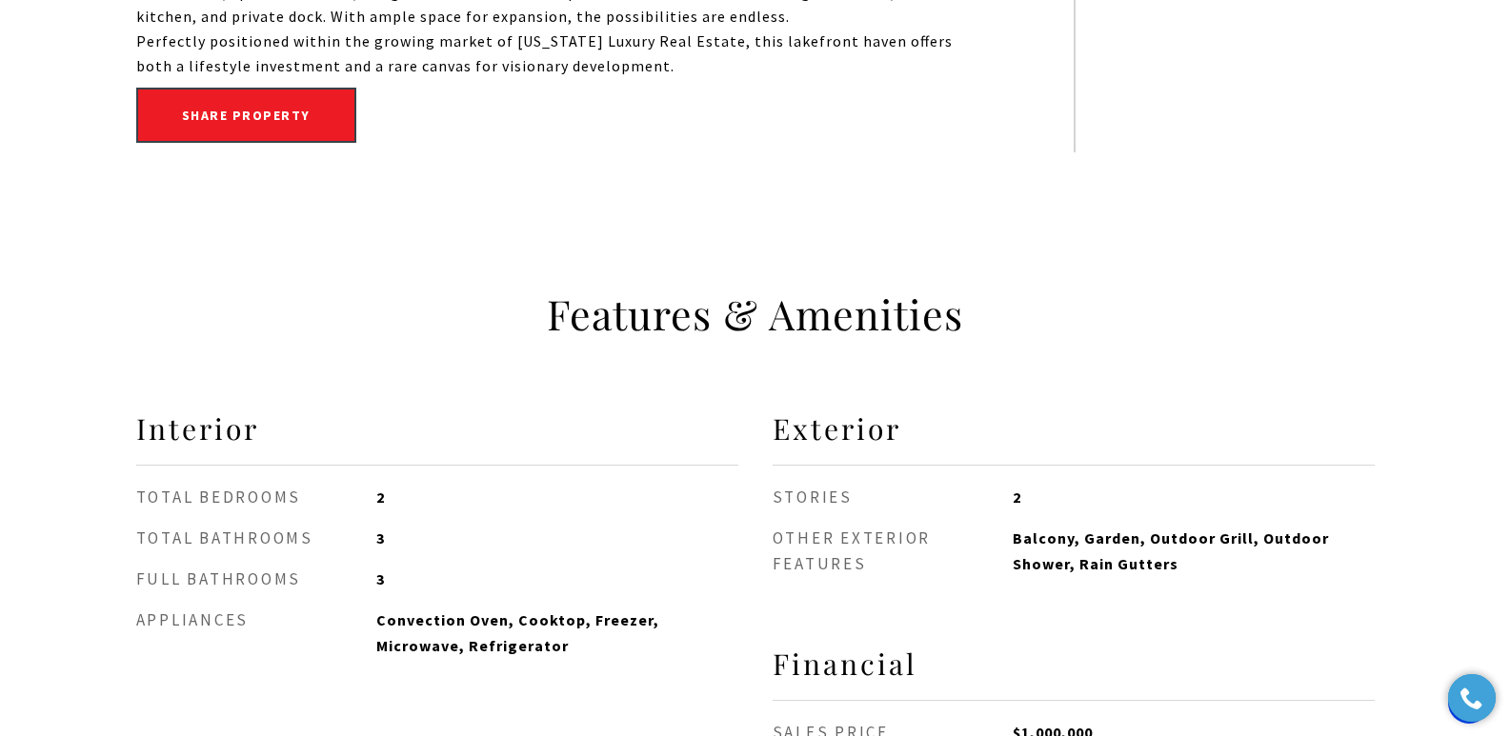
scroll to position [667, 0]
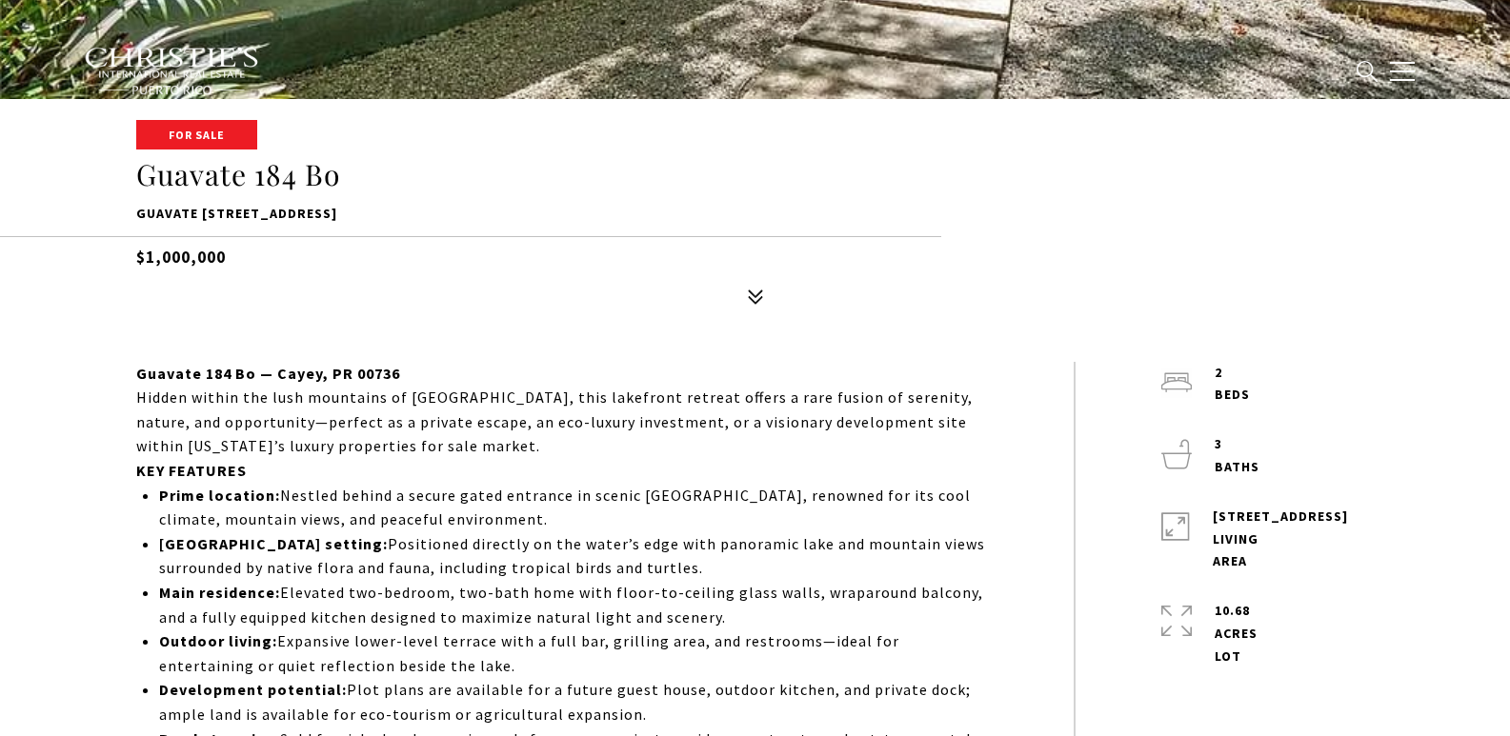
type input "**********"
type input "********"
type input "***"
type input "**********"
type input "**"
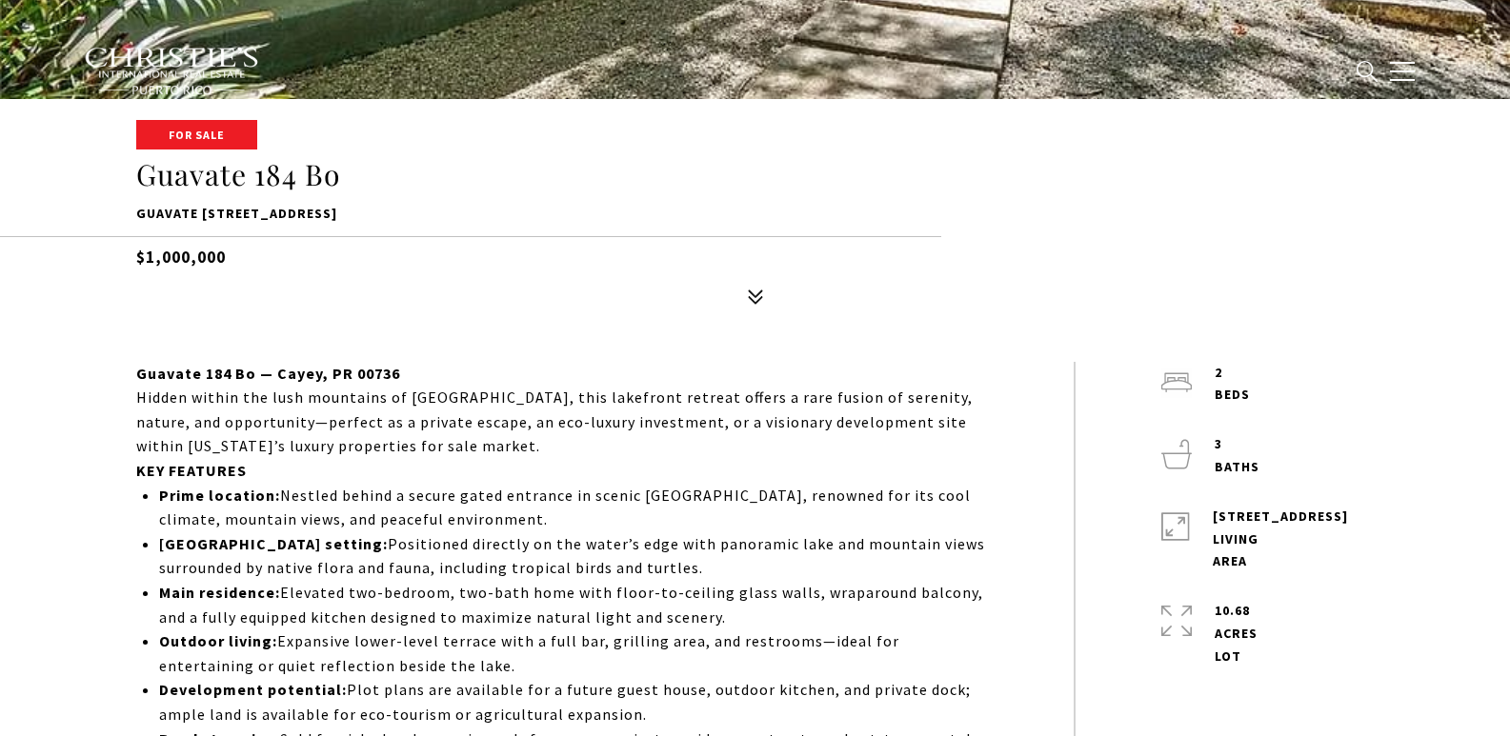
type input "********"
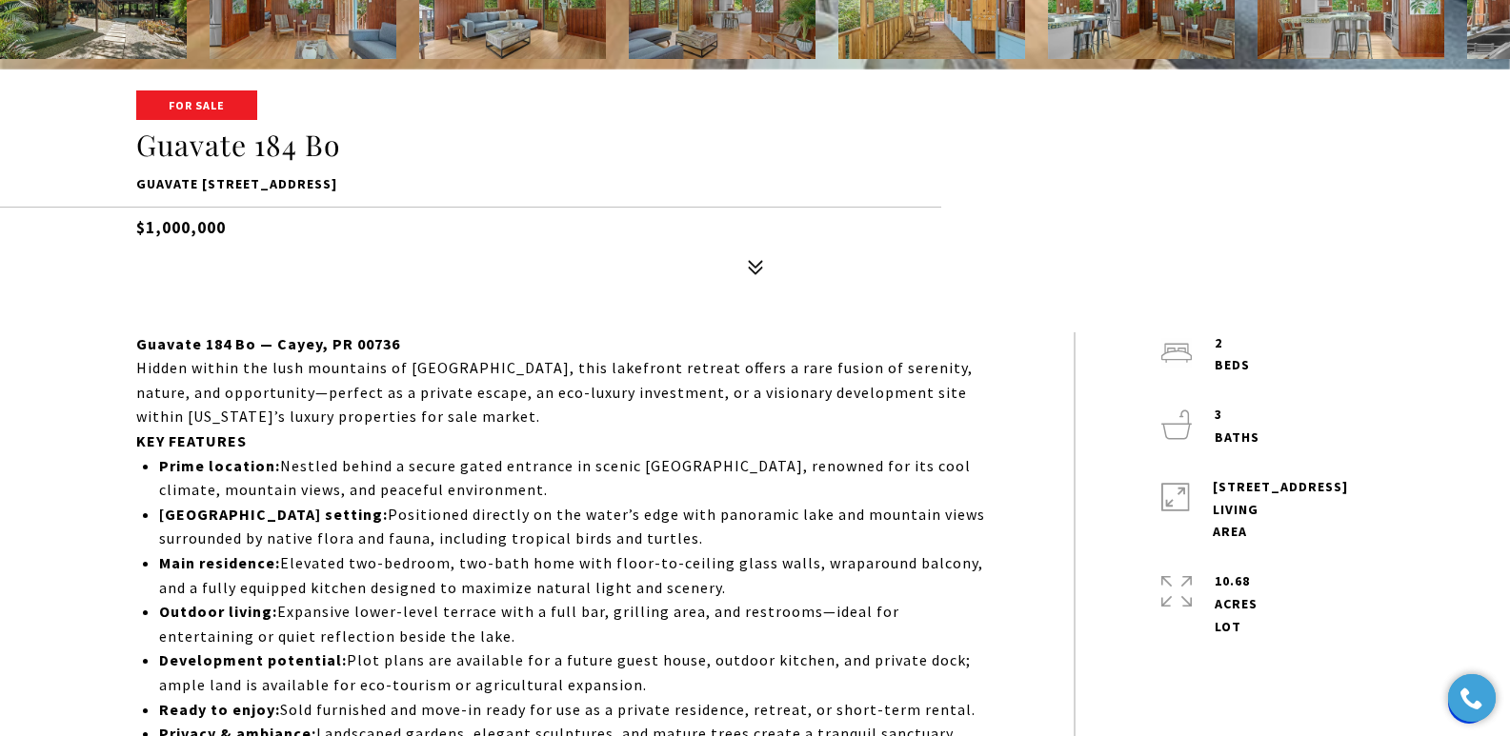
drag, startPoint x: 131, startPoint y: 190, endPoint x: 387, endPoint y: 188, distance: 256.3
click at [387, 188] on div "For Sale [STREET_ADDRESS] $1,000,000" at bounding box center [756, 188] width 1334 height 192
copy p "Guavate [STREET_ADDRESS]"
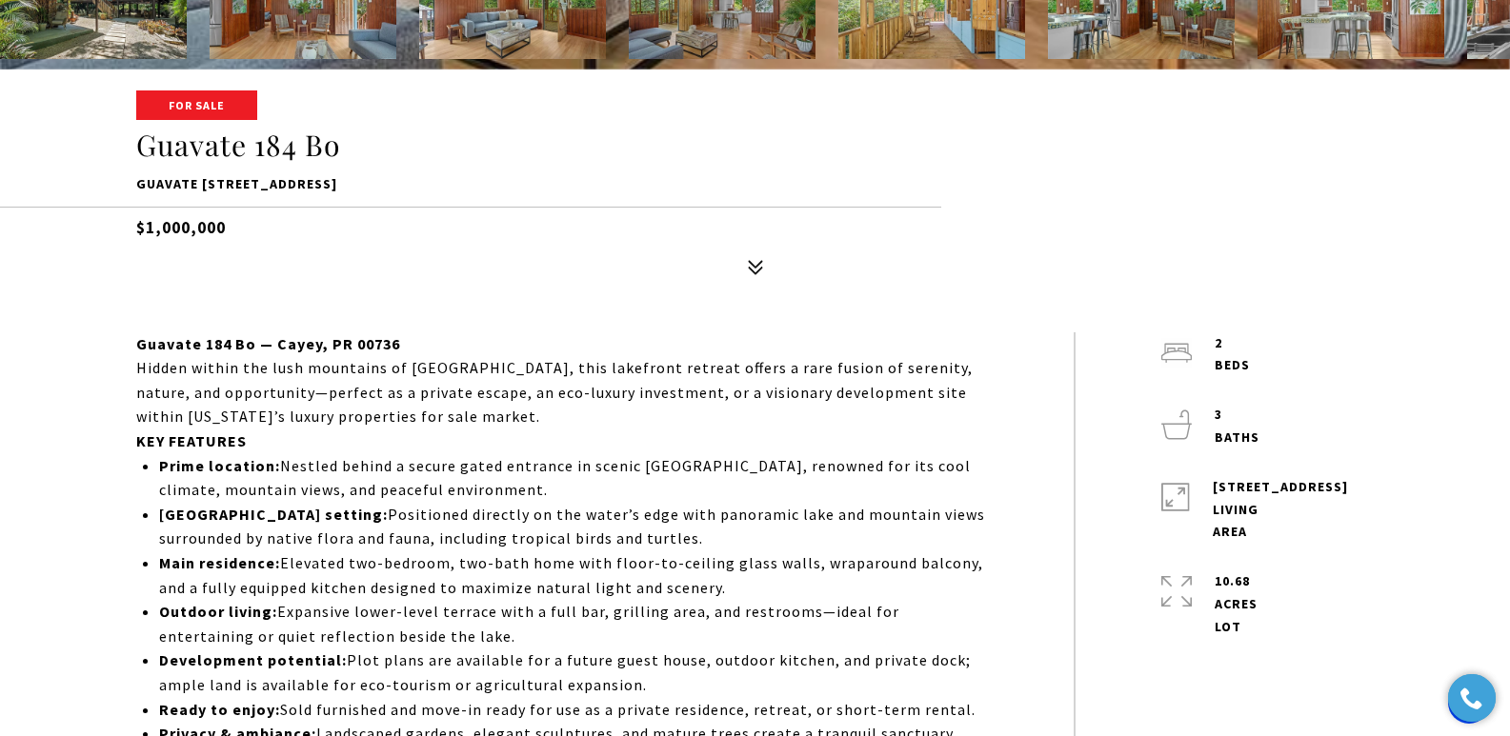
click at [103, 136] on div "For Sale [STREET_ADDRESS] $1,000,000" at bounding box center [756, 188] width 1334 height 192
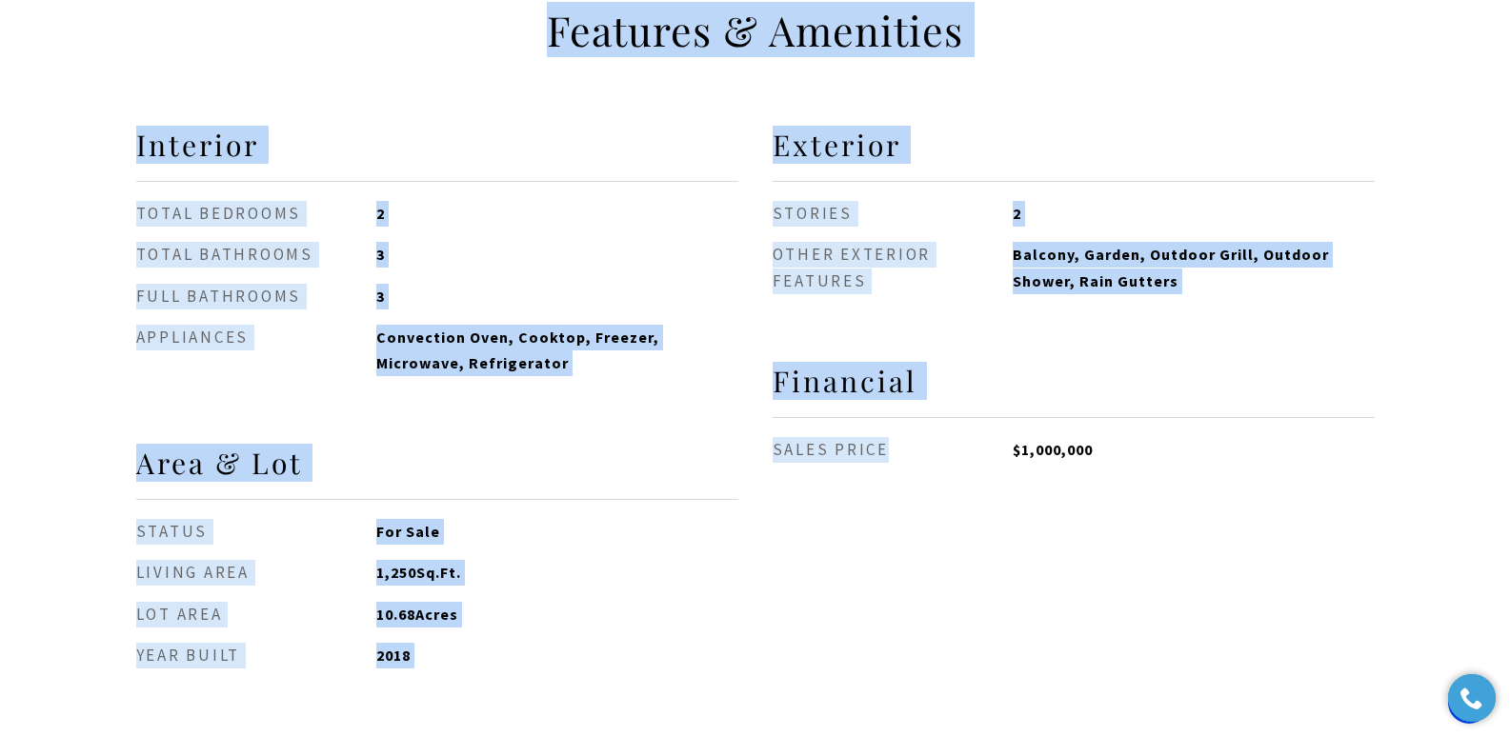
scroll to position [1898, 0]
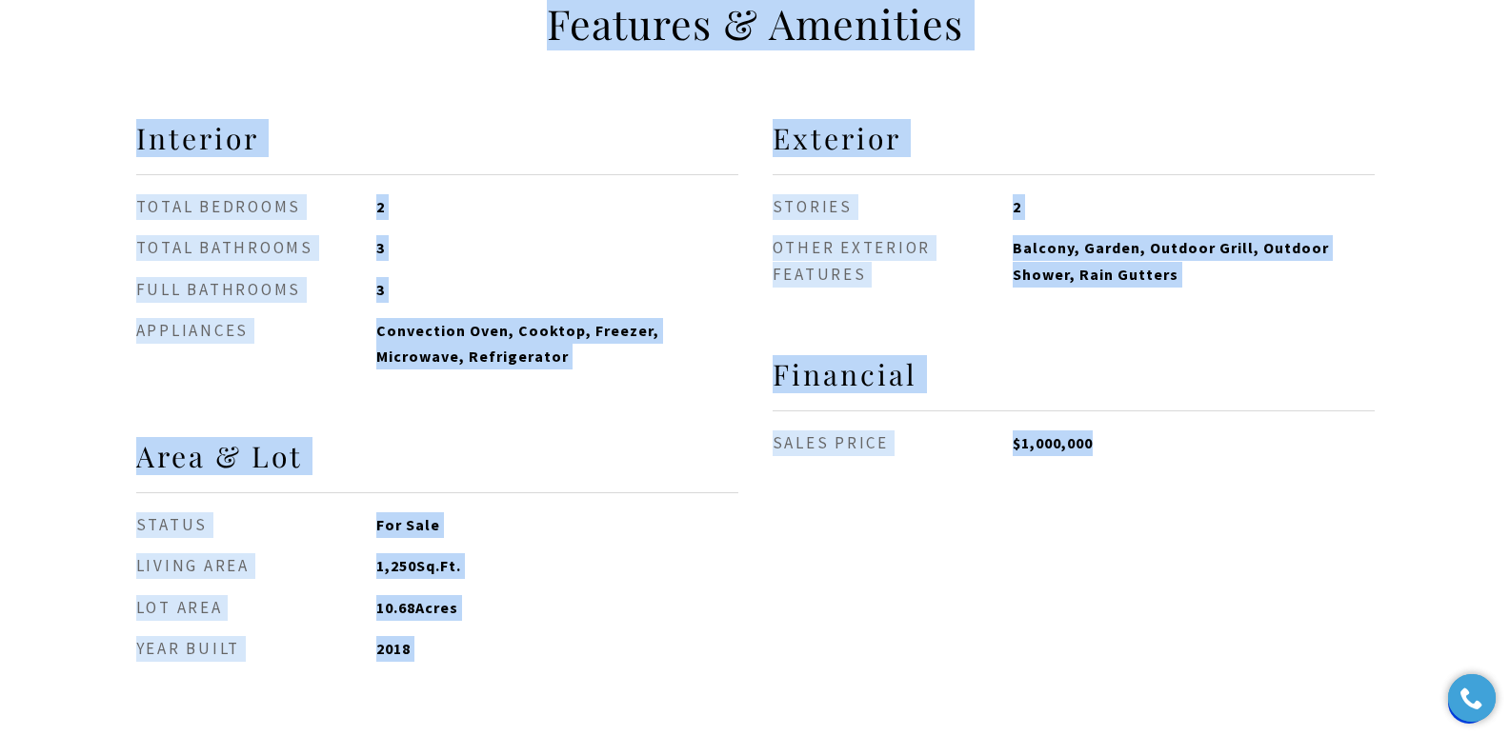
drag, startPoint x: 101, startPoint y: 92, endPoint x: 1171, endPoint y: 499, distance: 1144.5
copy body "For Sale Guavate 184 Bo Guavate 184 Bo, Cayey, PR 00736 $1,000,000 Photos Map S…"
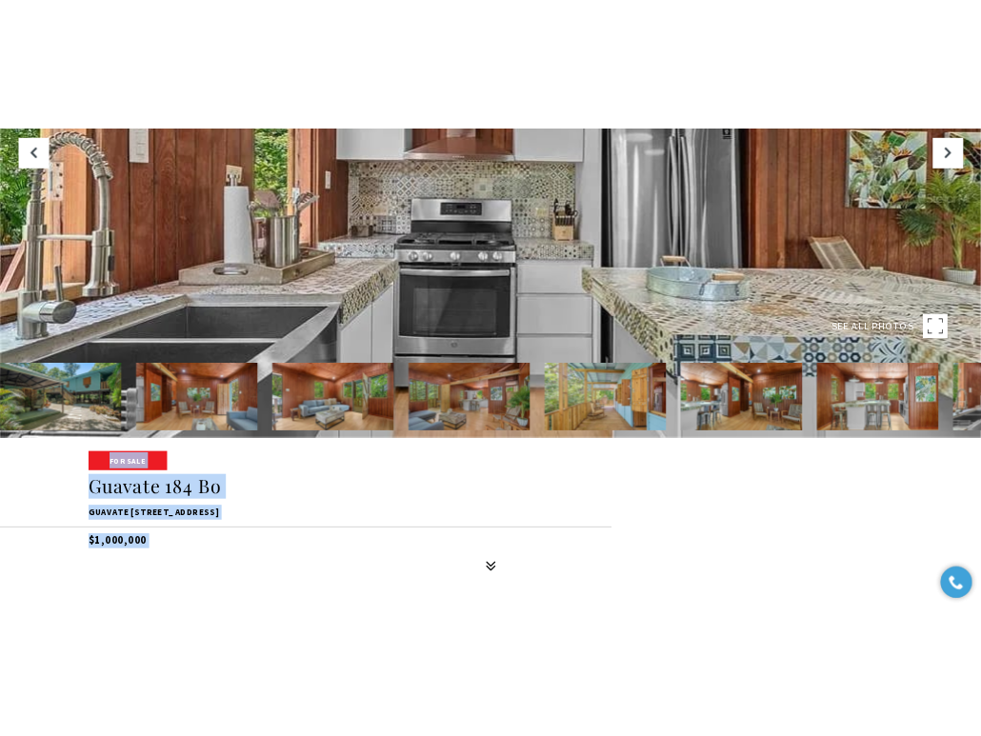
scroll to position [278, 0]
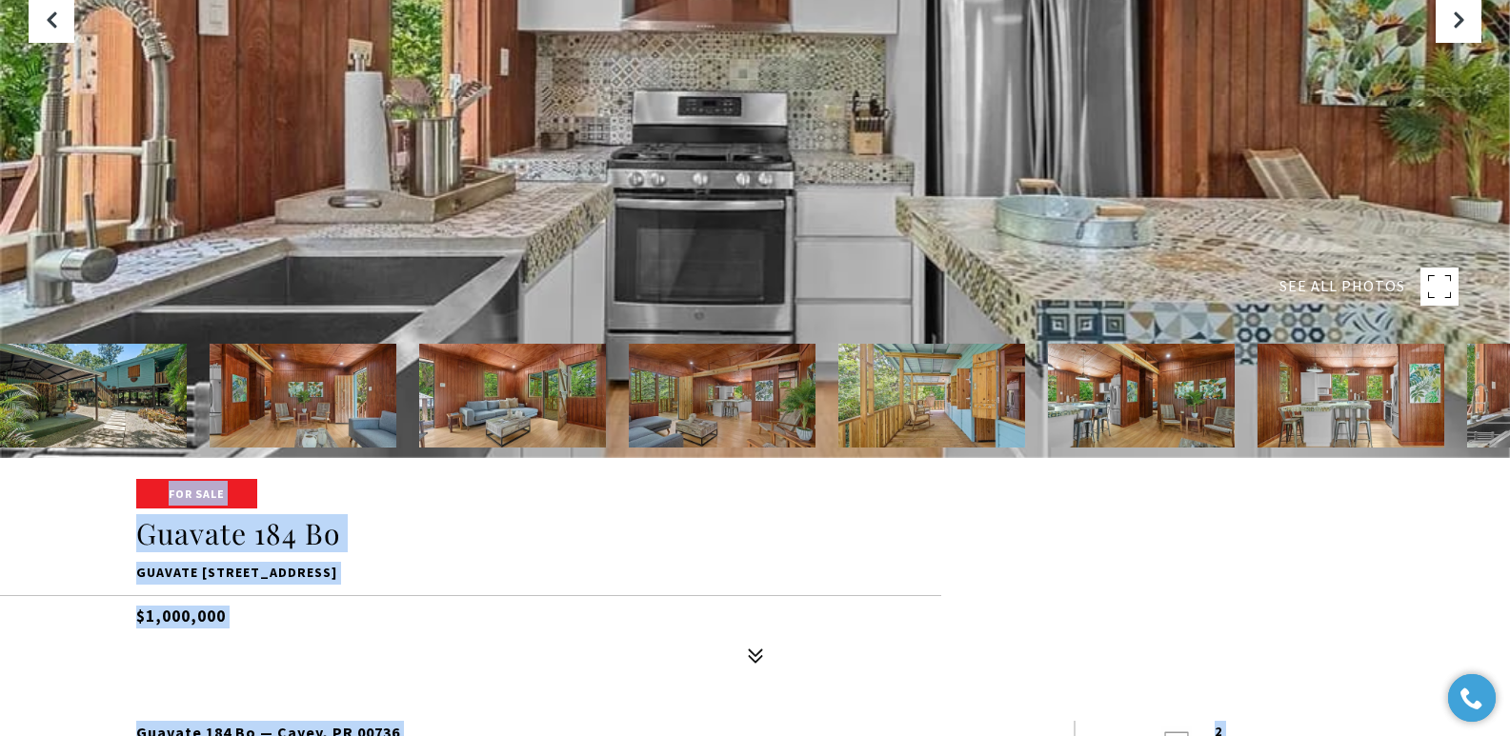
click at [612, 541] on h1 "Guavate 184 Bo" at bounding box center [755, 534] width 1238 height 36
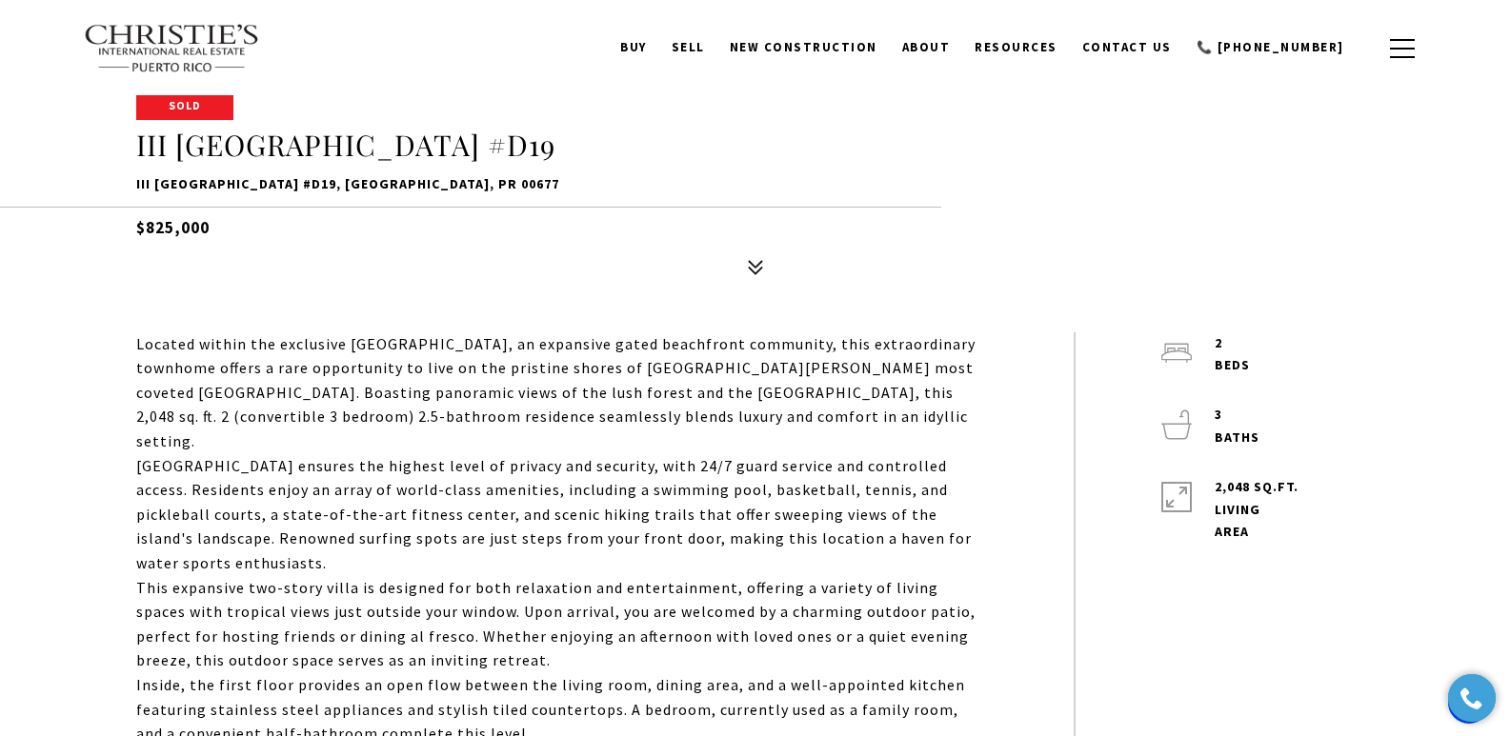
scroll to position [658, 0]
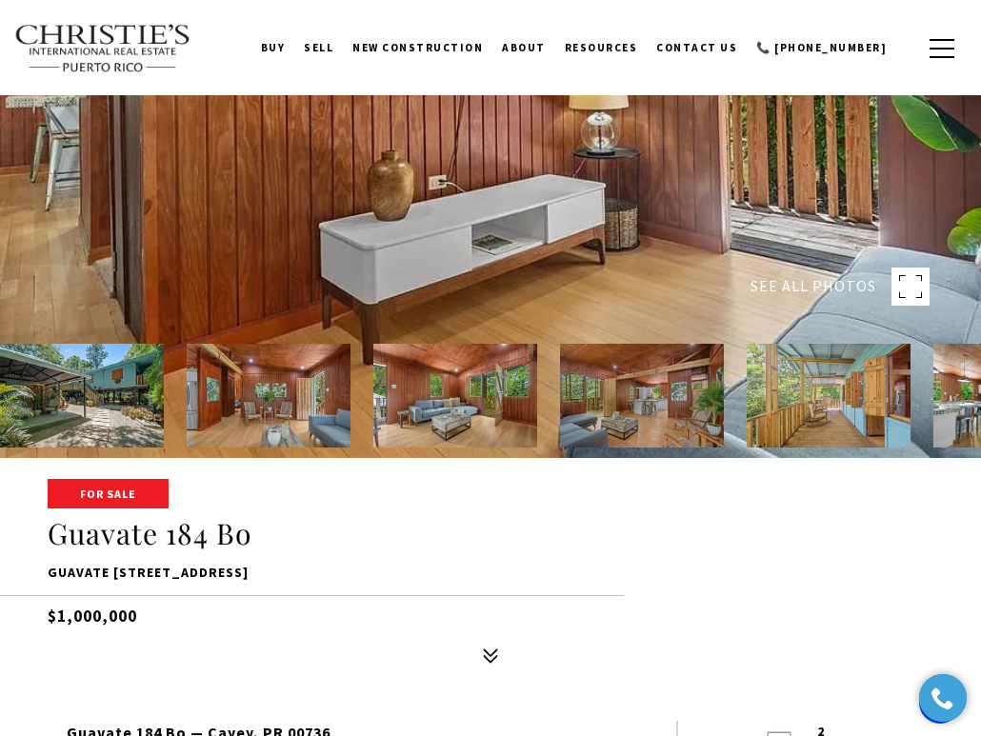
drag, startPoint x: 46, startPoint y: 567, endPoint x: 305, endPoint y: 574, distance: 259.2
click at [305, 574] on div "For Sale [STREET_ADDRESS] $1,000,000" at bounding box center [490, 577] width 981 height 192
copy p "Guavate [STREET_ADDRESS]"
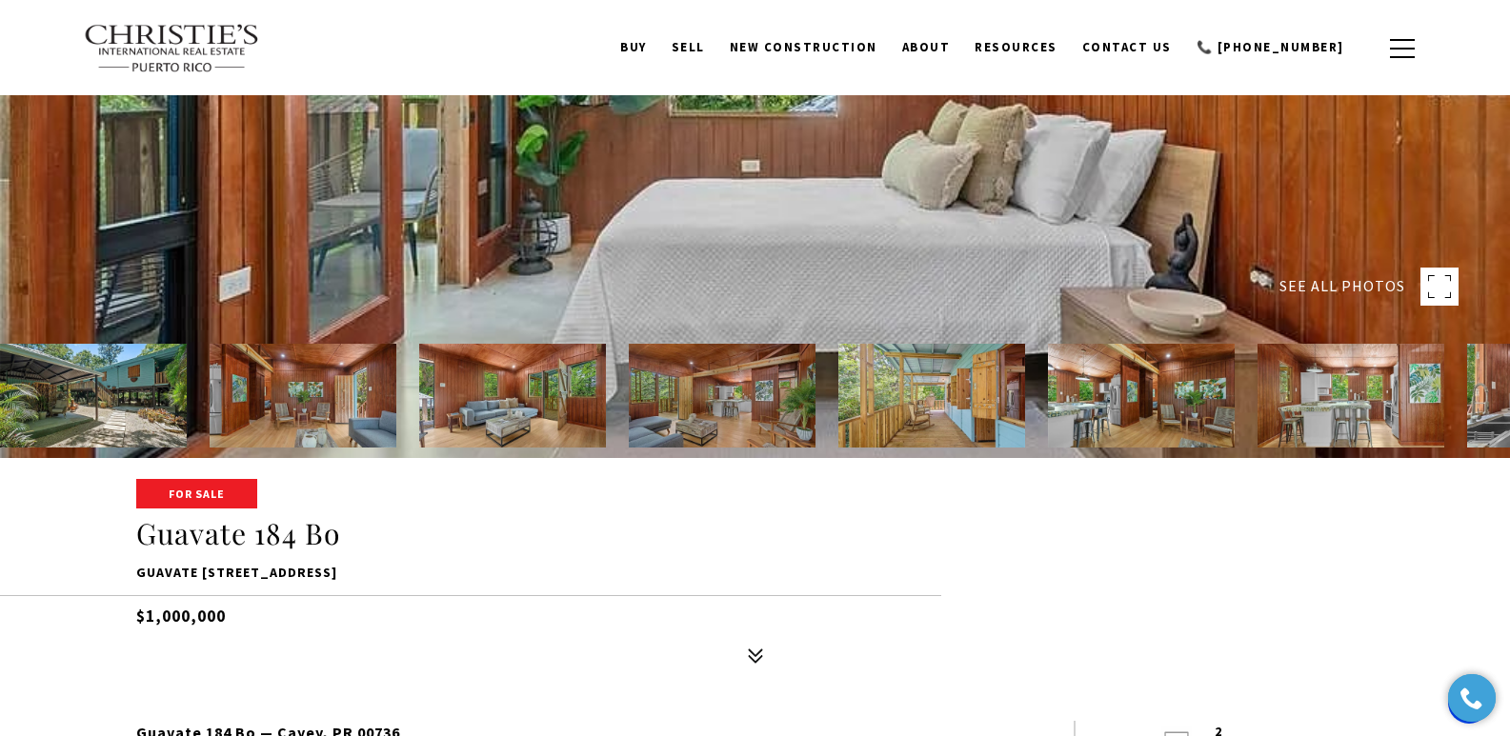
copy p "Guavate [STREET_ADDRESS]"
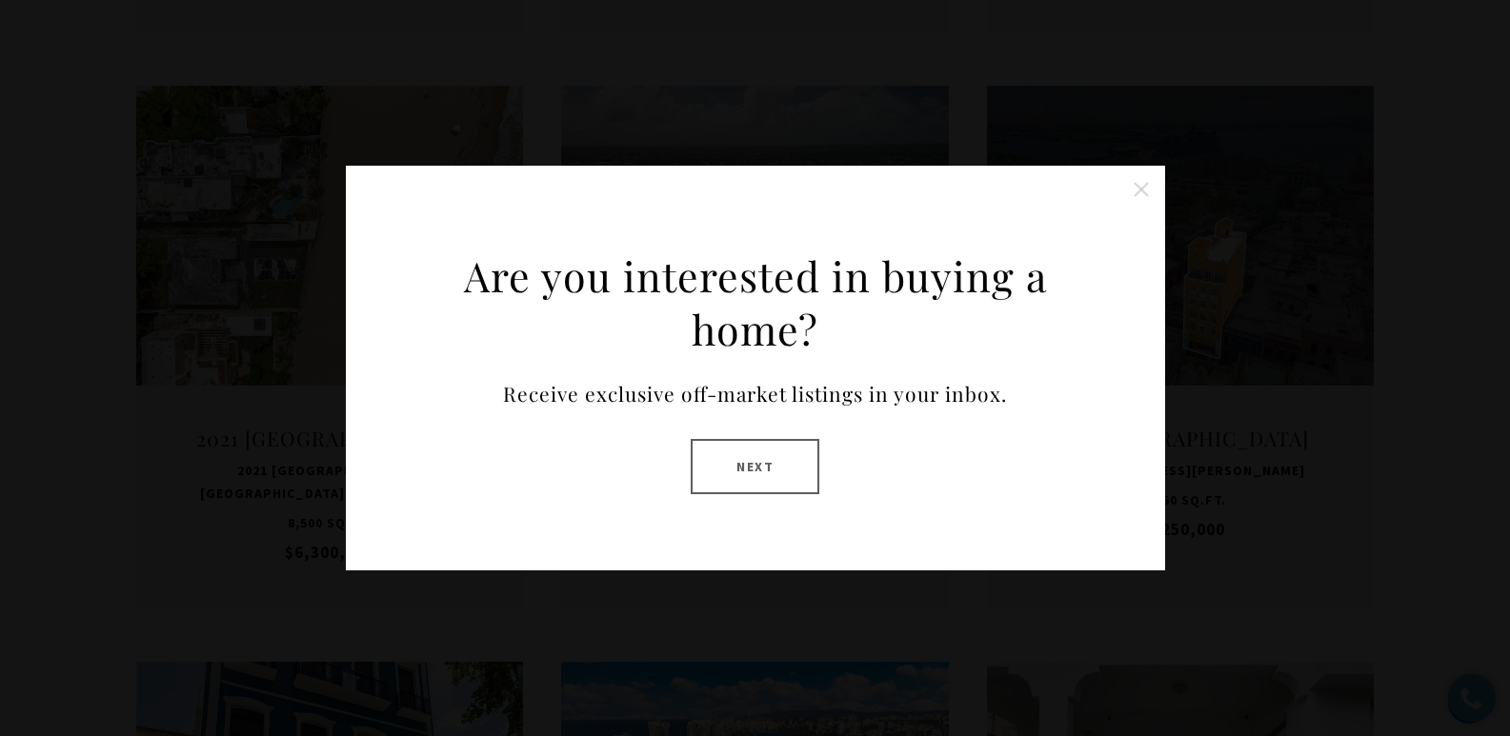
scroll to position [1297, 0]
